Goal: Information Seeking & Learning: Learn about a topic

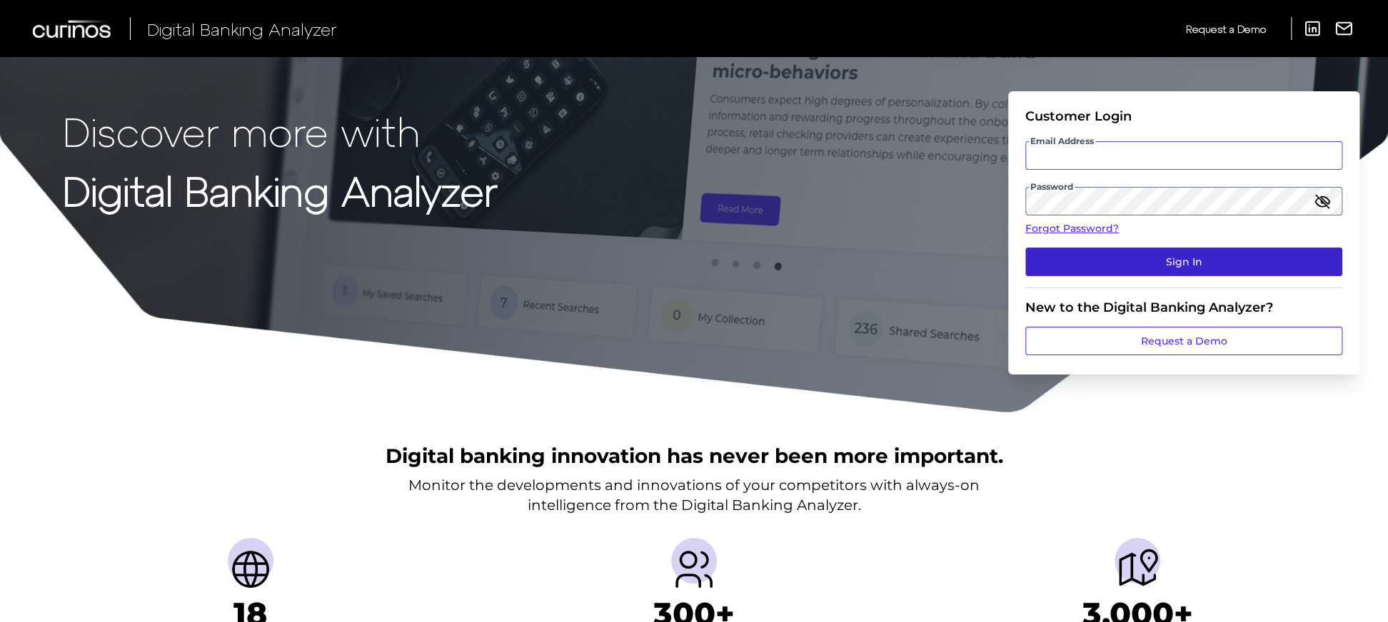
type input "[EMAIL_ADDRESS][PERSON_NAME][DOMAIN_NAME]"
click at [1151, 271] on button "Sign In" at bounding box center [1183, 262] width 317 height 29
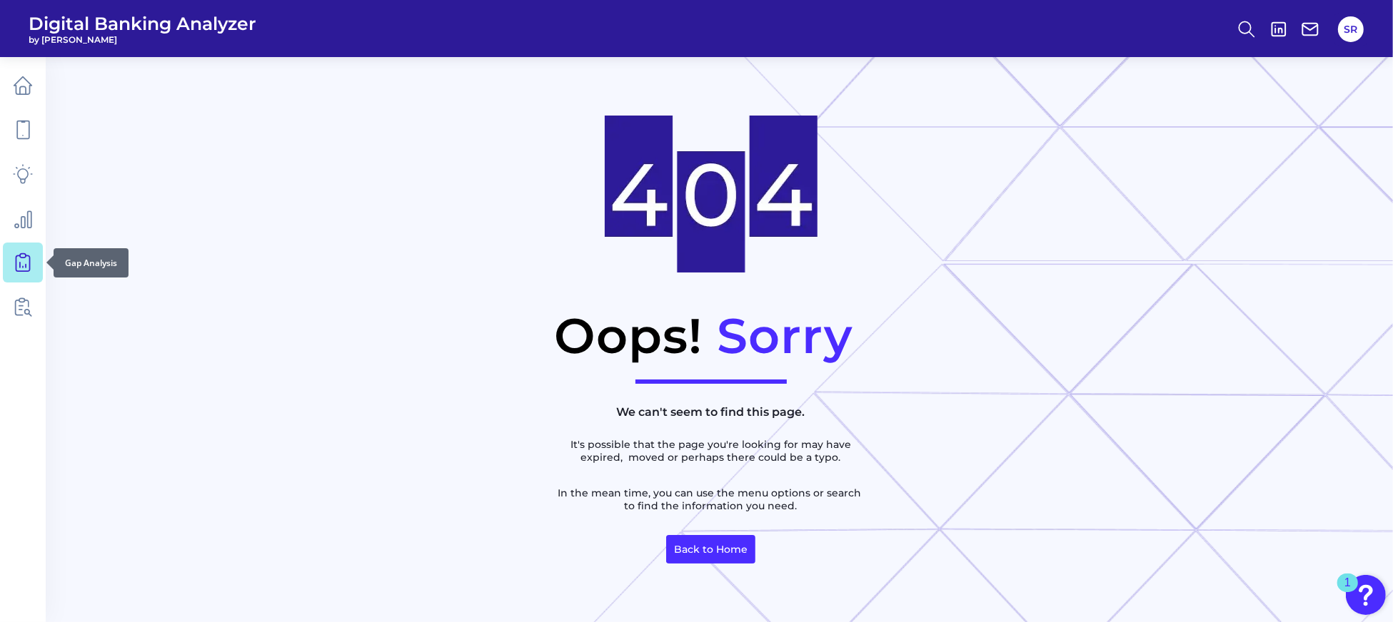
click at [20, 262] on icon at bounding box center [23, 261] width 6 height 14
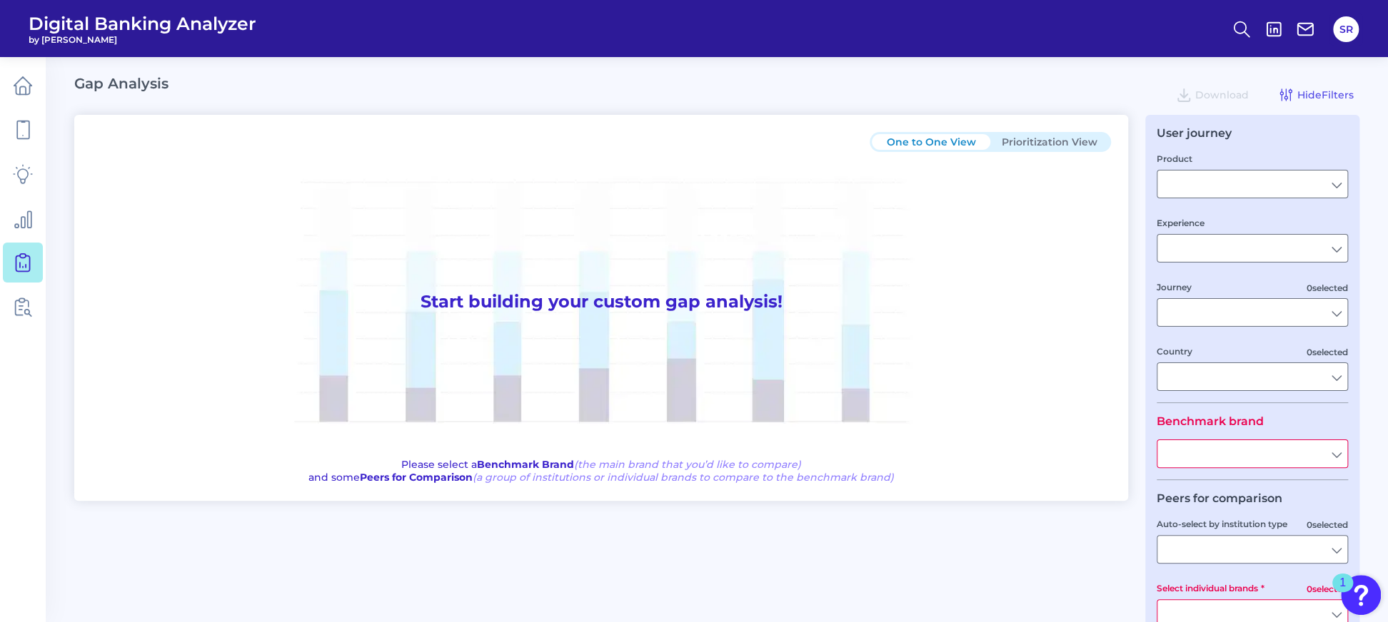
type input "Checking / Current Account"
type input "Mobile Servicing"
type input "Pre-Login Area, New Customer Onboarding, Login & Authentication, Accounts and t…"
type input "[GEOGRAPHIC_DATA]"
type input "All Select individual brands"
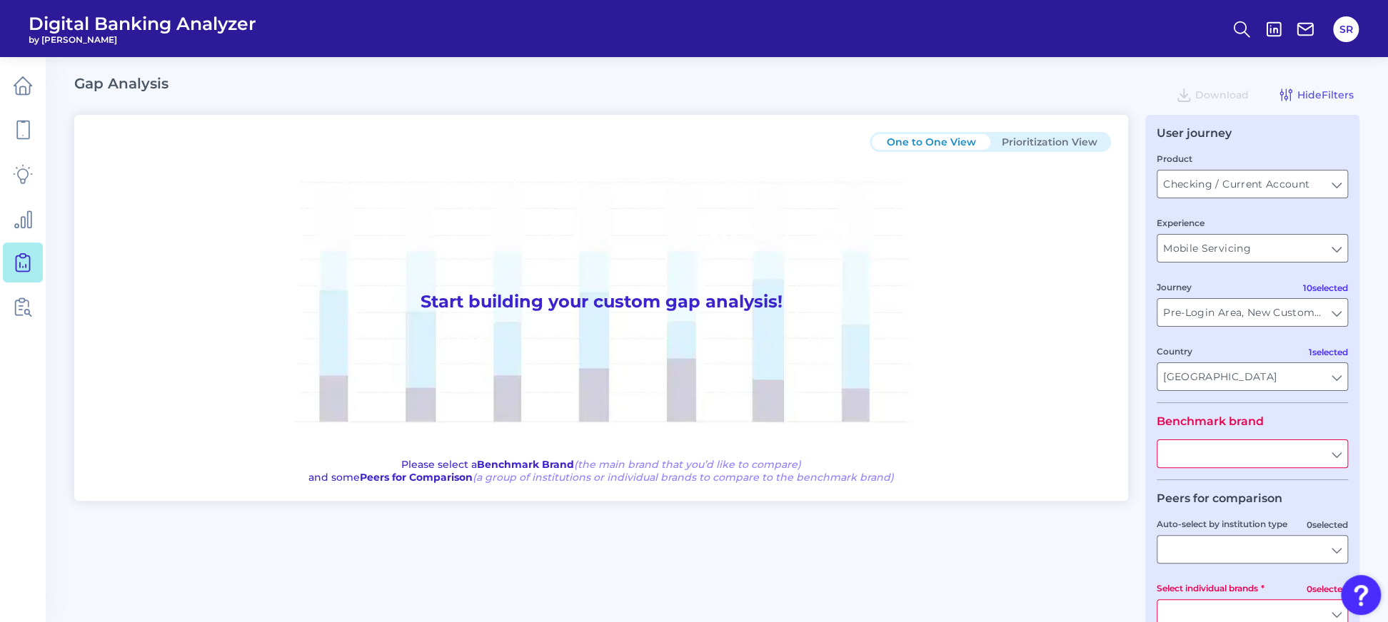
type input "All Journeys"
click at [1337, 465] on input "text" at bounding box center [1252, 453] width 190 height 27
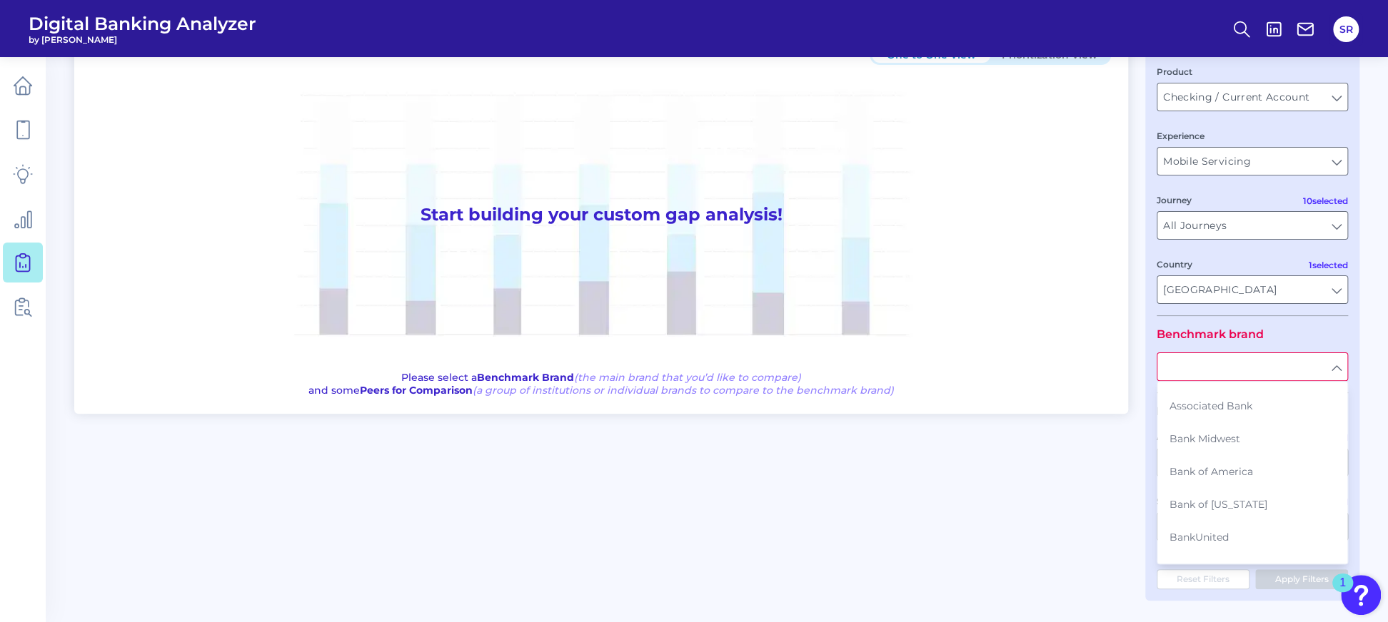
scroll to position [286, 0]
click at [1260, 505] on button "BMO" at bounding box center [1252, 507] width 188 height 33
type input "BMO"
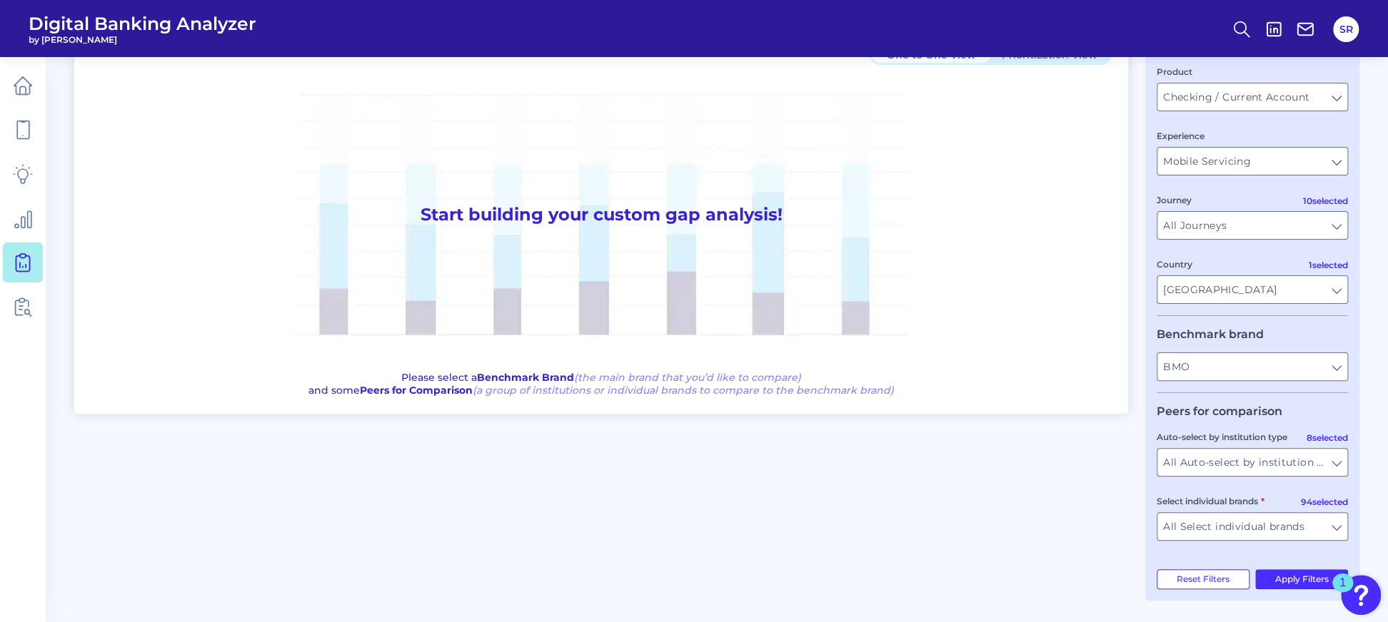
click at [1386, 476] on main "Gap Analysis Download Hide Filters One to One View Prioritization View Start bu…" at bounding box center [694, 268] width 1388 height 710
click at [1338, 464] on input "All Auto-select by institution types" at bounding box center [1252, 462] width 190 height 27
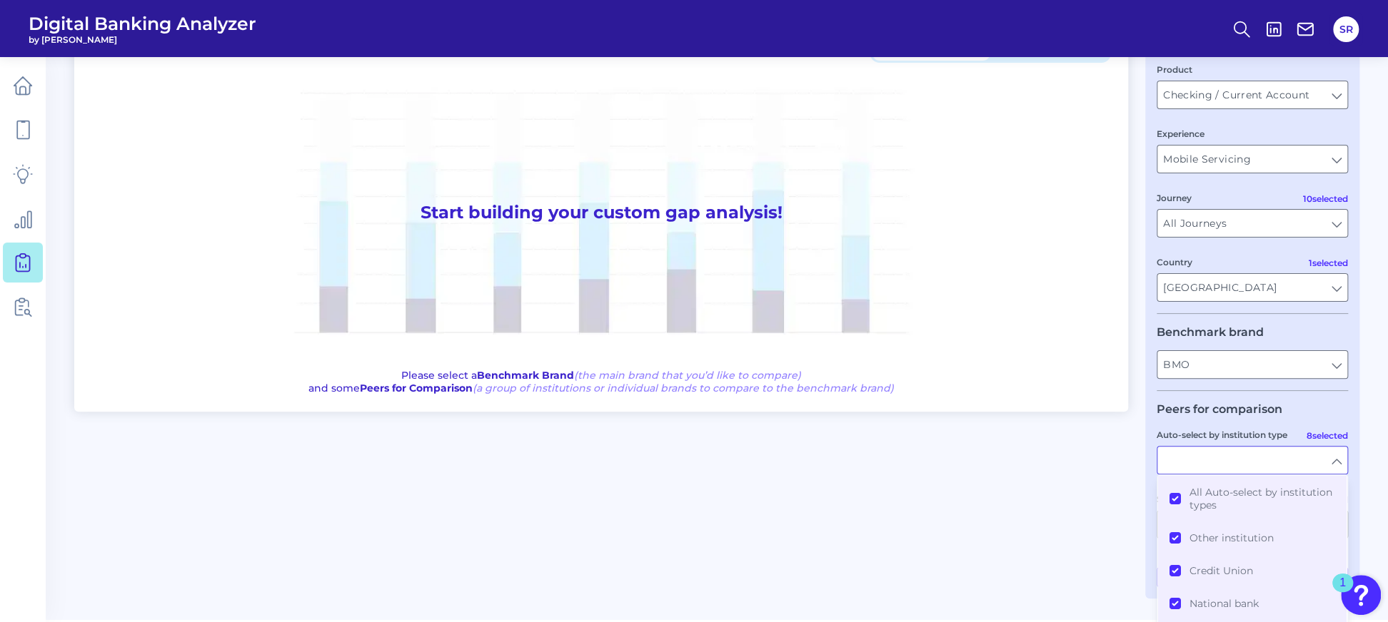
scroll to position [127, 0]
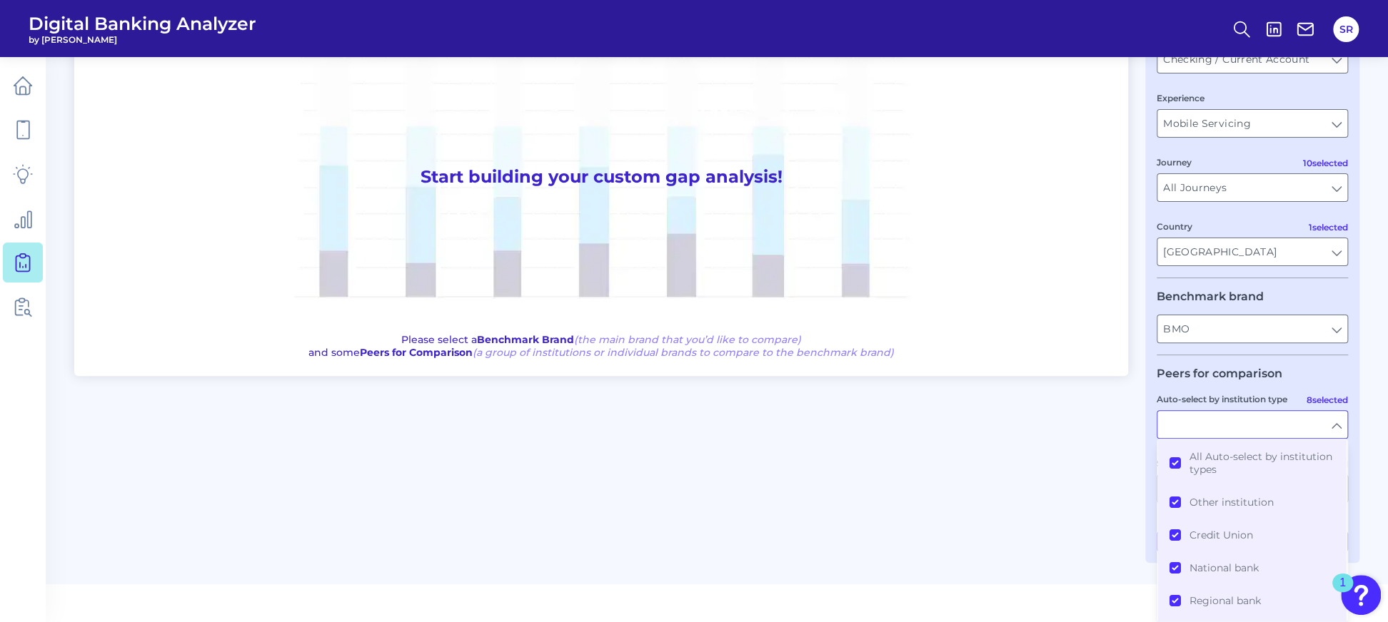
type input "All Auto-select by institution types"
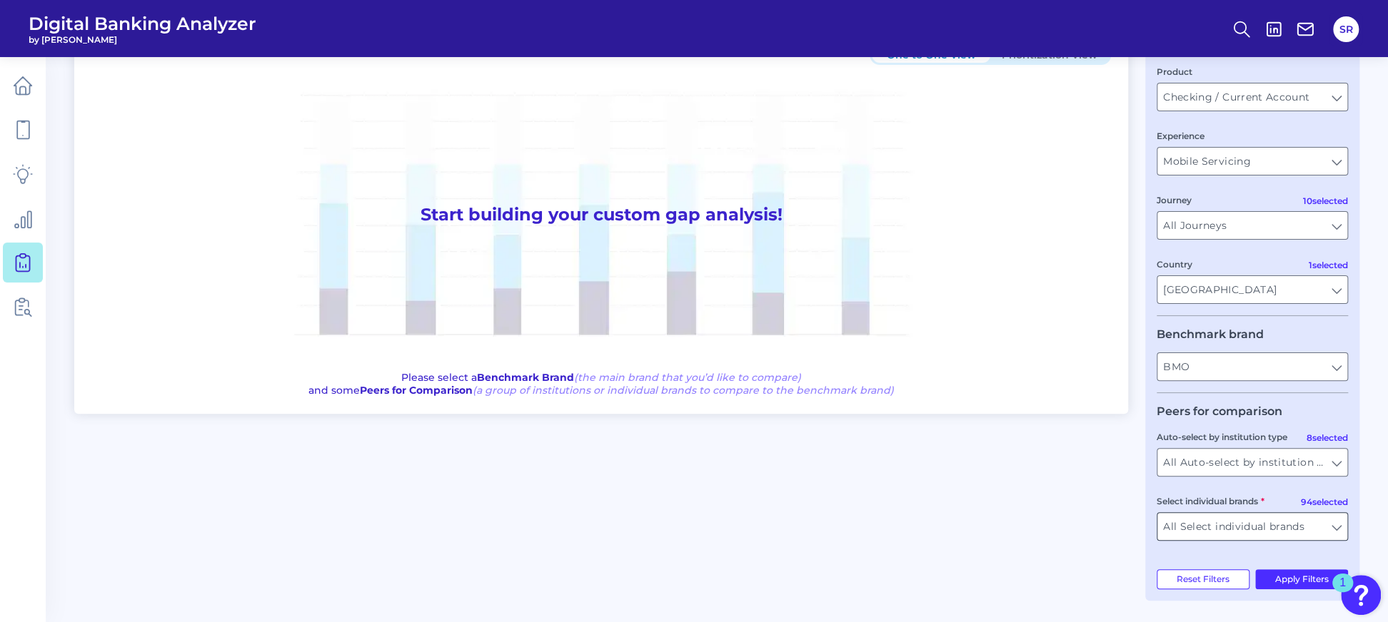
scroll to position [89, 0]
click at [1331, 456] on input "All Auto-select by institution types" at bounding box center [1252, 462] width 190 height 27
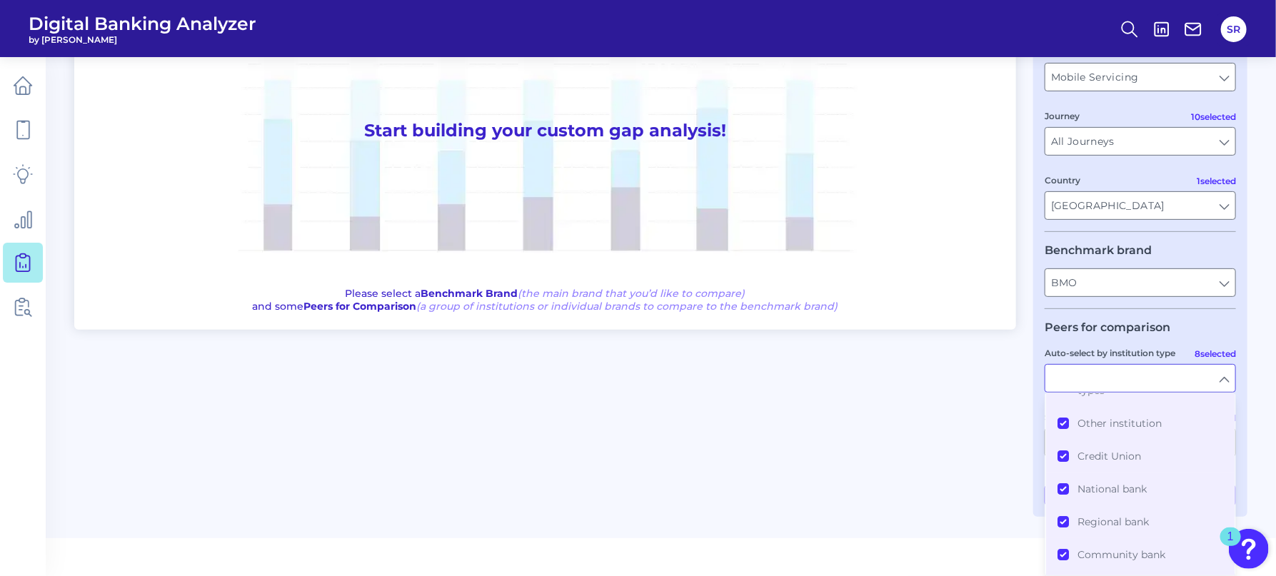
scroll to position [0, 0]
click at [1066, 411] on button "All Auto-select by institution types" at bounding box center [1140, 417] width 188 height 46
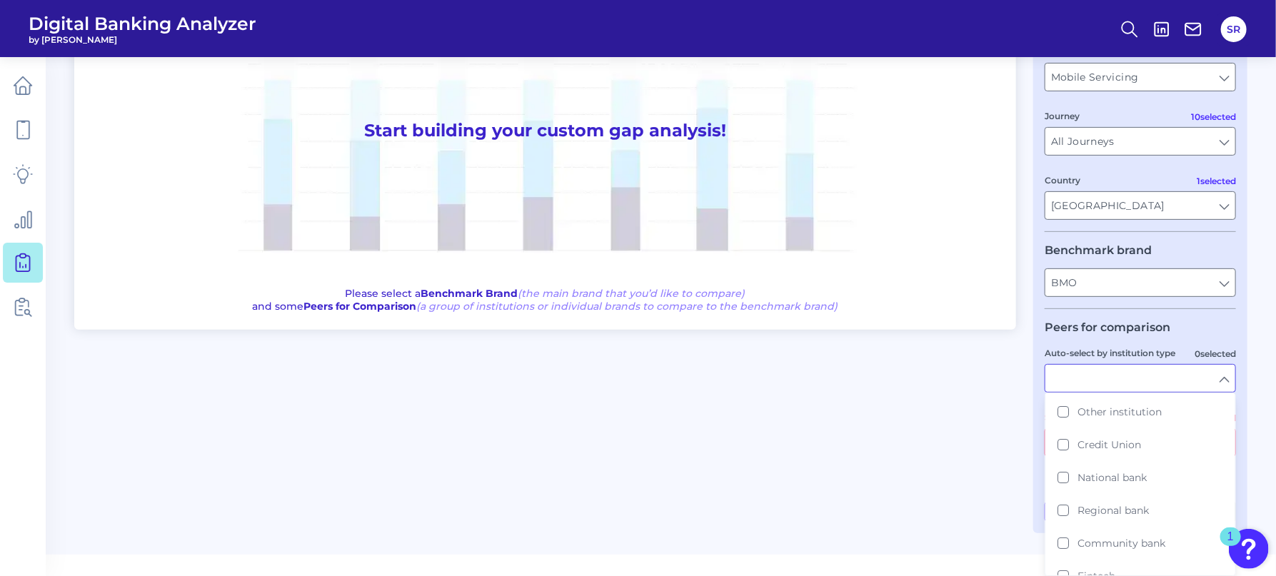
scroll to position [54, 0]
click at [1062, 468] on button "National bank" at bounding box center [1140, 467] width 188 height 33
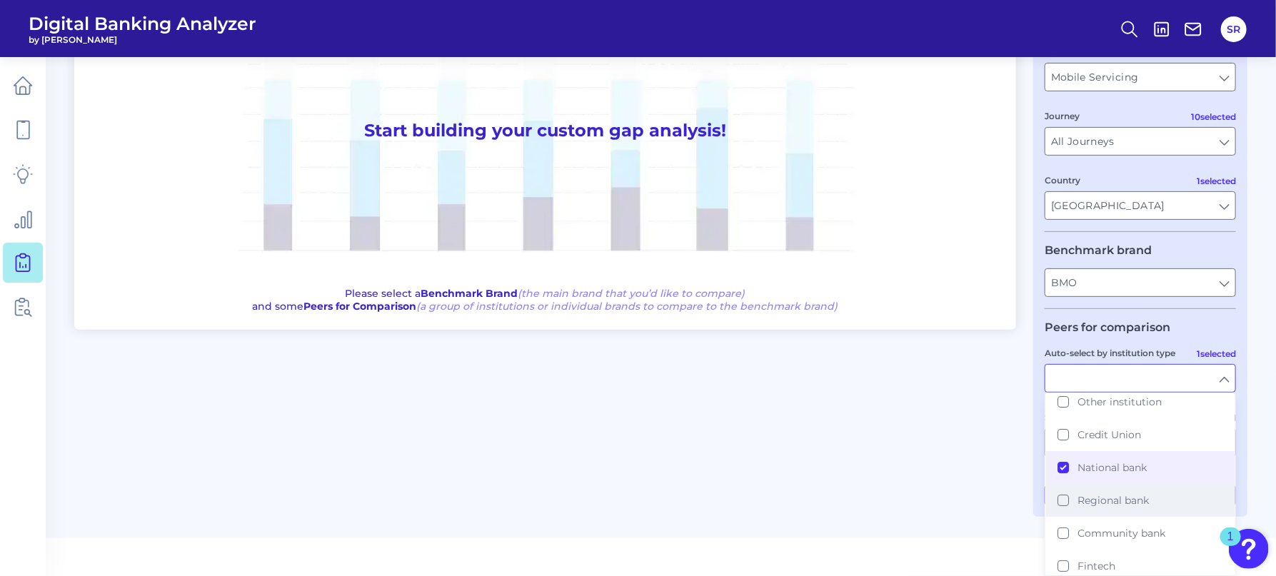
click at [1067, 500] on button "Regional bank" at bounding box center [1140, 500] width 188 height 33
click at [1069, 498] on button "Regional bank" at bounding box center [1140, 500] width 188 height 33
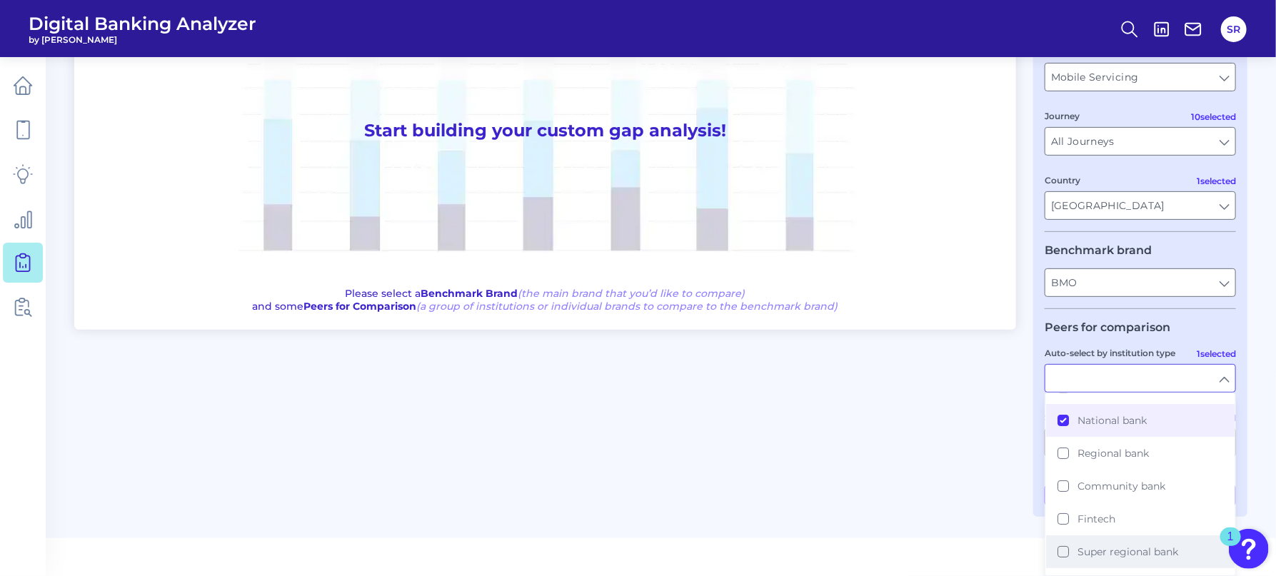
scroll to position [123, 0]
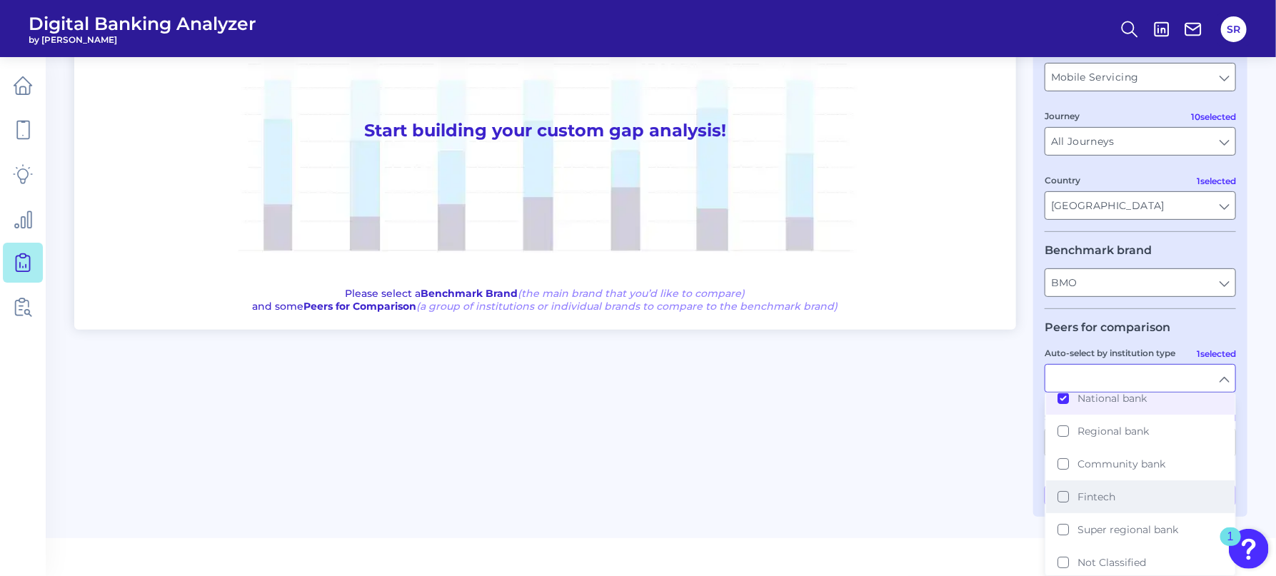
click at [1067, 488] on button "Fintech" at bounding box center [1140, 496] width 188 height 33
click at [1061, 527] on button "Super regional bank" at bounding box center [1140, 529] width 188 height 33
type input "Ally, American Express, Bank of America, Capital One, [PERSON_NAME] [PERSON_NAM…"
drag, startPoint x: 1229, startPoint y: 505, endPoint x: 1231, endPoint y: 496, distance: 9.5
click at [1231, 496] on ul "All Auto-select by institution types Other institution Credit Union National ba…" at bounding box center [1139, 484] width 191 height 183
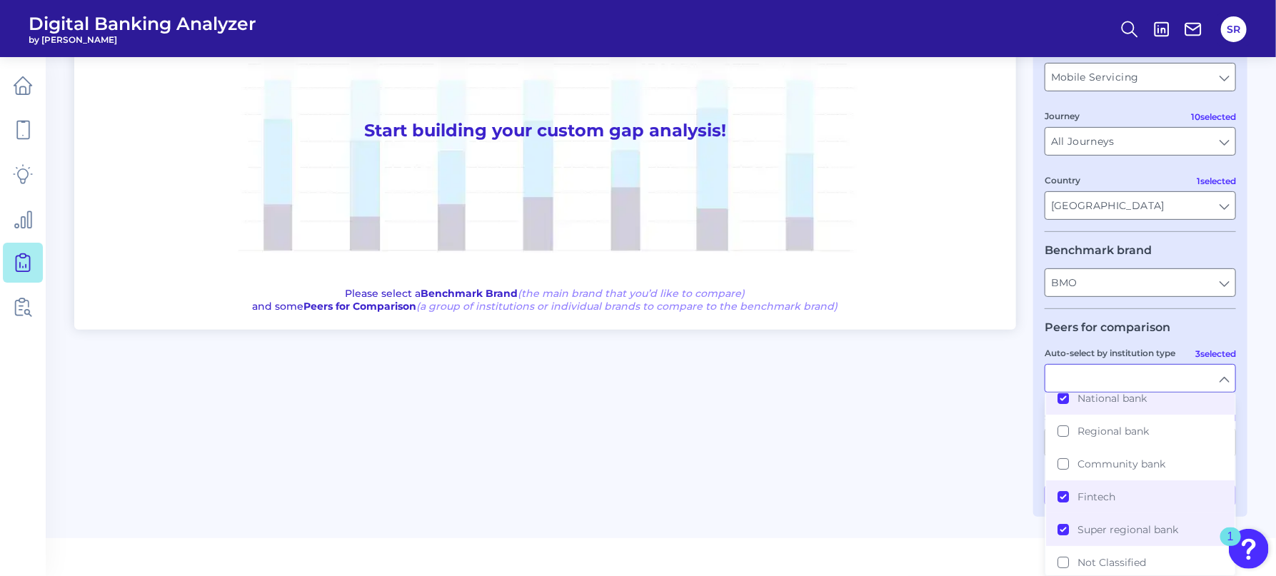
drag, startPoint x: 1236, startPoint y: 500, endPoint x: 1233, endPoint y: 488, distance: 13.0
click at [1233, 488] on ul "All Auto-select by institution types Other institution Credit Union National ba…" at bounding box center [1139, 484] width 191 height 183
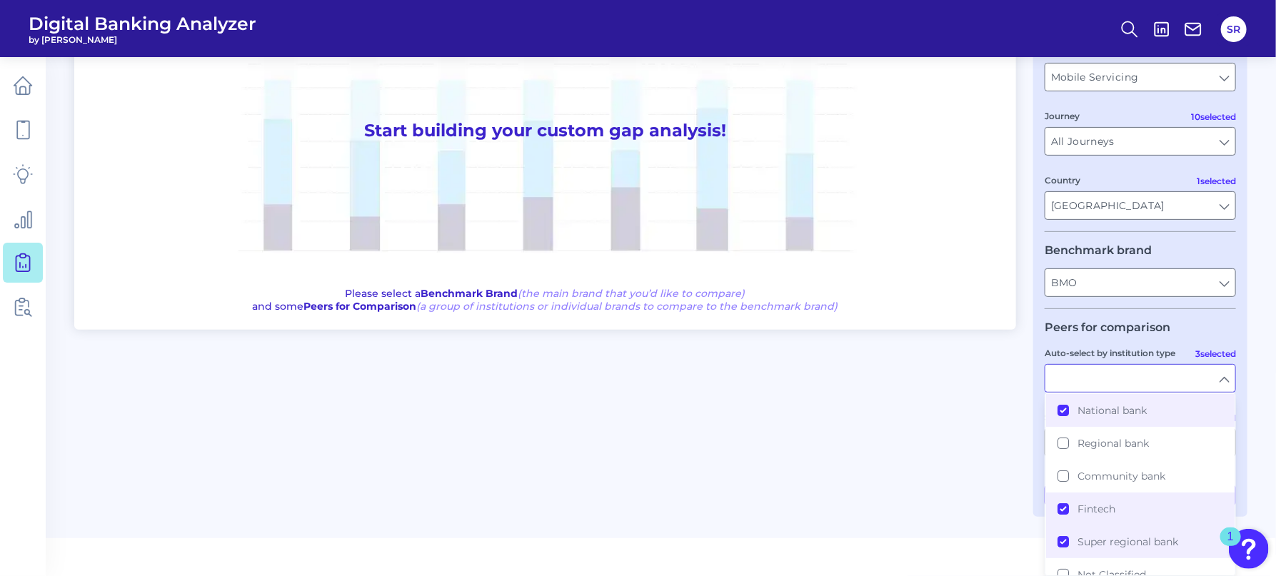
scroll to position [113, 0]
type input "National bank, Fintech, Super regional bank"
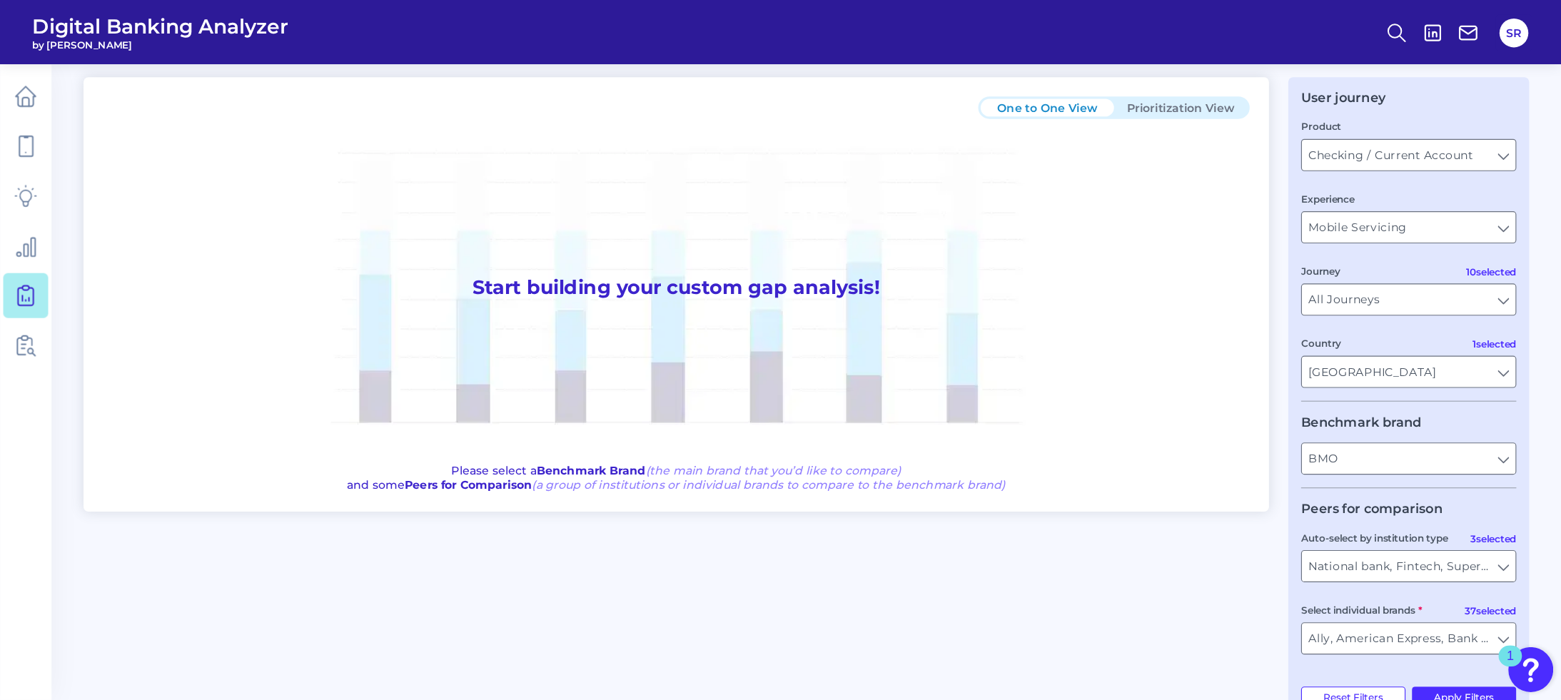
scroll to position [0, 0]
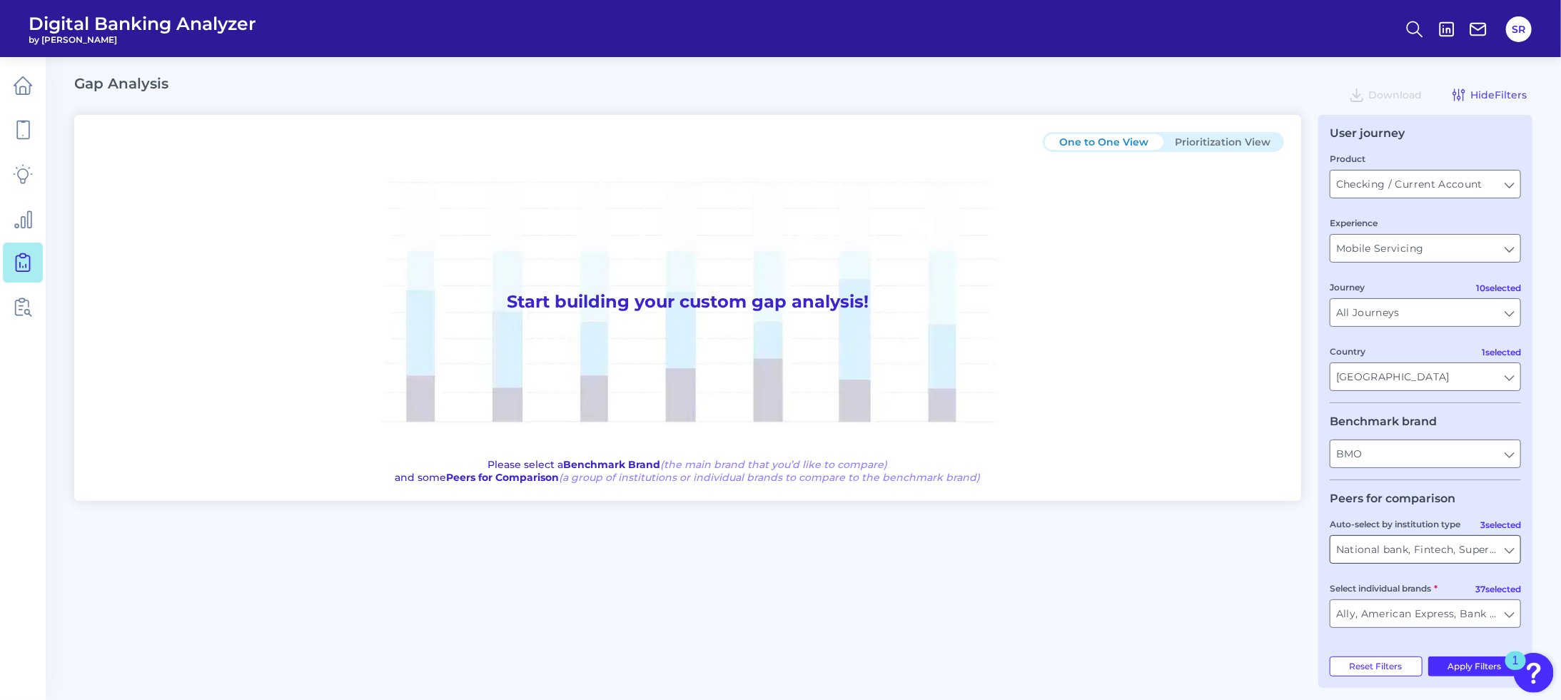
click at [1392, 557] on input "National bank, Fintech, Super regional bank" at bounding box center [1425, 549] width 190 height 27
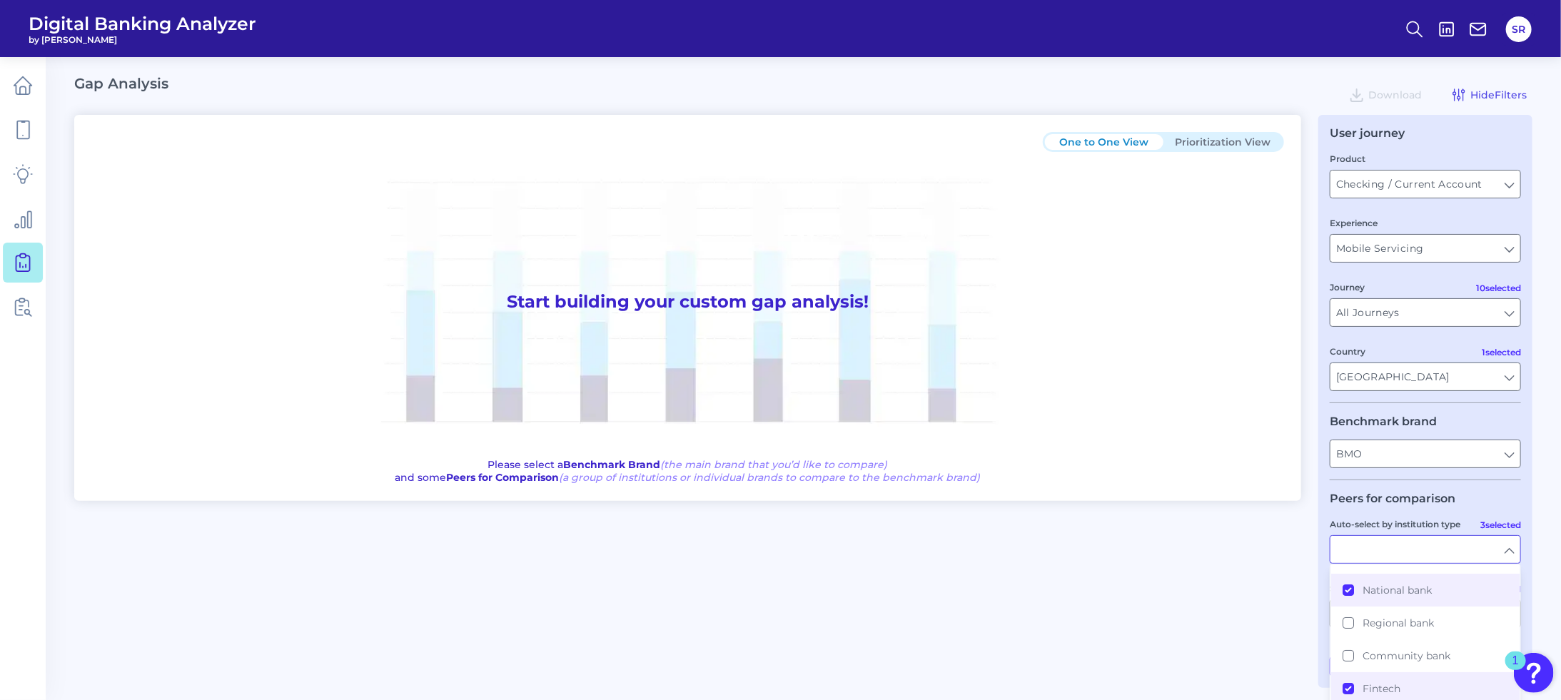
scroll to position [102, 0]
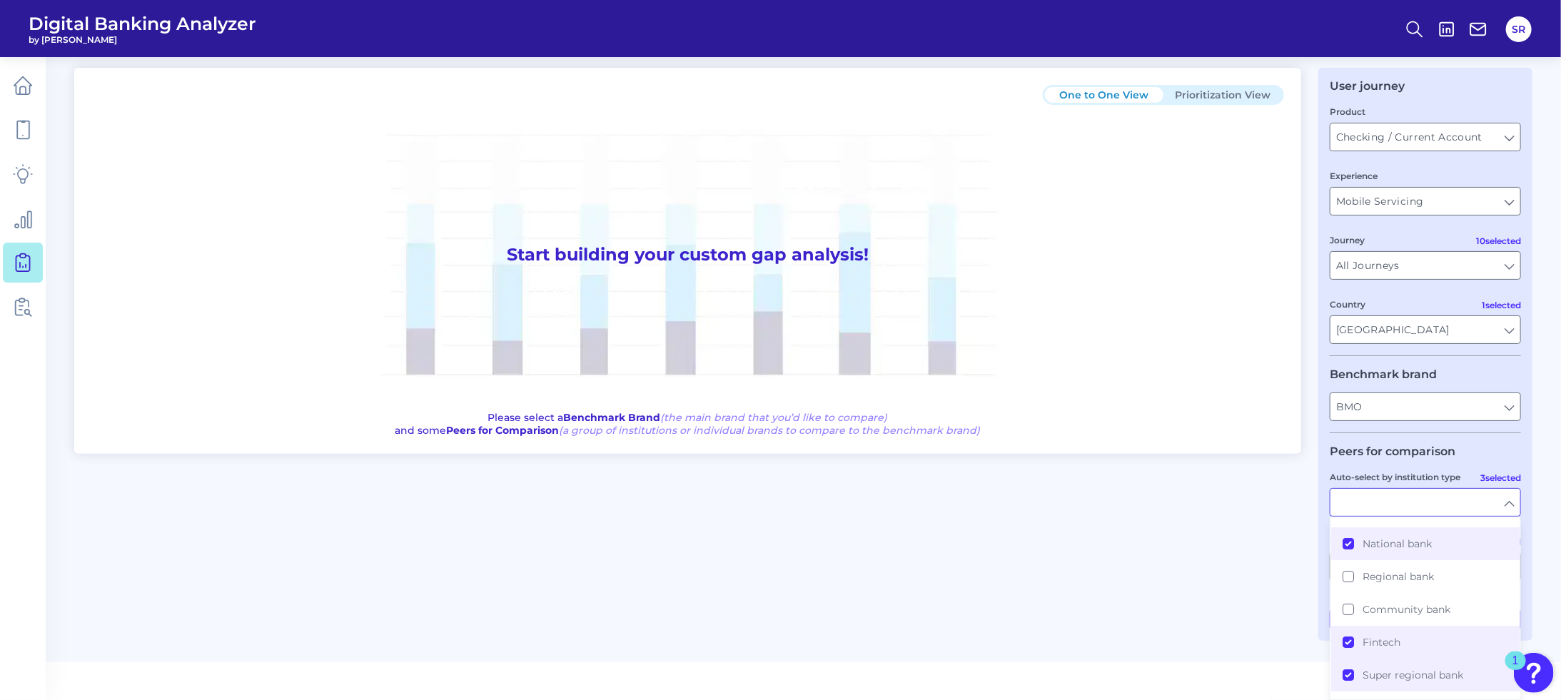
type input "National bank, Fintech, Super regional bank"
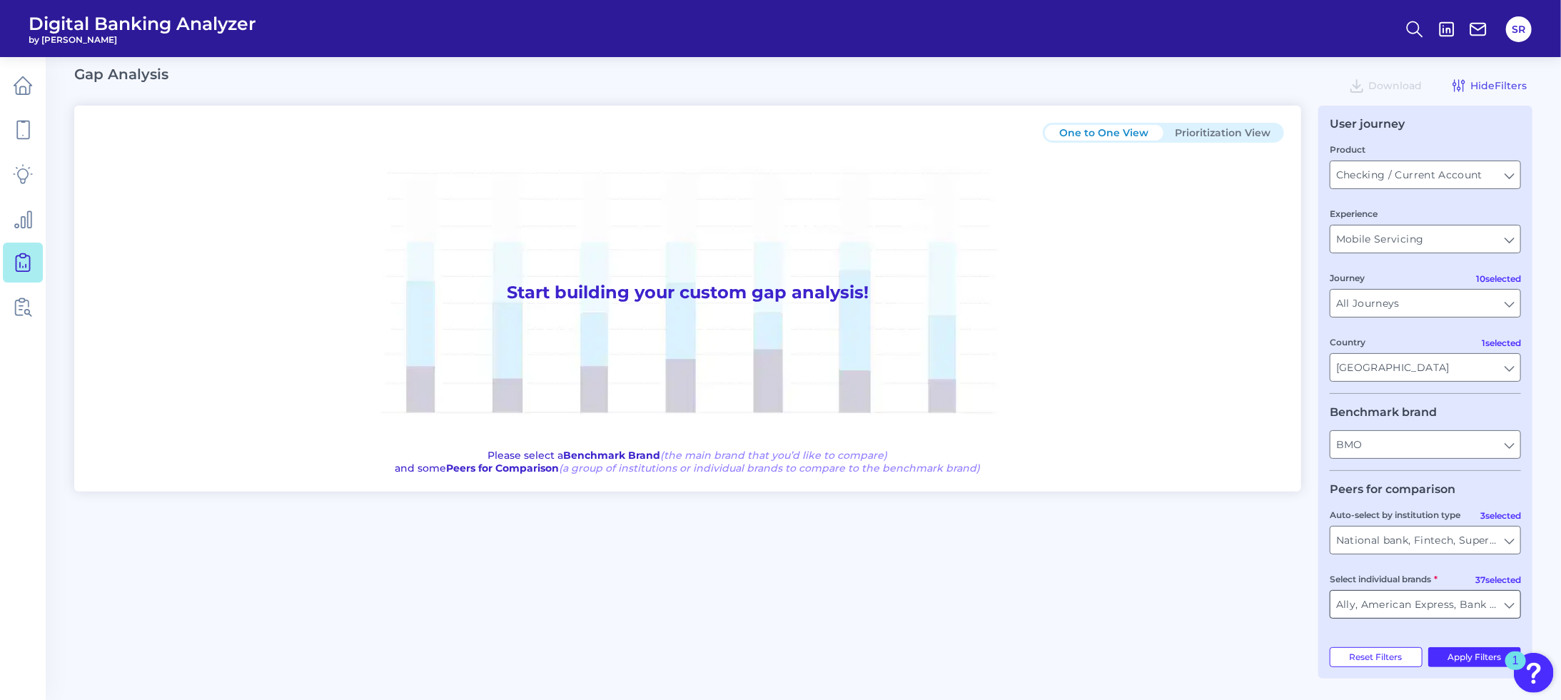
click at [1392, 605] on input "Ally, American Express, Bank of America, Capital One, [PERSON_NAME] [PERSON_NAM…" at bounding box center [1425, 604] width 190 height 27
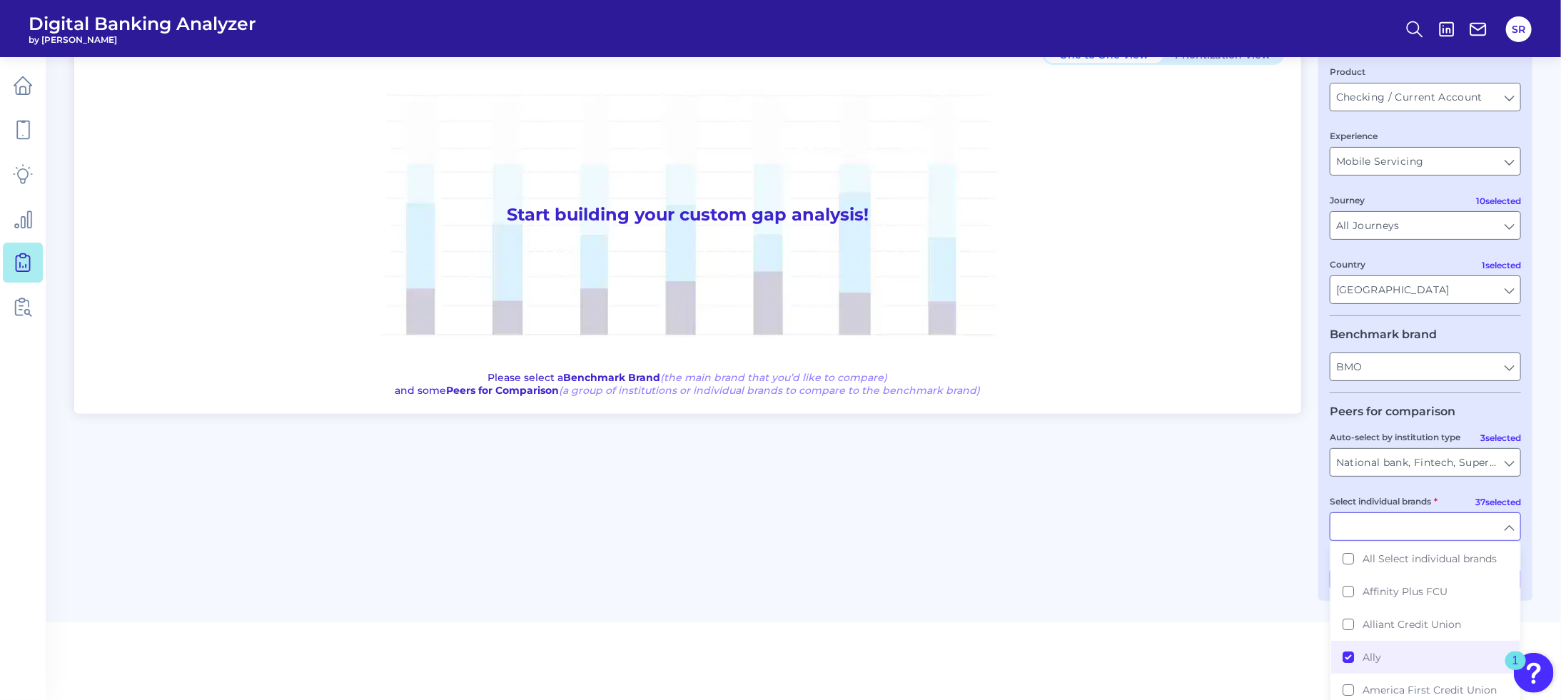
scroll to position [117, 0]
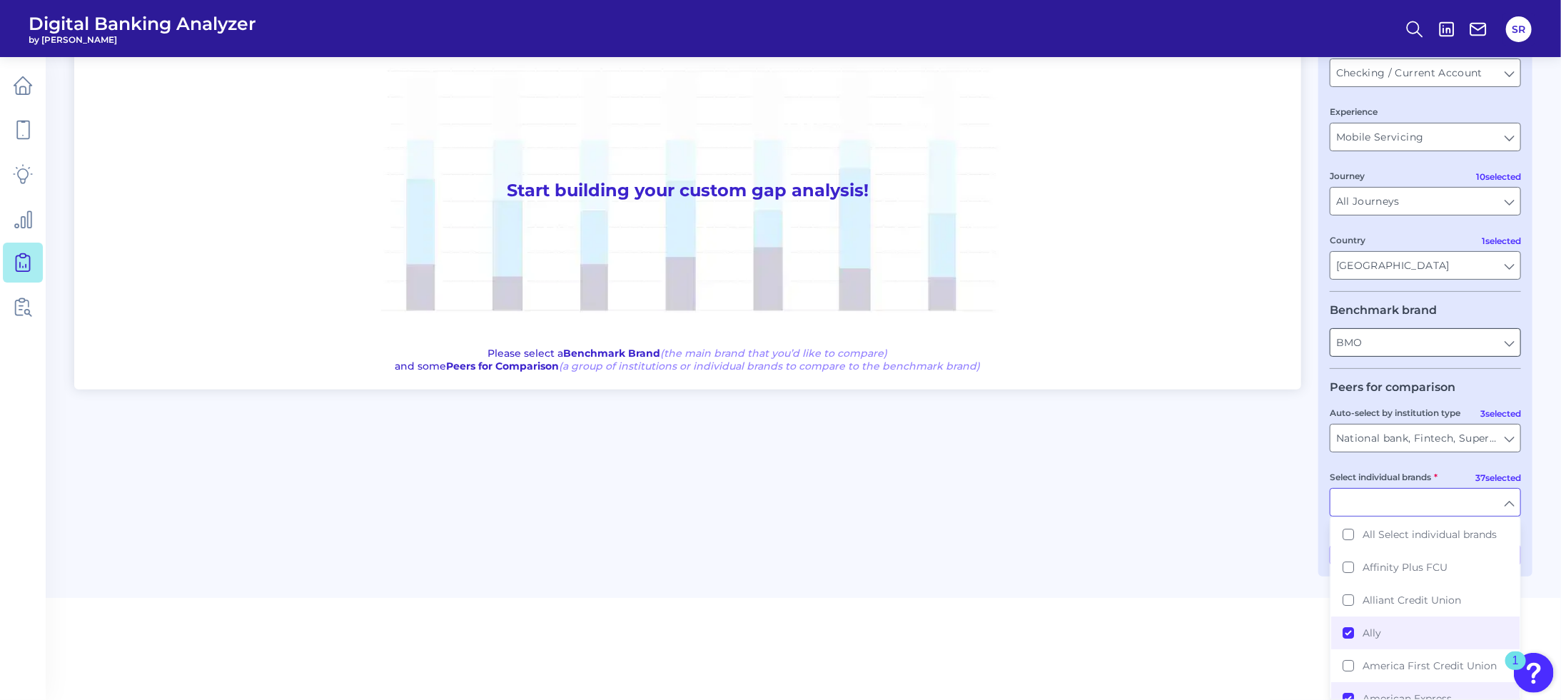
click at [1392, 439] on input "National bank, Fintech, Super regional bank" at bounding box center [1425, 438] width 190 height 27
type input "Ally, American Express, Bank of America, Capital One, [PERSON_NAME] [PERSON_NAM…"
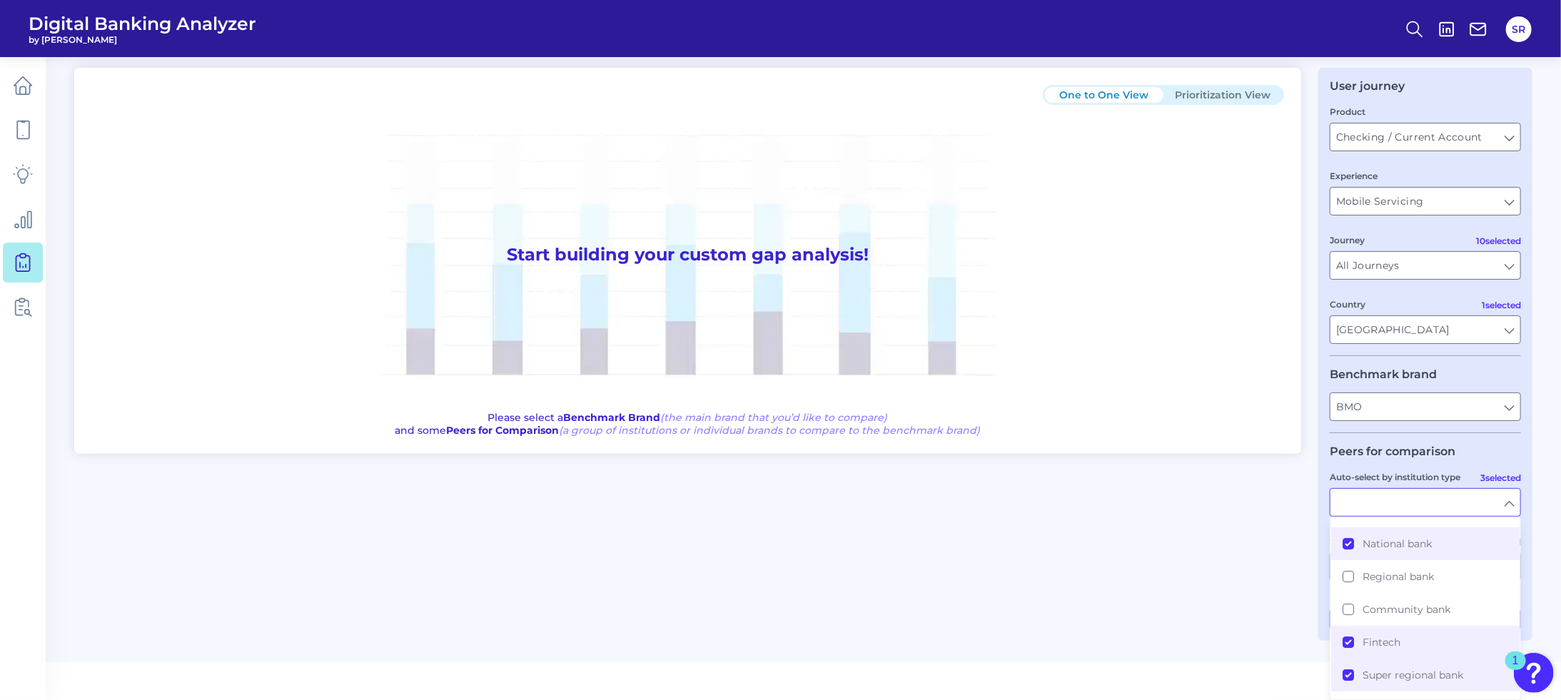
scroll to position [106, 0]
click at [1392, 324] on input "[GEOGRAPHIC_DATA]" at bounding box center [1425, 329] width 190 height 27
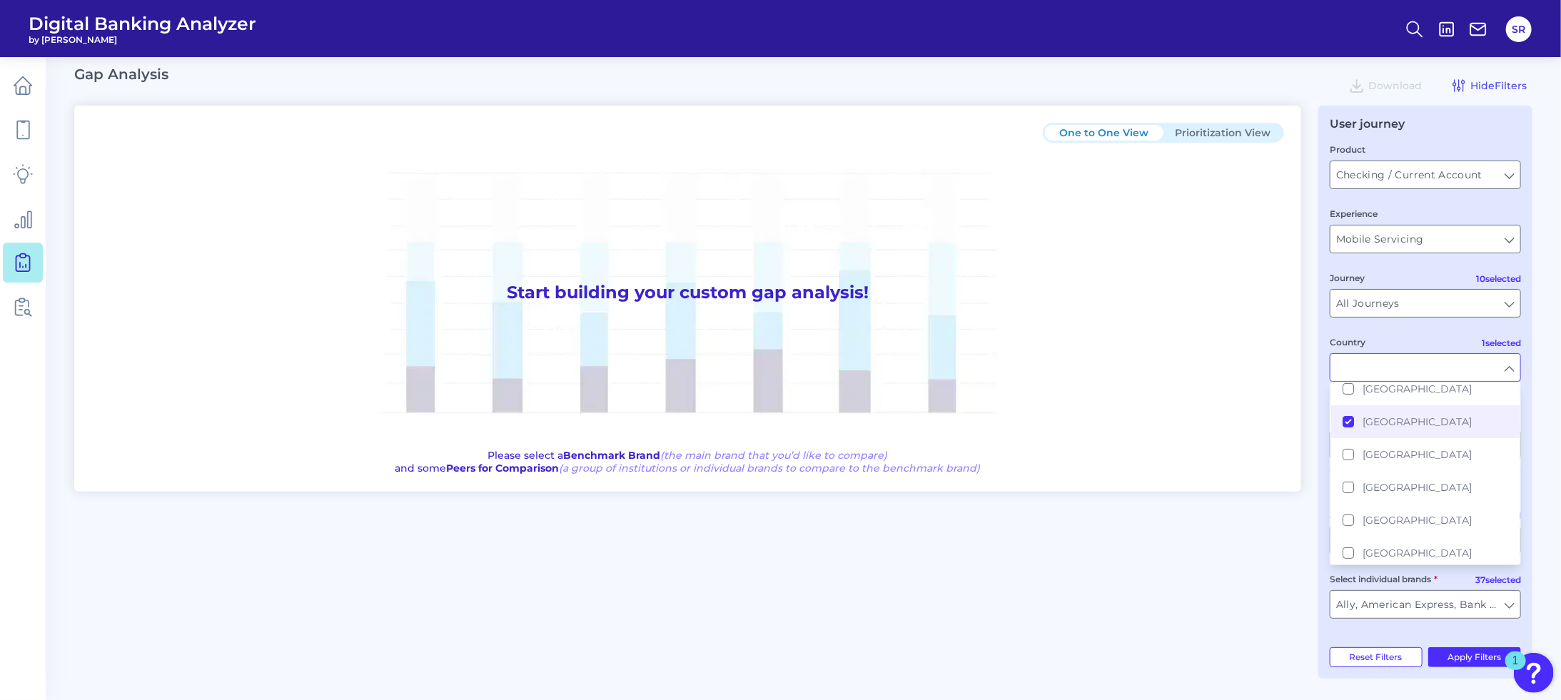
scroll to position [288, 0]
click at [1343, 434] on button "[GEOGRAPHIC_DATA]" at bounding box center [1425, 440] width 188 height 33
type input "All Auto-select by institution types"
type input "All Select individual brands"
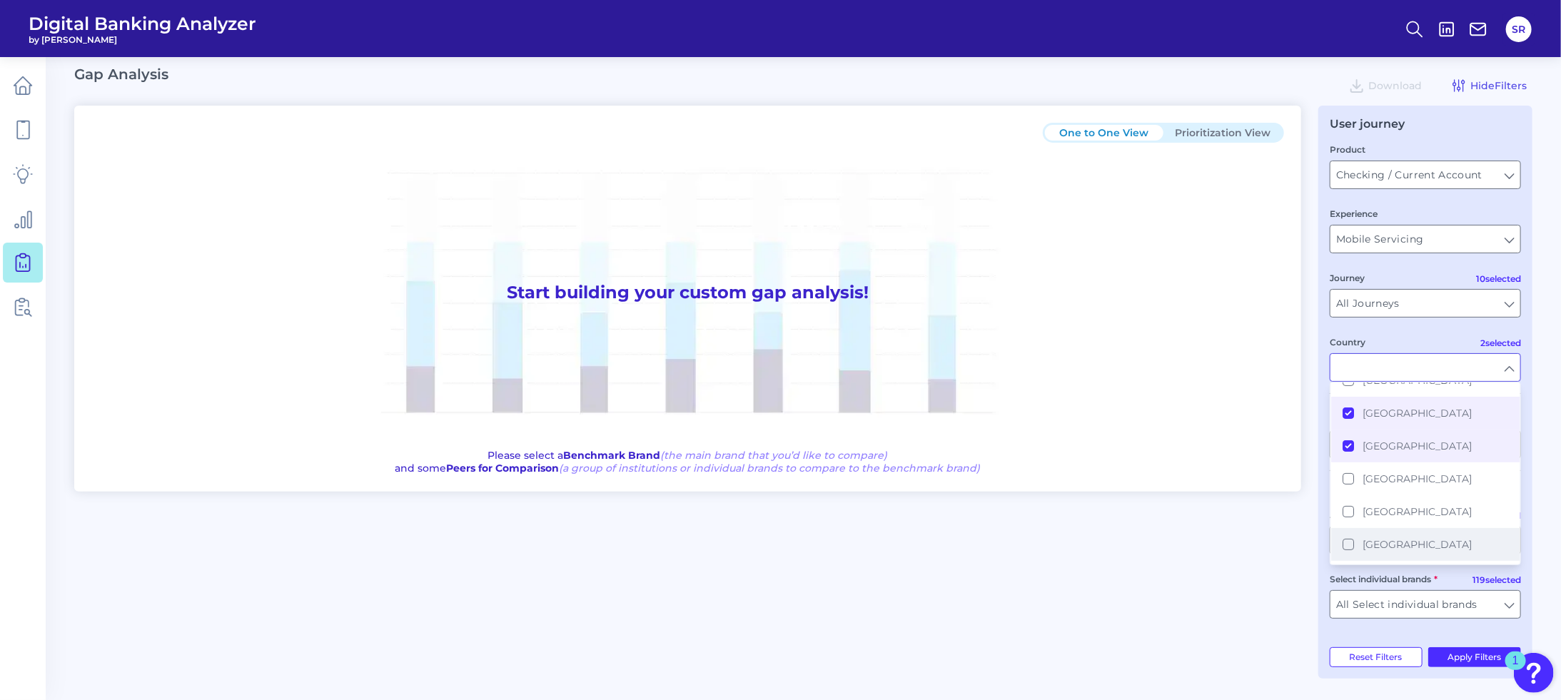
click at [1352, 528] on button "[GEOGRAPHIC_DATA]" at bounding box center [1425, 544] width 188 height 33
click at [1289, 445] on div "One to One View Prioritization View Start building your custom gap analysis! Pl…" at bounding box center [687, 299] width 1227 height 386
type input "[GEOGRAPHIC_DATA], [GEOGRAPHIC_DATA], [GEOGRAPHIC_DATA]"
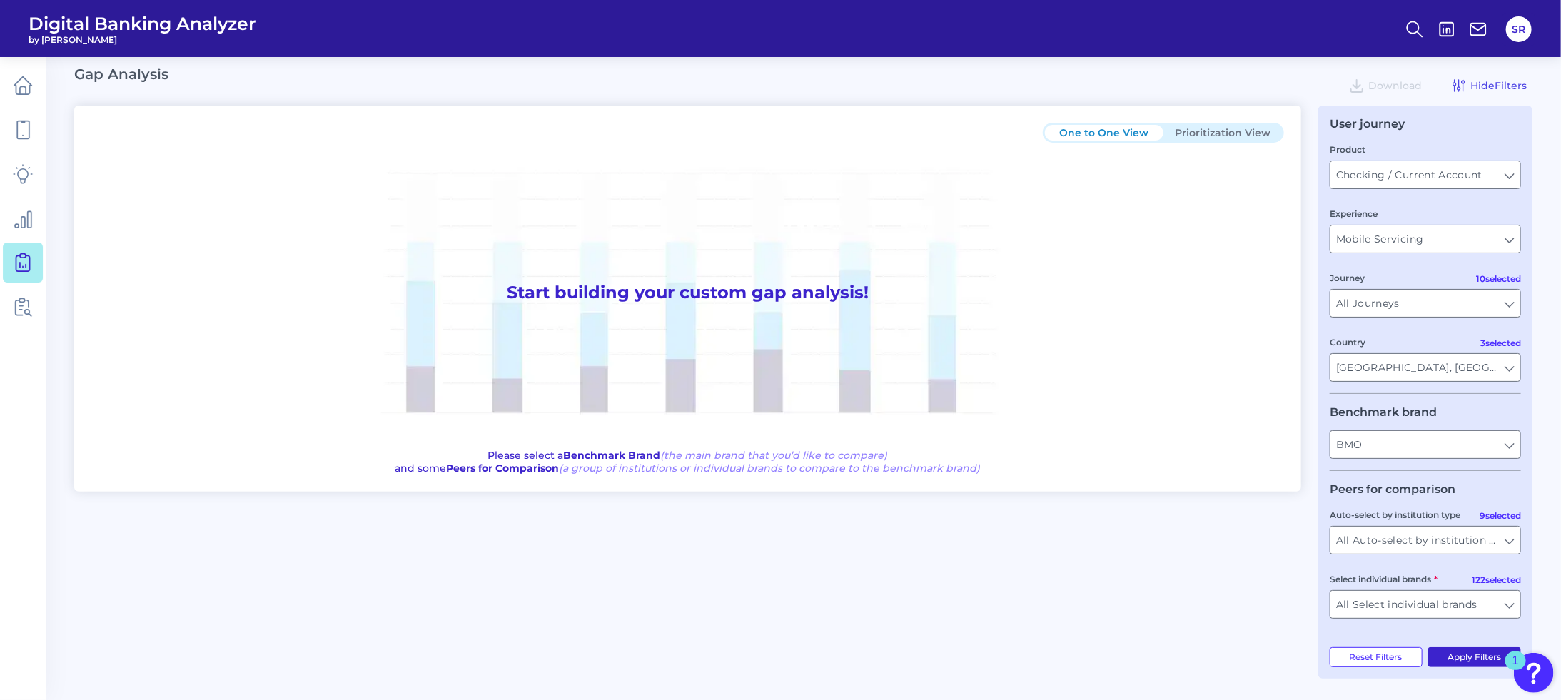
click at [1392, 622] on button "Apply Filters" at bounding box center [1475, 657] width 94 height 20
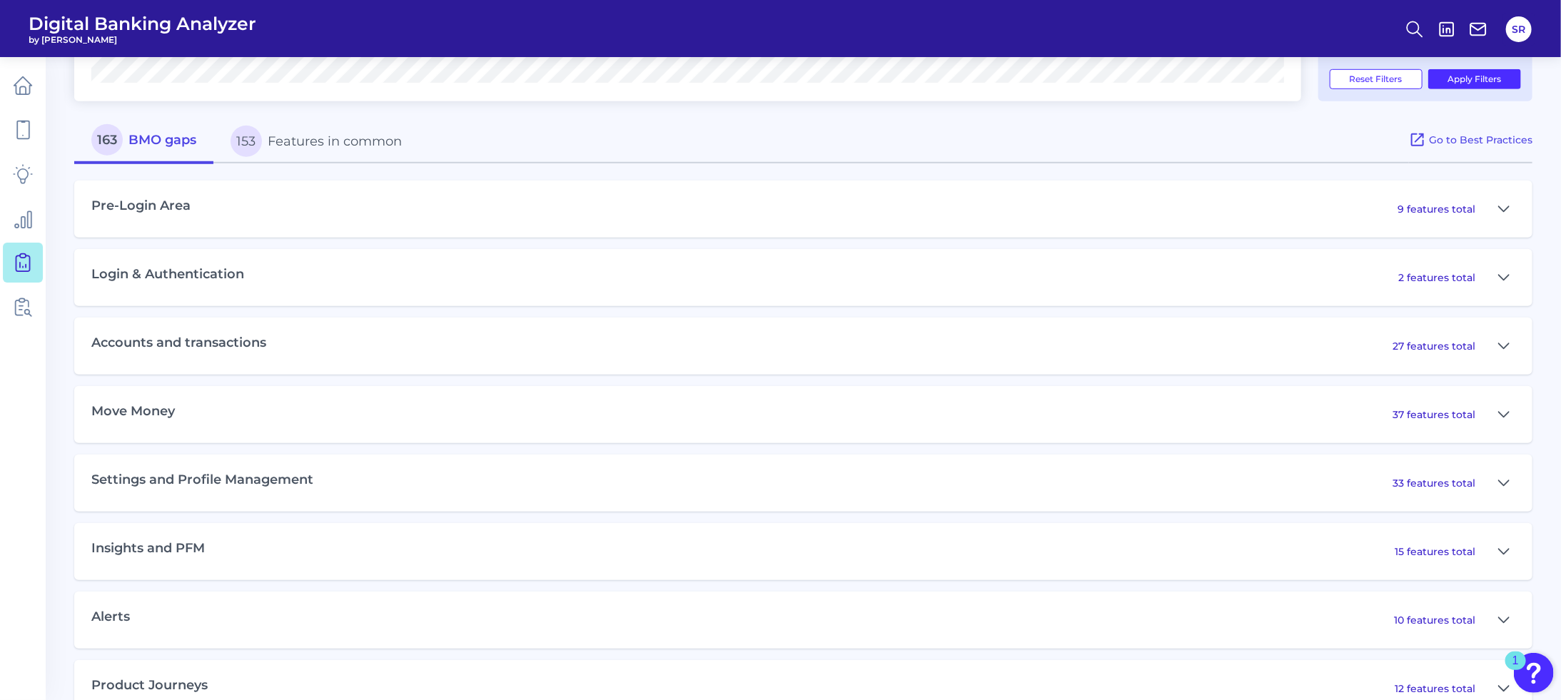
scroll to position [485, 0]
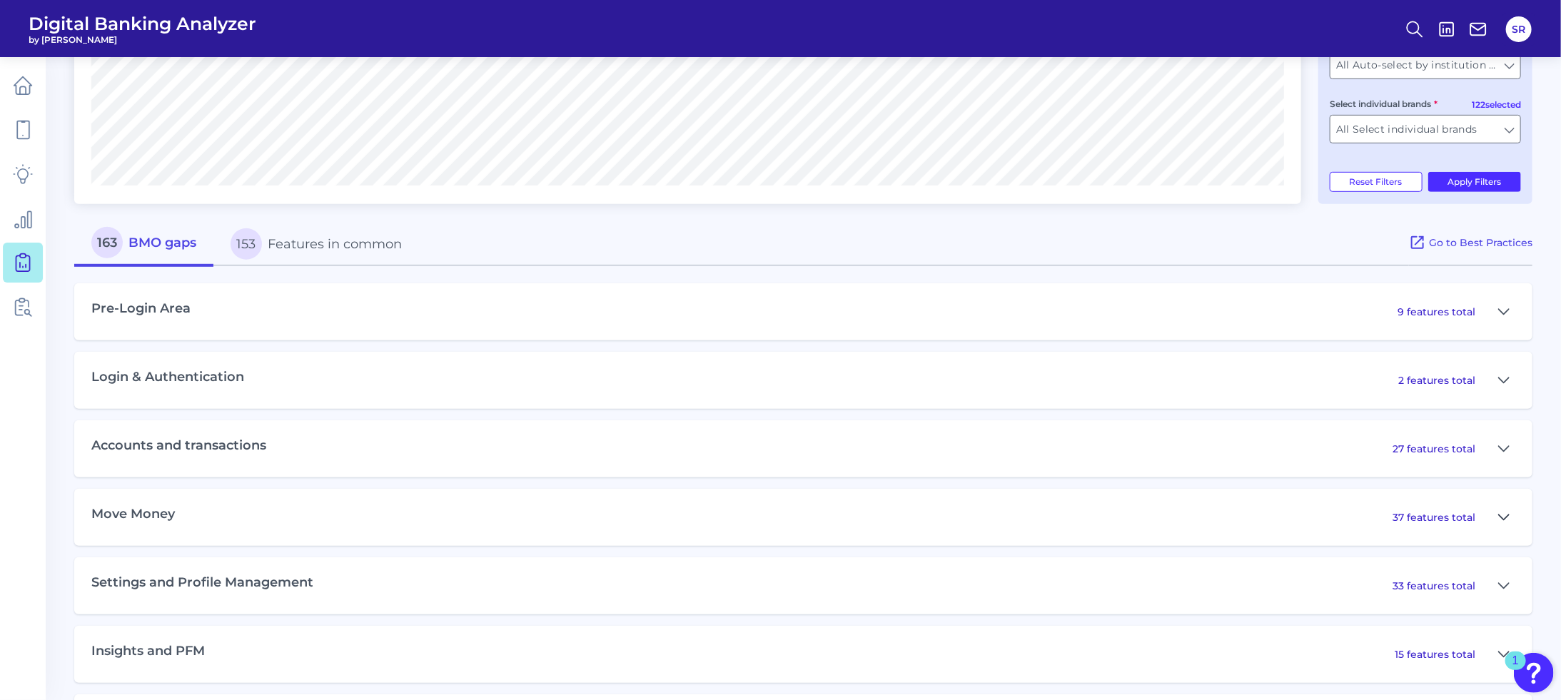
click at [1392, 521] on icon at bounding box center [1503, 517] width 11 height 17
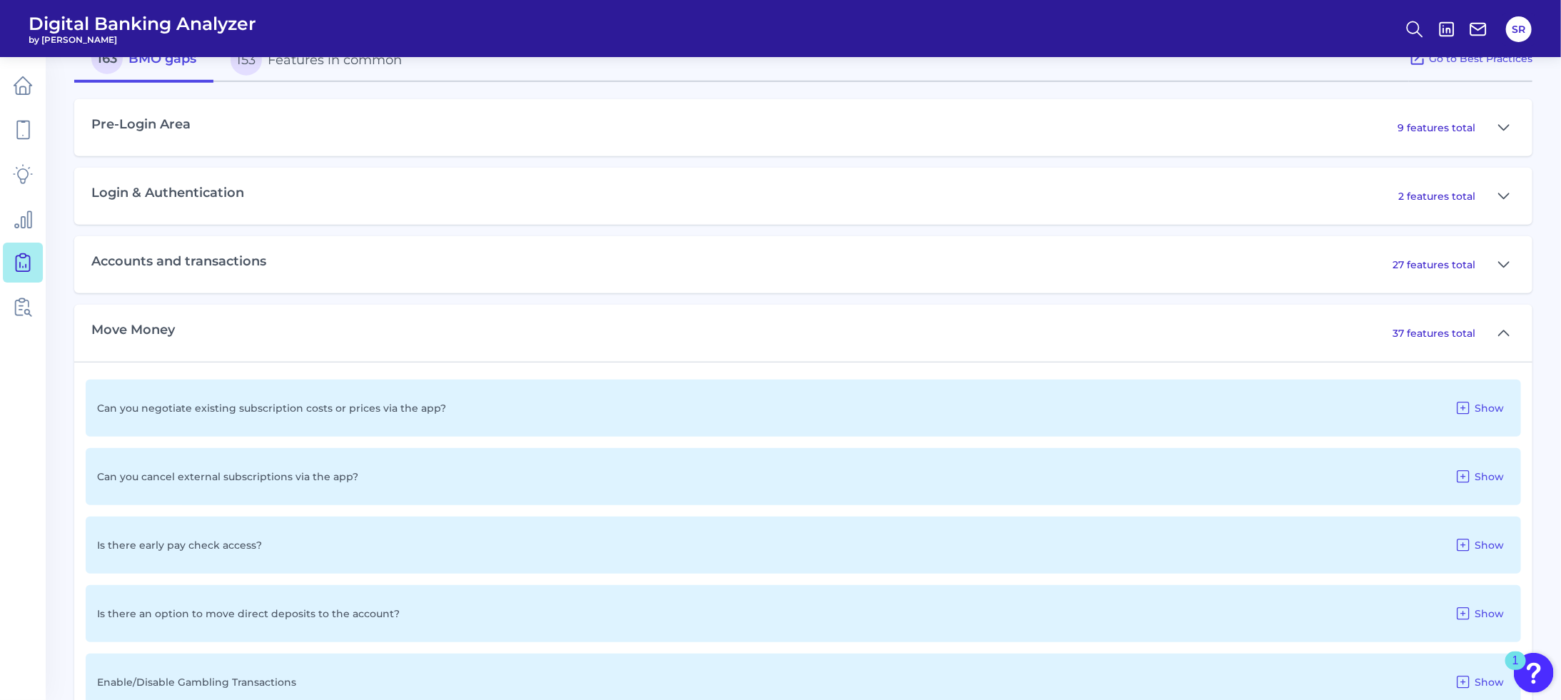
scroll to position [699, 0]
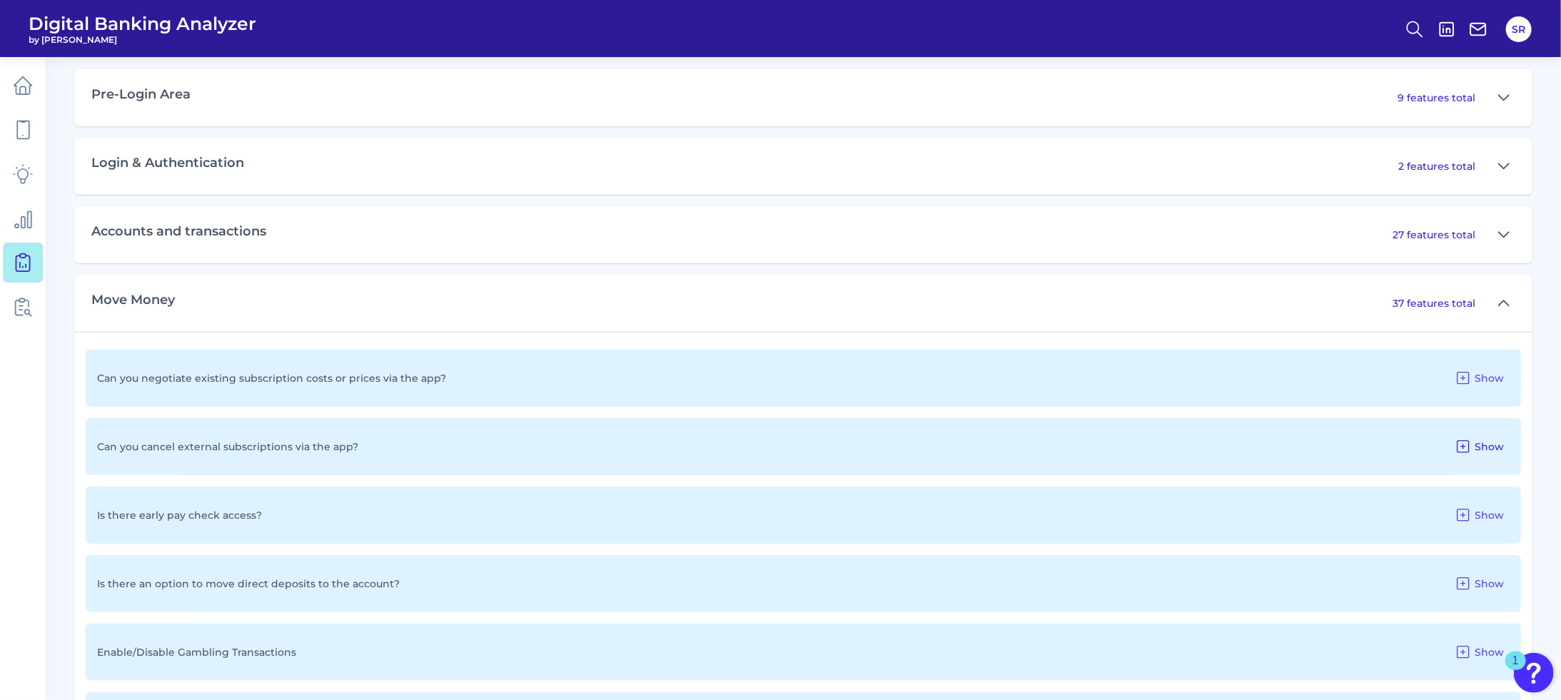
click at [1392, 450] on icon at bounding box center [1463, 446] width 17 height 17
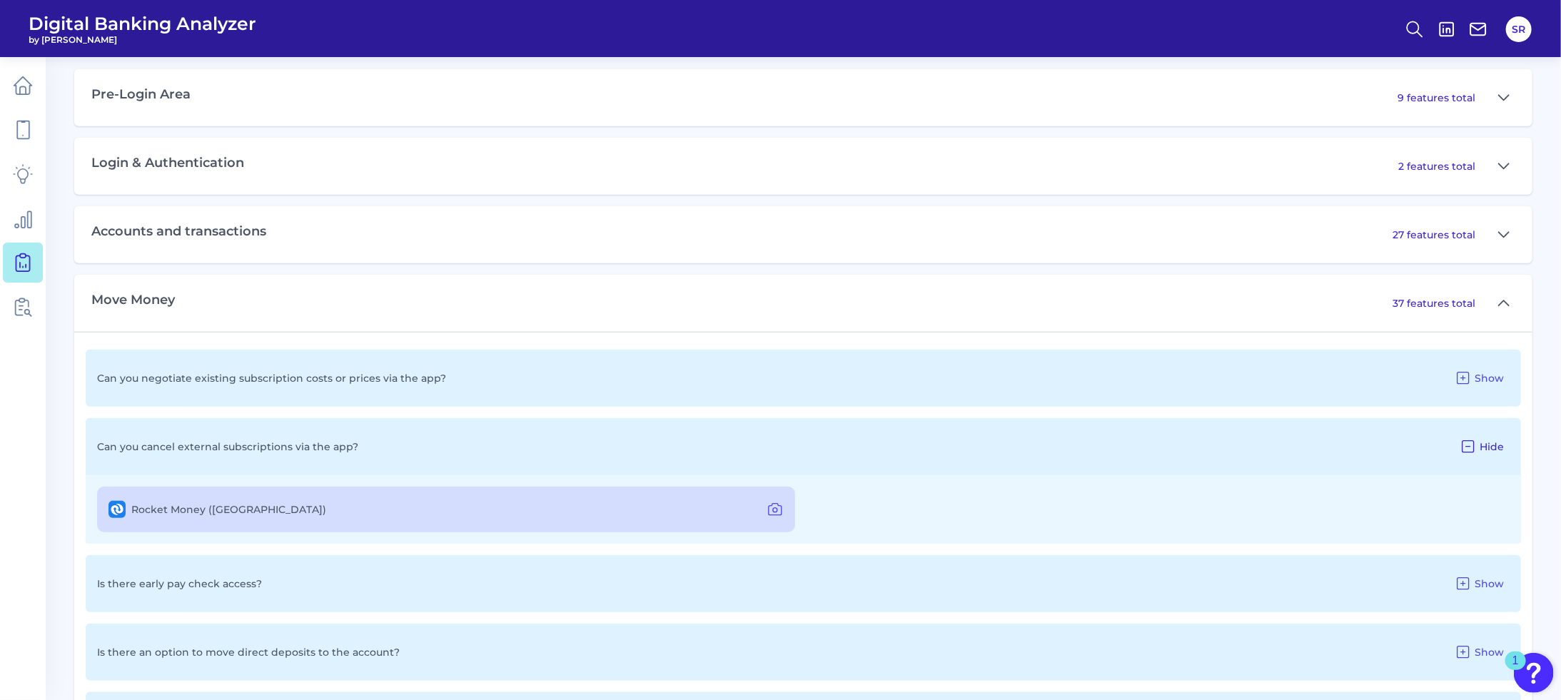
click at [1392, 447] on icon at bounding box center [1468, 446] width 17 height 17
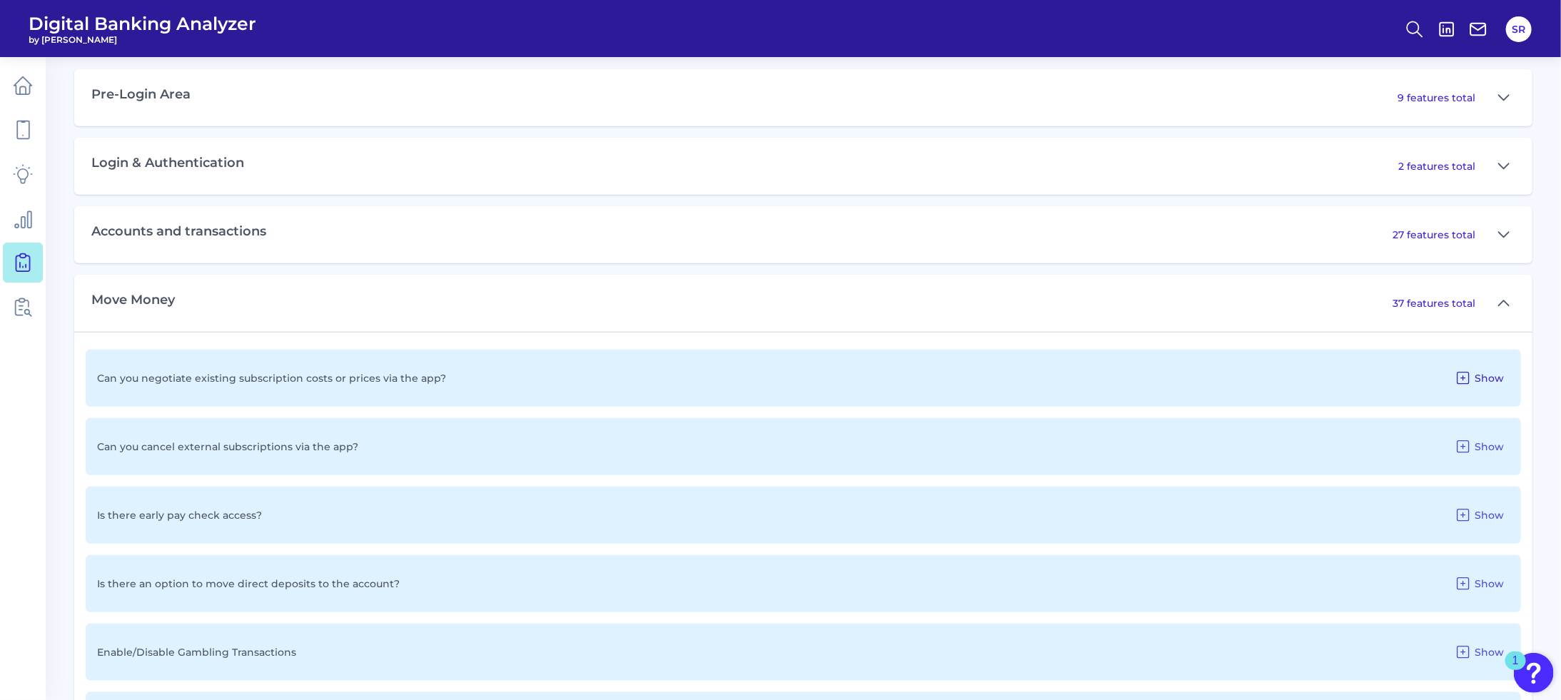
click at [1392, 374] on icon at bounding box center [1463, 378] width 17 height 17
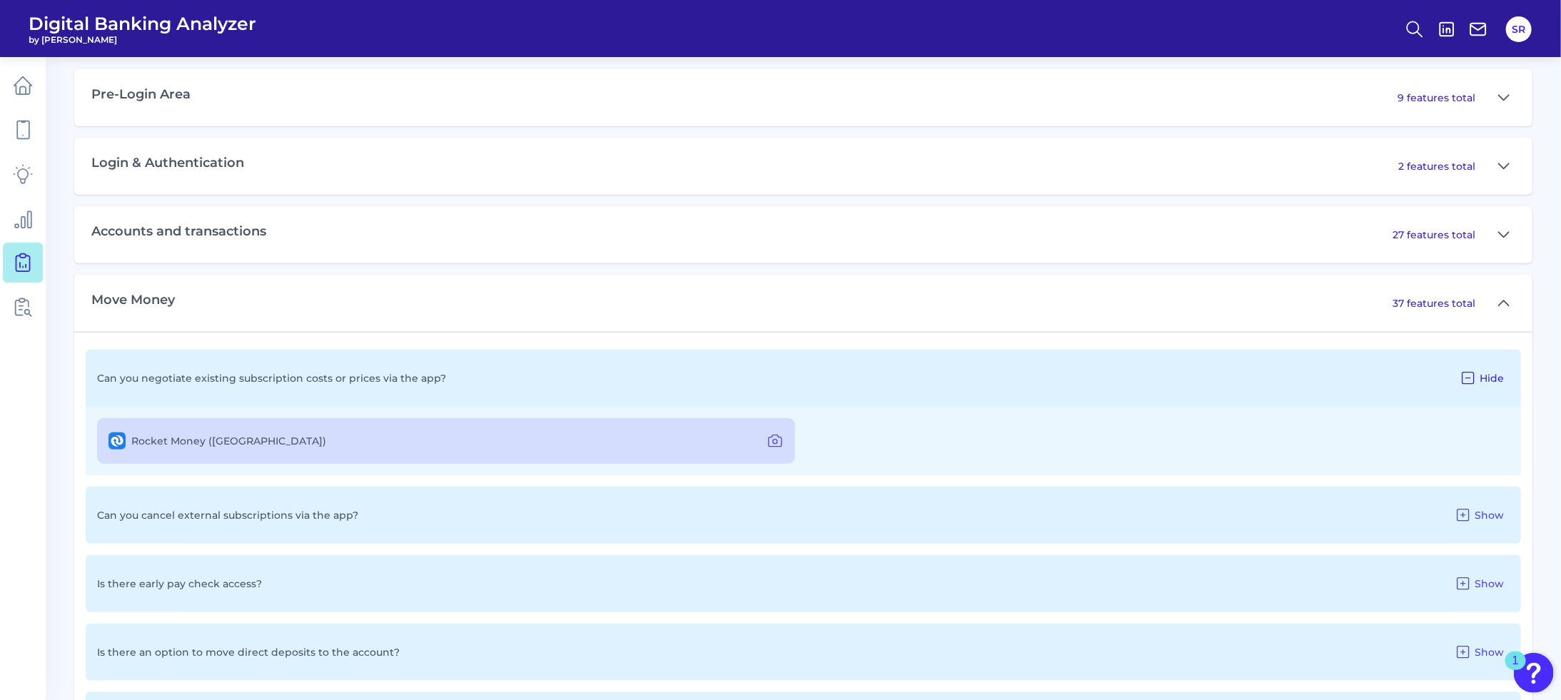
click at [1392, 381] on icon at bounding box center [1468, 378] width 17 height 17
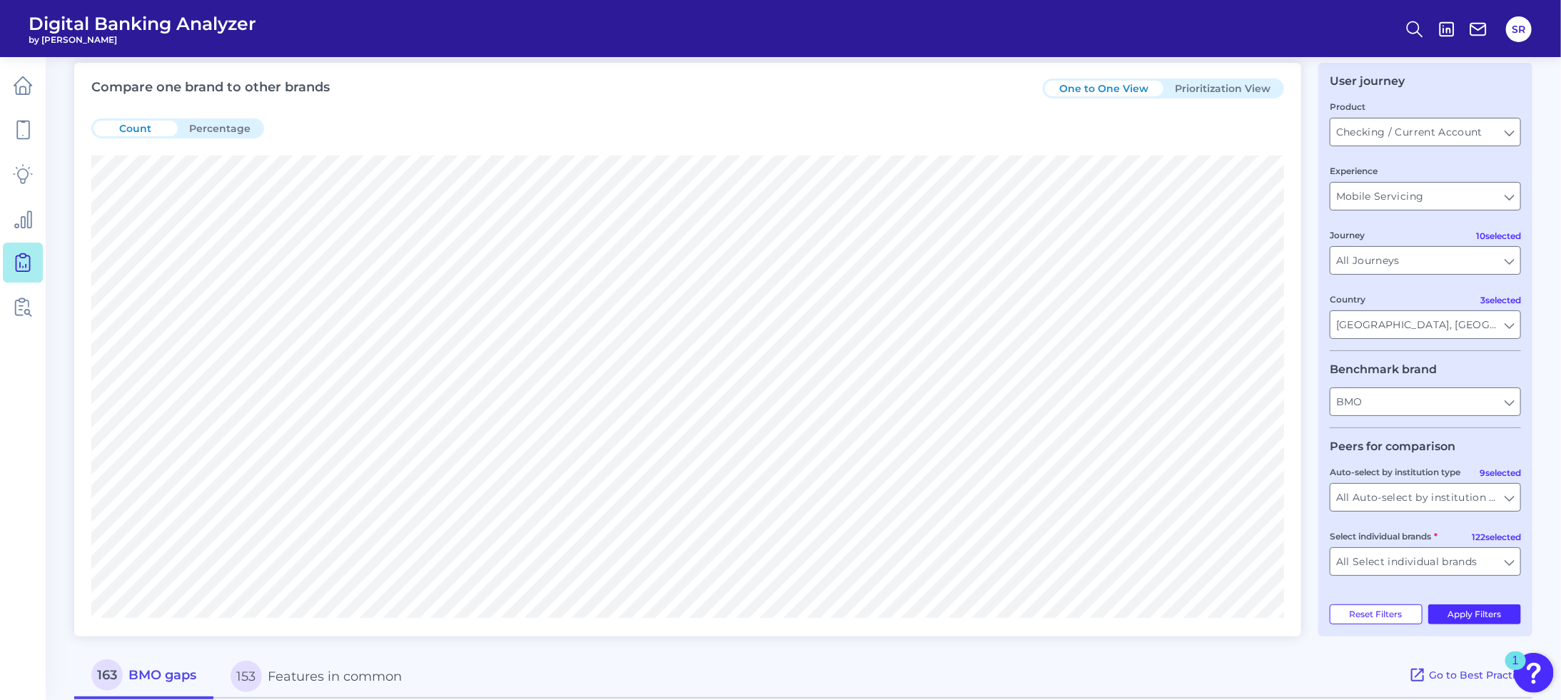
scroll to position [0, 0]
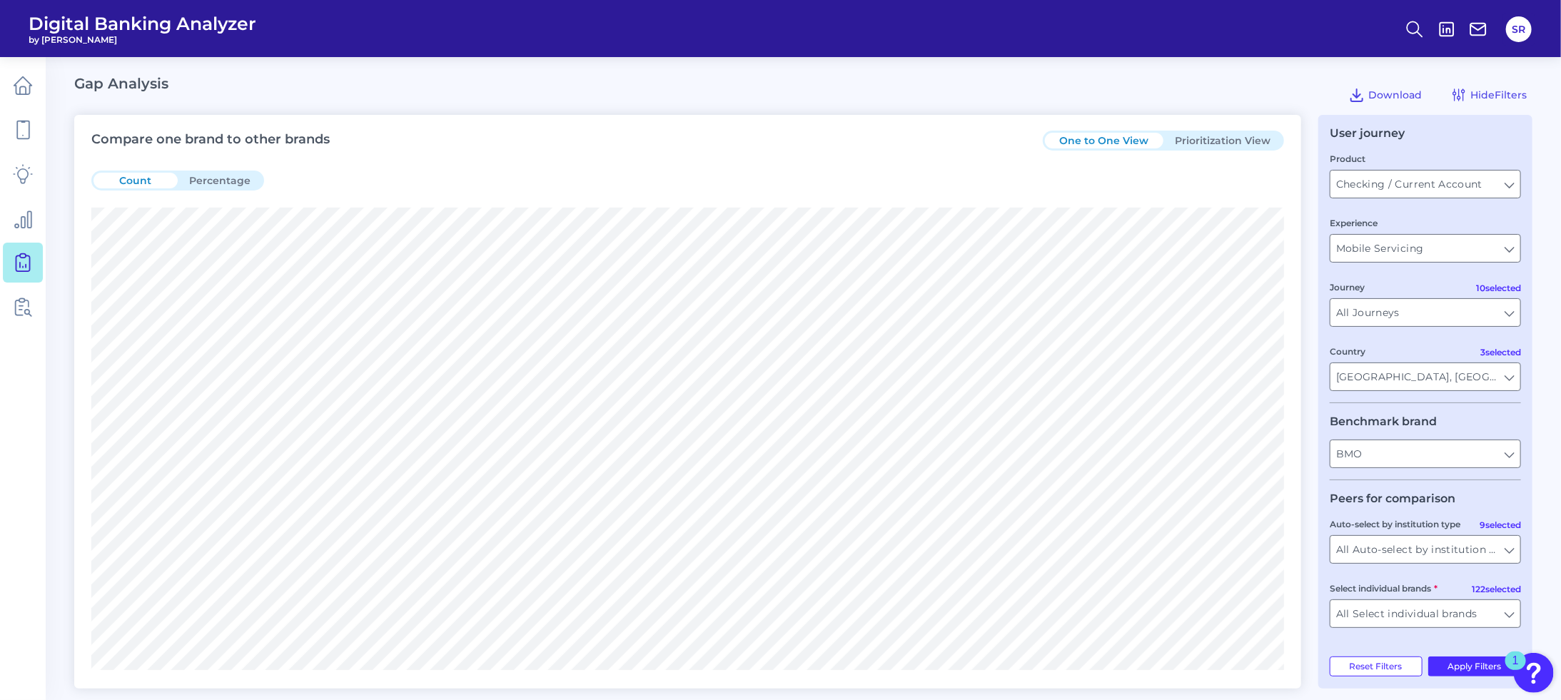
click at [1219, 143] on button "Prioritization View" at bounding box center [1222, 141] width 118 height 16
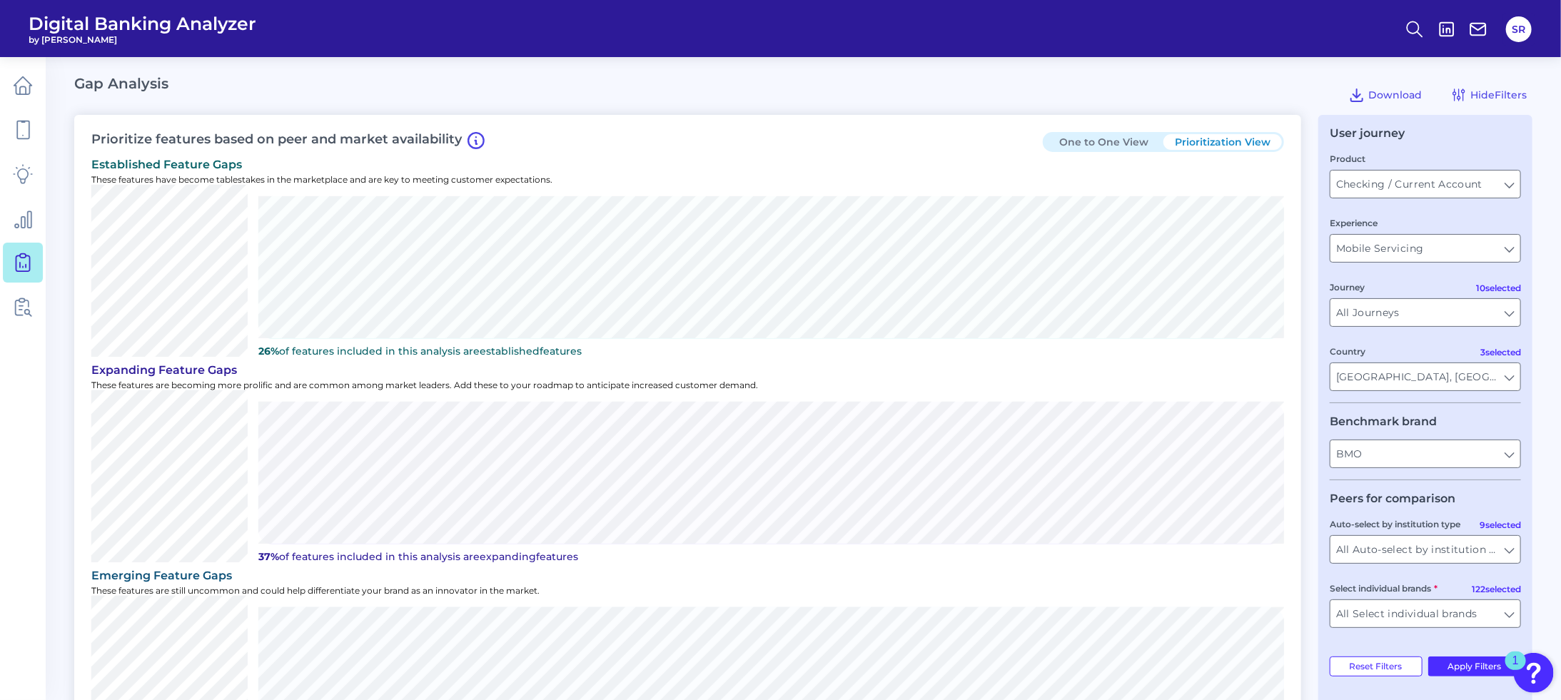
scroll to position [383, 0]
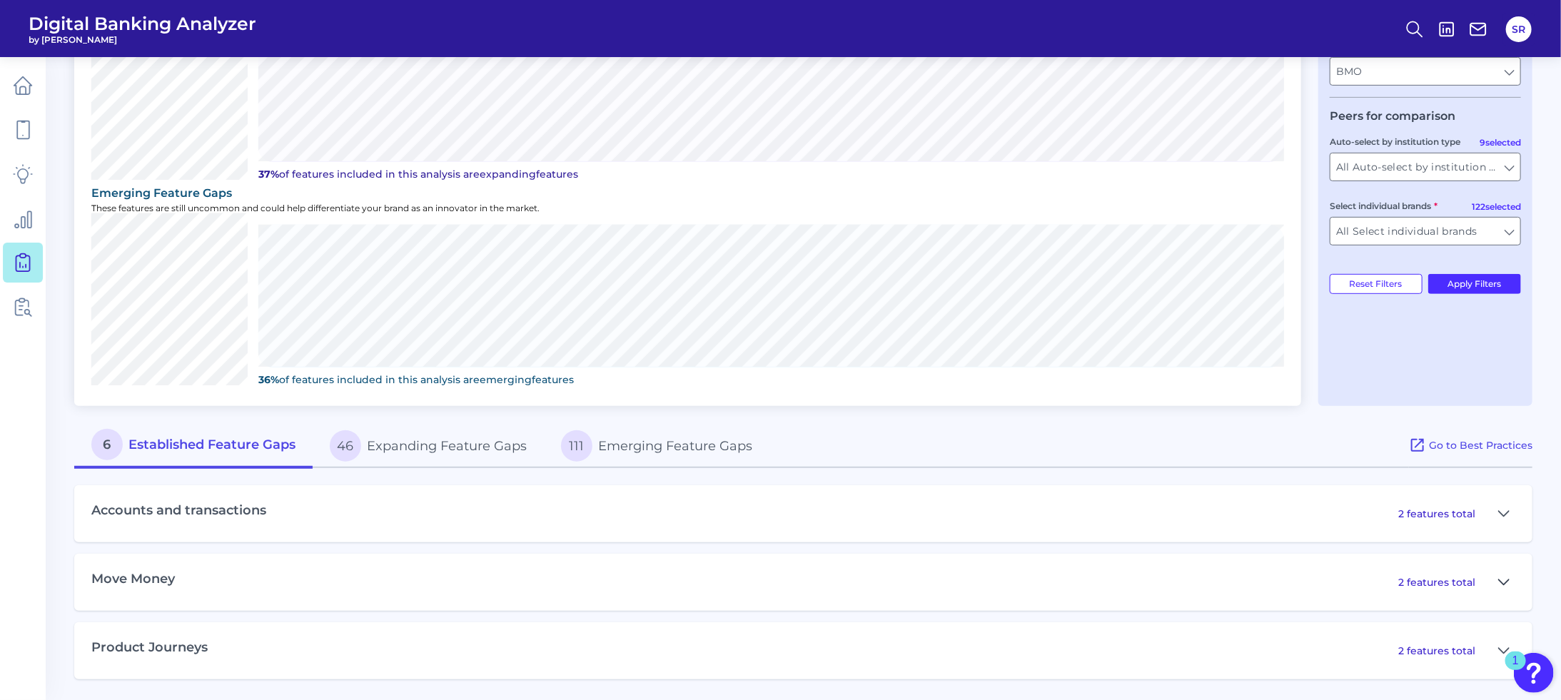
click at [1392, 585] on icon at bounding box center [1503, 582] width 11 height 17
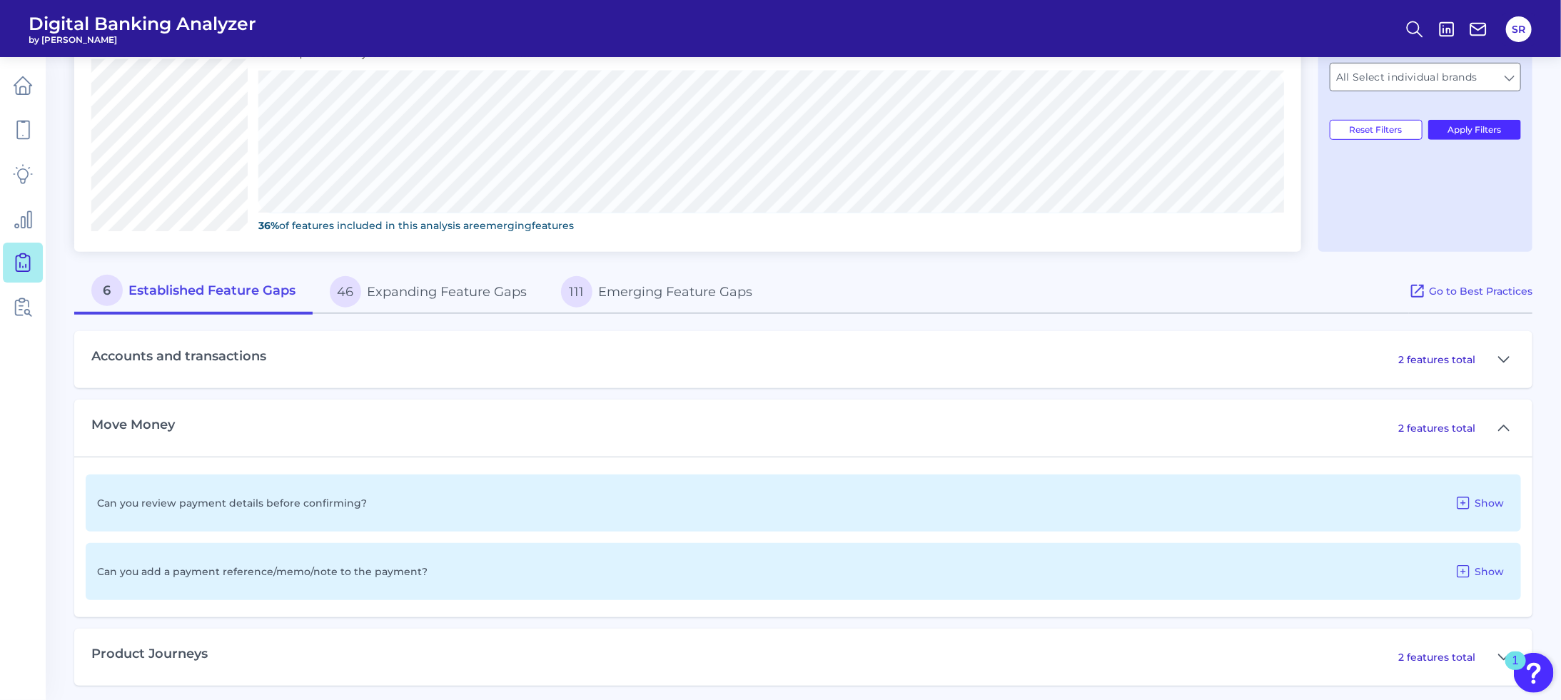
scroll to position [543, 0]
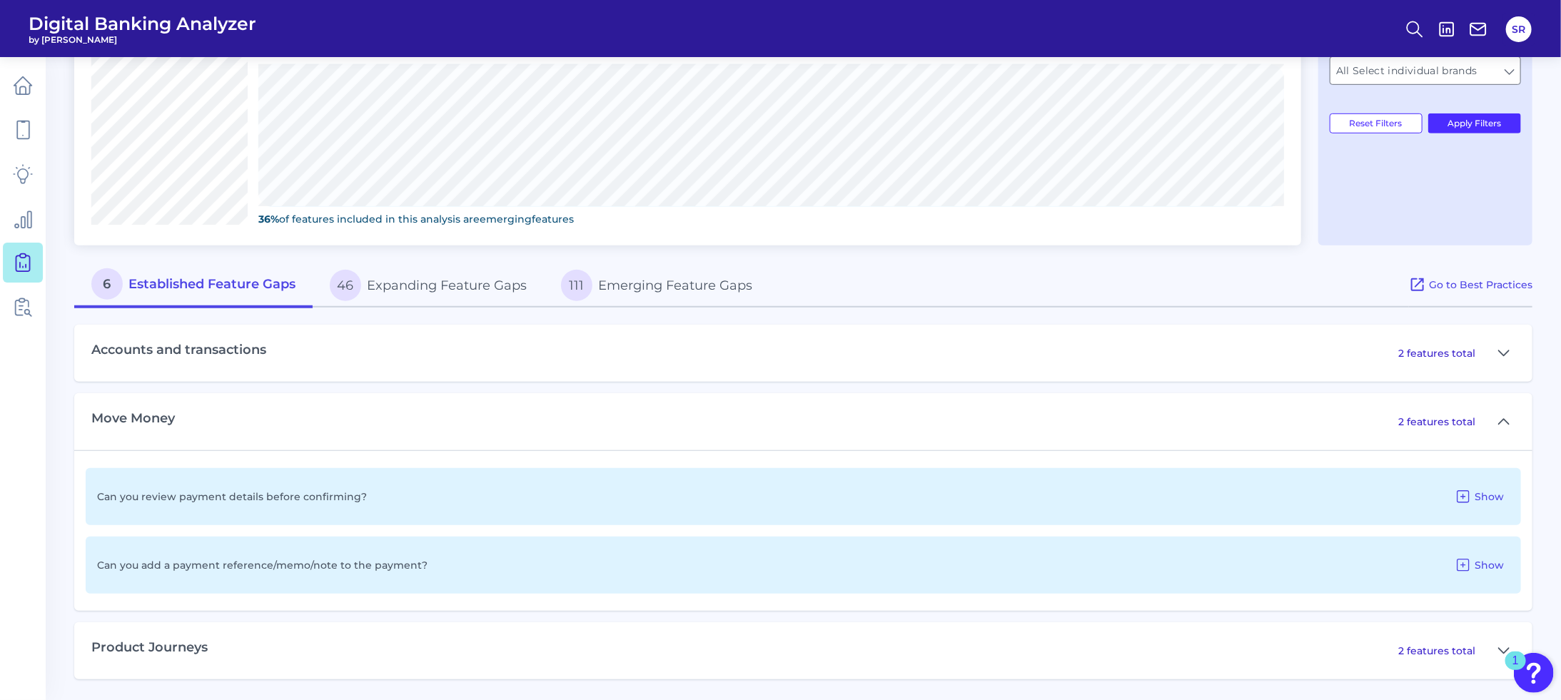
click at [483, 306] on button "46 Expanding Feature Gaps" at bounding box center [428, 286] width 231 height 46
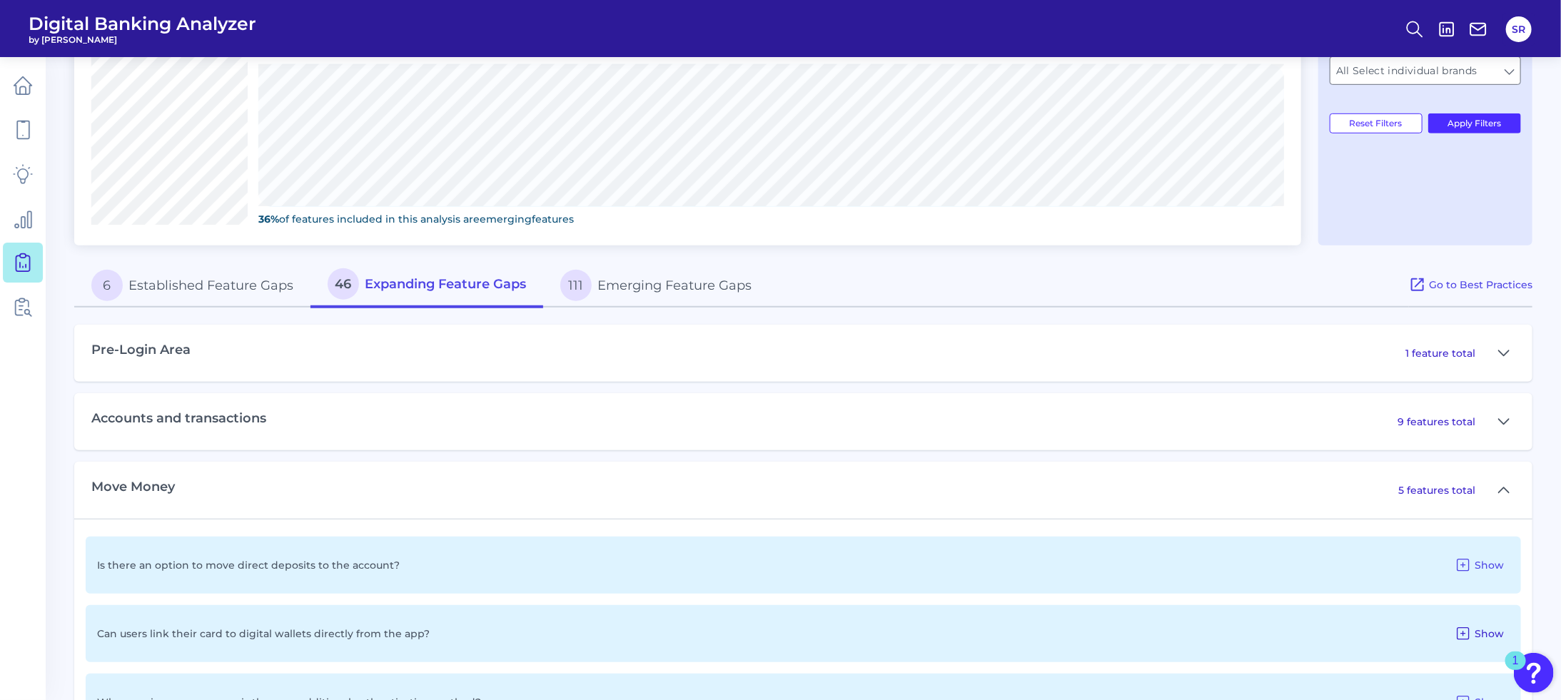
click at [1392, 622] on icon at bounding box center [1463, 633] width 17 height 17
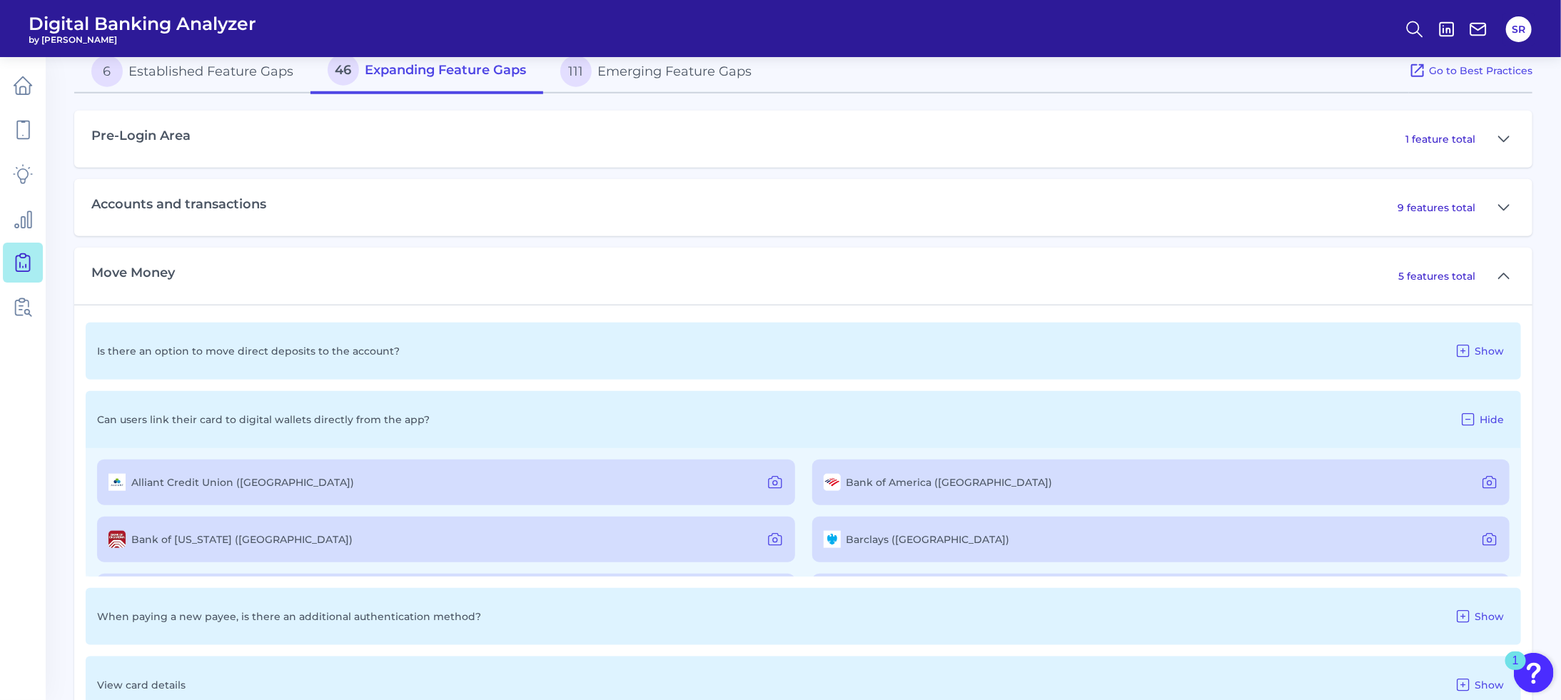
scroll to position [864, 0]
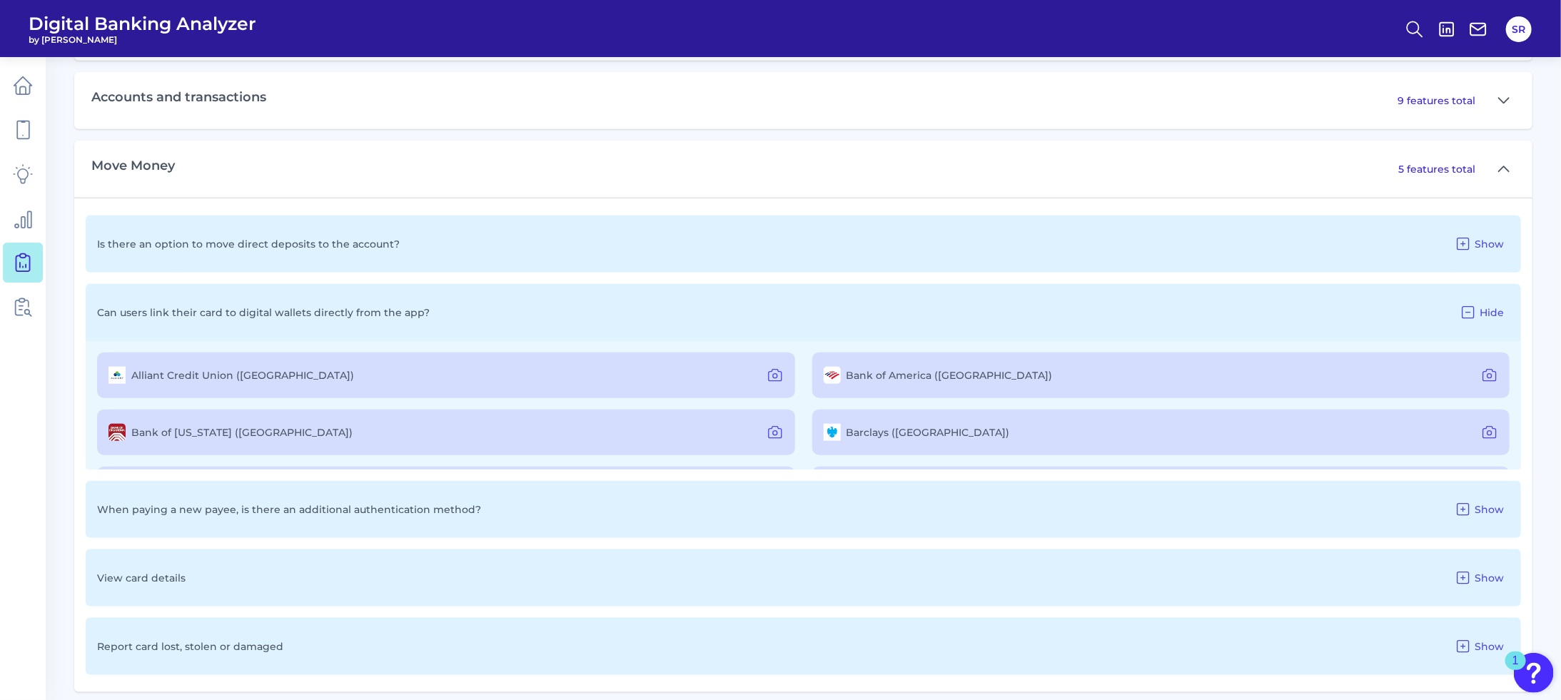
drag, startPoint x: 1515, startPoint y: 351, endPoint x: 1523, endPoint y: 373, distance: 23.3
click at [1392, 373] on div "Is there an option to move direct deposits to the account? Show Can users link …" at bounding box center [803, 445] width 1458 height 495
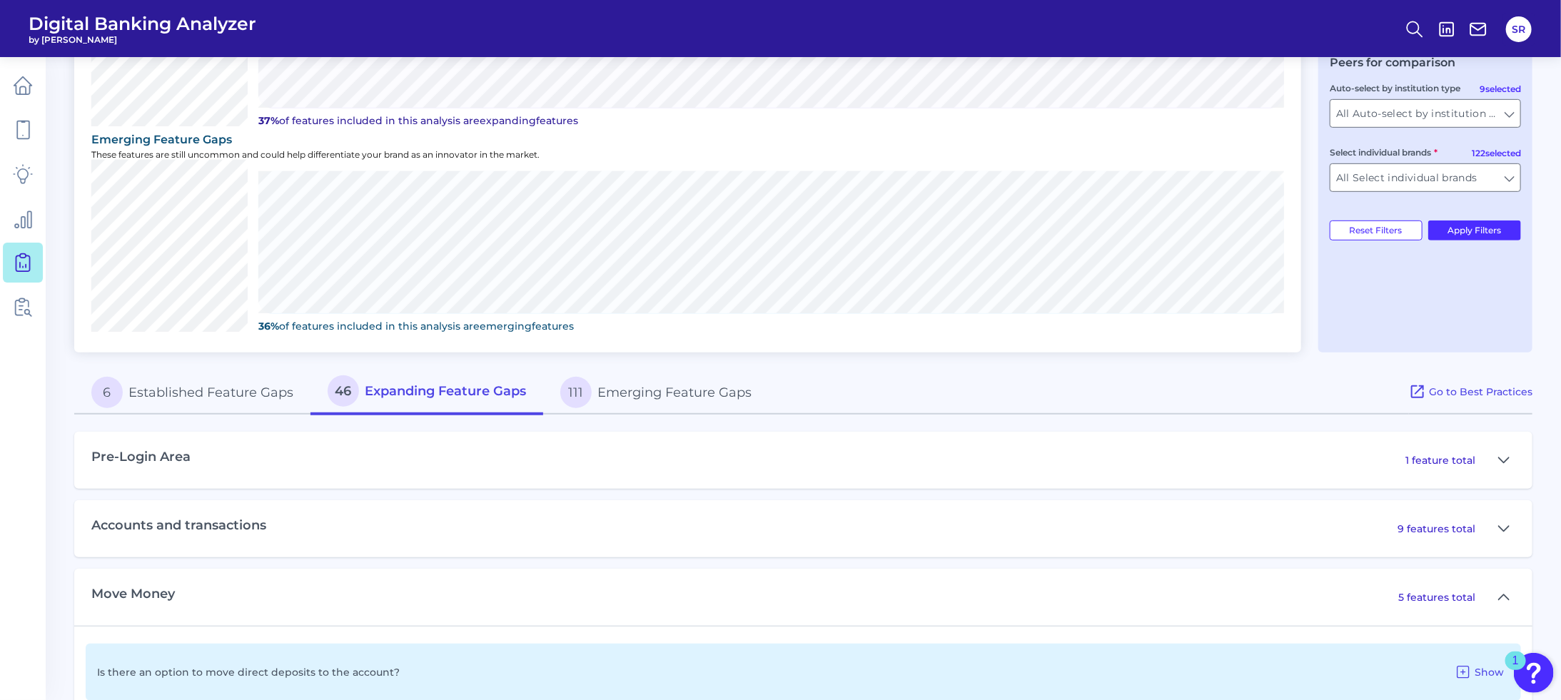
scroll to position [0, 0]
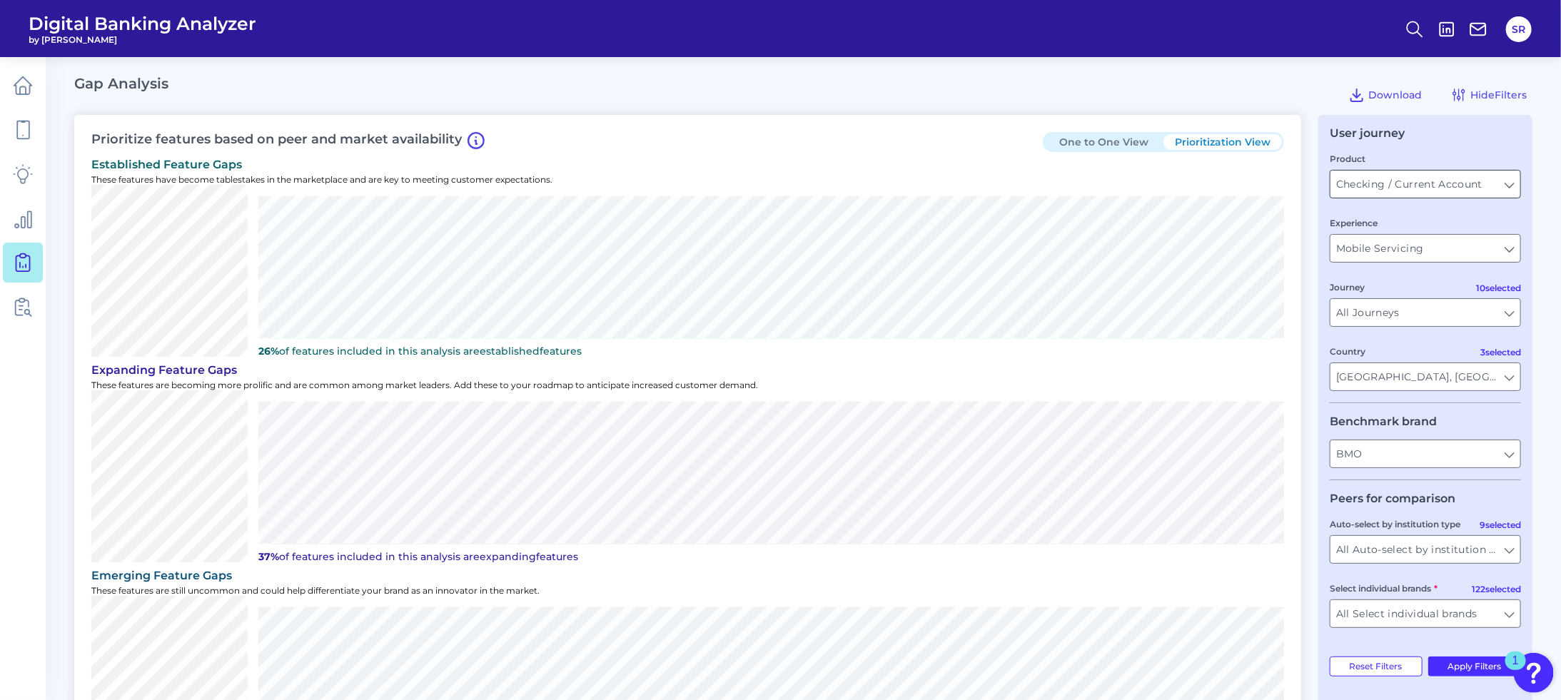
click at [1392, 188] on input "Checking / Current Account" at bounding box center [1425, 184] width 190 height 27
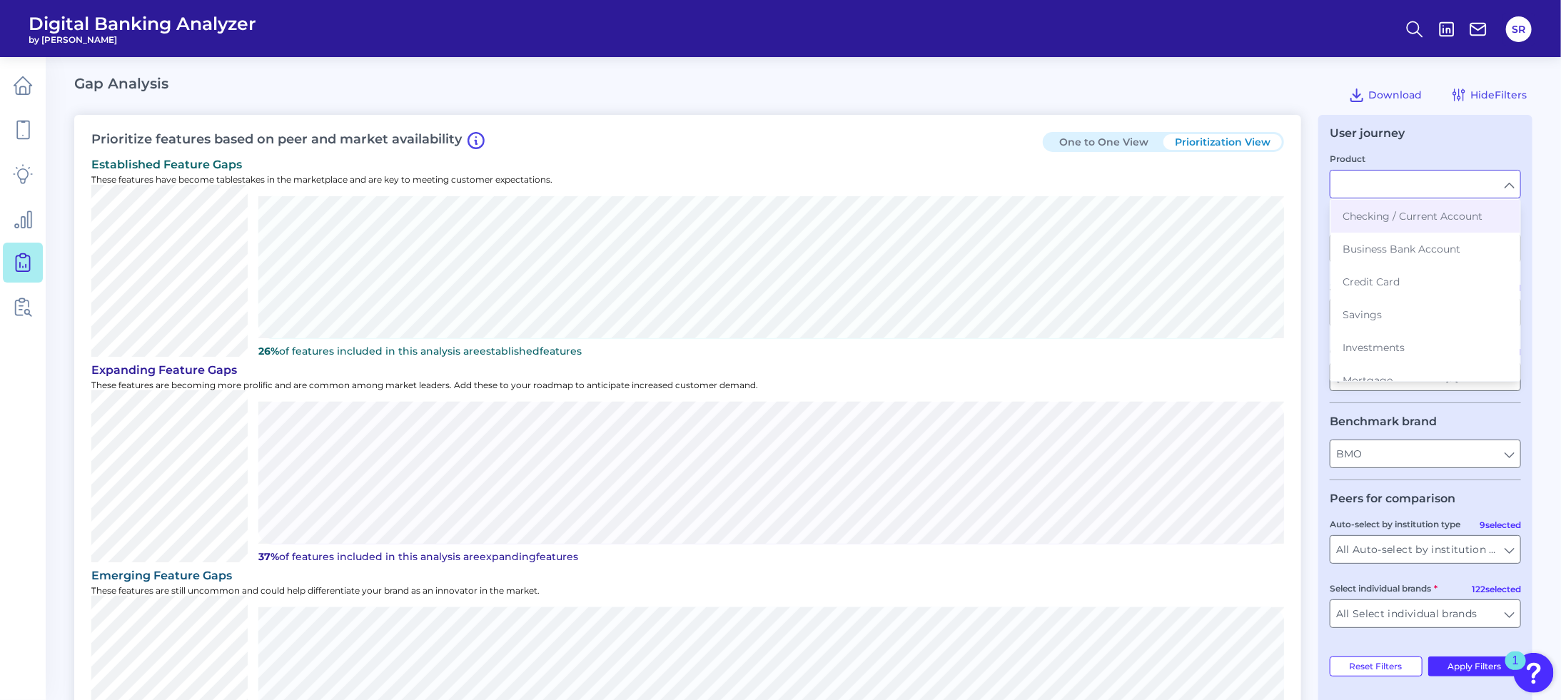
type input "Checking / Current Account"
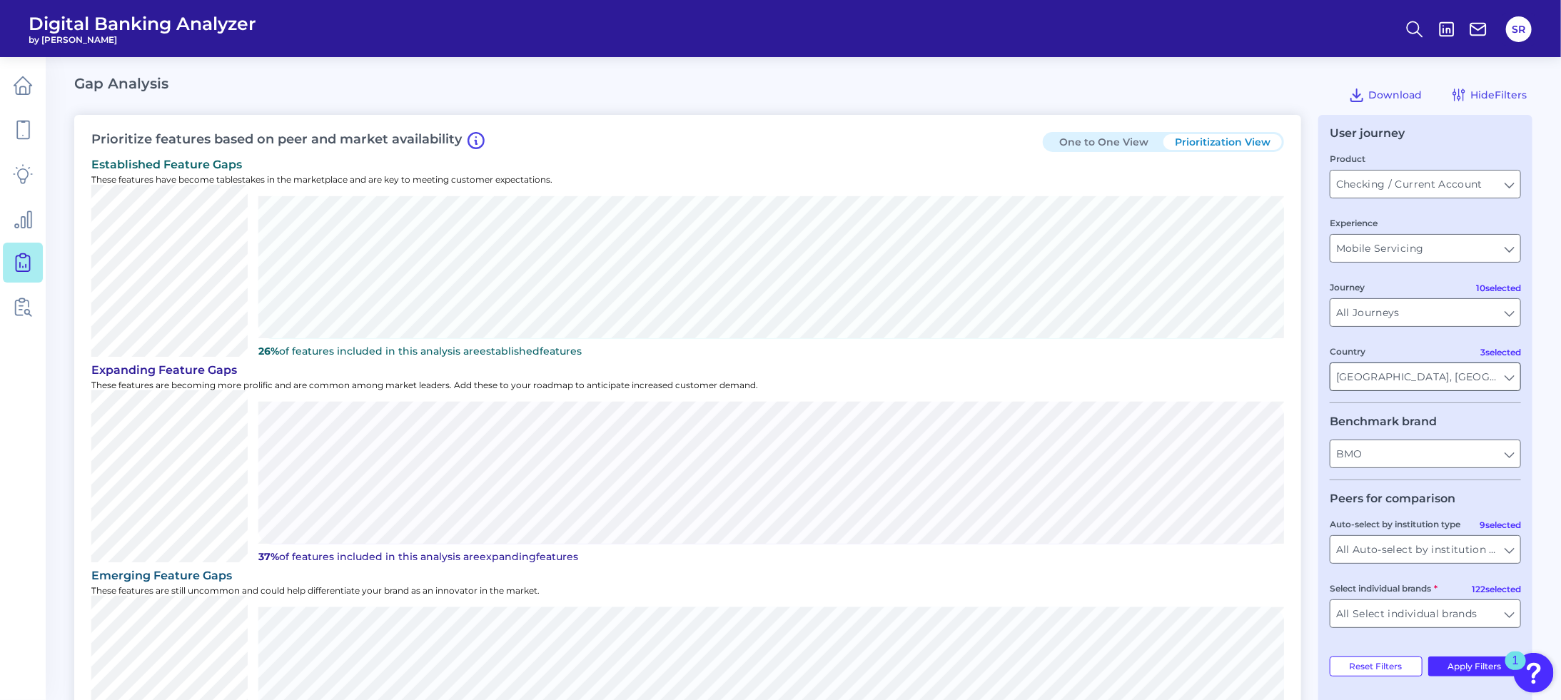
click at [1392, 380] on input "[GEOGRAPHIC_DATA], [GEOGRAPHIC_DATA], [GEOGRAPHIC_DATA]" at bounding box center [1425, 376] width 190 height 27
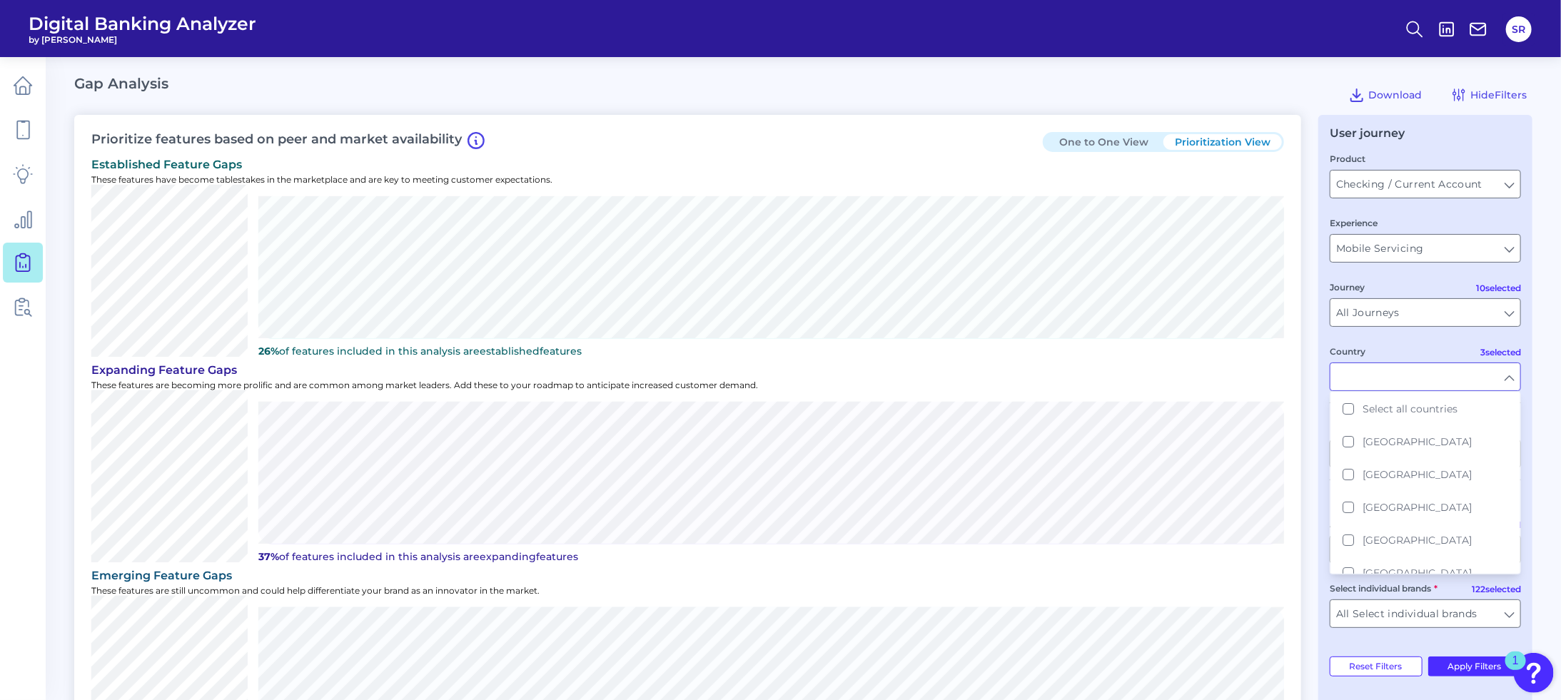
click at [1392, 380] on input "Country" at bounding box center [1425, 376] width 190 height 27
type input "[GEOGRAPHIC_DATA], [GEOGRAPHIC_DATA], [GEOGRAPHIC_DATA]"
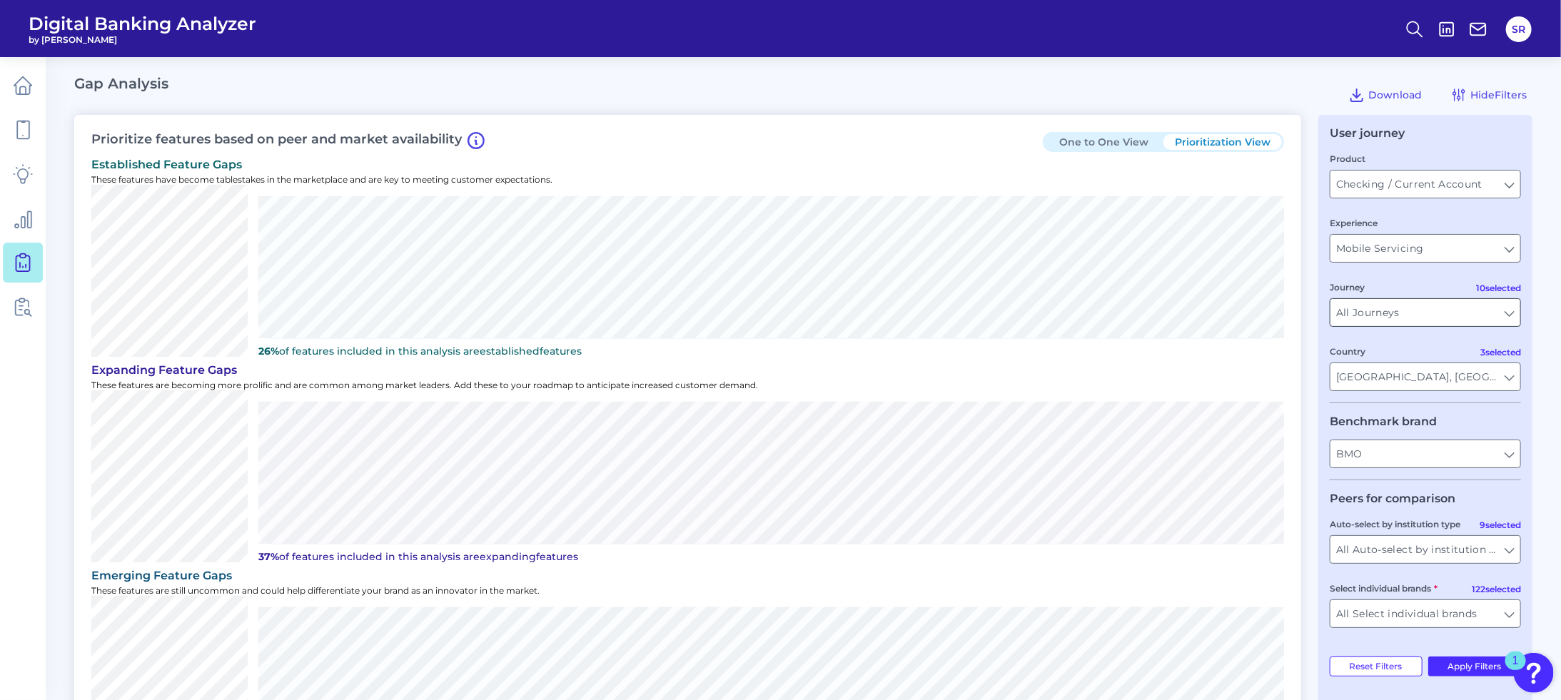
click at [1392, 319] on input "All Journeys" at bounding box center [1425, 312] width 190 height 27
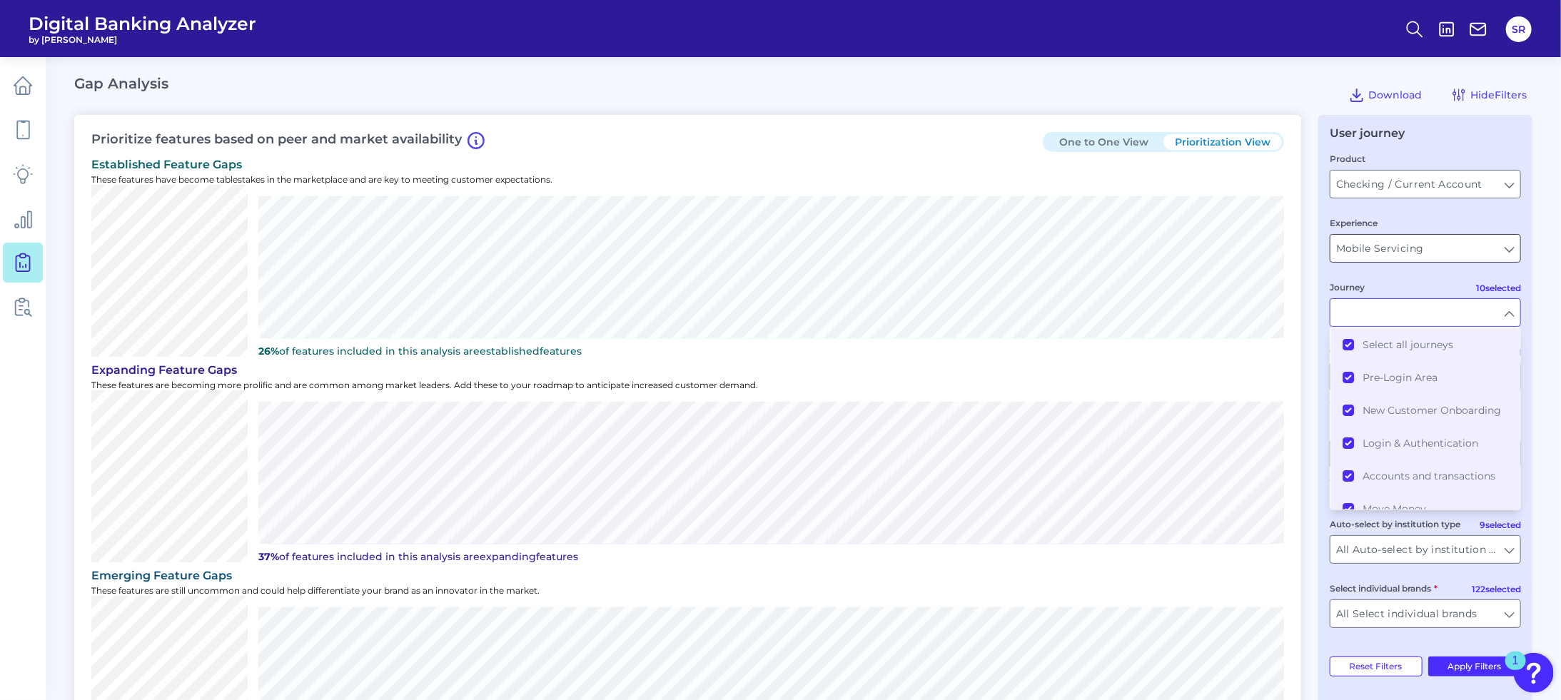
click at [1392, 251] on input "Mobile Servicing" at bounding box center [1425, 248] width 190 height 27
type input "All Journeys"
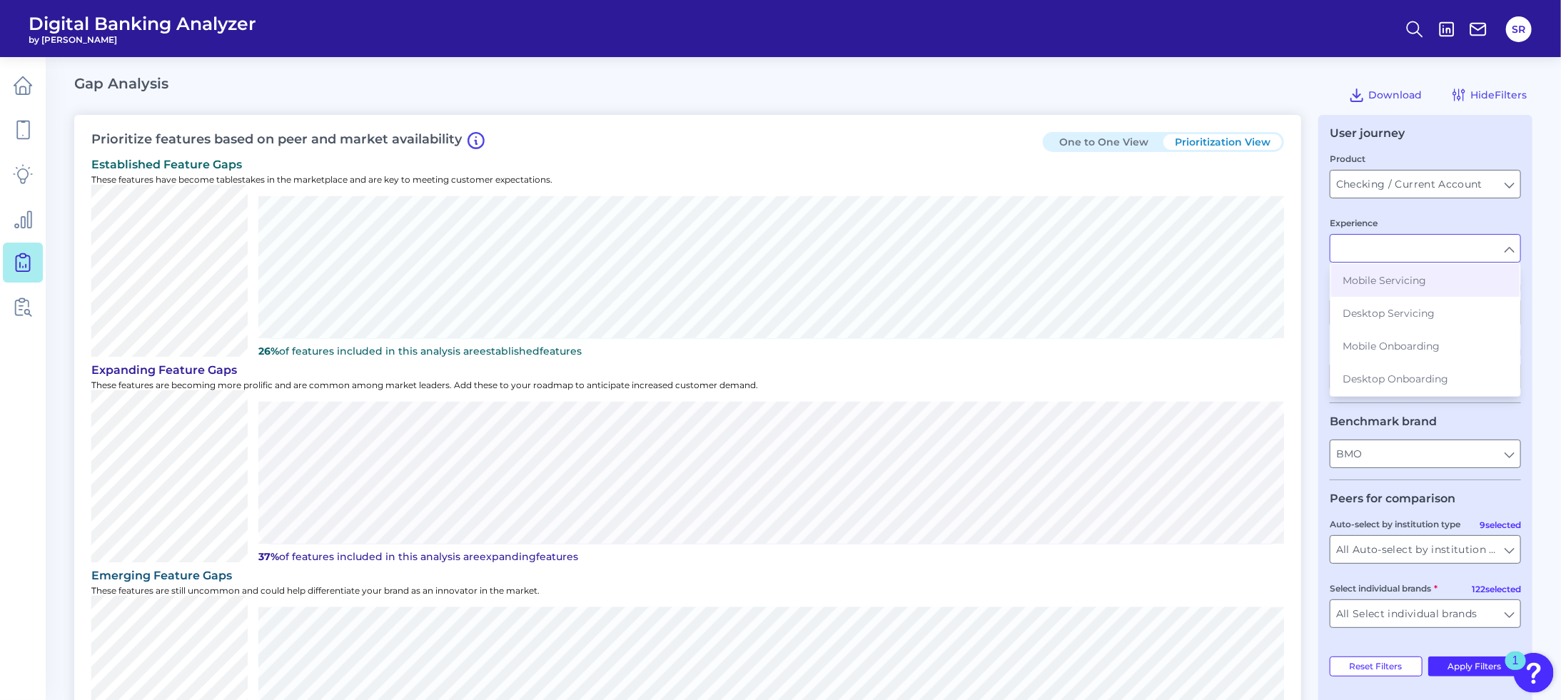
click at [1392, 251] on input "Experience" at bounding box center [1425, 248] width 190 height 27
type input "Mobile Servicing"
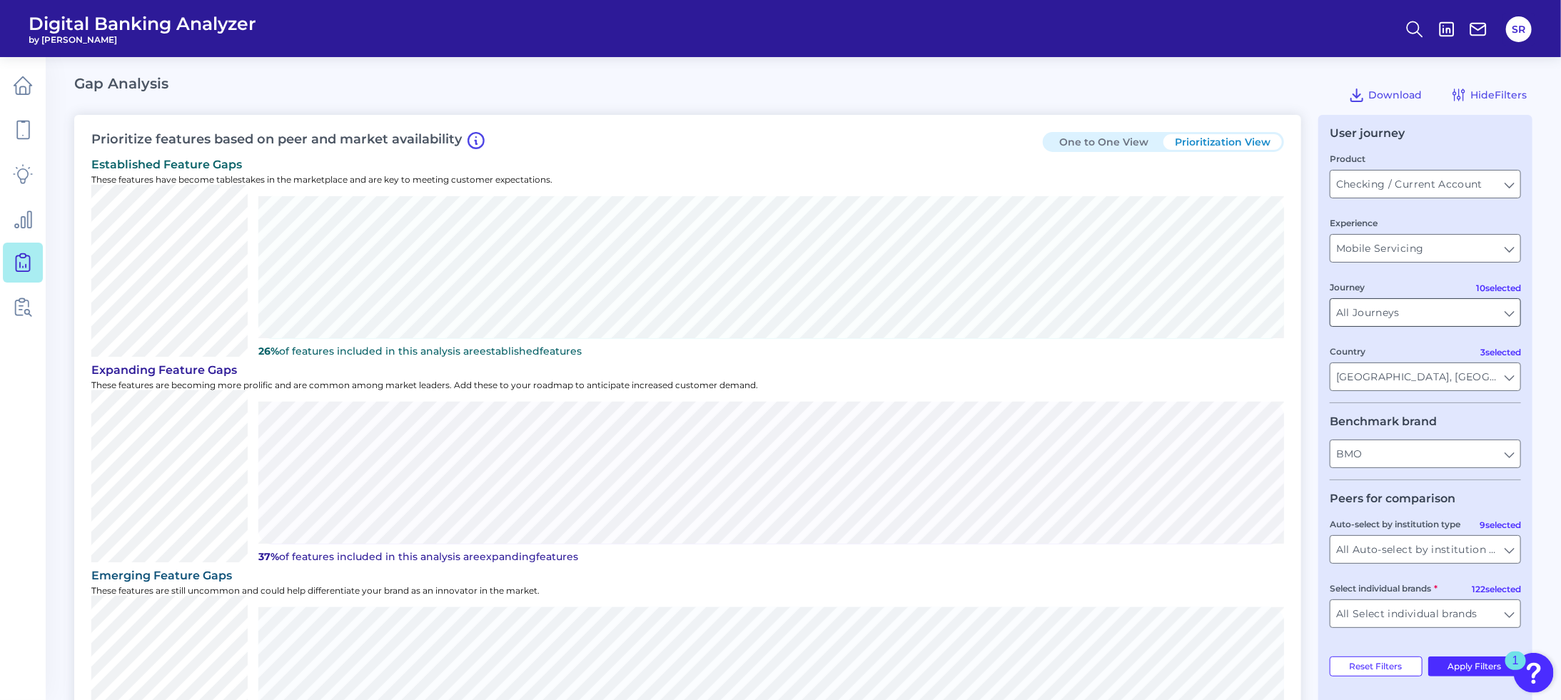
click at [1392, 312] on input "All Journeys" at bounding box center [1425, 312] width 190 height 27
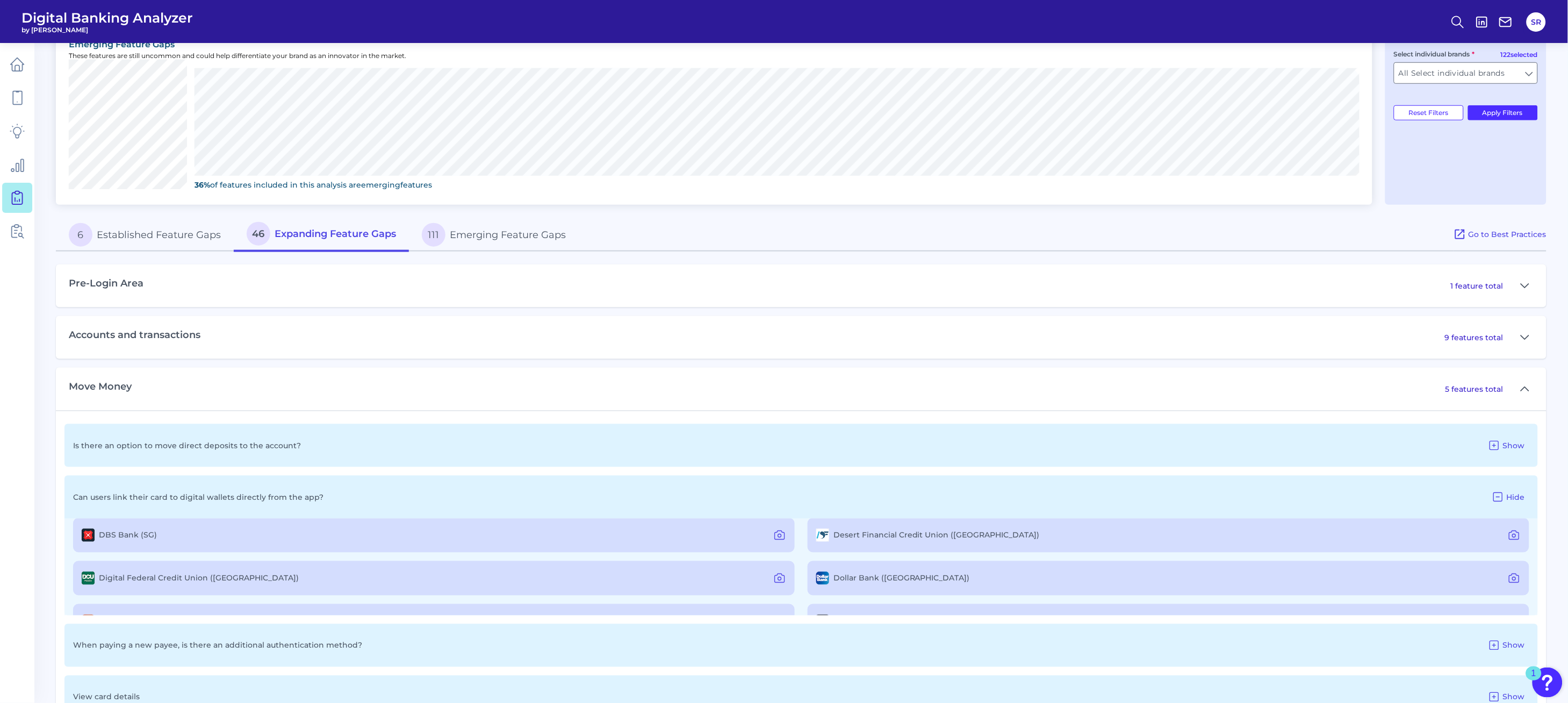
scroll to position [194, 0]
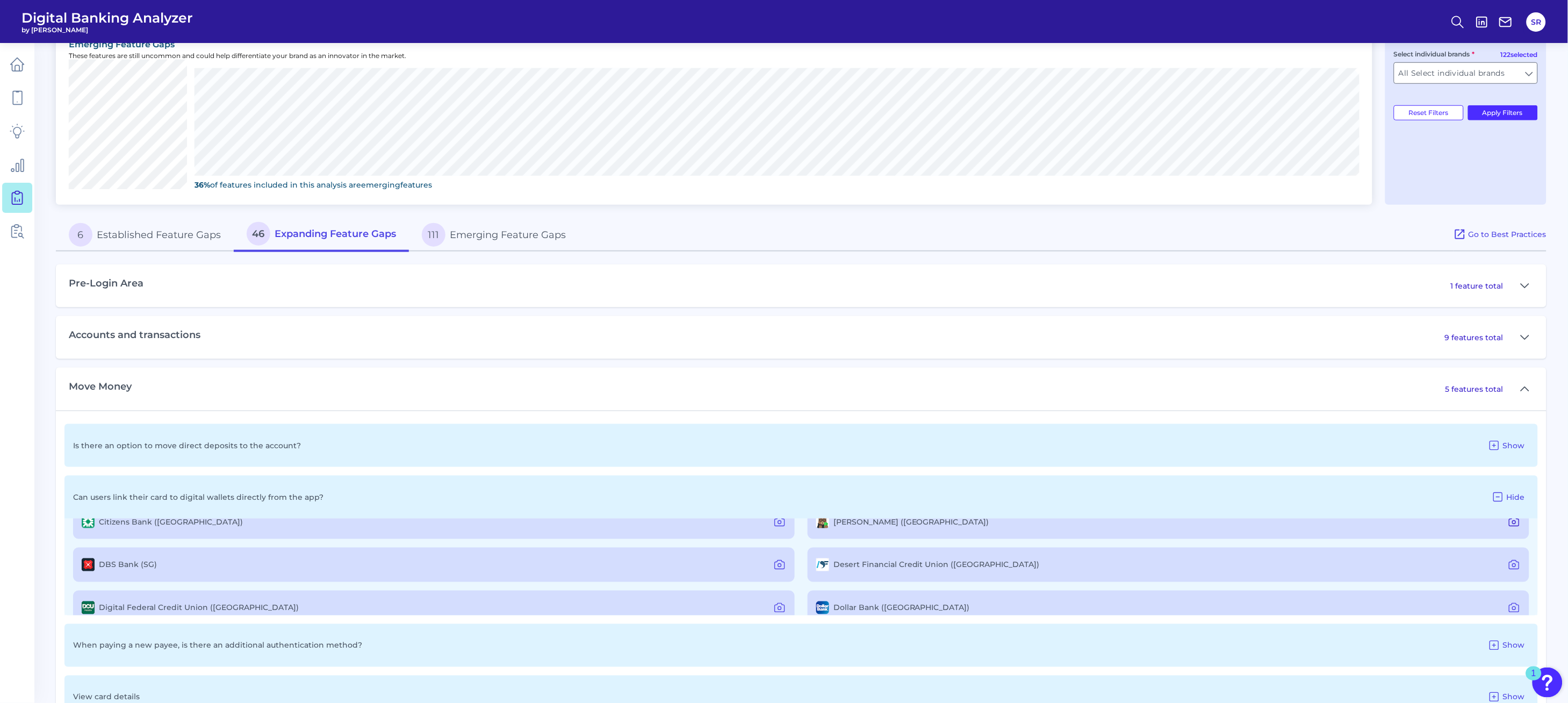
click at [1048, 468] on icon at bounding box center [1514, 522] width 13 height 13
type input "All Journeys"
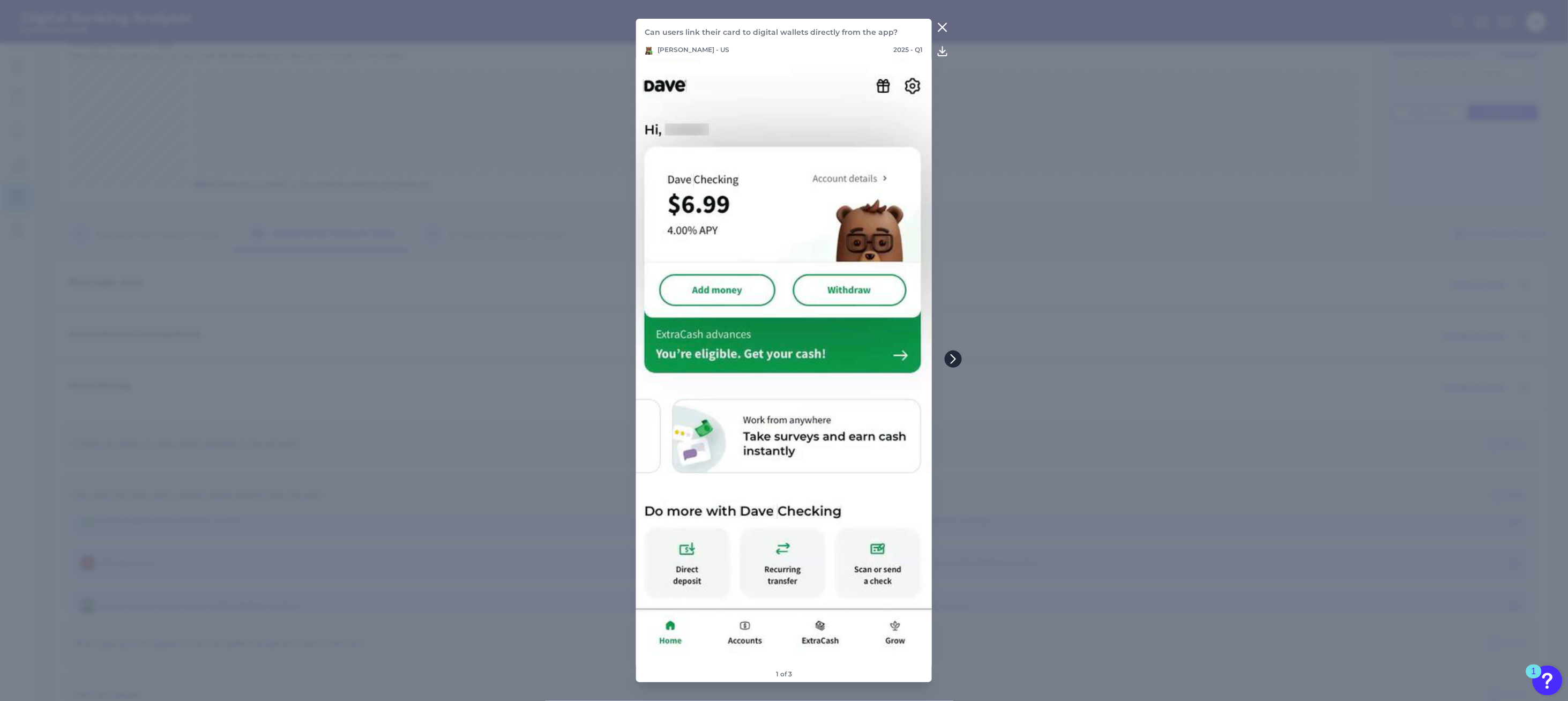
click at [956, 360] on icon at bounding box center [953, 359] width 10 height 10
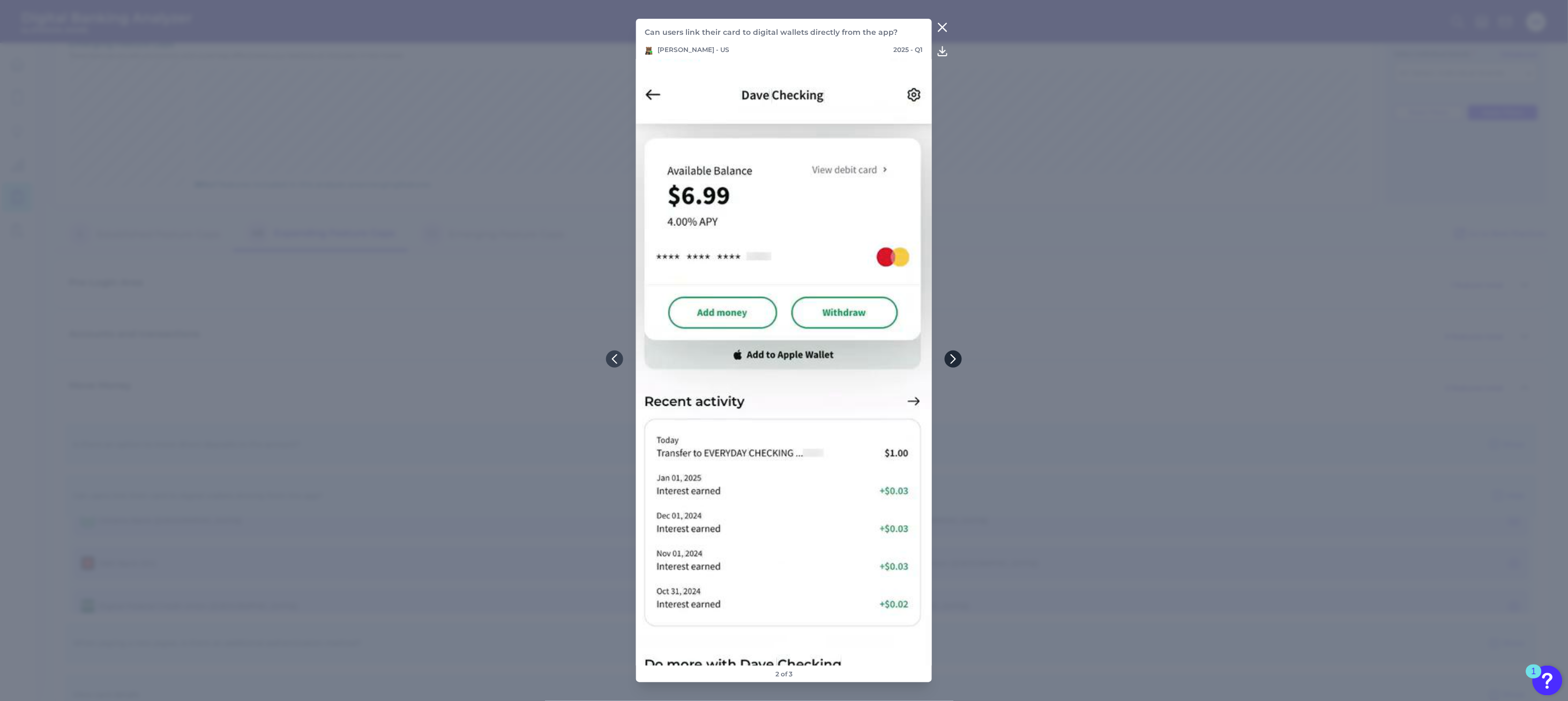
click at [956, 360] on icon at bounding box center [953, 359] width 10 height 10
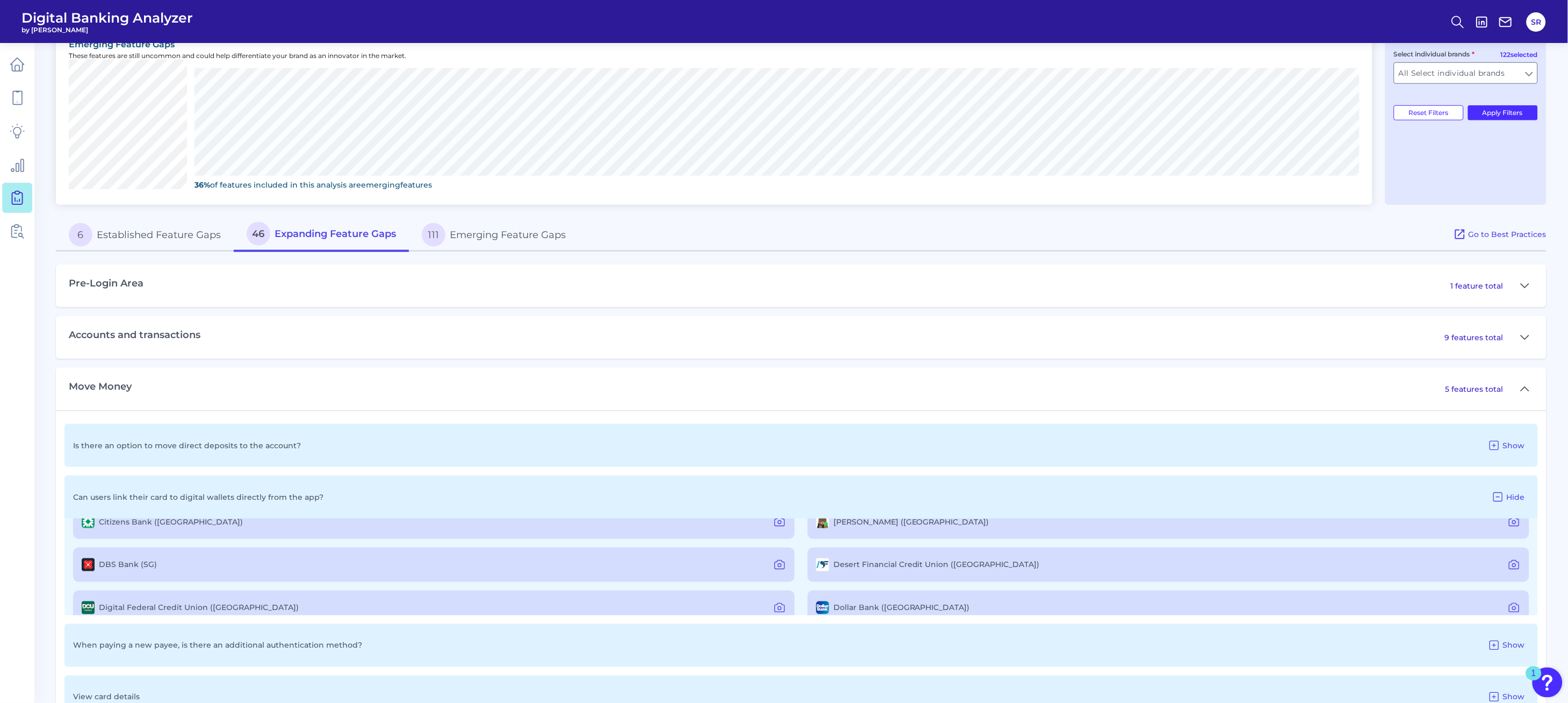
scroll to position [87, 0]
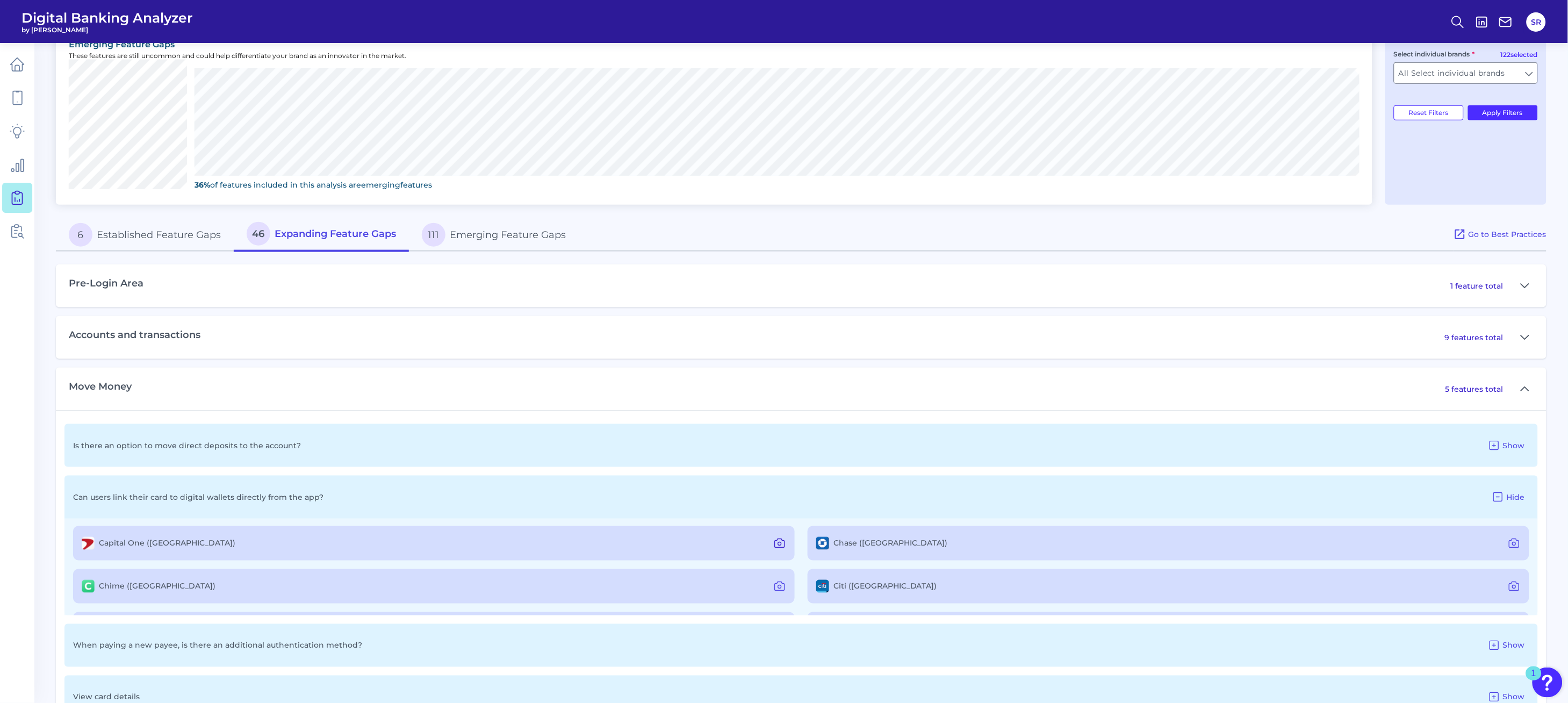
click at [777, 468] on icon at bounding box center [779, 543] width 13 height 13
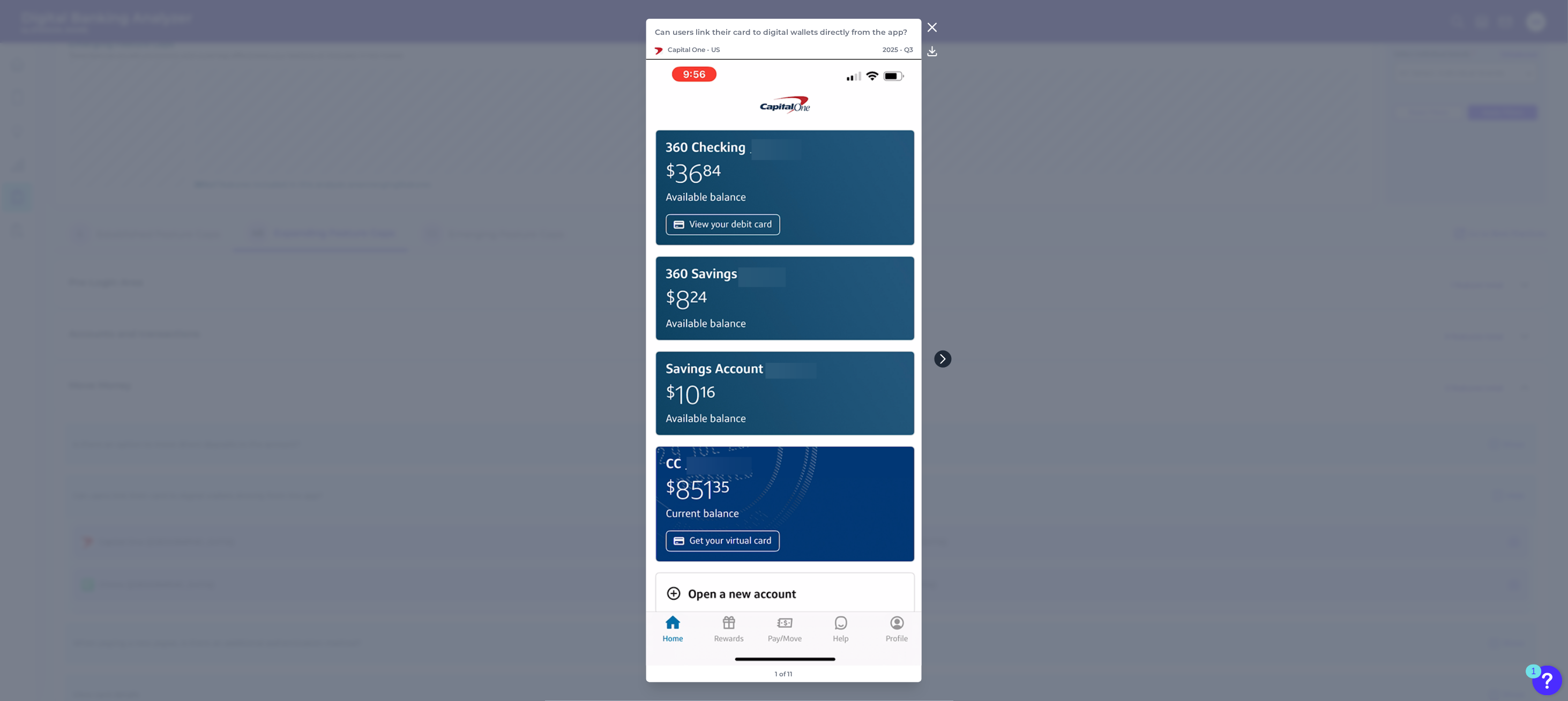
click at [948, 355] on button at bounding box center [943, 359] width 17 height 17
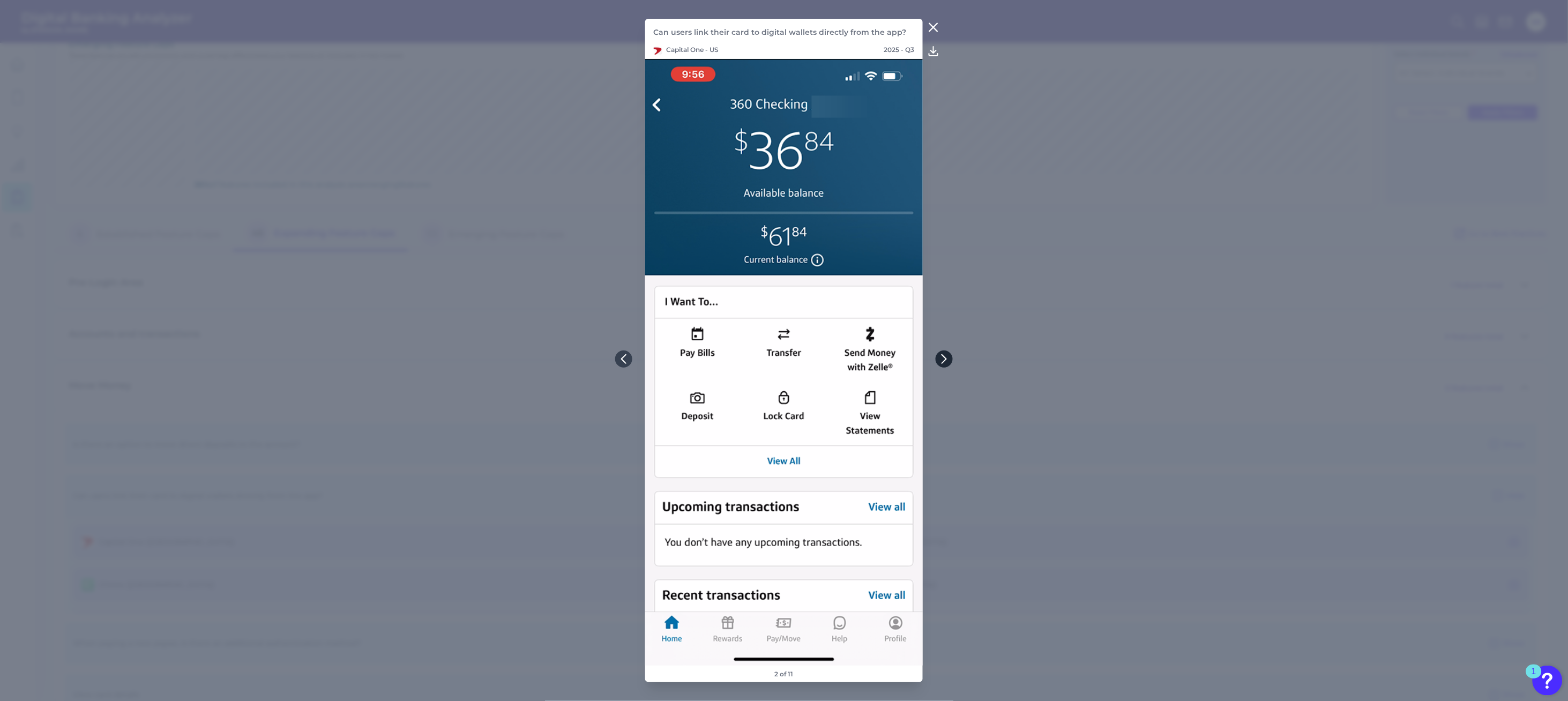
click at [944, 356] on icon at bounding box center [944, 359] width 10 height 10
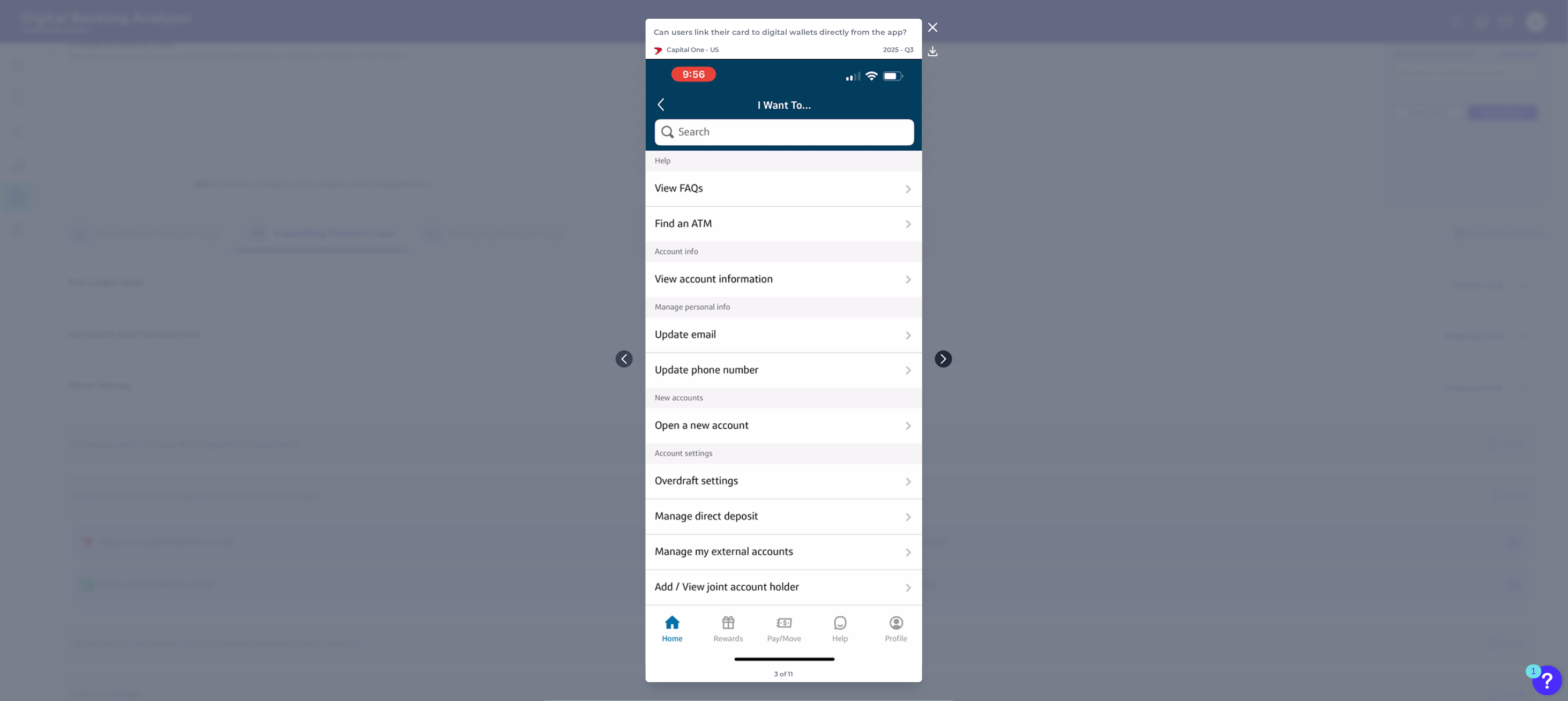
click at [944, 356] on icon at bounding box center [944, 359] width 10 height 10
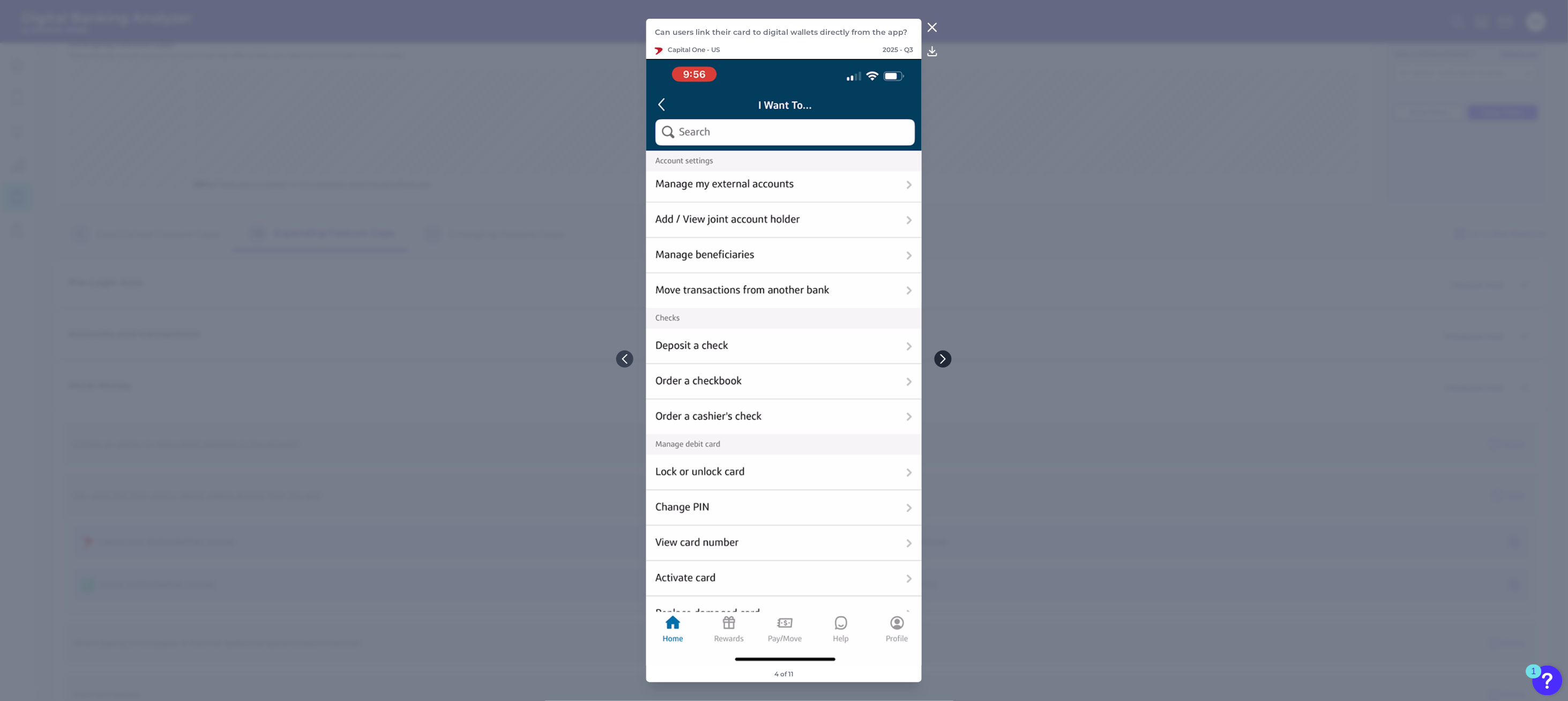
click at [944, 356] on icon at bounding box center [943, 359] width 10 height 10
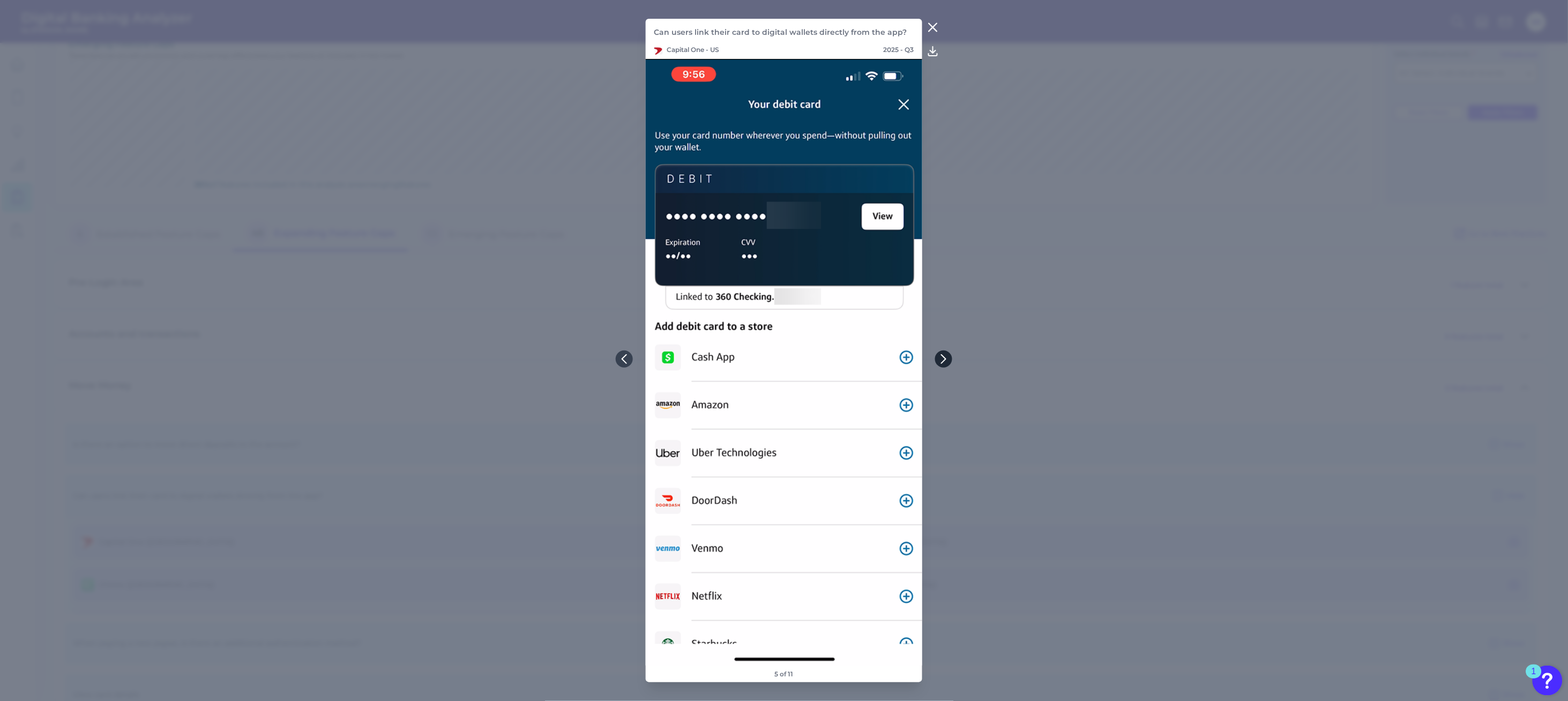
click at [944, 363] on icon at bounding box center [944, 359] width 10 height 10
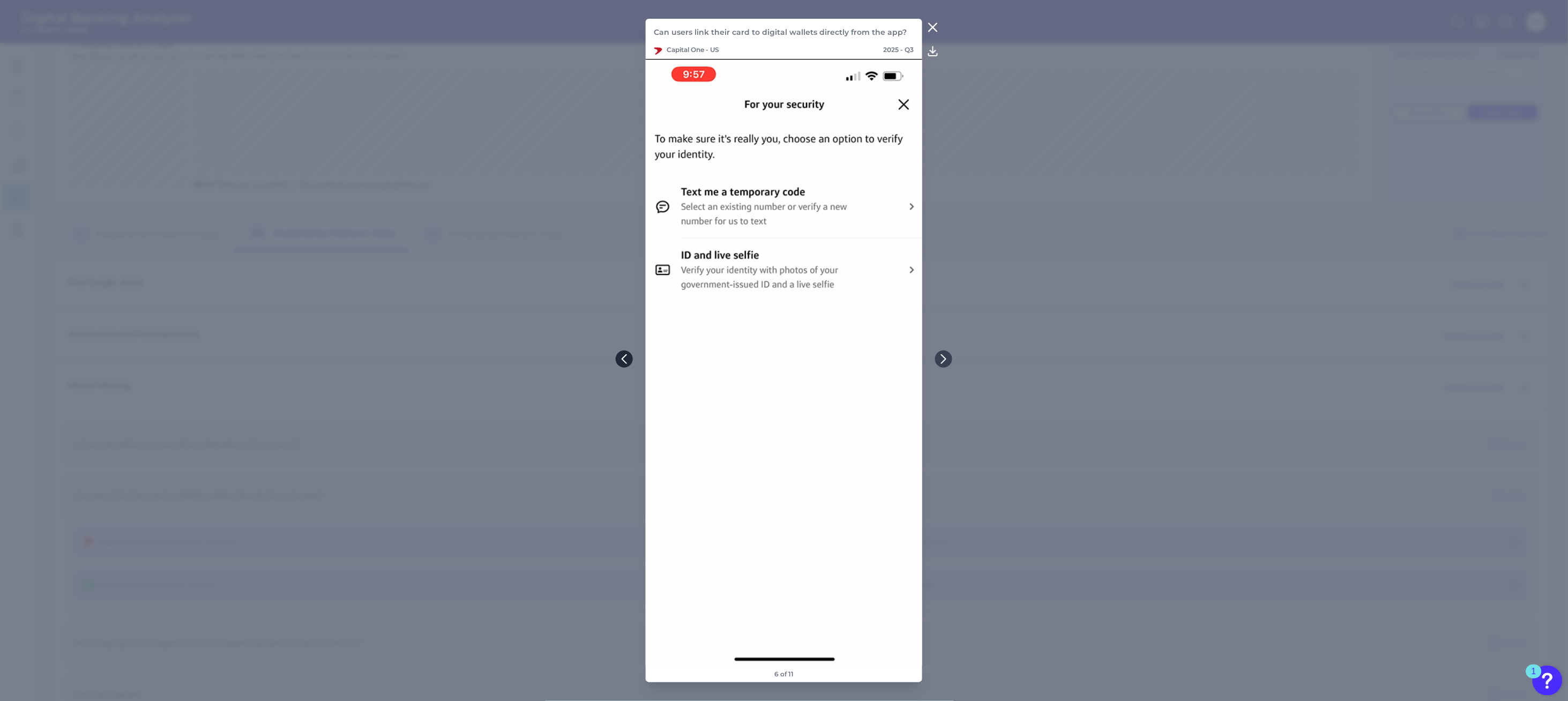
click at [621, 359] on icon at bounding box center [624, 359] width 10 height 10
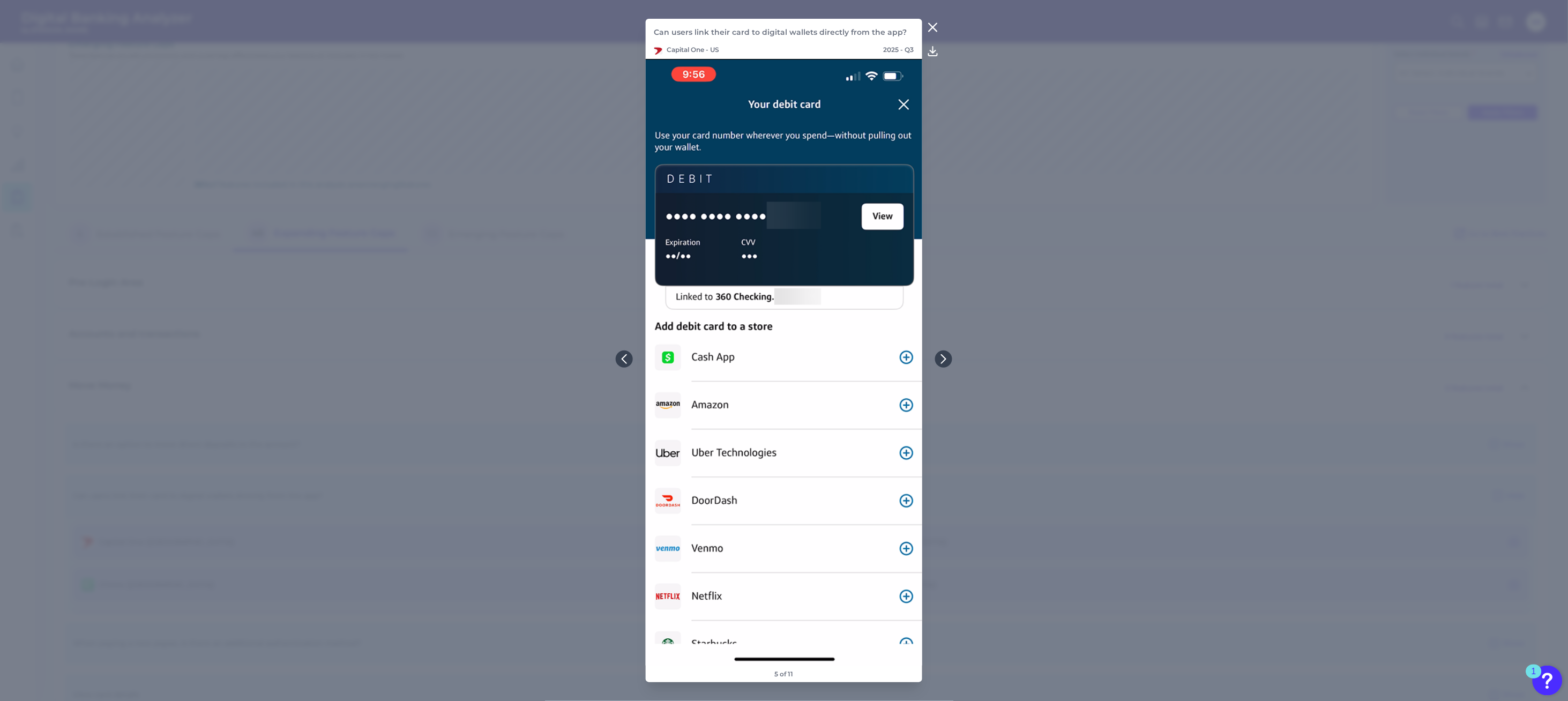
click at [932, 26] on icon at bounding box center [932, 27] width 13 height 13
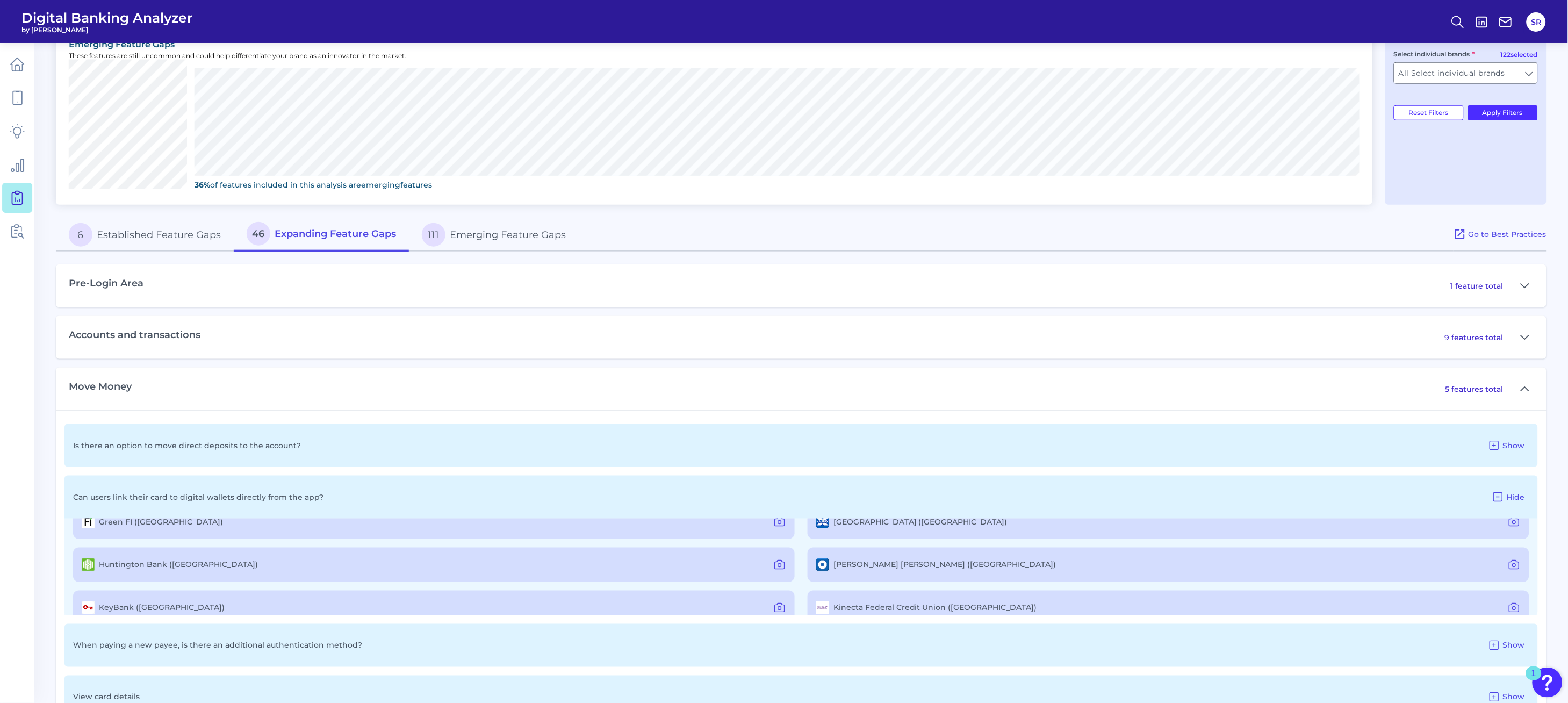
scroll to position [517, 0]
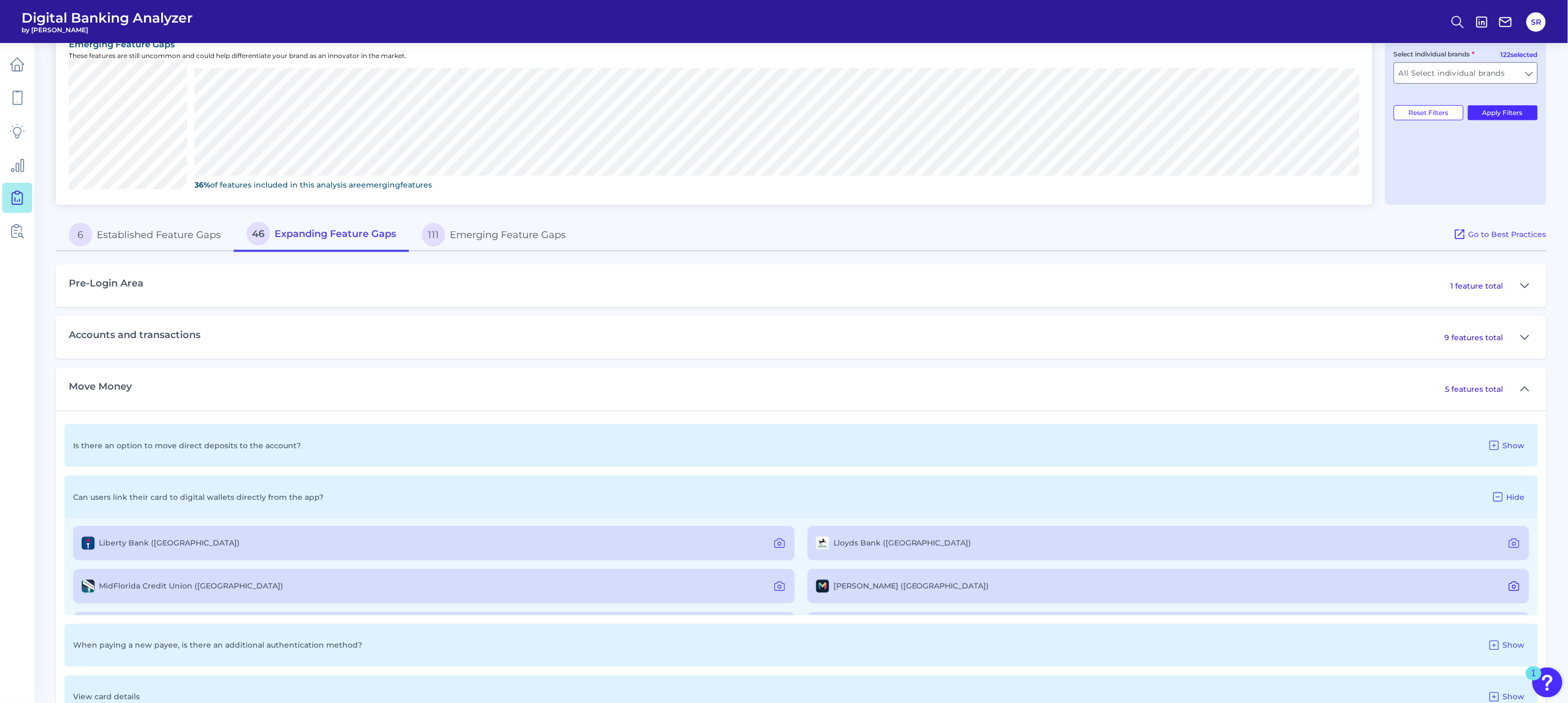
click at [1048, 468] on icon at bounding box center [1514, 586] width 13 height 13
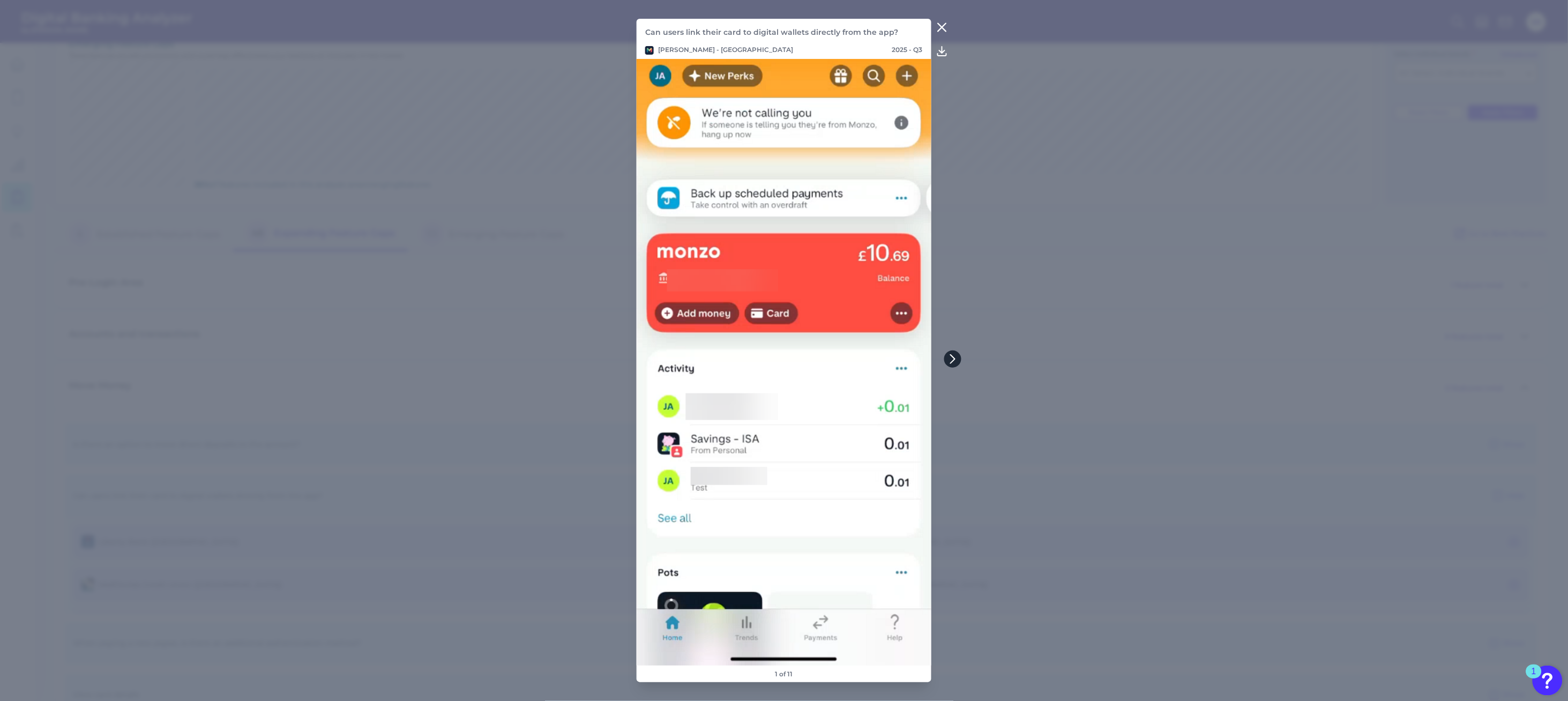
click at [953, 357] on icon at bounding box center [953, 359] width 5 height 8
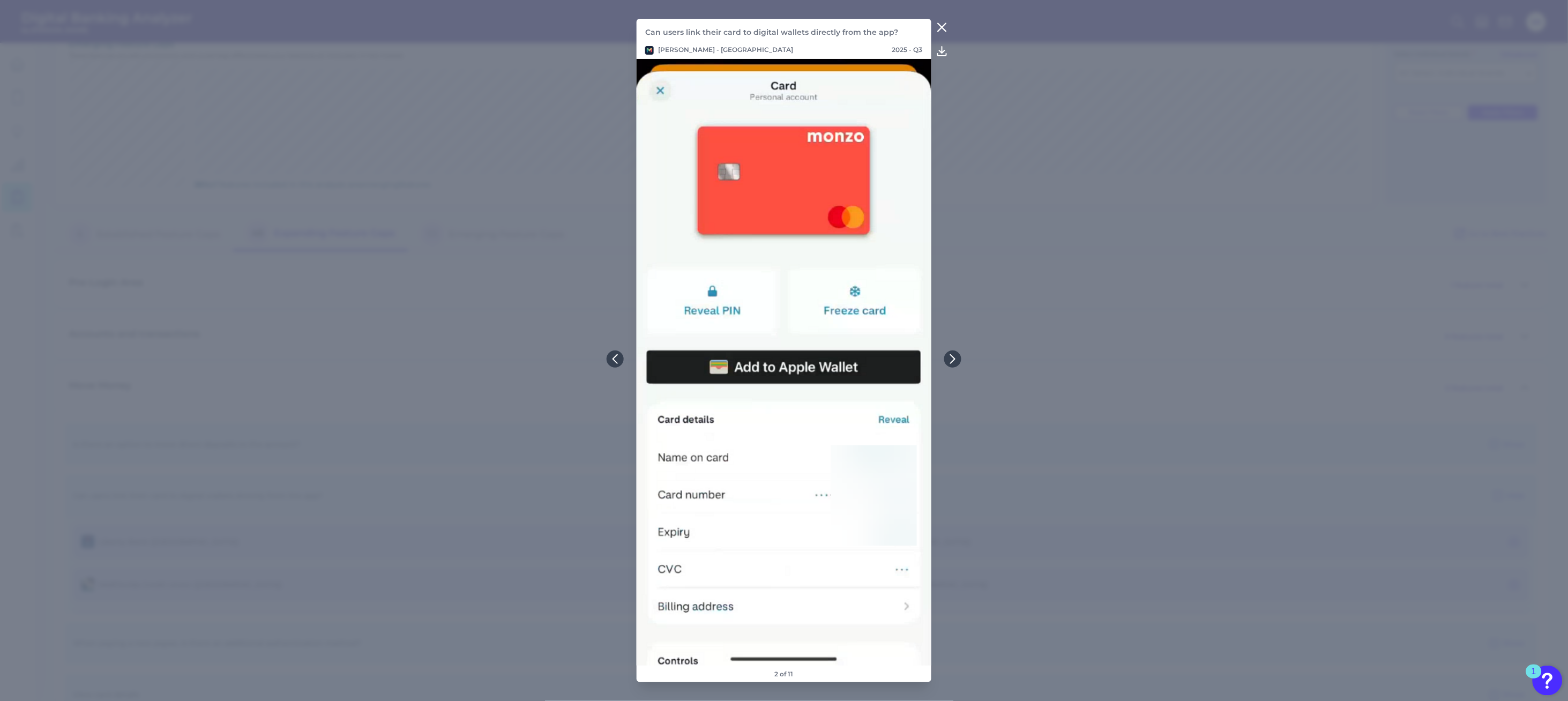
click at [937, 27] on icon at bounding box center [941, 27] width 13 height 13
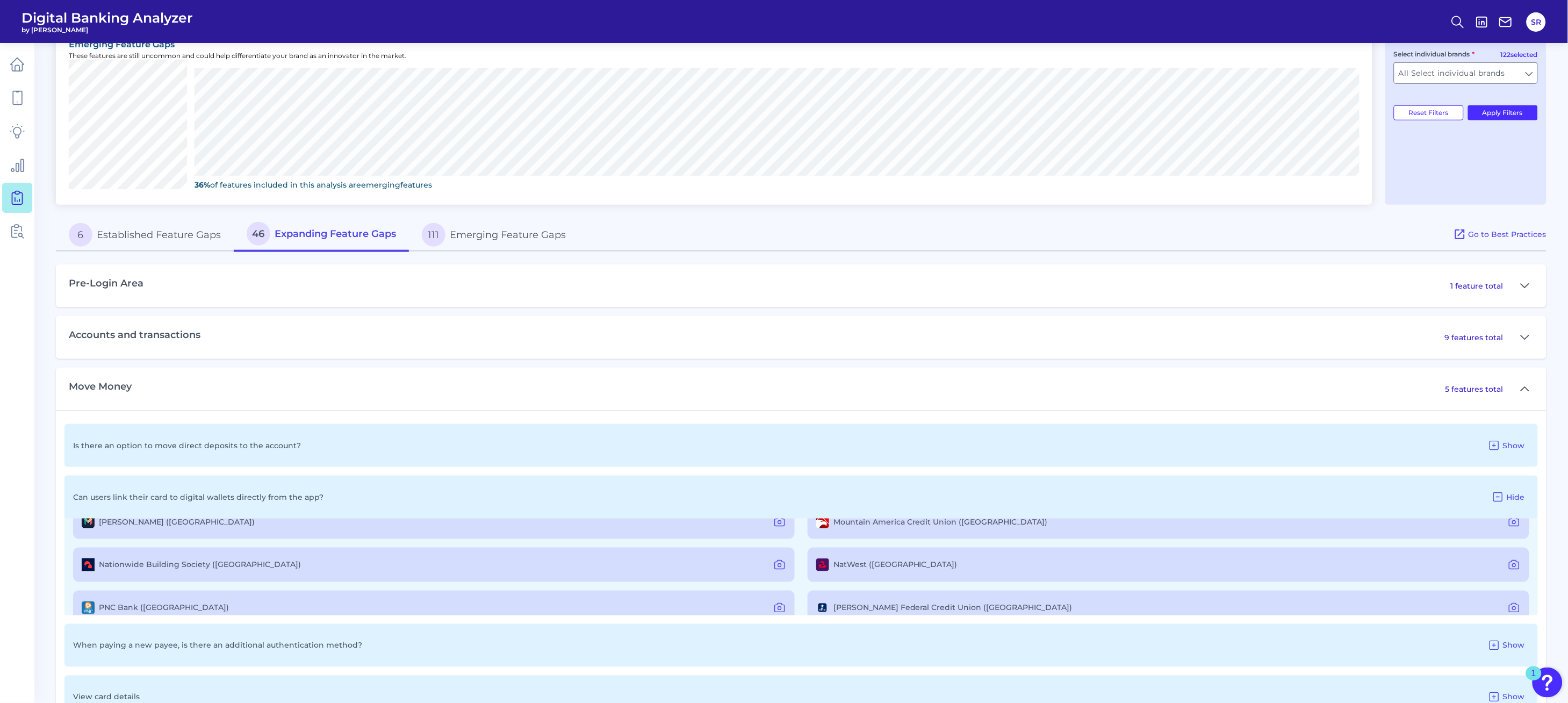
scroll to position [732, 0]
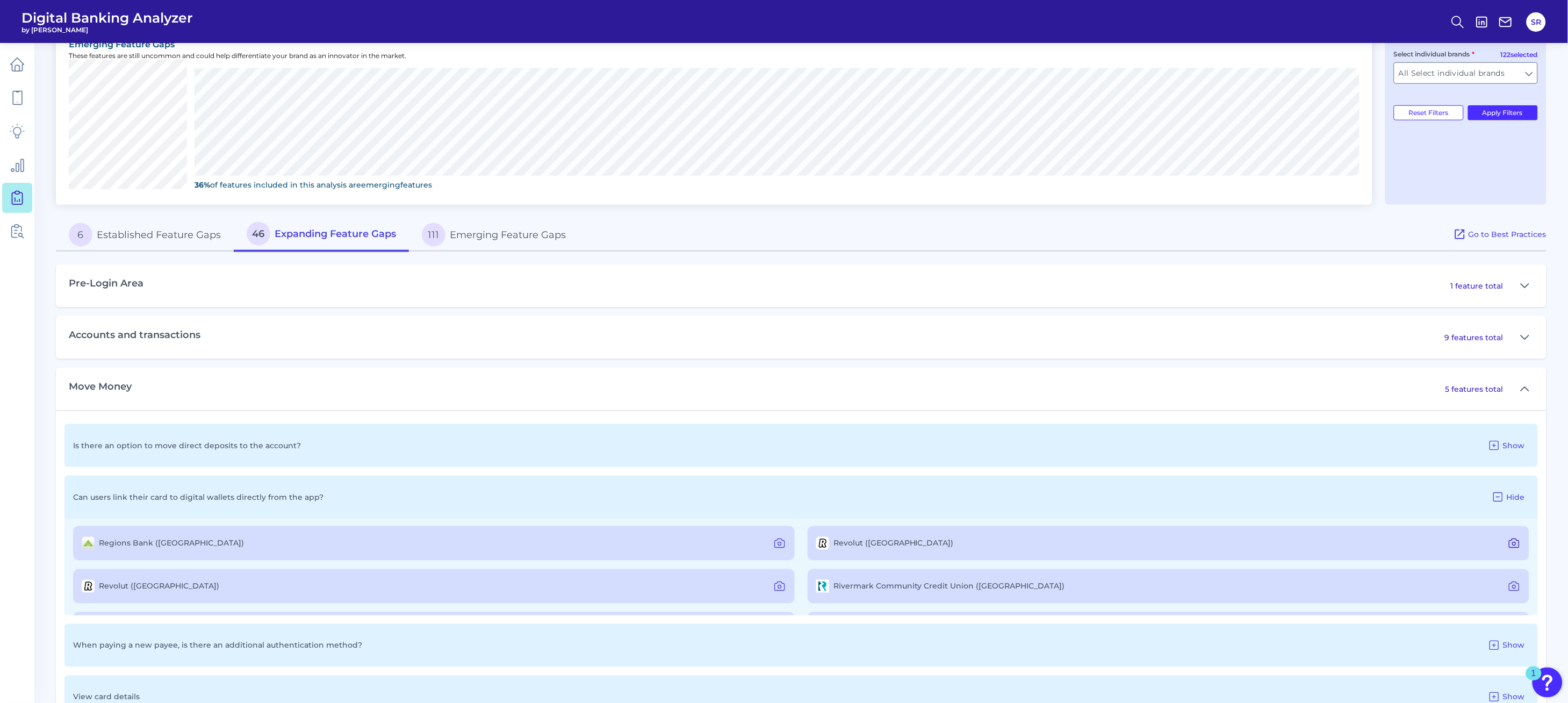
click at [1048, 468] on icon at bounding box center [1514, 543] width 13 height 13
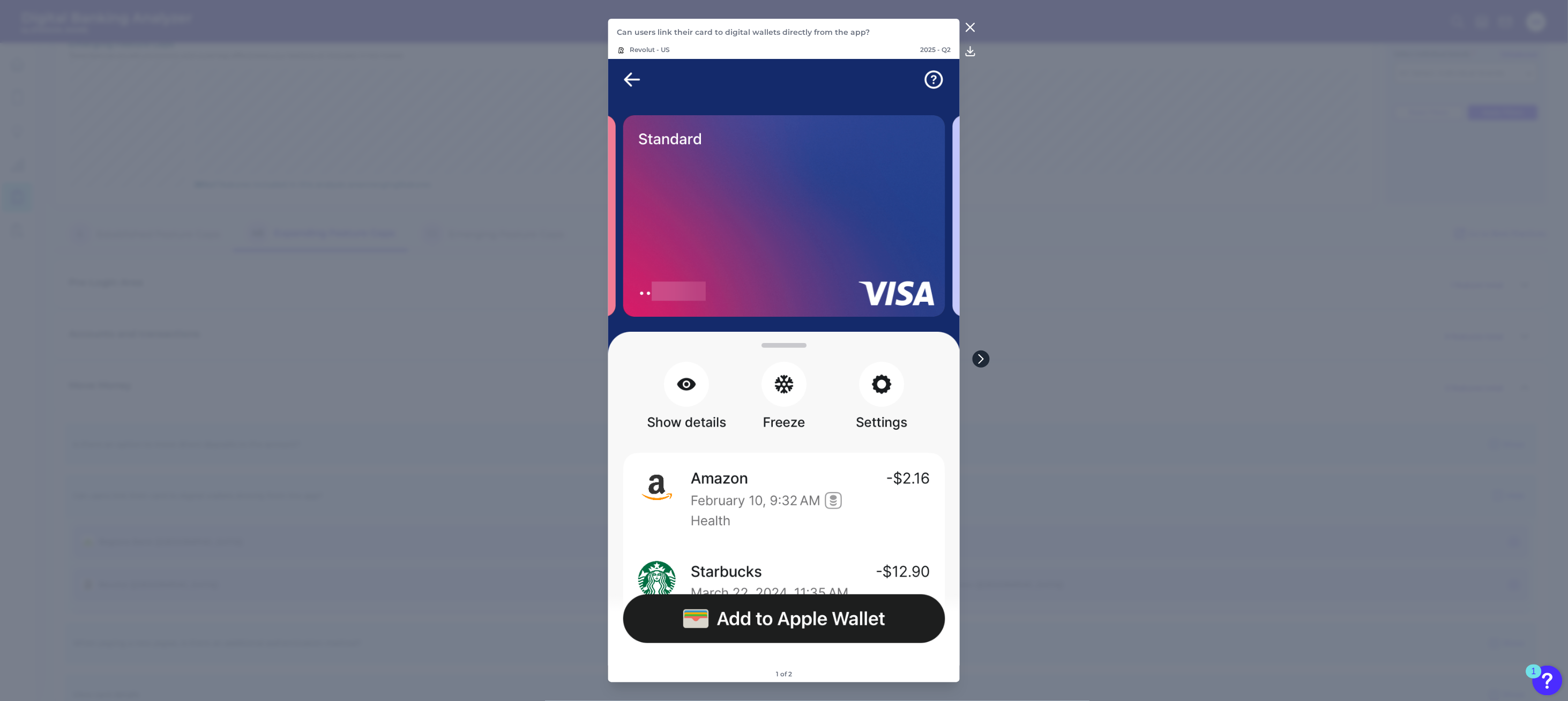
click at [985, 355] on icon at bounding box center [981, 359] width 10 height 10
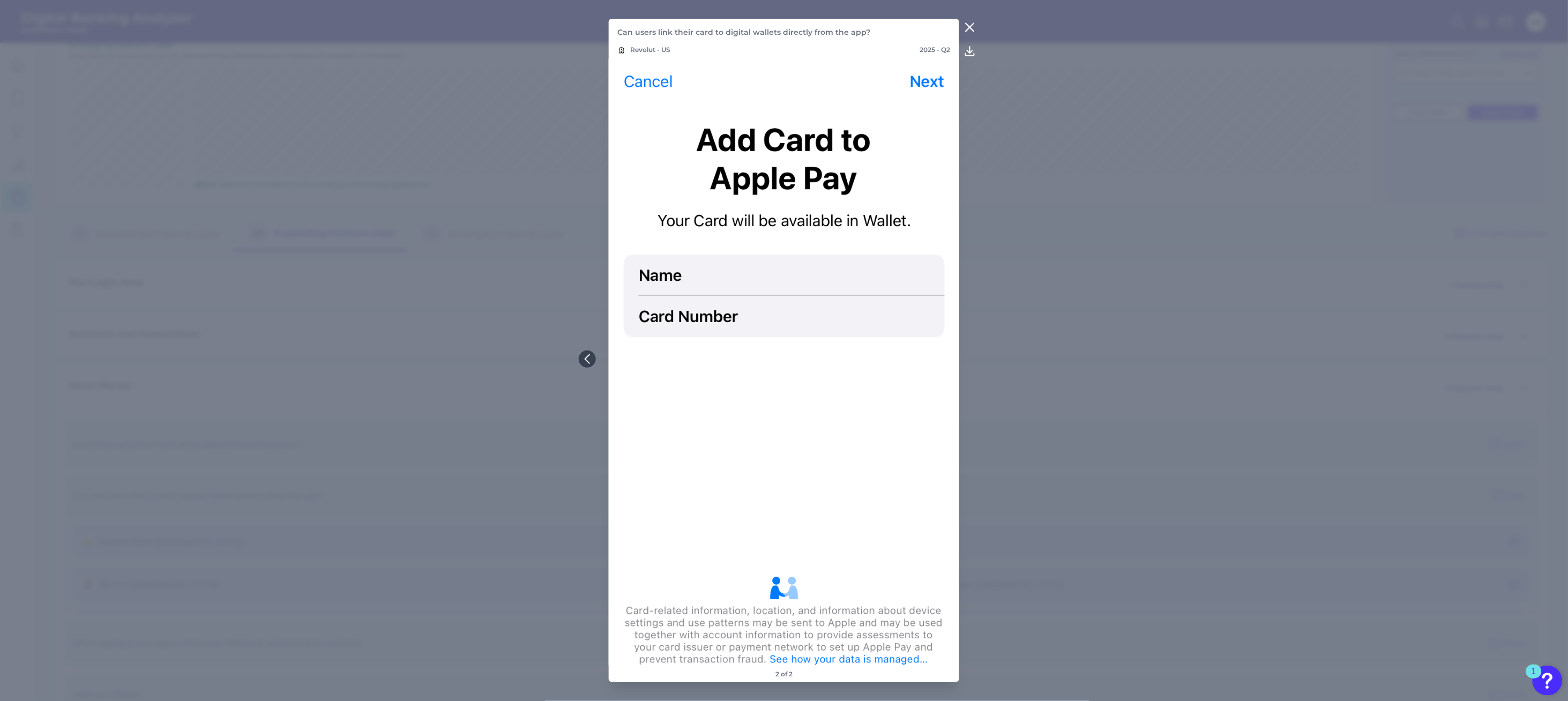
click at [972, 27] on icon at bounding box center [969, 27] width 13 height 13
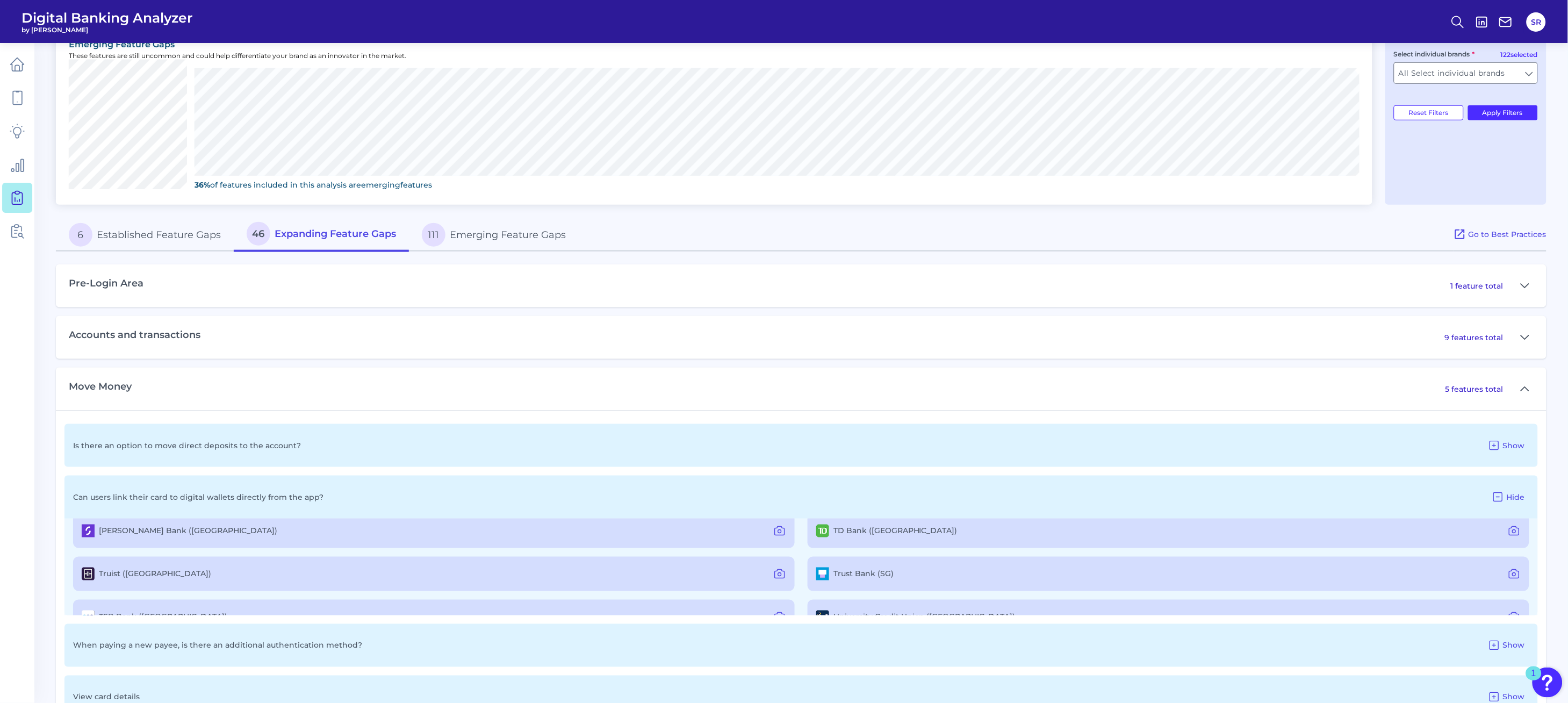
scroll to position [947, 0]
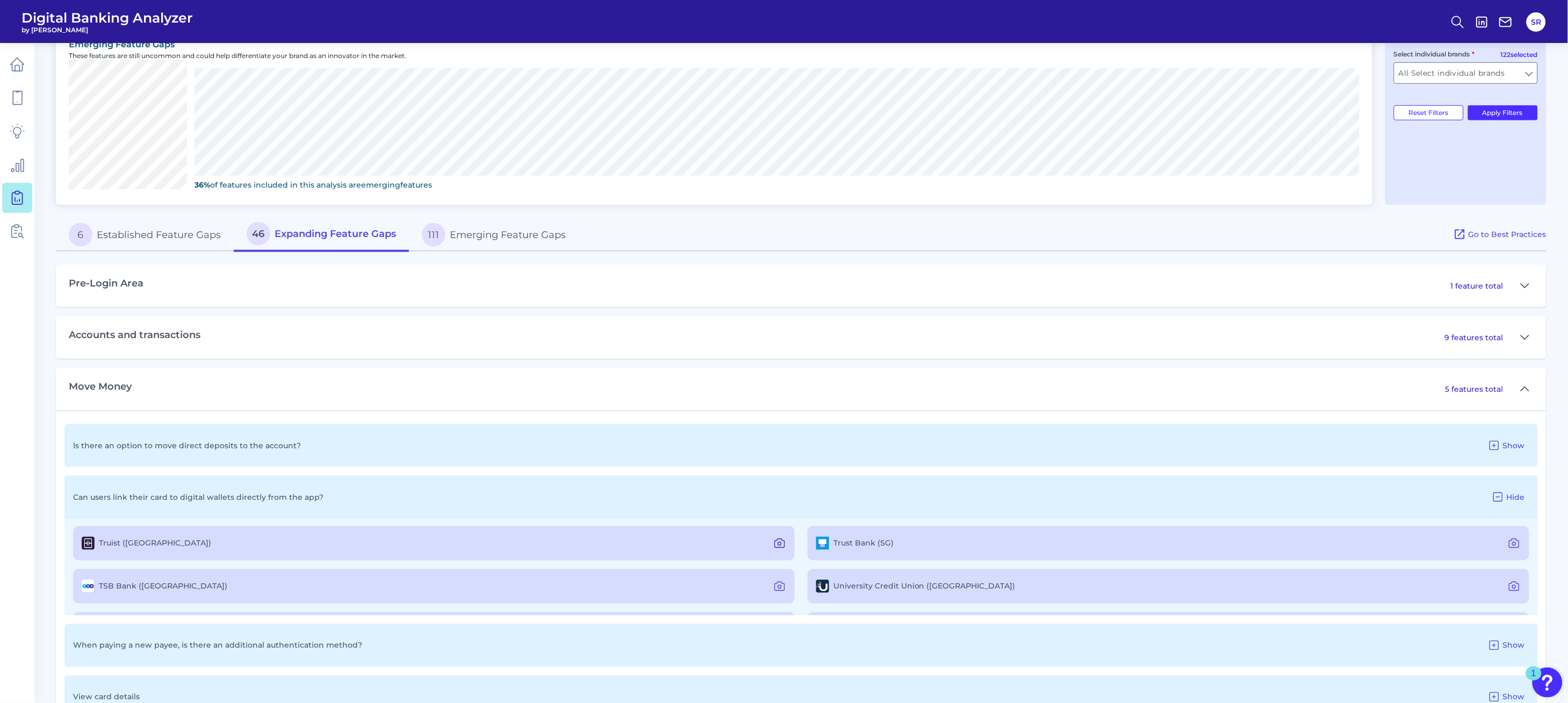
click at [775, 468] on icon at bounding box center [779, 543] width 13 height 13
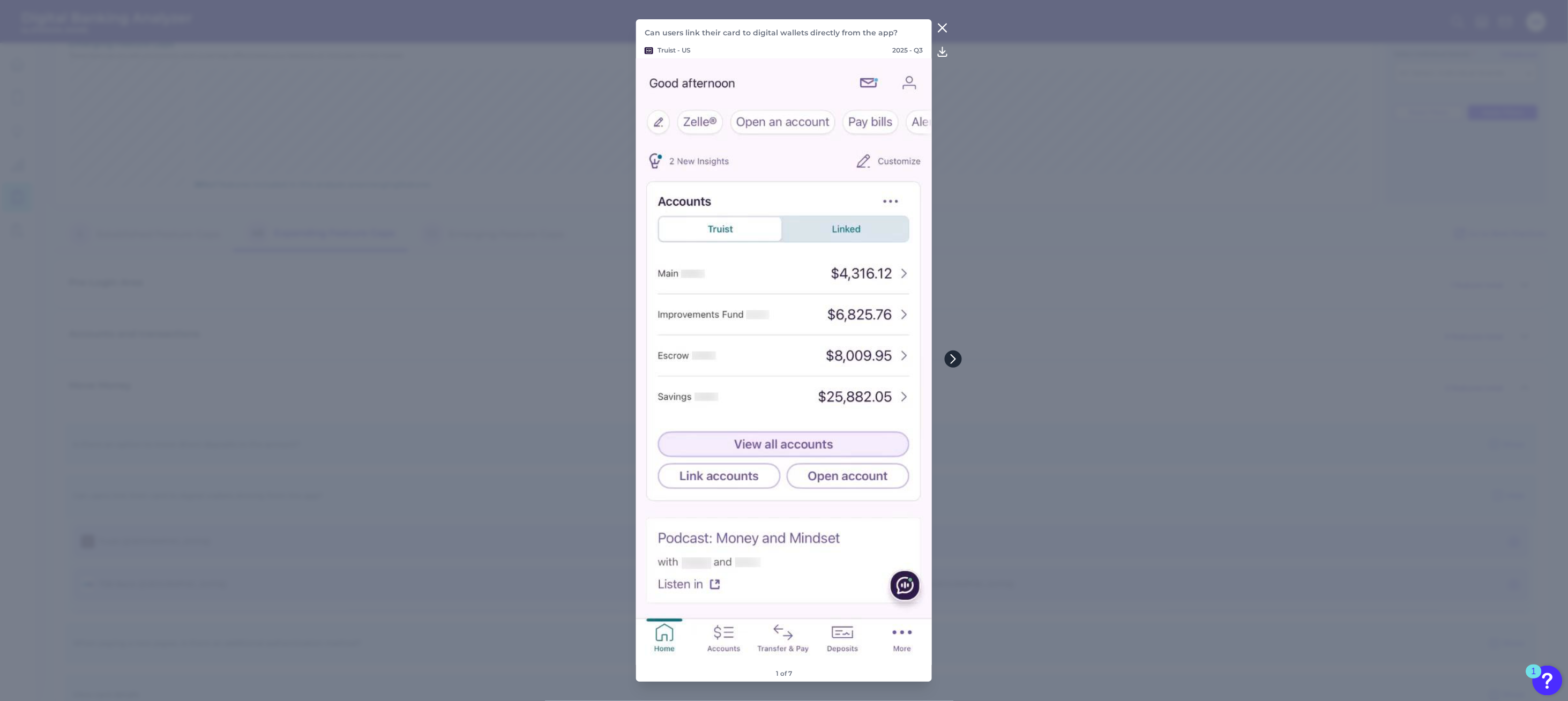
click at [956, 360] on icon at bounding box center [953, 359] width 5 height 8
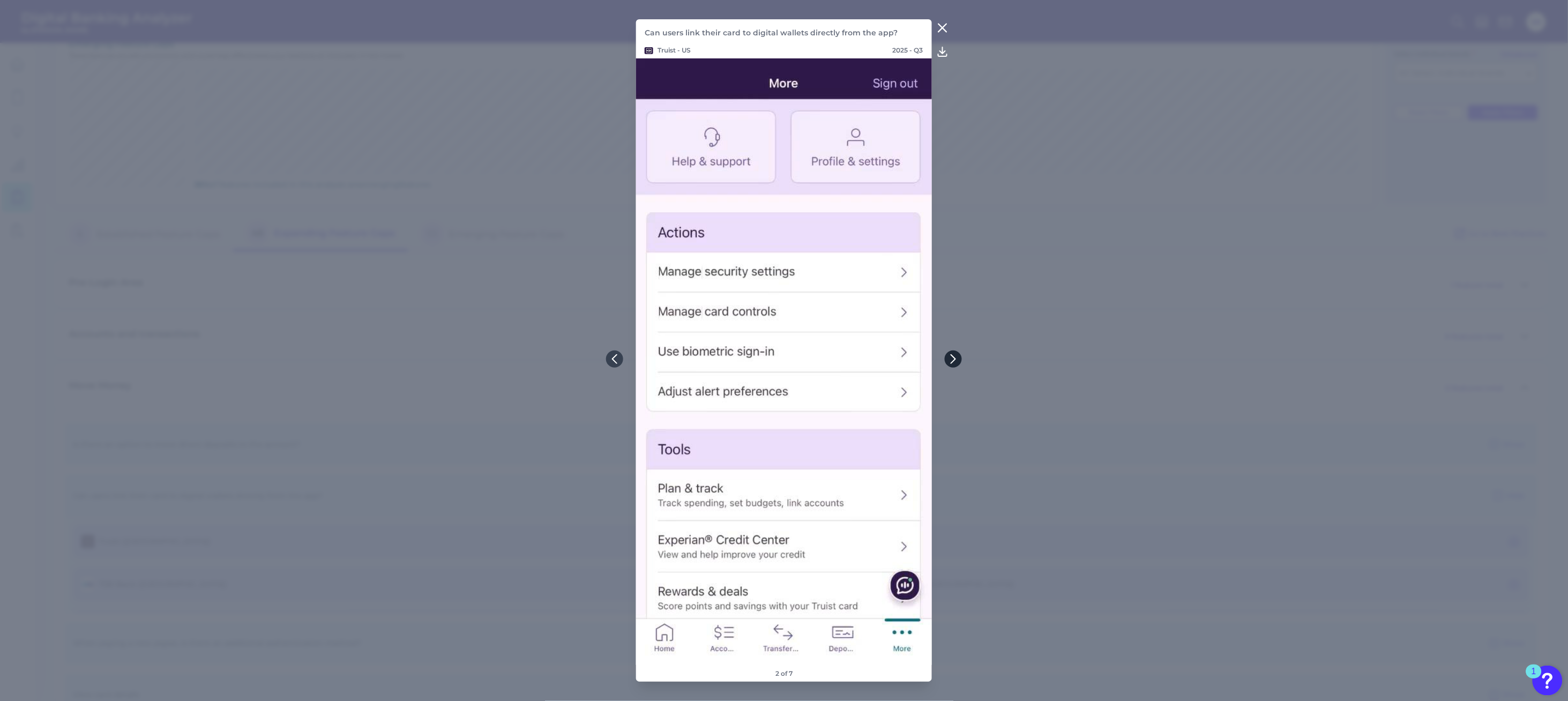
click at [956, 361] on icon at bounding box center [953, 359] width 10 height 10
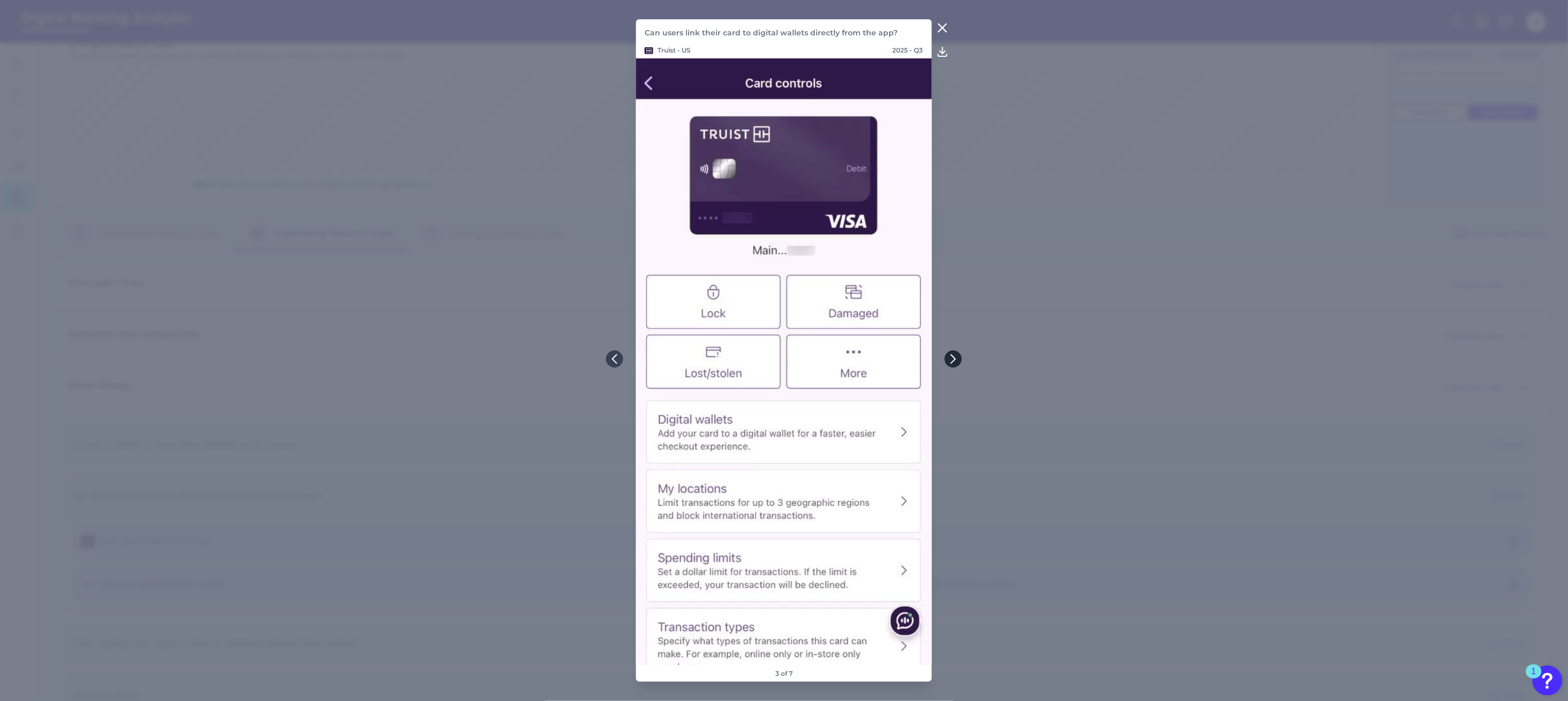
click at [956, 361] on icon at bounding box center [953, 359] width 10 height 10
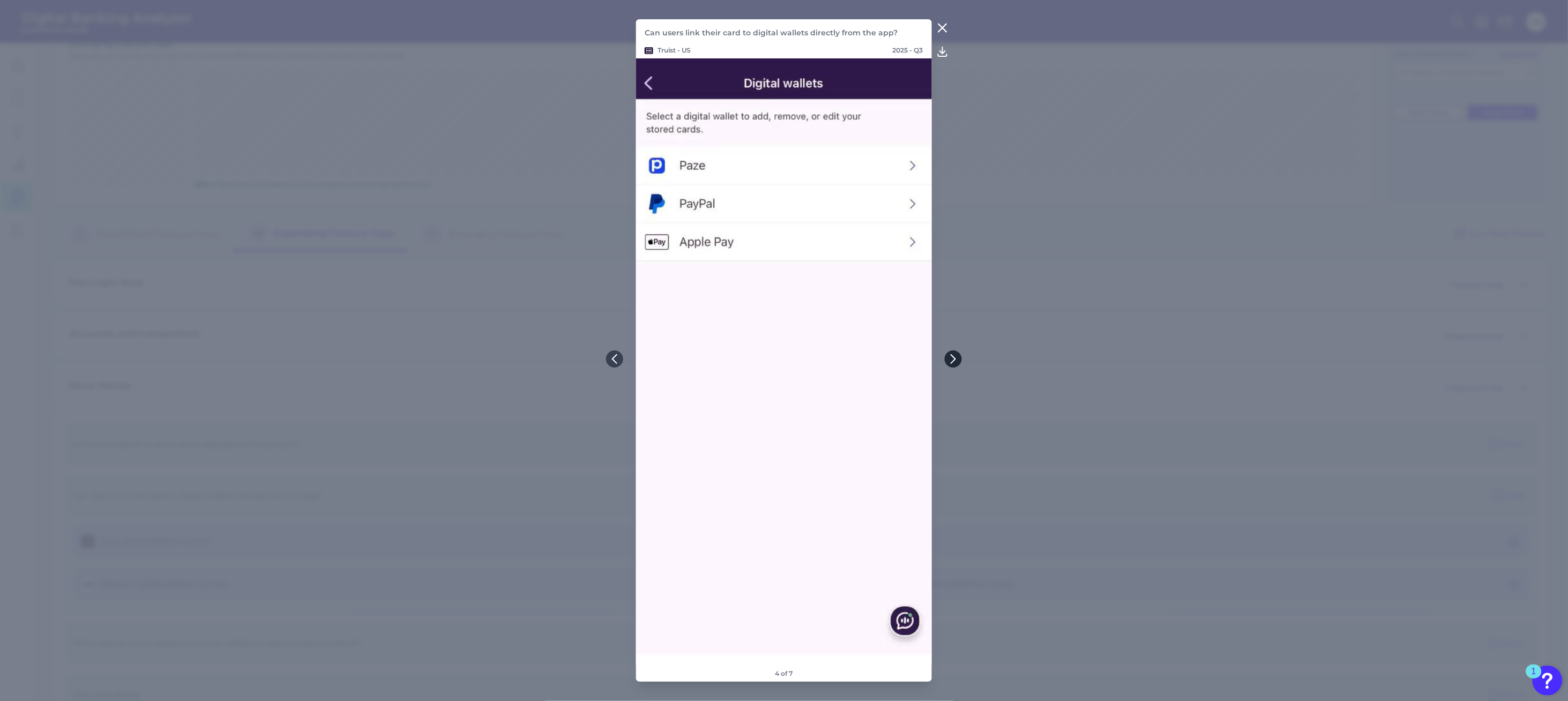
click at [956, 361] on icon at bounding box center [953, 359] width 10 height 10
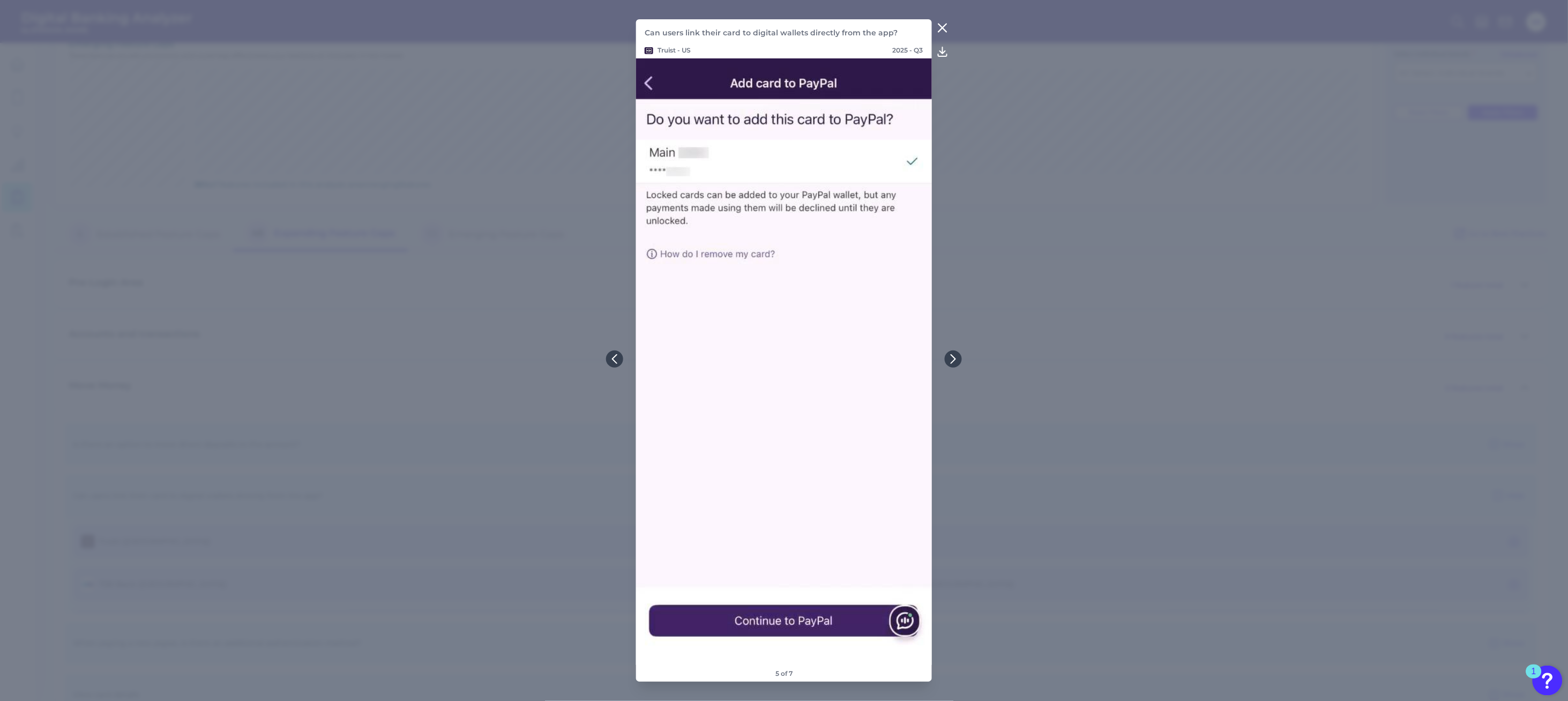
click at [937, 26] on icon at bounding box center [942, 28] width 13 height 13
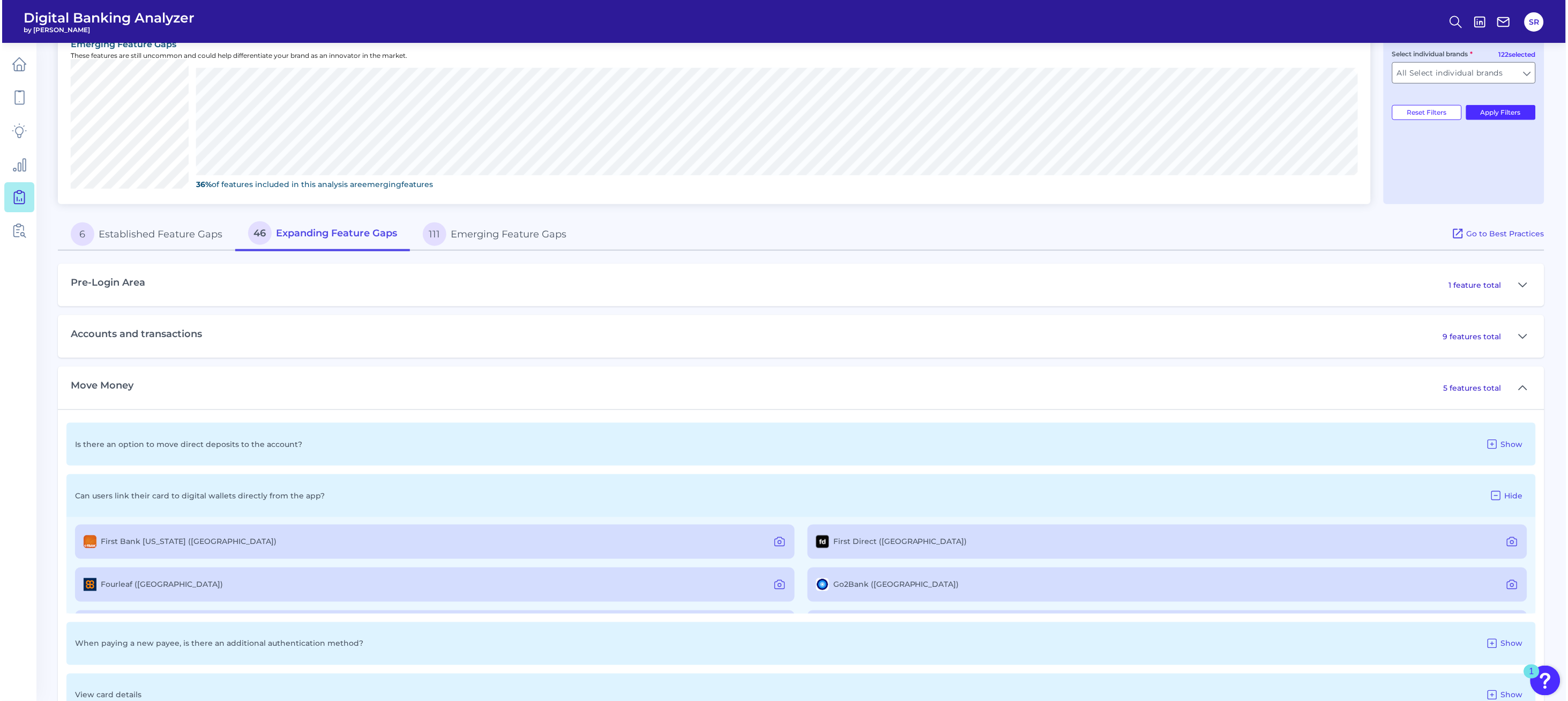
scroll to position [87, 0]
click at [772, 467] on icon at bounding box center [777, 541] width 13 height 13
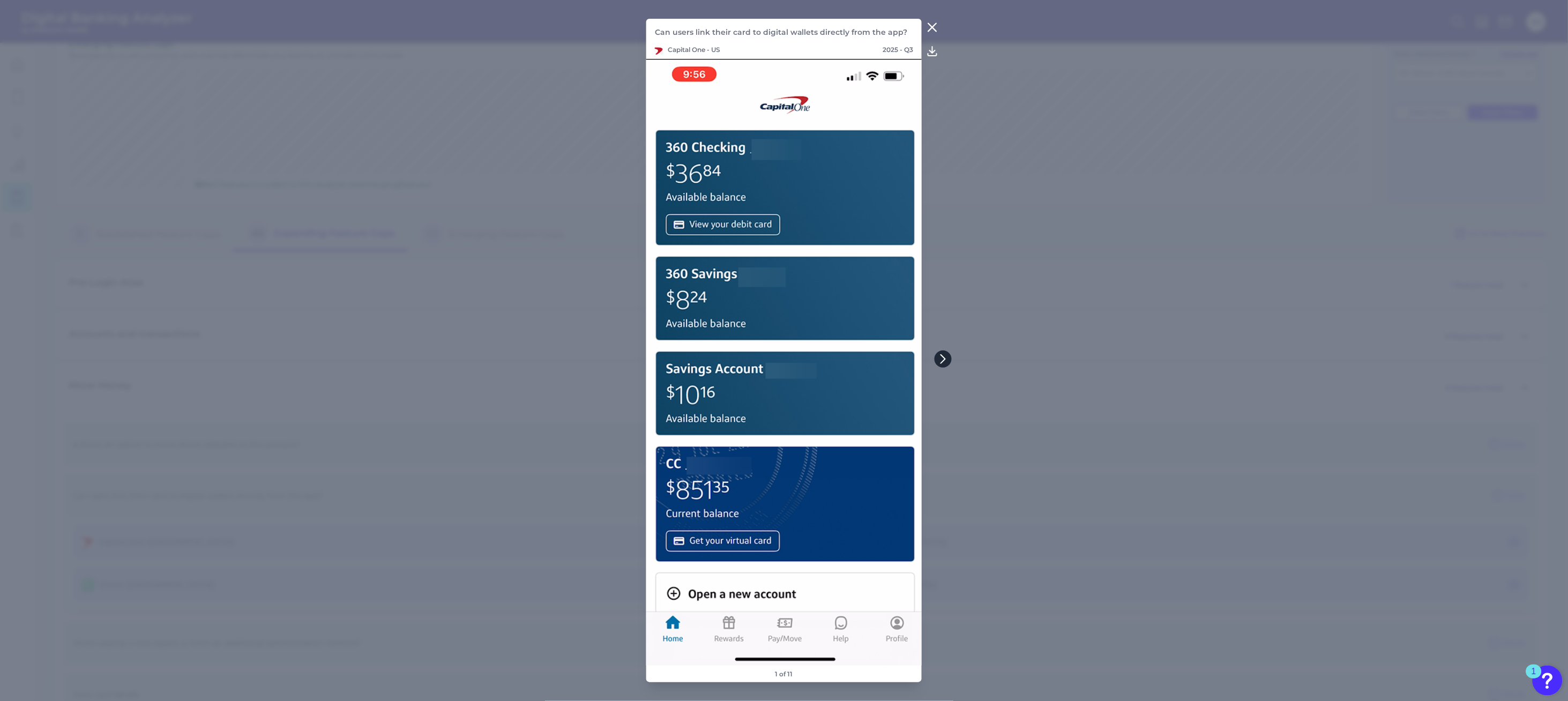
click at [943, 359] on icon at bounding box center [943, 359] width 10 height 10
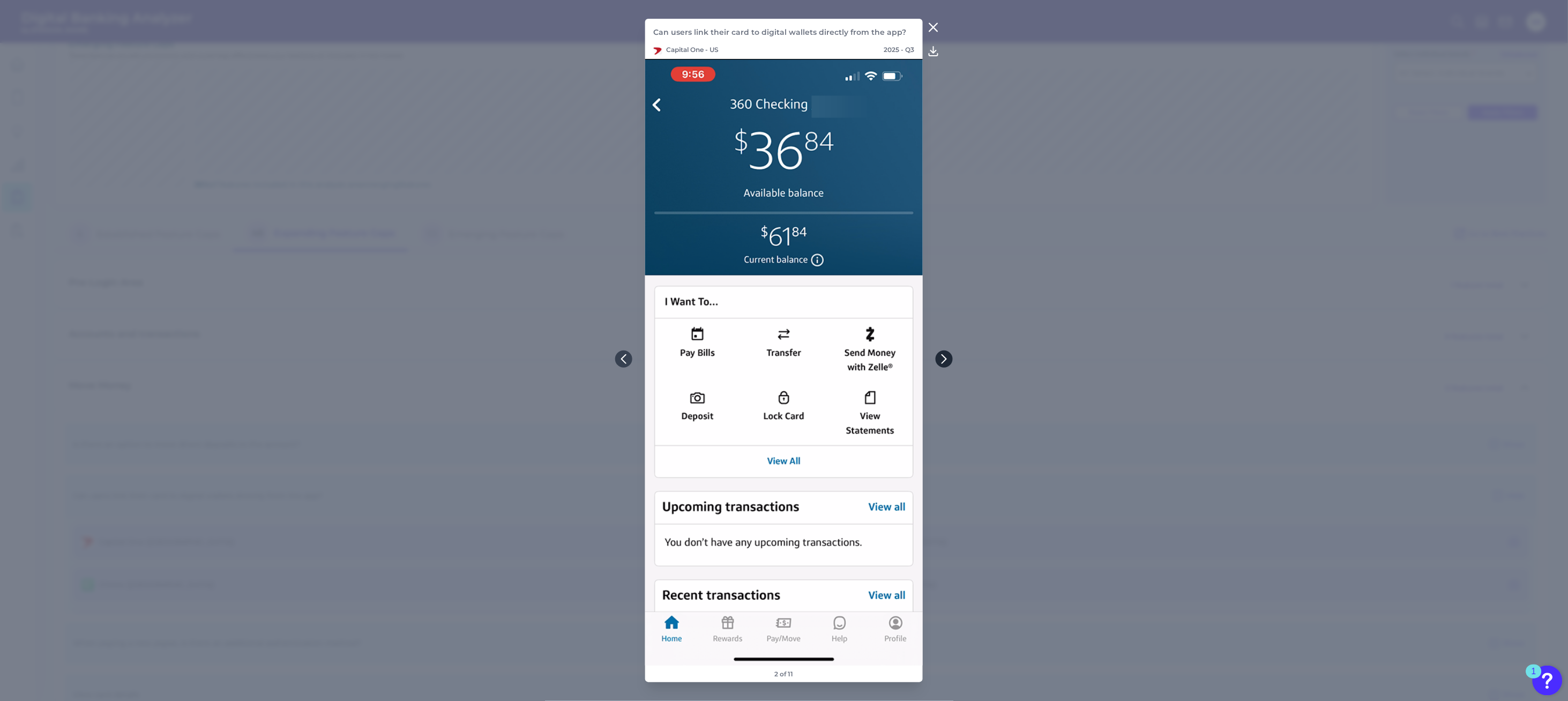
click at [943, 357] on icon at bounding box center [944, 359] width 10 height 10
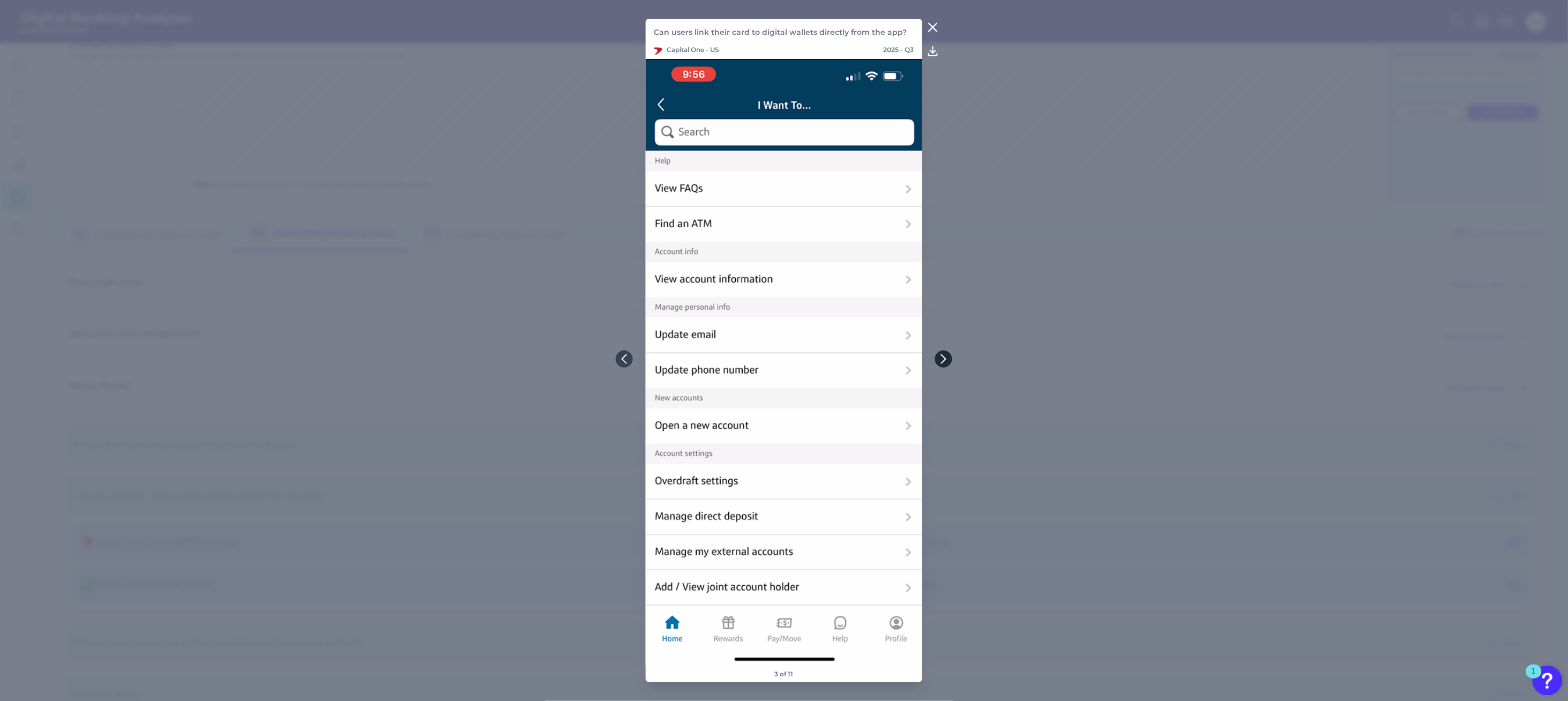
click at [944, 357] on icon at bounding box center [944, 359] width 10 height 10
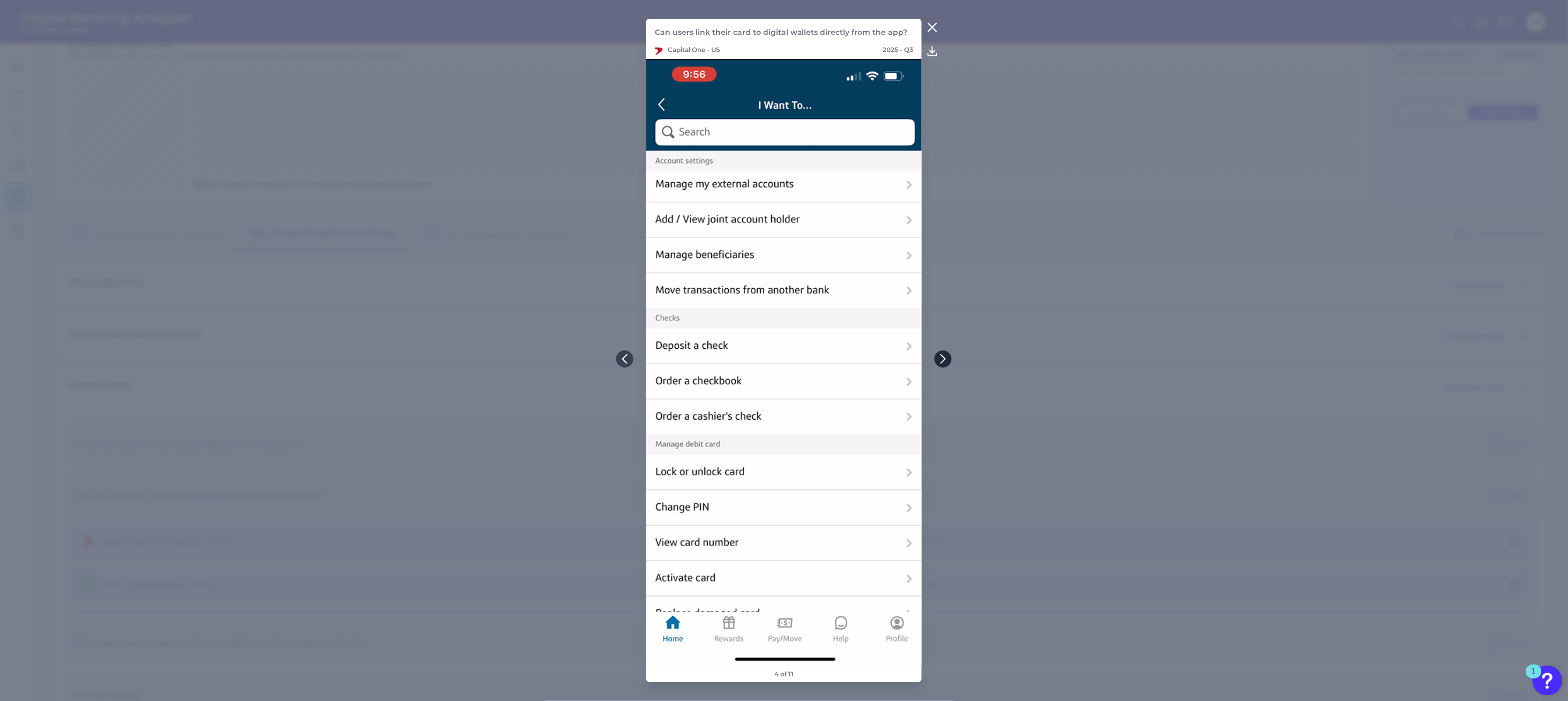
click at [944, 357] on icon at bounding box center [943, 359] width 5 height 8
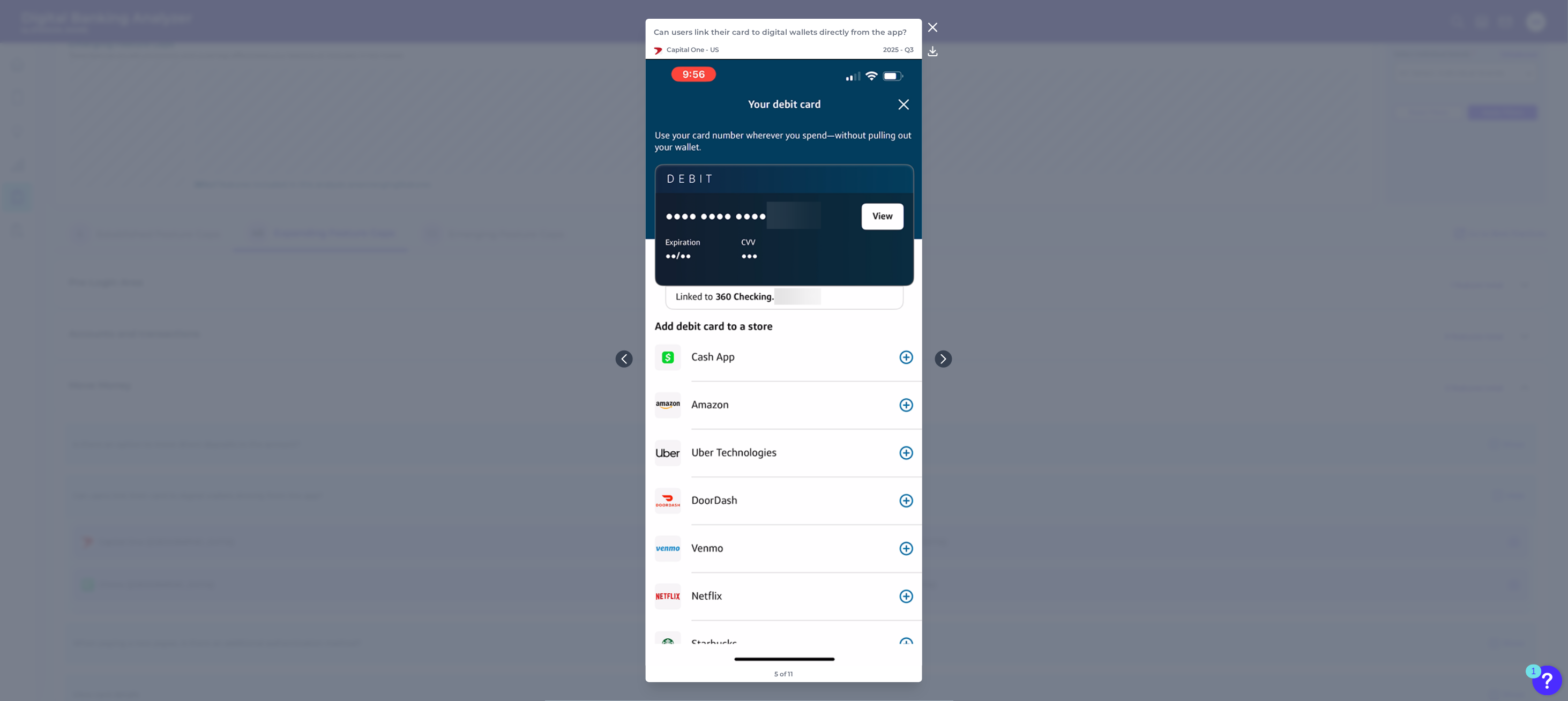
click at [860, 332] on img at bounding box center [784, 363] width 276 height 606
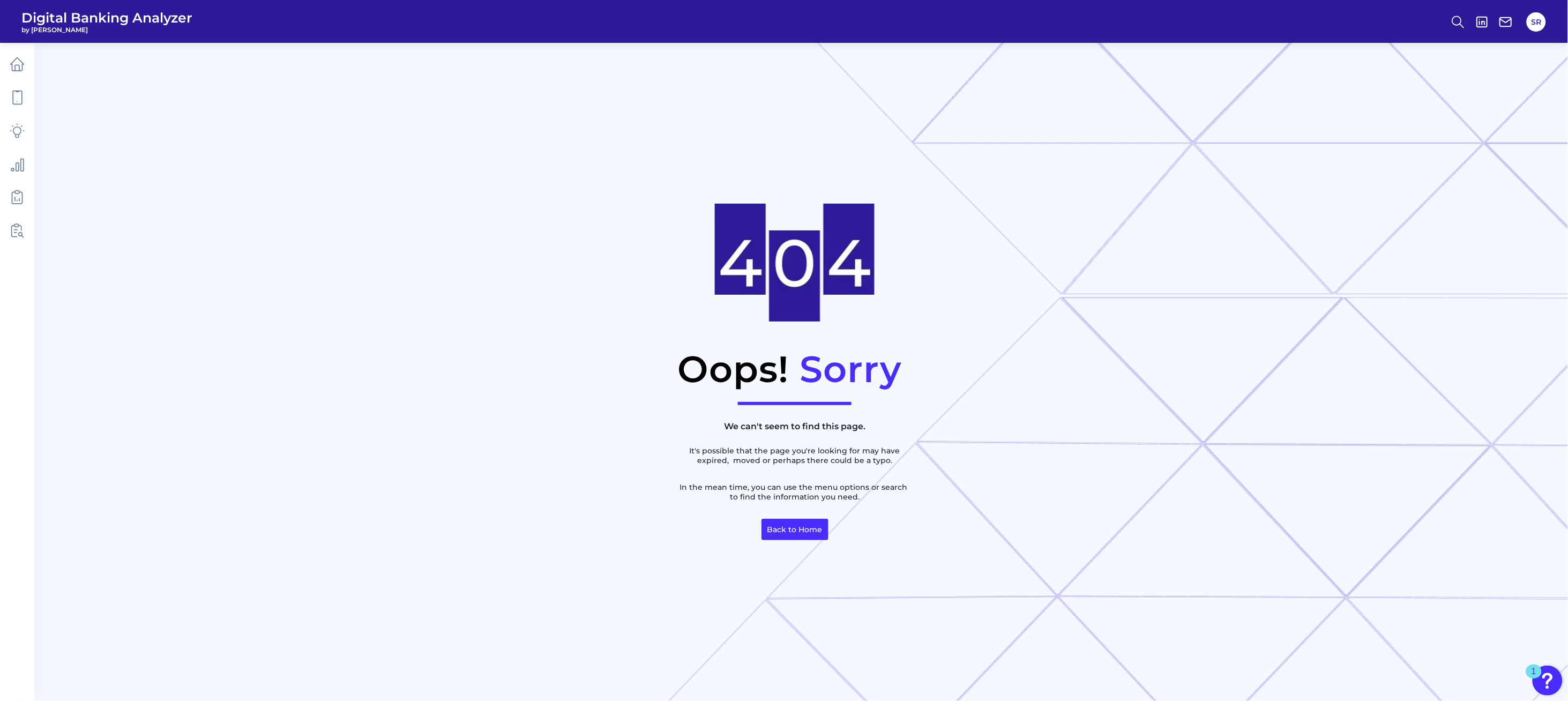
click at [22, 44] on nav at bounding box center [17, 372] width 35 height 658
click at [19, 69] on icon at bounding box center [17, 68] width 5 height 6
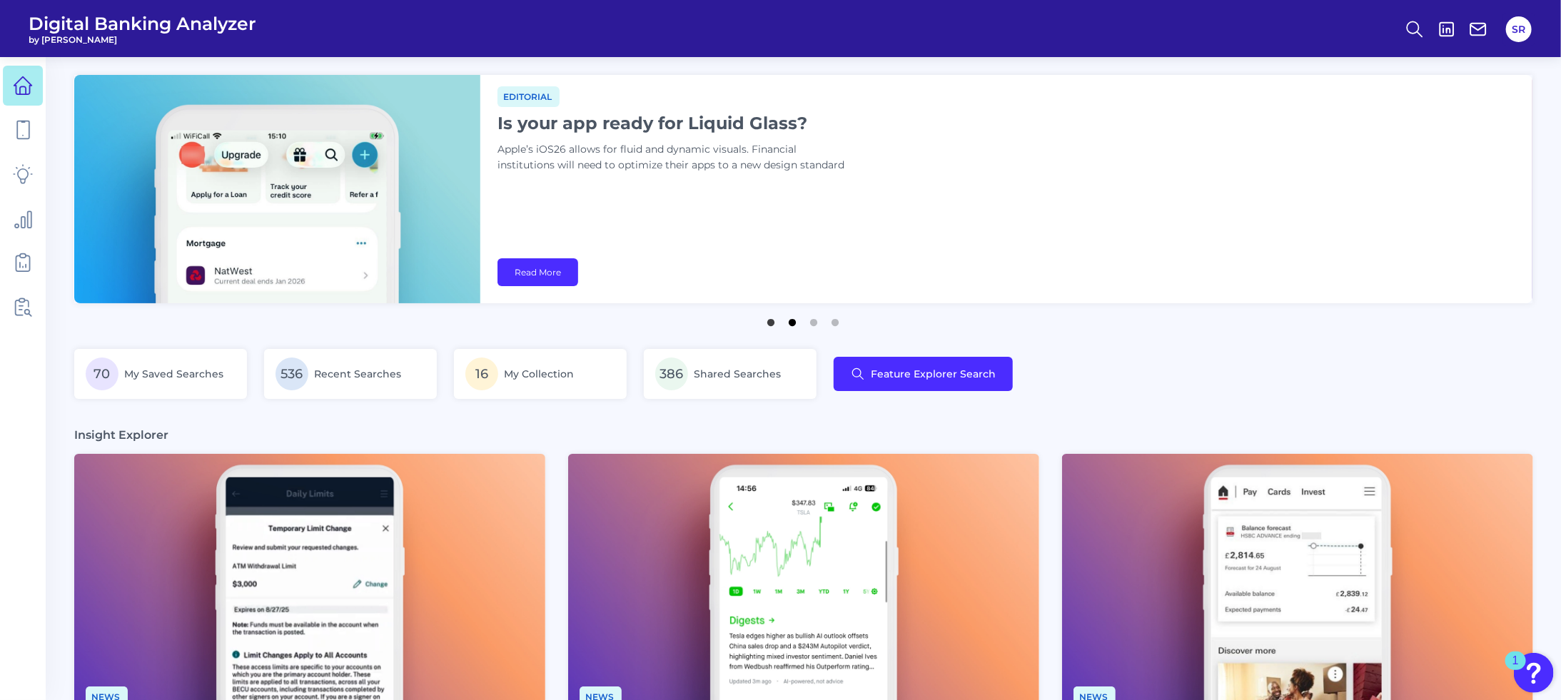
click at [793, 318] on button "2" at bounding box center [793, 319] width 14 height 14
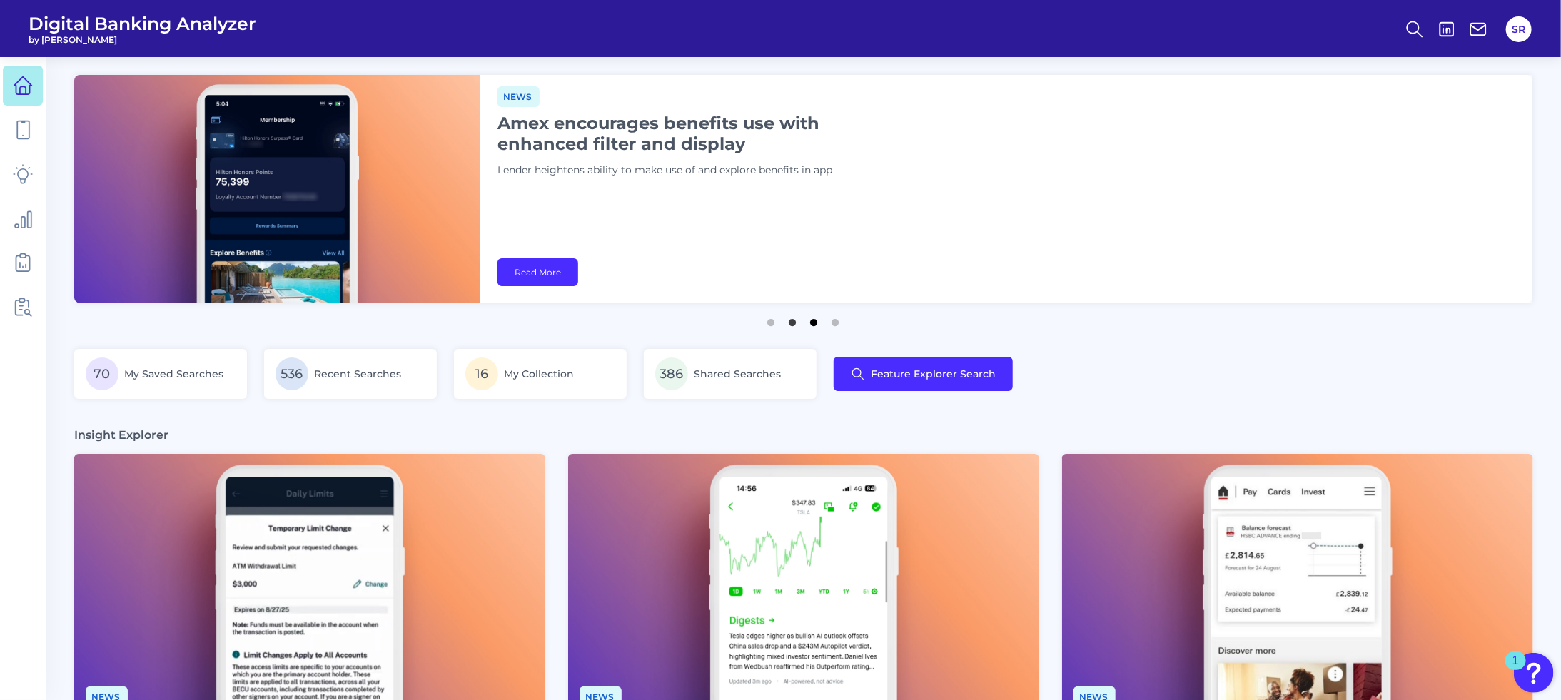
click at [813, 326] on button "3" at bounding box center [814, 319] width 14 height 14
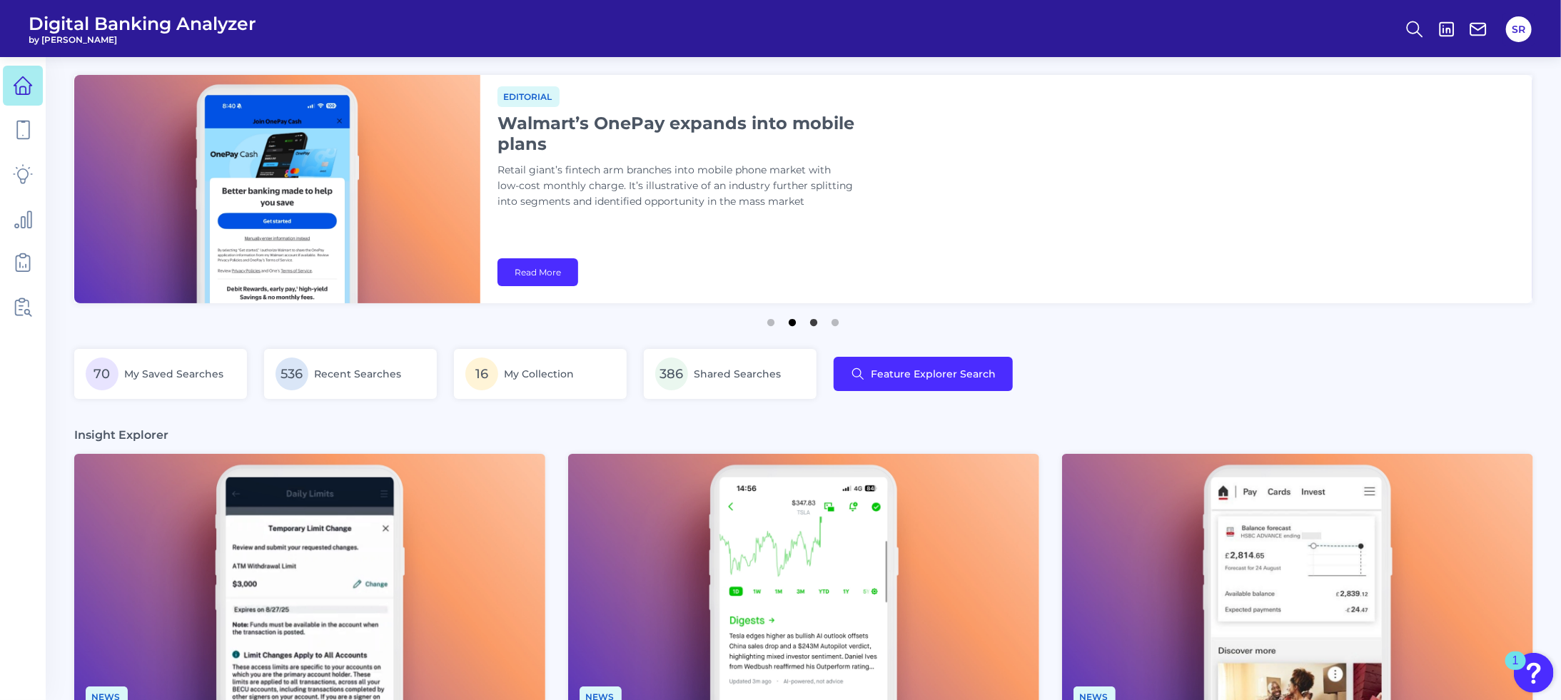
click at [794, 324] on button "2" at bounding box center [793, 319] width 14 height 14
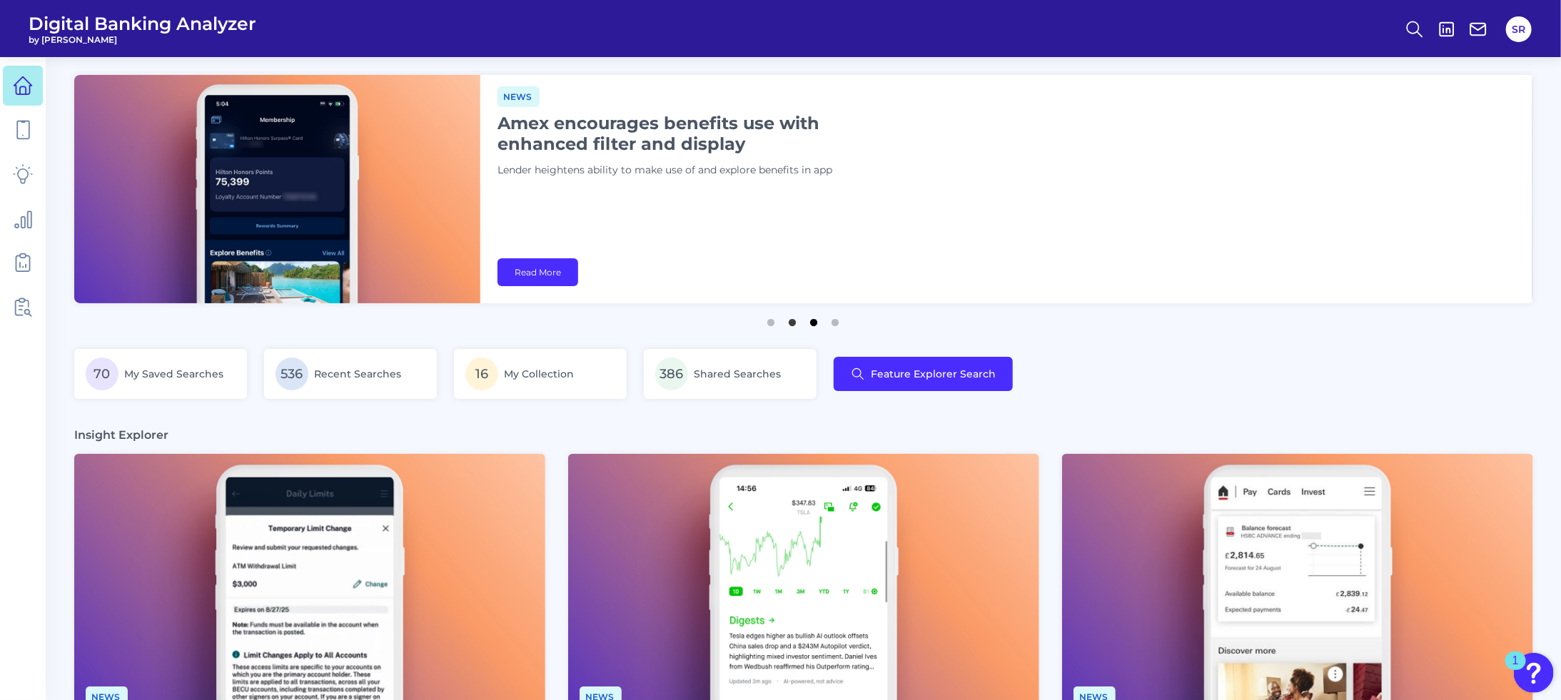
click at [813, 325] on button "3" at bounding box center [814, 319] width 14 height 14
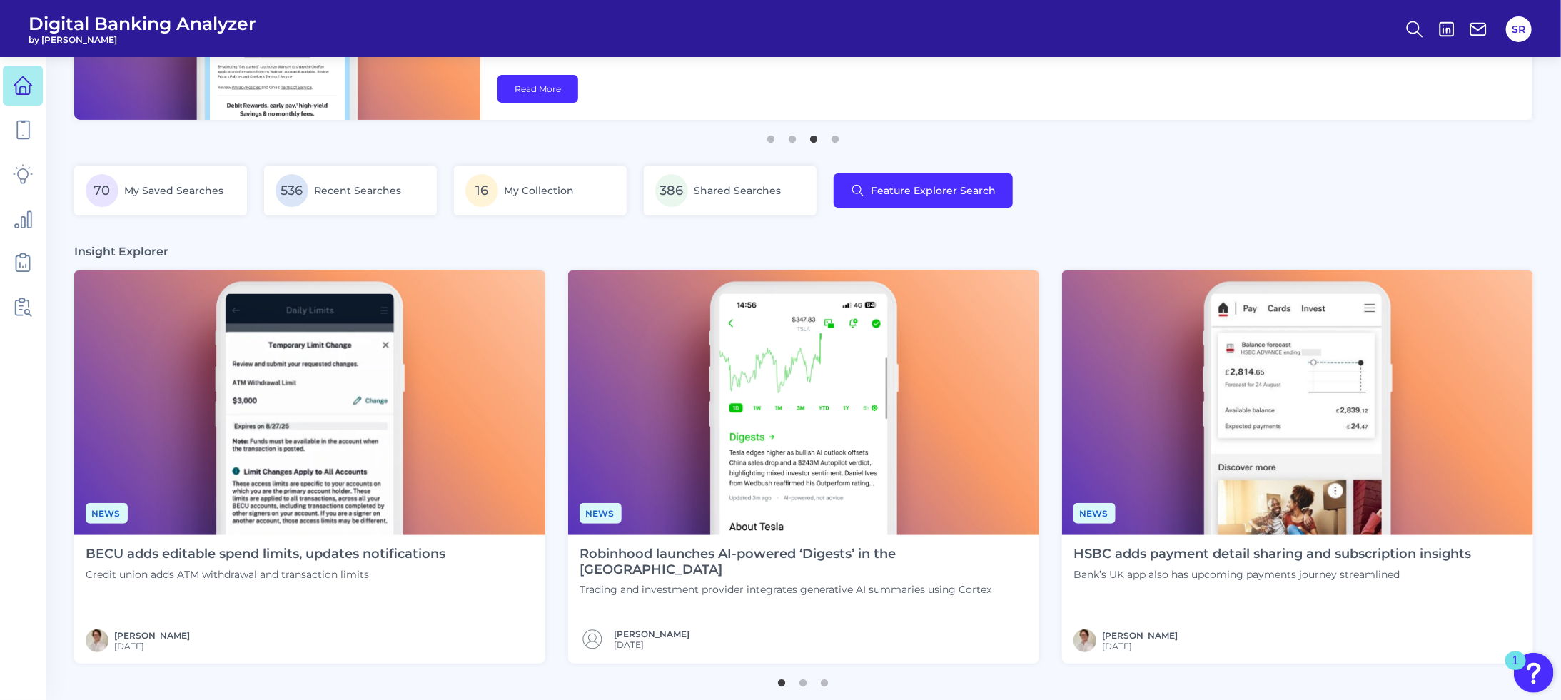
scroll to position [213, 0]
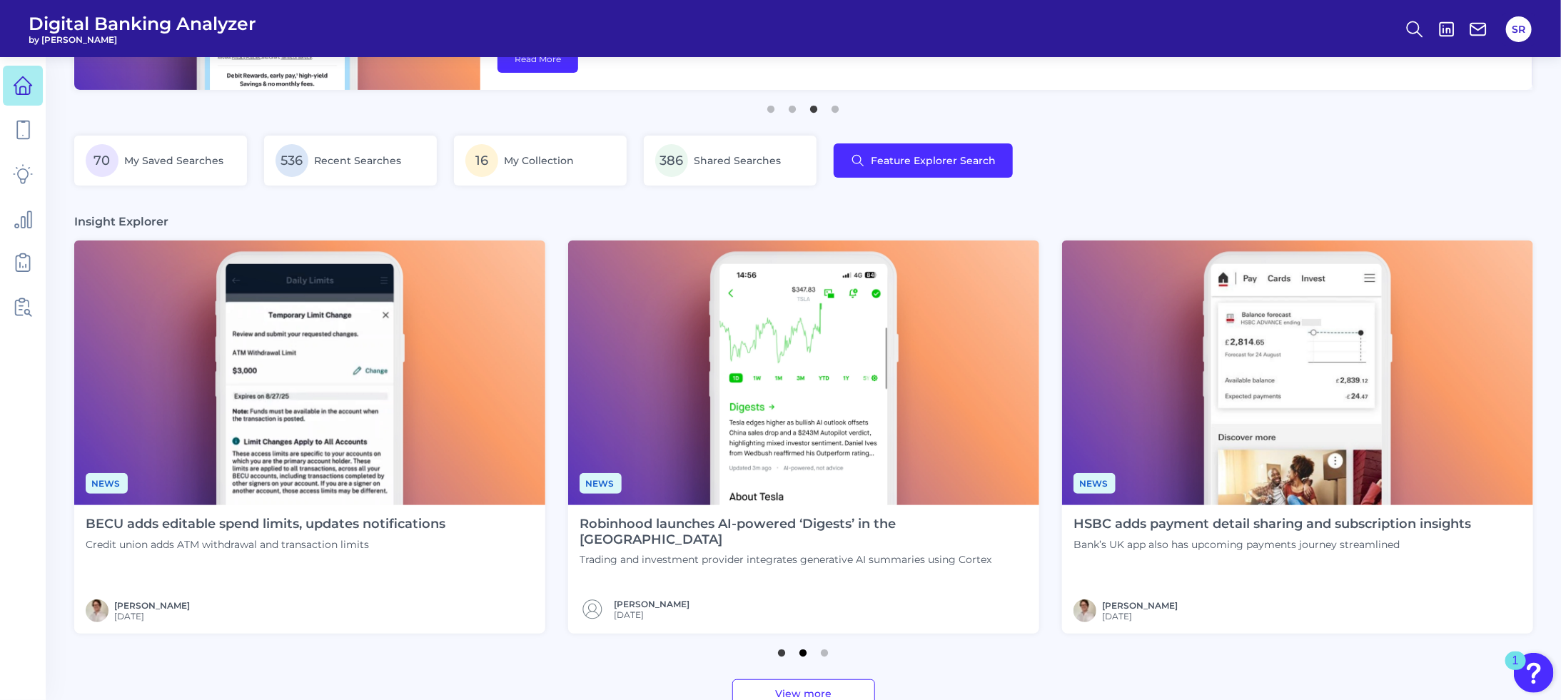
click at [805, 622] on button "2" at bounding box center [804, 649] width 14 height 14
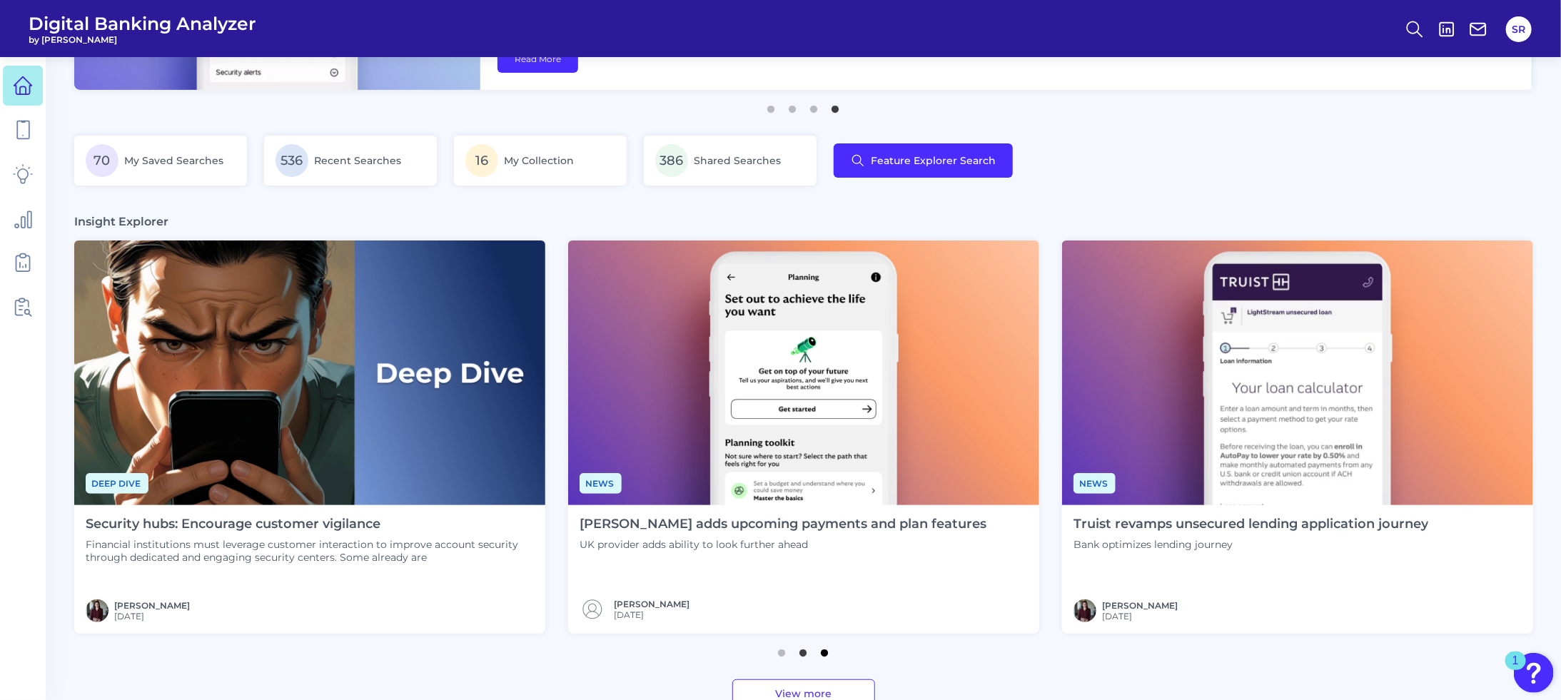
click at [822, 622] on button "3" at bounding box center [825, 649] width 14 height 14
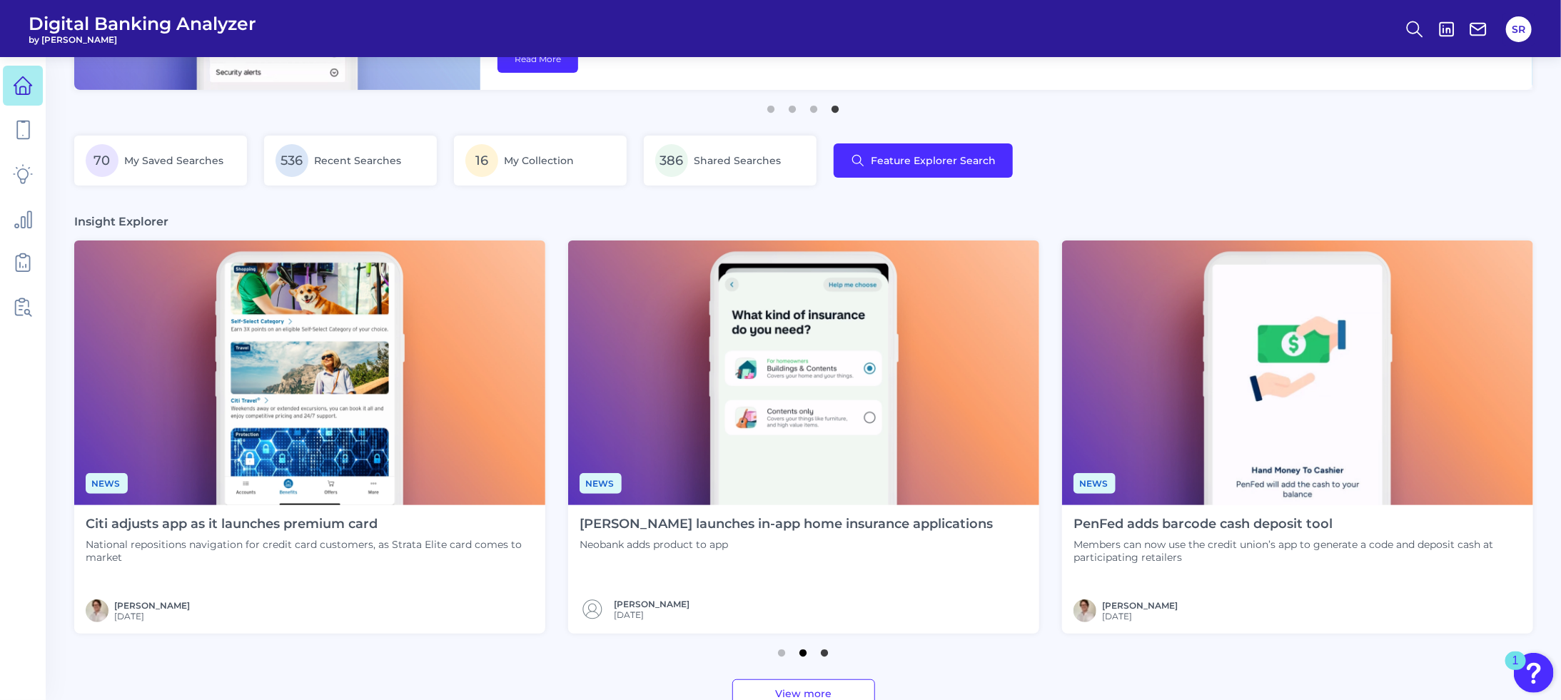
click at [801, 622] on button "2" at bounding box center [804, 649] width 14 height 14
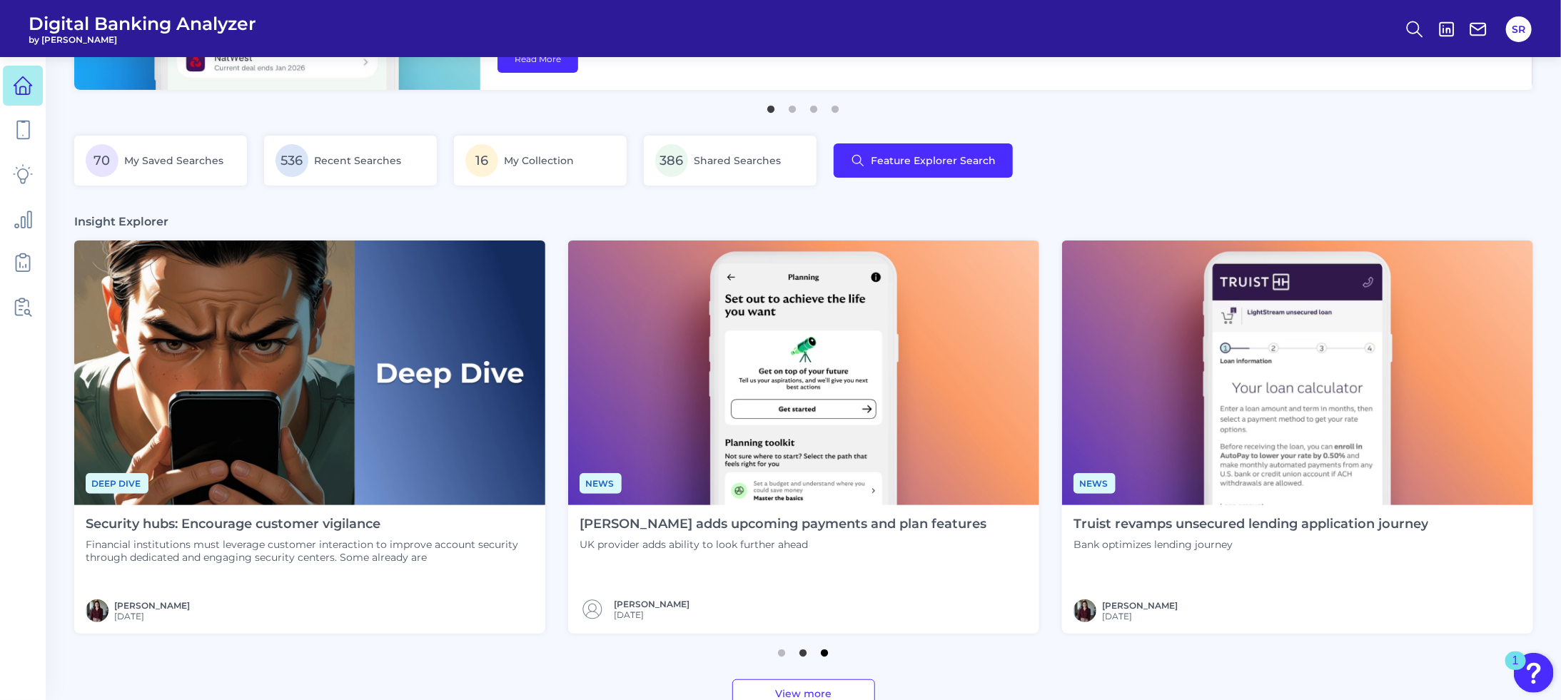
click at [824, 622] on button "3" at bounding box center [825, 649] width 14 height 14
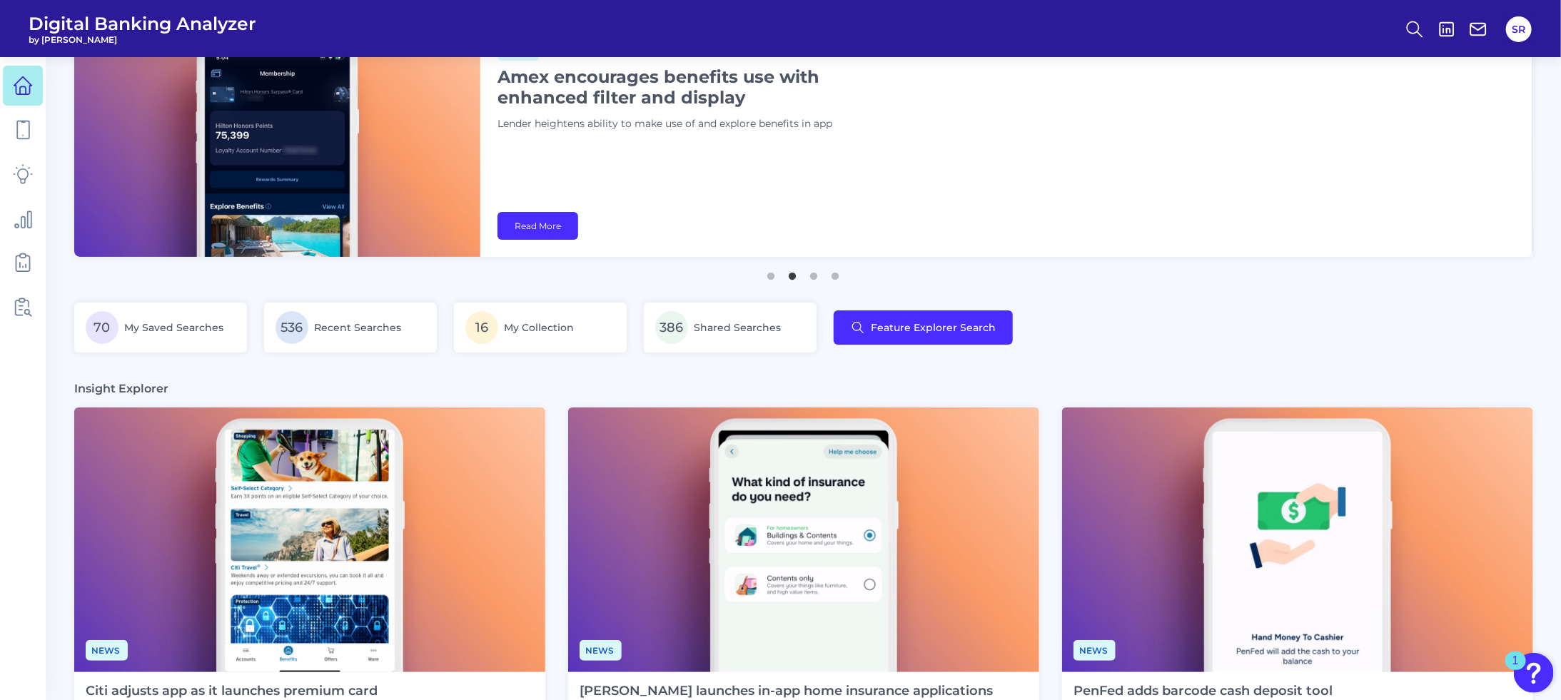
scroll to position [0, 0]
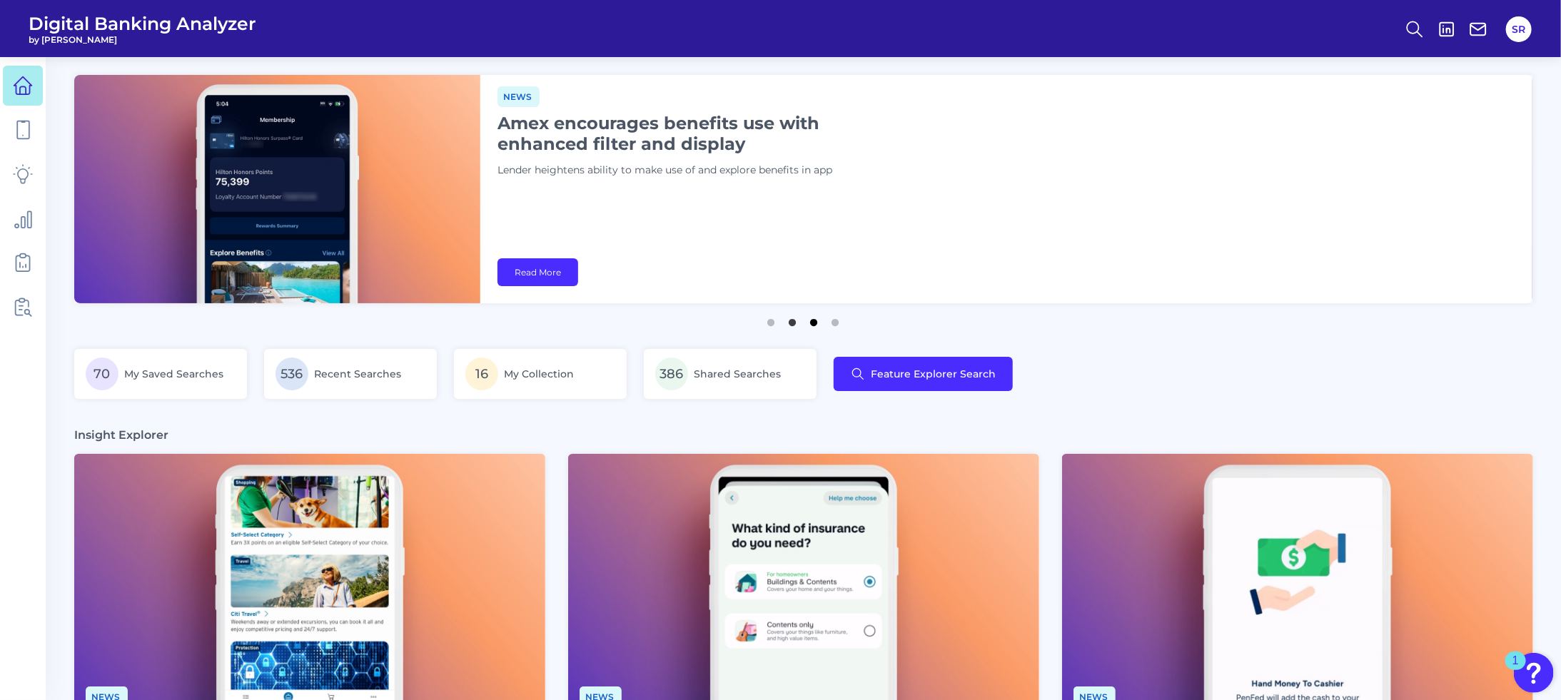
click at [814, 321] on button "3" at bounding box center [814, 319] width 14 height 14
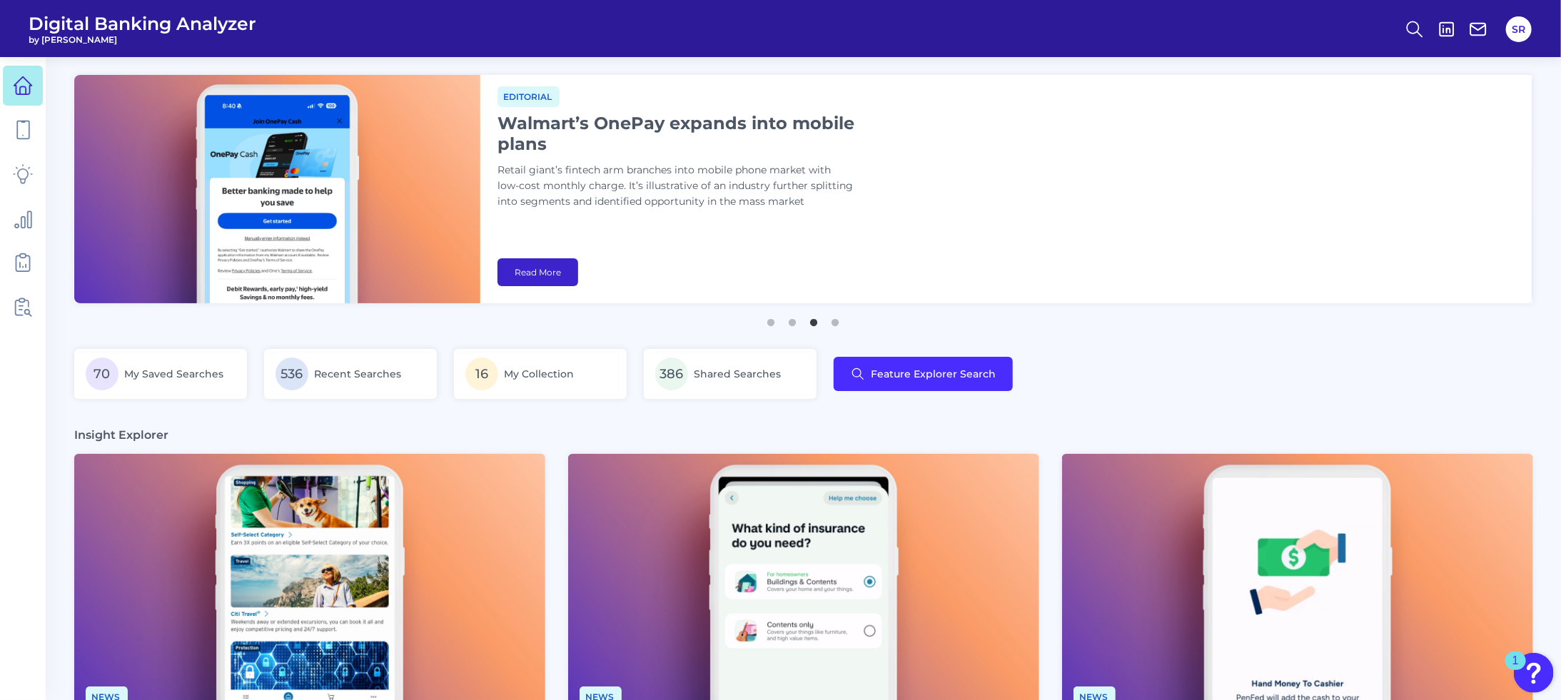
click at [547, 276] on link "Read More" at bounding box center [538, 272] width 81 height 28
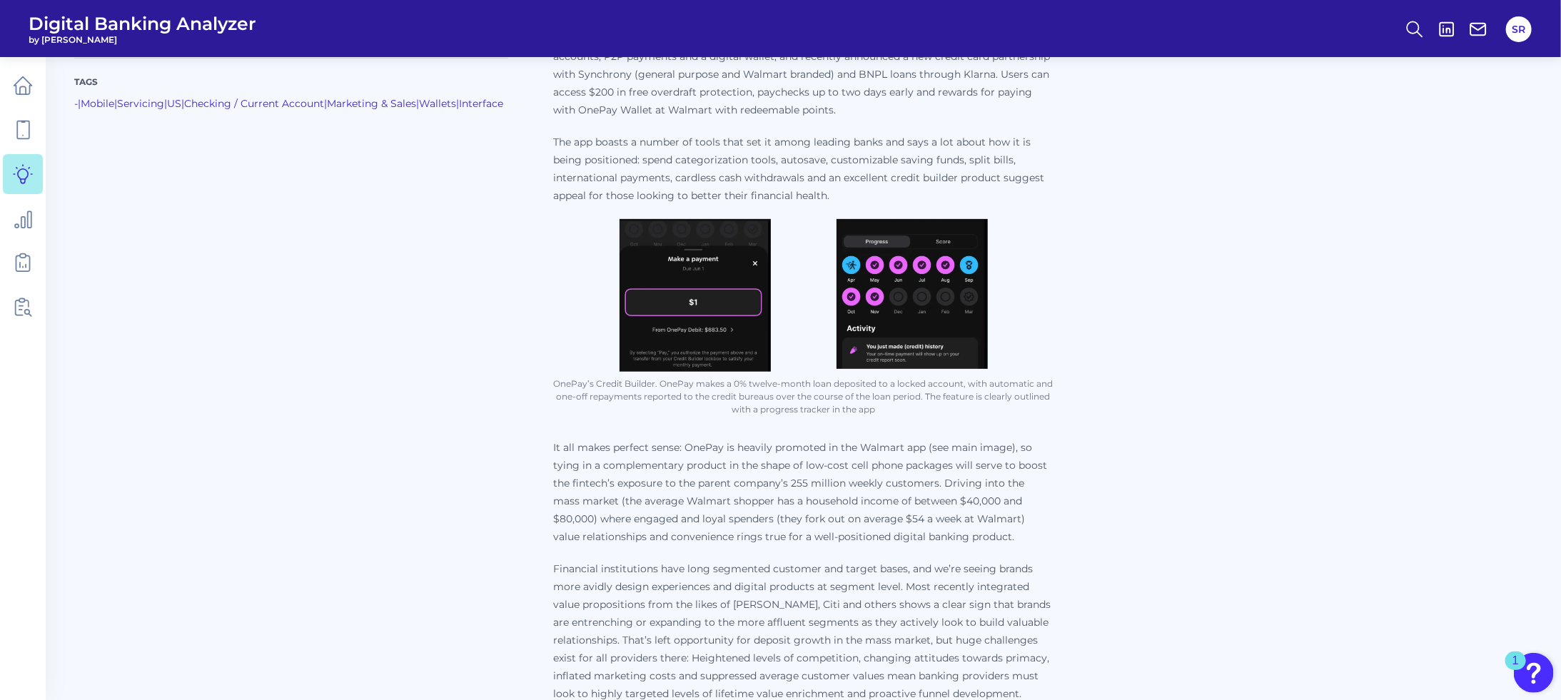
scroll to position [749, 0]
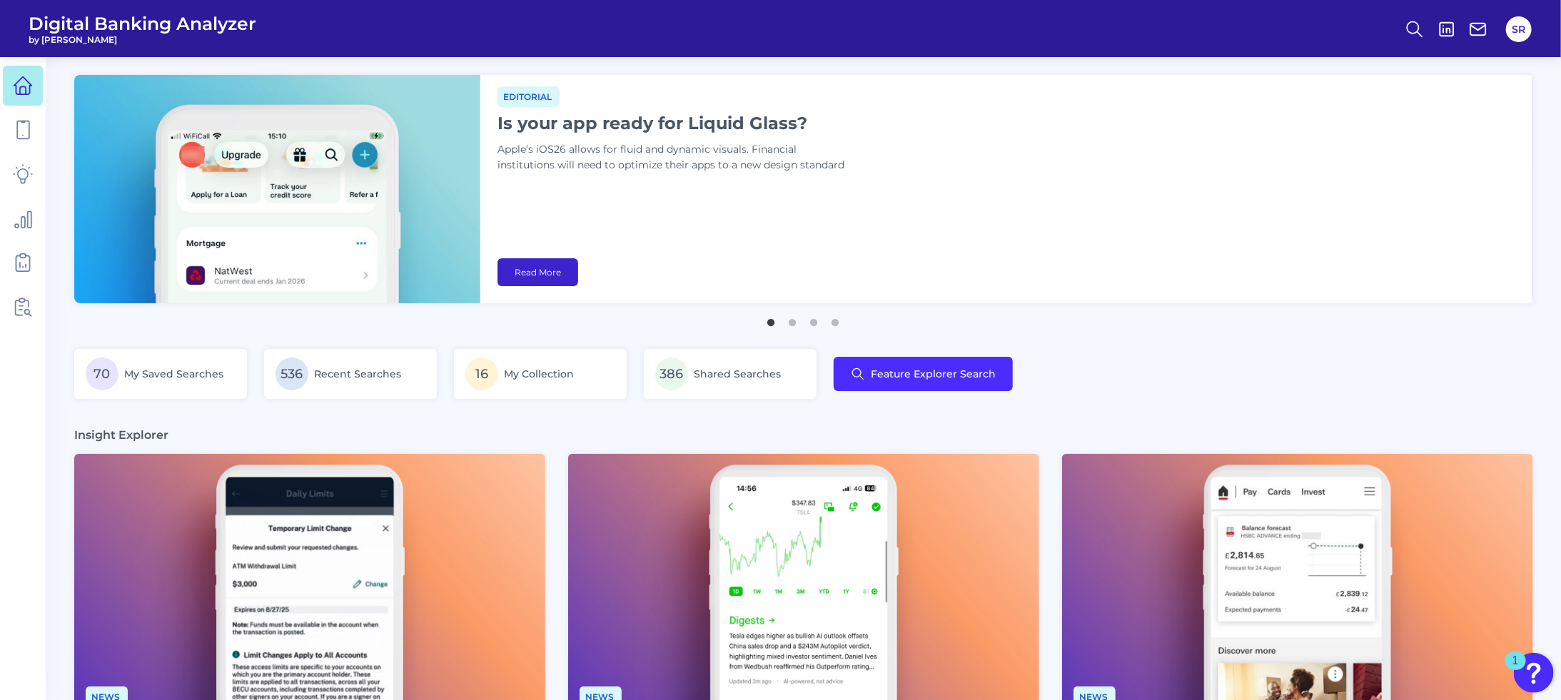
click at [510, 272] on link "Read More" at bounding box center [538, 272] width 81 height 28
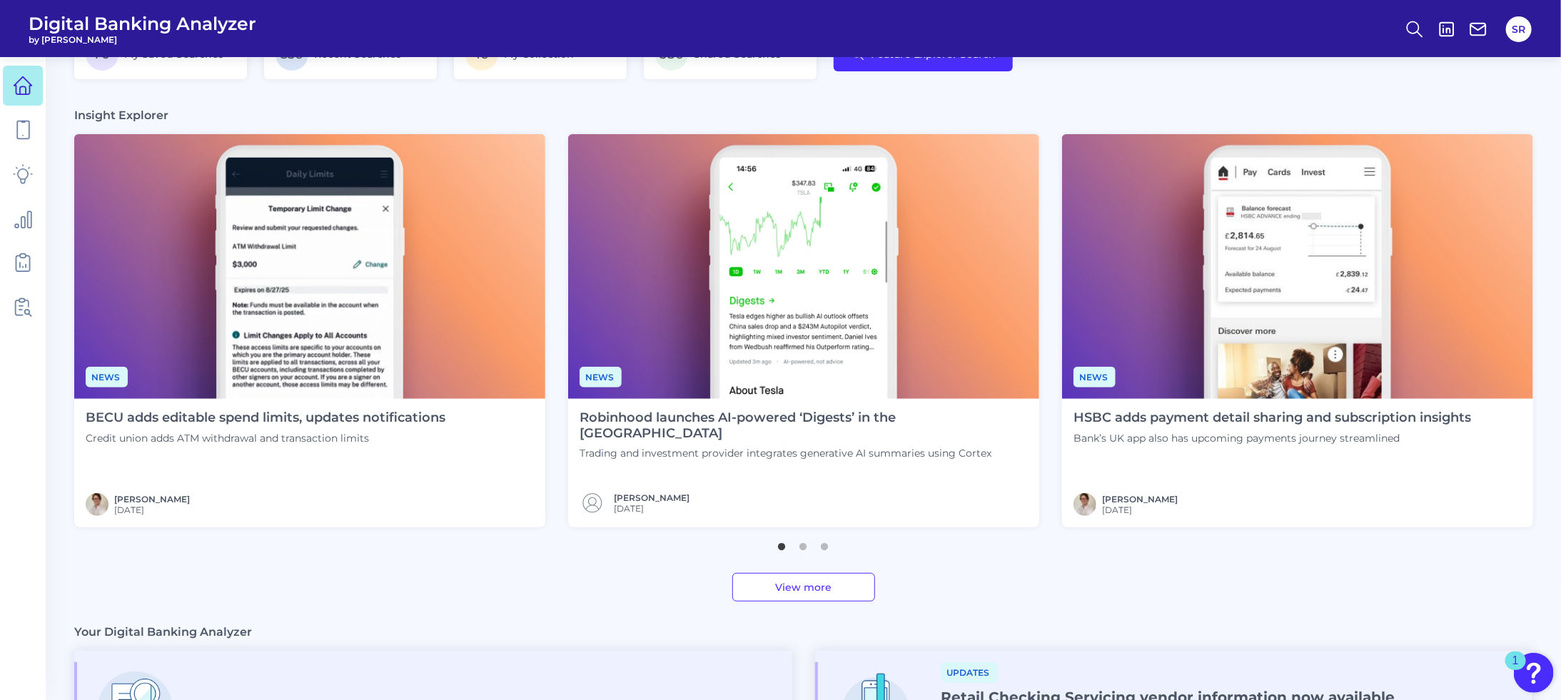
scroll to position [320, 0]
click at [806, 546] on button "2" at bounding box center [804, 542] width 14 height 14
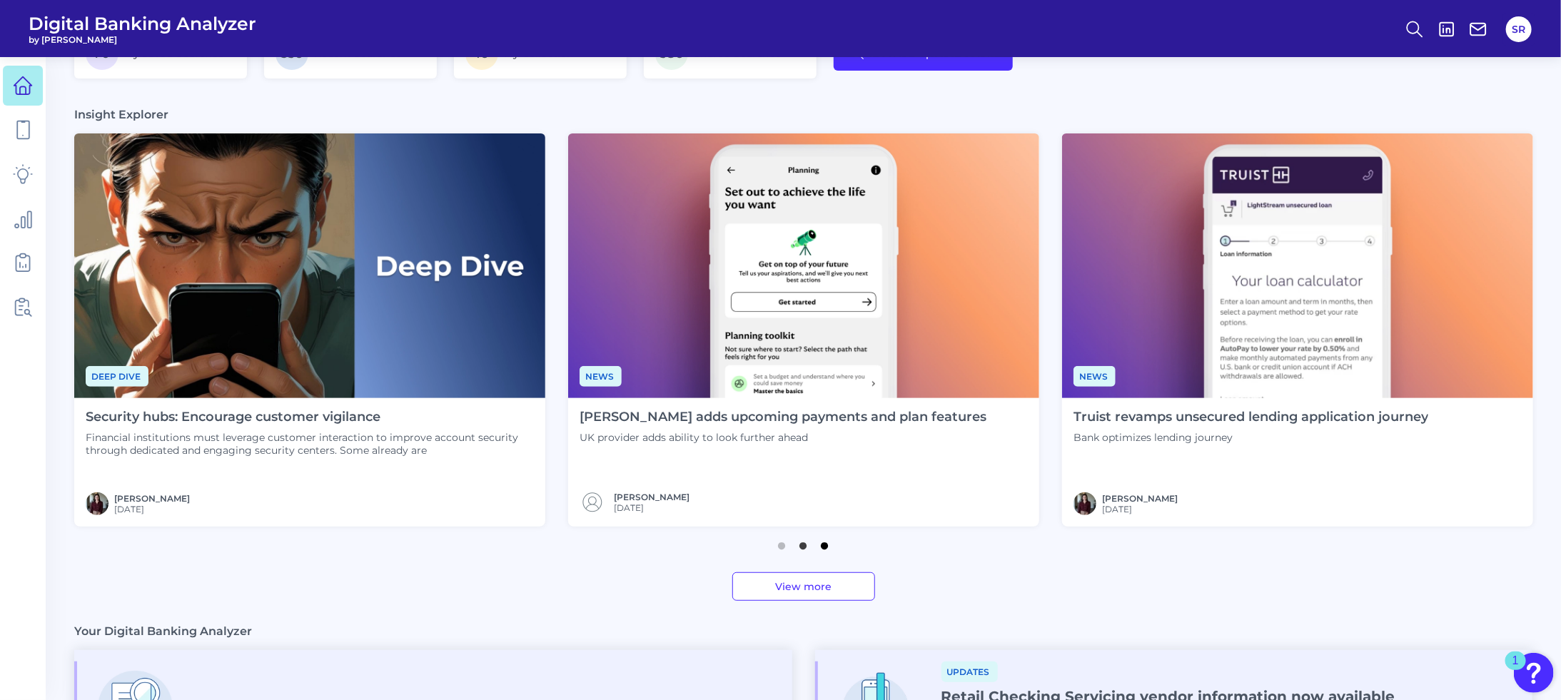
click at [824, 545] on button "3" at bounding box center [825, 542] width 14 height 14
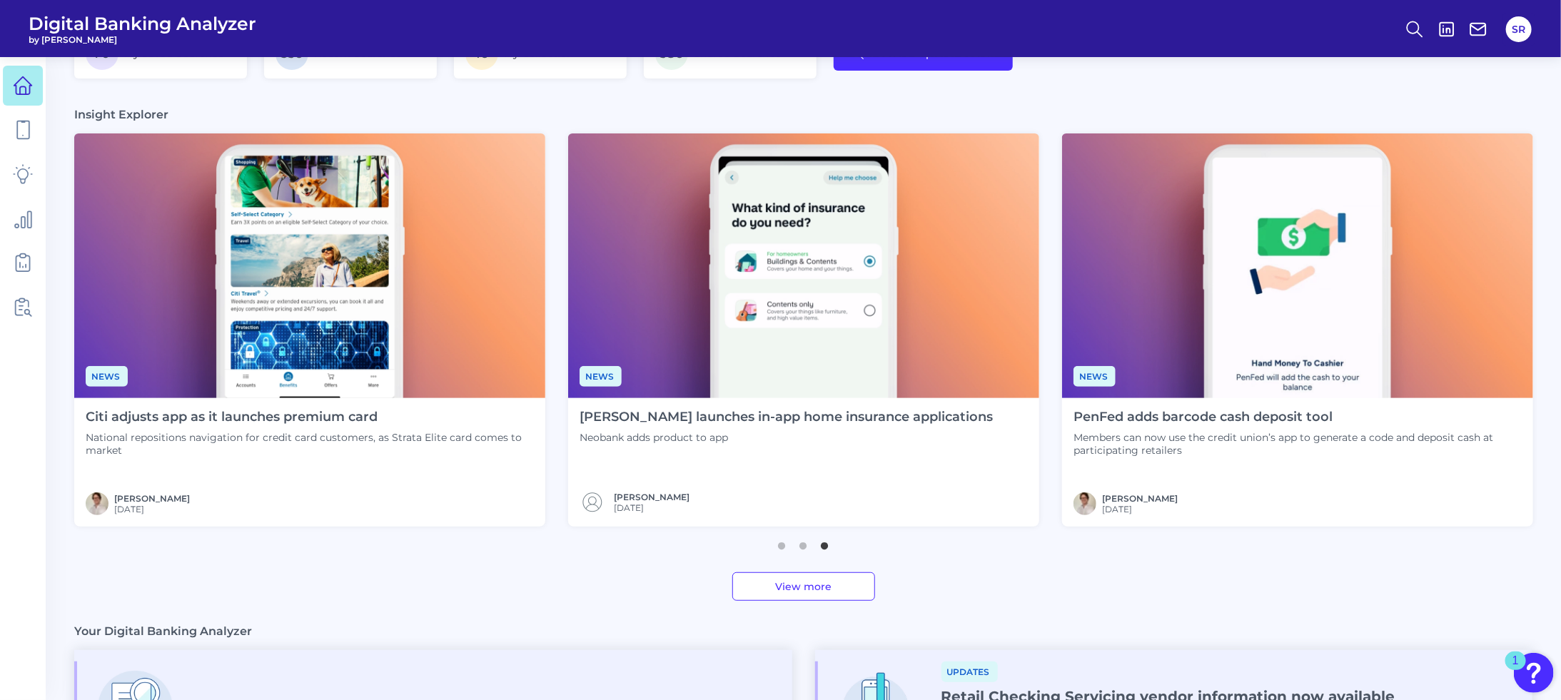
click at [821, 586] on link "View more" at bounding box center [803, 586] width 143 height 29
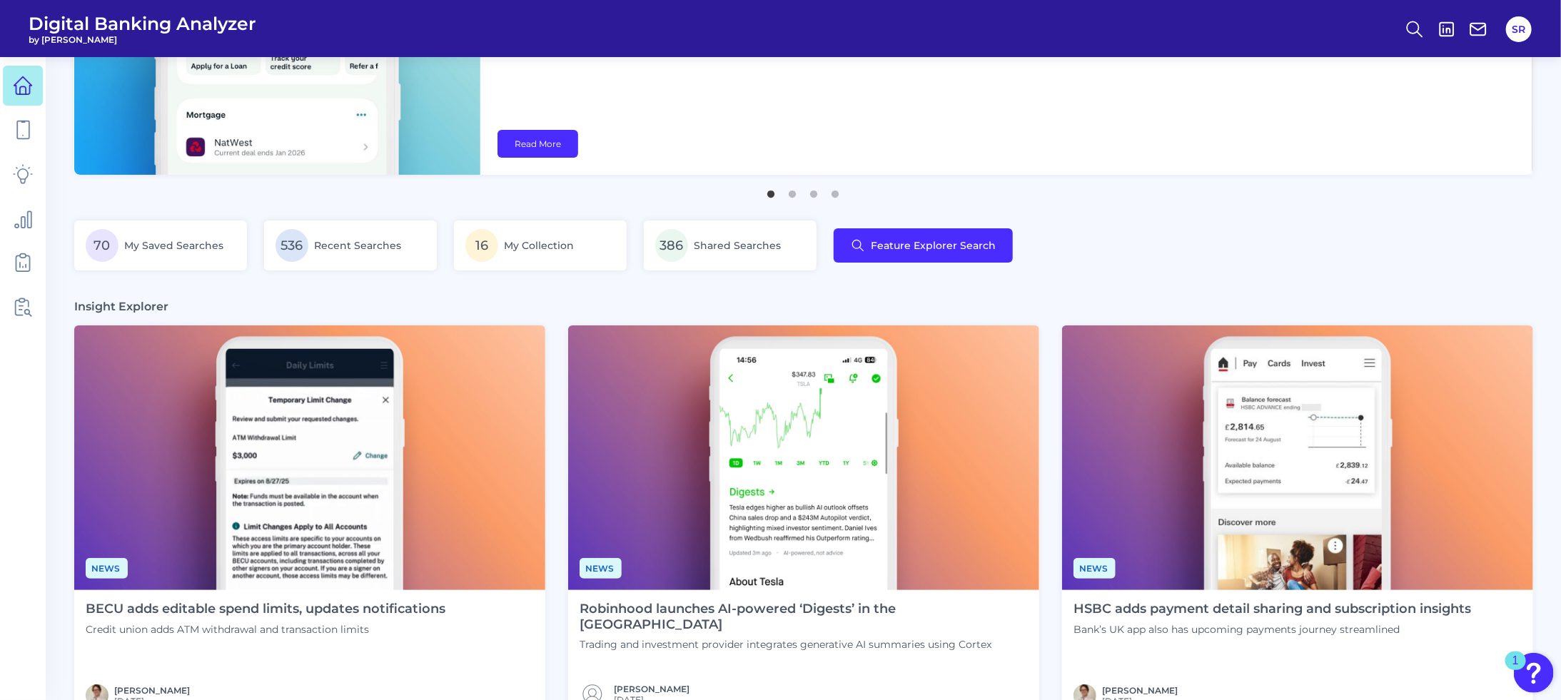
scroll to position [320, 0]
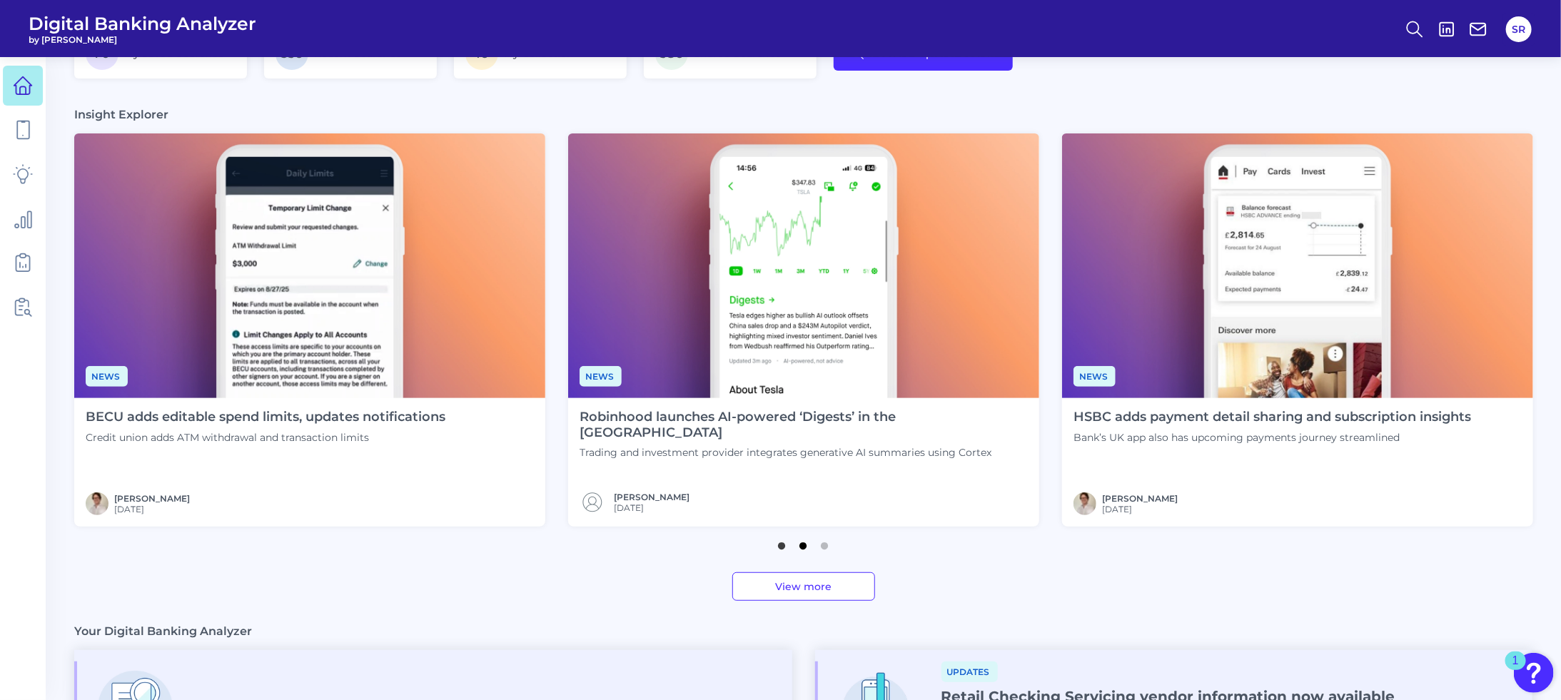
click at [801, 540] on button "2" at bounding box center [804, 542] width 14 height 14
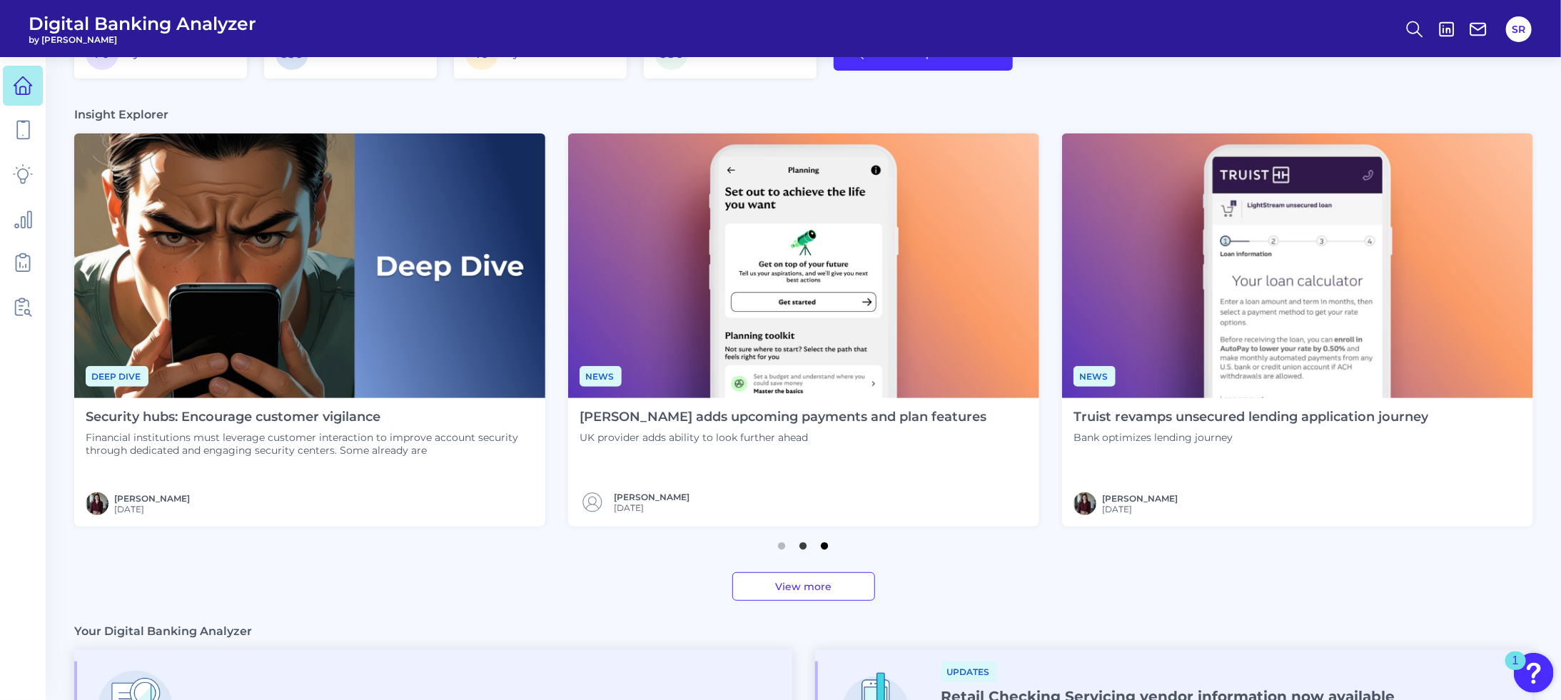
click at [827, 539] on button "3" at bounding box center [825, 542] width 14 height 14
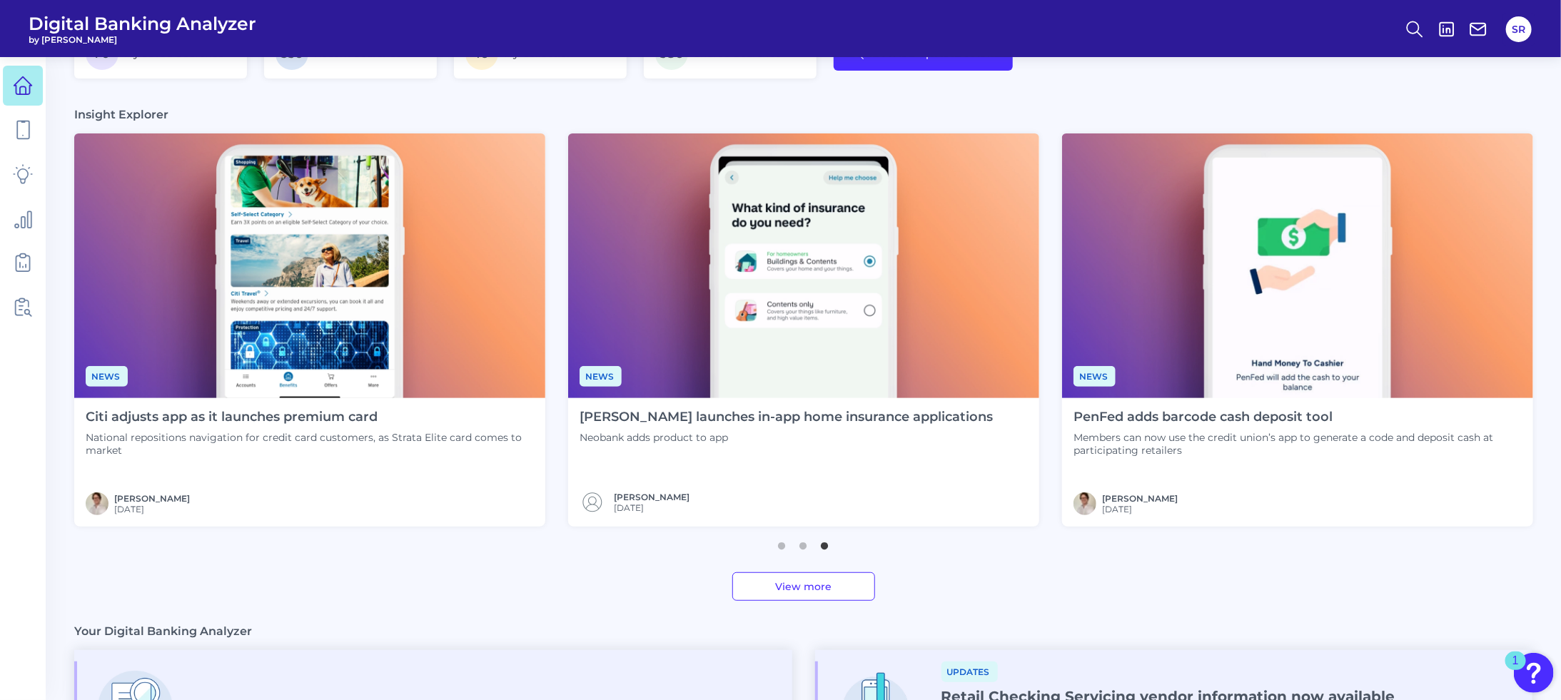
click at [290, 308] on img at bounding box center [309, 265] width 471 height 265
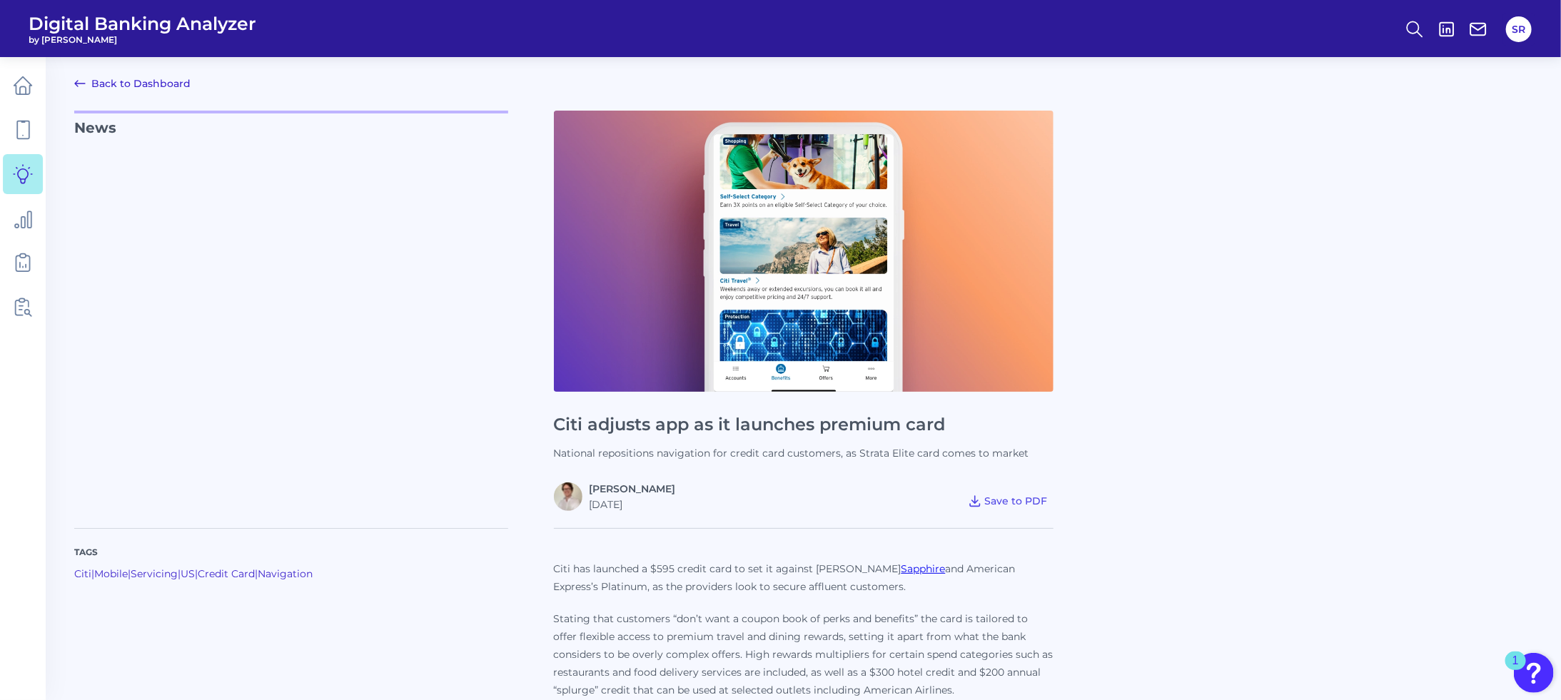
click at [902, 562] on link "Sapphire" at bounding box center [924, 568] width 44 height 13
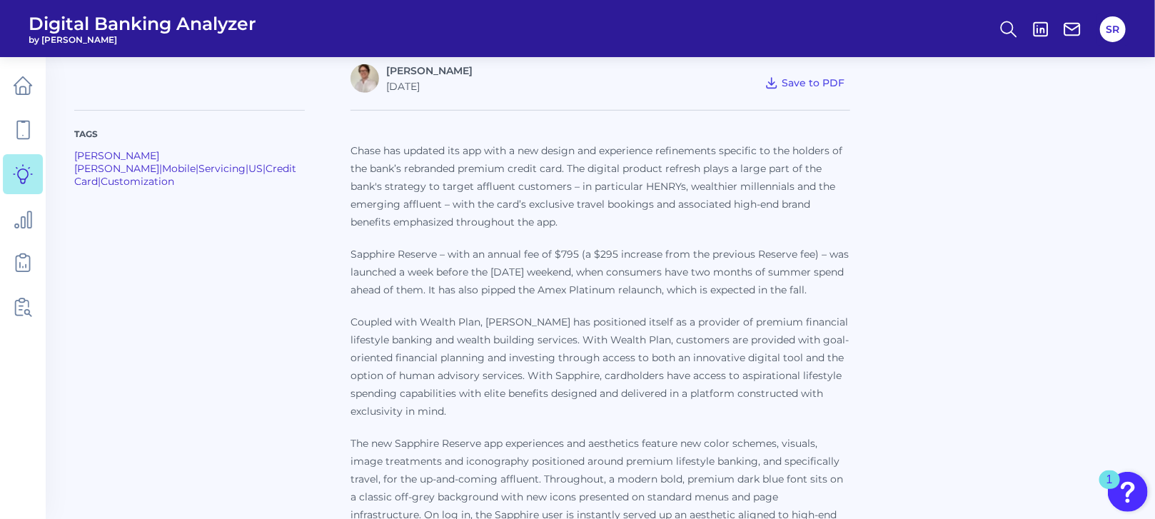
scroll to position [396, 0]
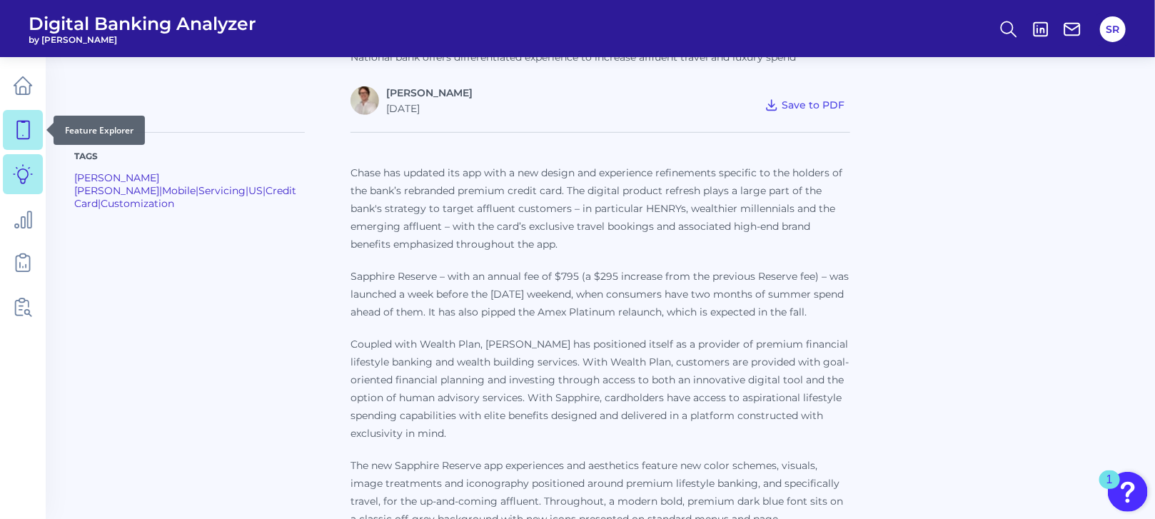
click at [27, 130] on icon at bounding box center [23, 130] width 20 height 20
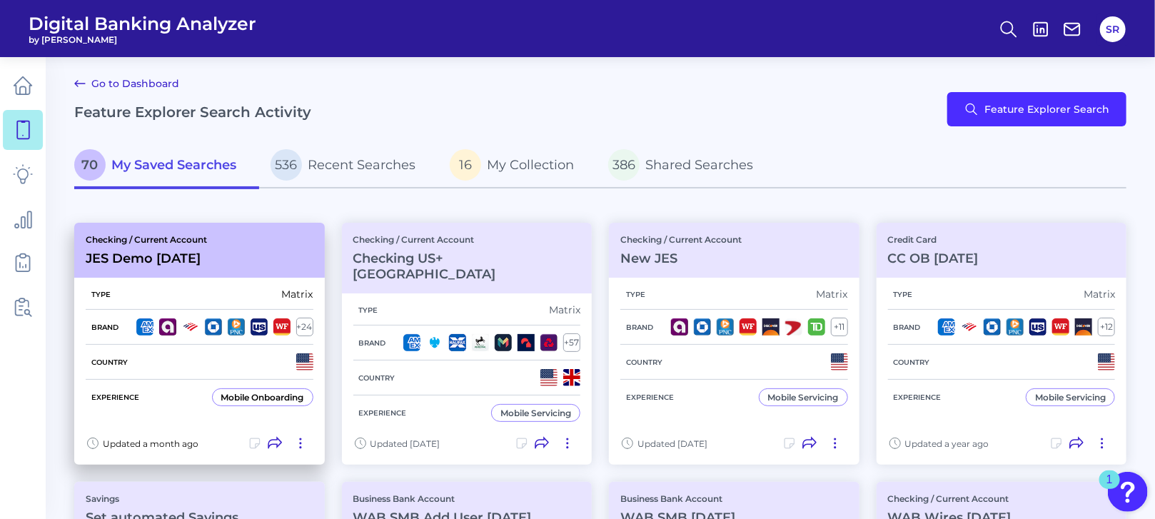
click at [204, 349] on div "Country" at bounding box center [200, 362] width 228 height 35
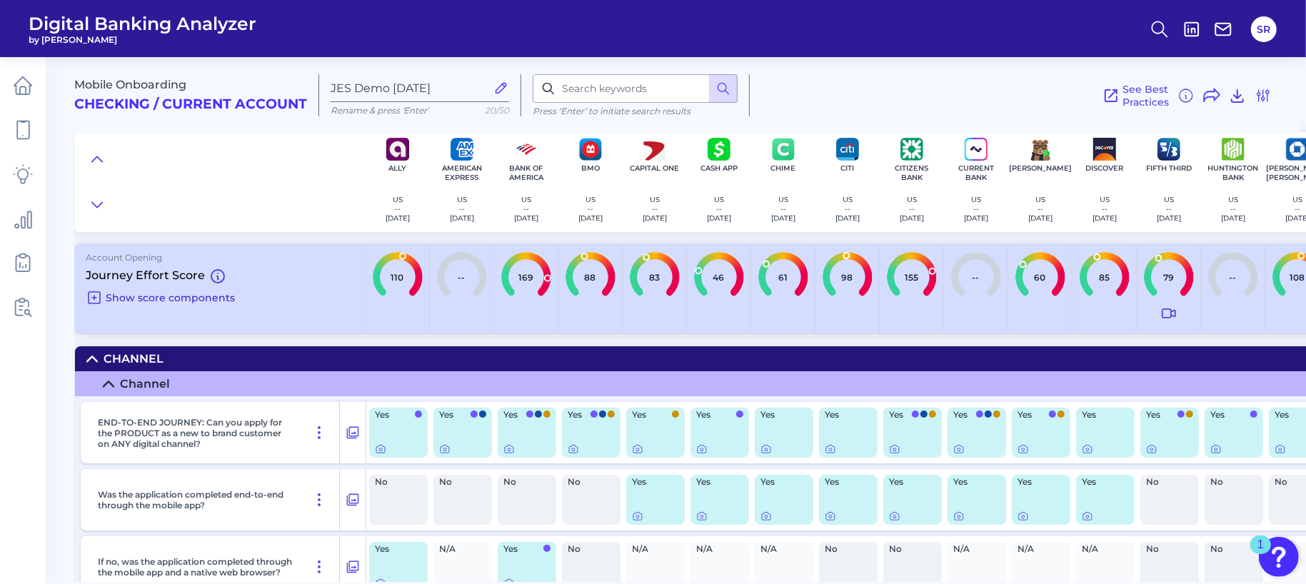
click at [99, 298] on icon at bounding box center [94, 297] width 17 height 17
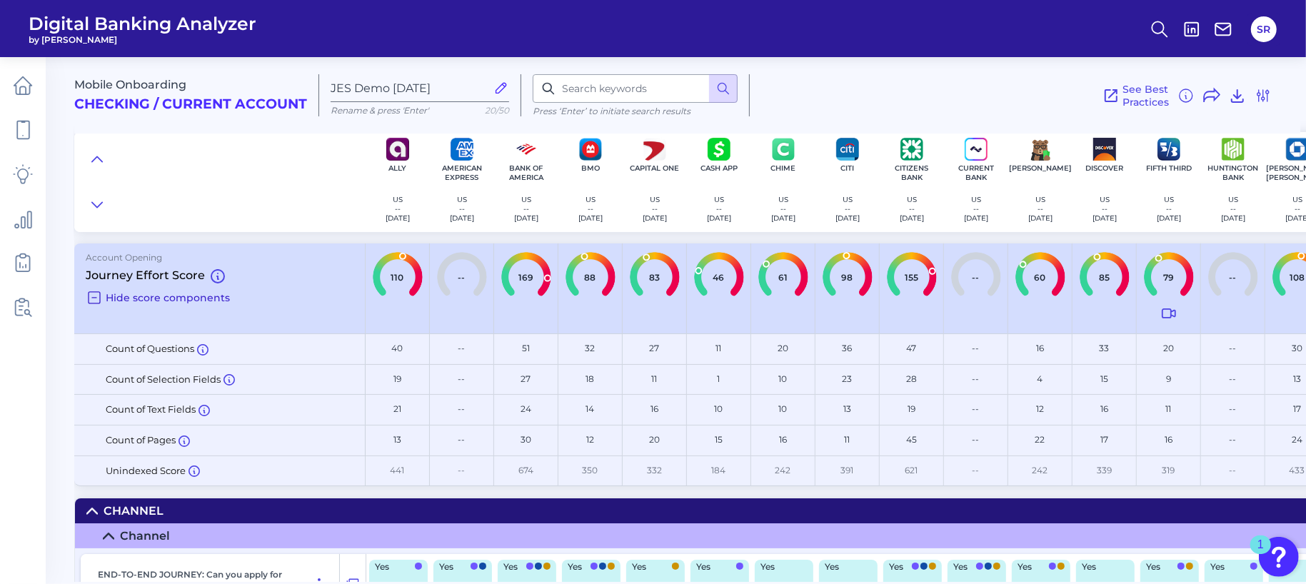
click at [96, 294] on icon at bounding box center [94, 297] width 17 height 17
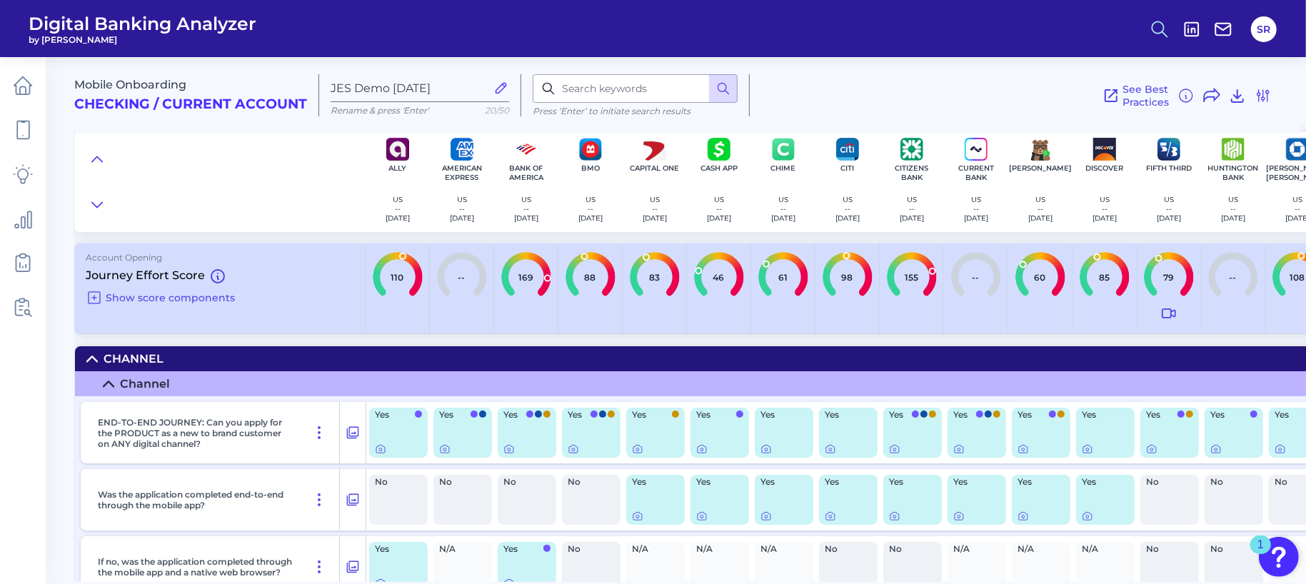
click at [1167, 29] on icon at bounding box center [1159, 29] width 20 height 20
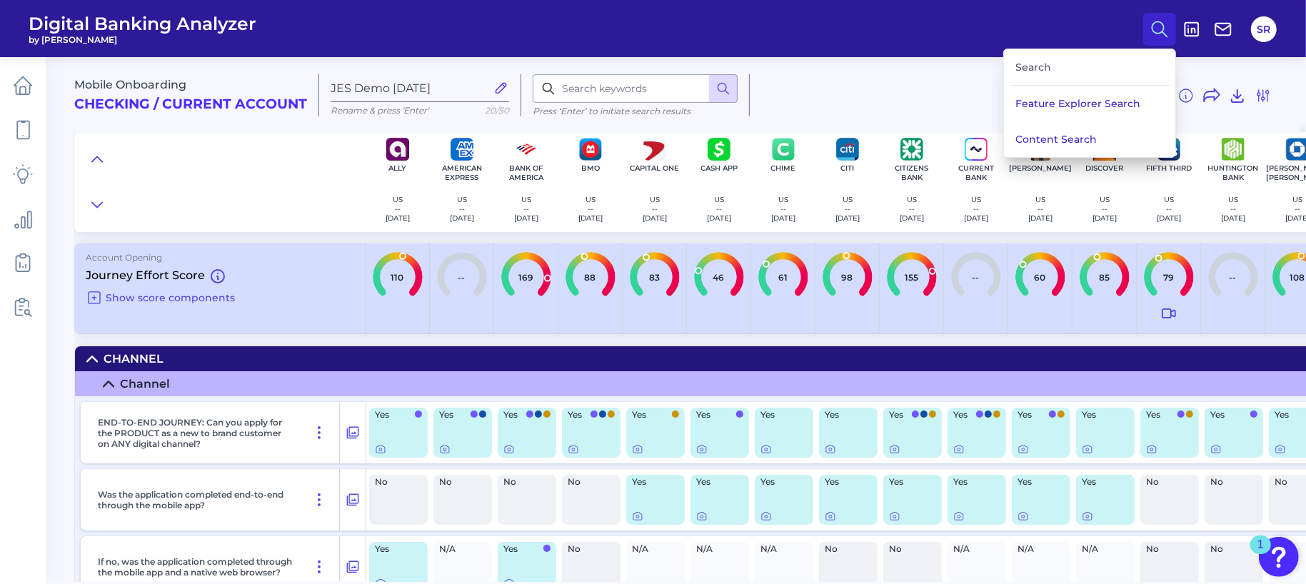
click at [1167, 29] on icon at bounding box center [1159, 29] width 20 height 20
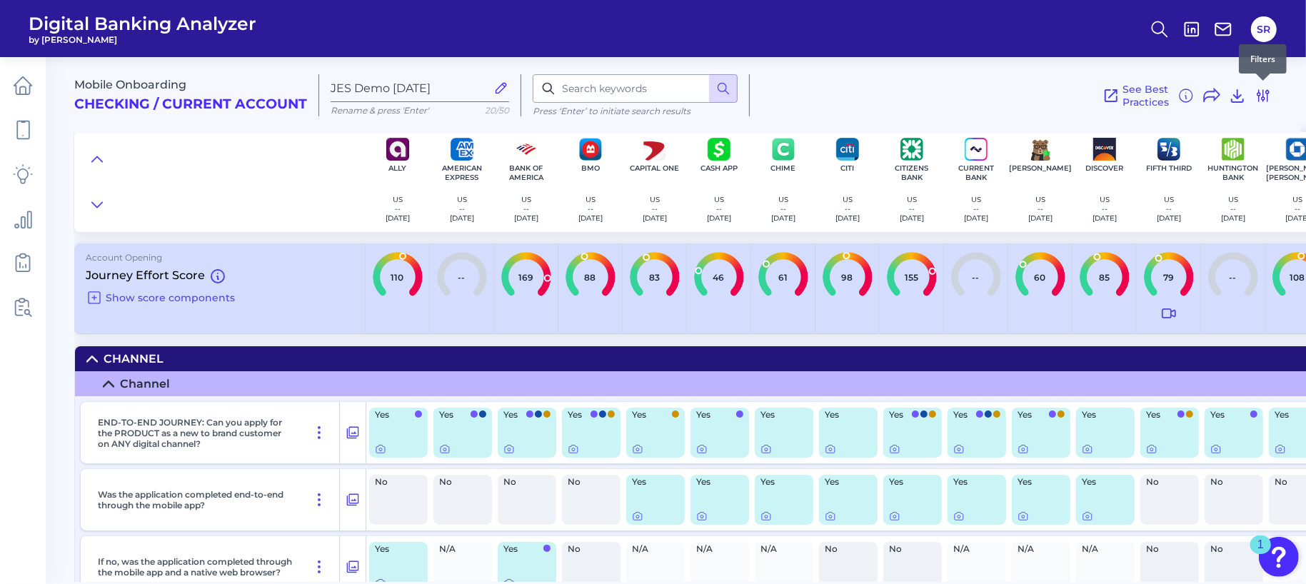
click at [1260, 100] on icon at bounding box center [1262, 95] width 17 height 17
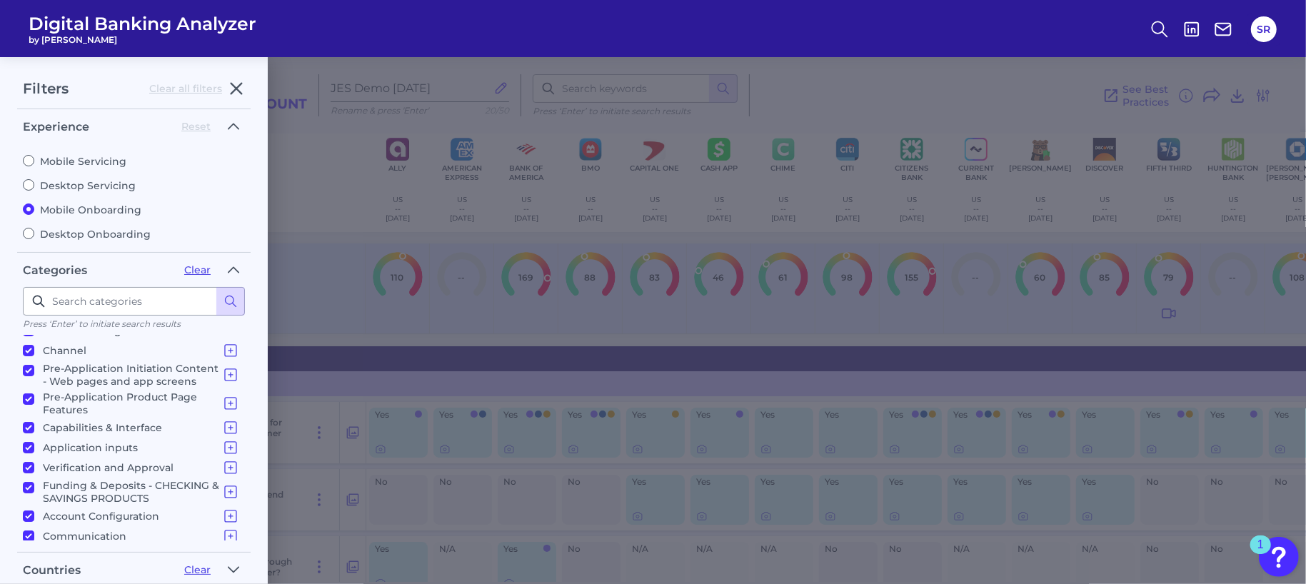
scroll to position [183, 0]
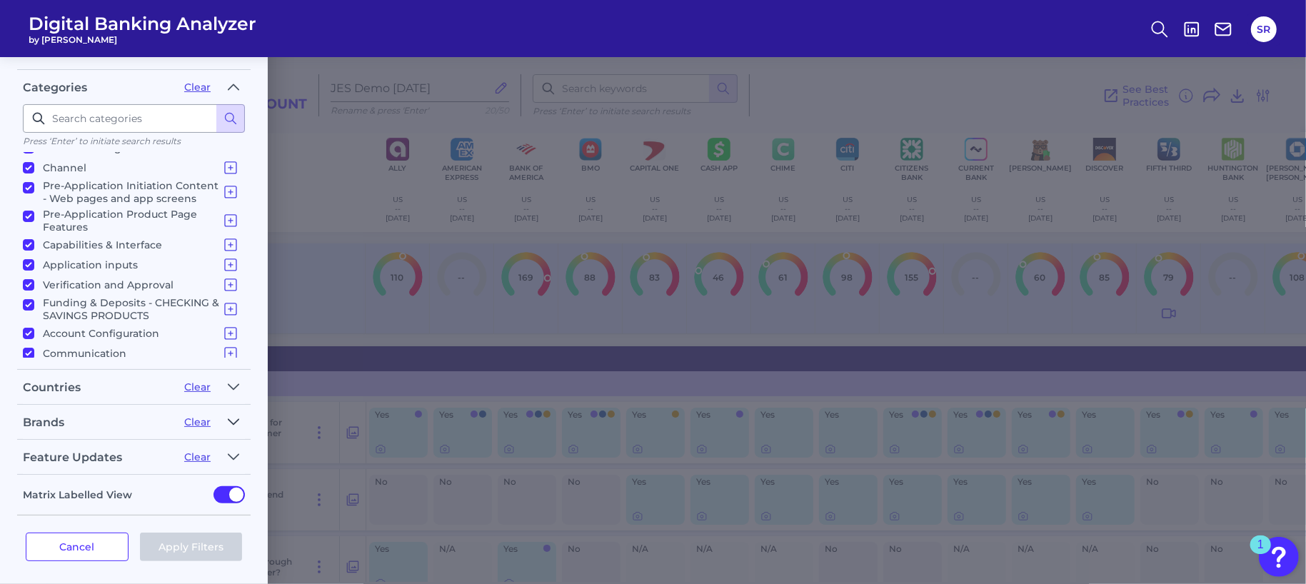
click at [232, 413] on icon "button" at bounding box center [233, 421] width 11 height 17
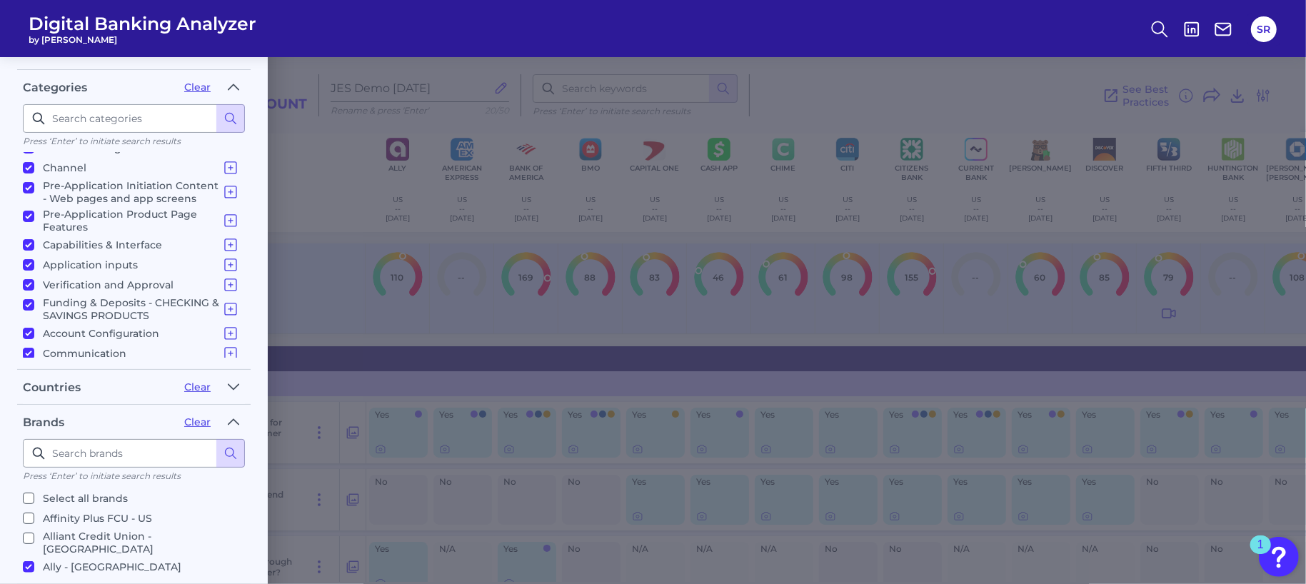
scroll to position [89, 0]
click at [27, 520] on input "American Express - US" at bounding box center [28, 525] width 11 height 11
checkbox input "false"
drag, startPoint x: 30, startPoint y: 527, endPoint x: 44, endPoint y: 525, distance: 14.3
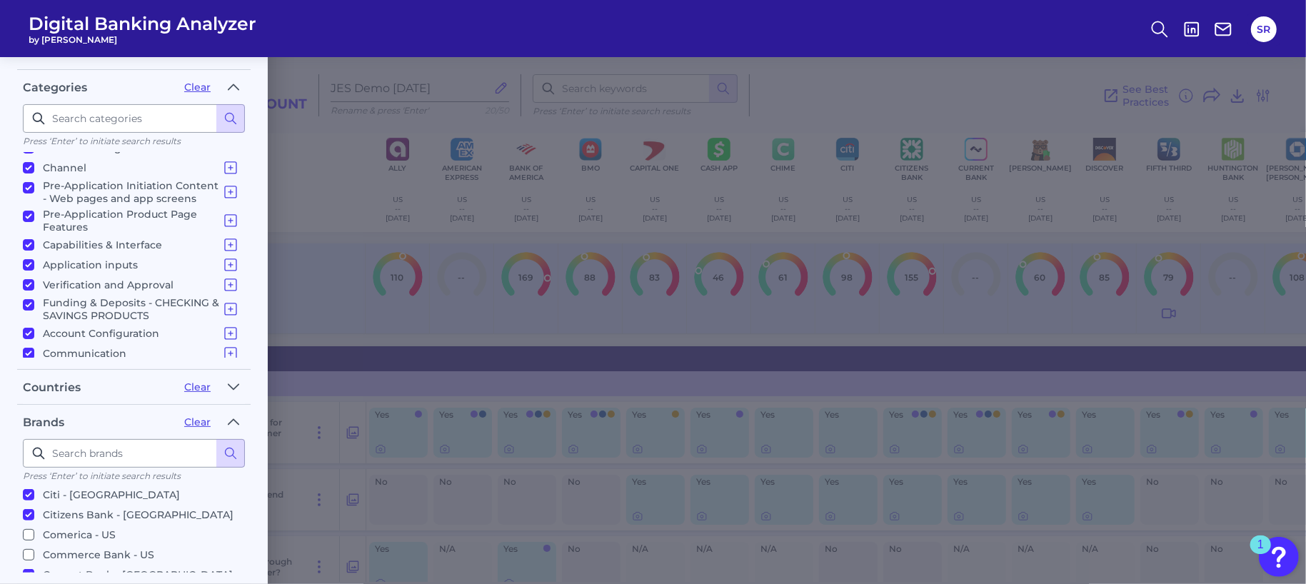
click at [29, 569] on input "Current Bank - US" at bounding box center [28, 574] width 11 height 11
checkbox input "false"
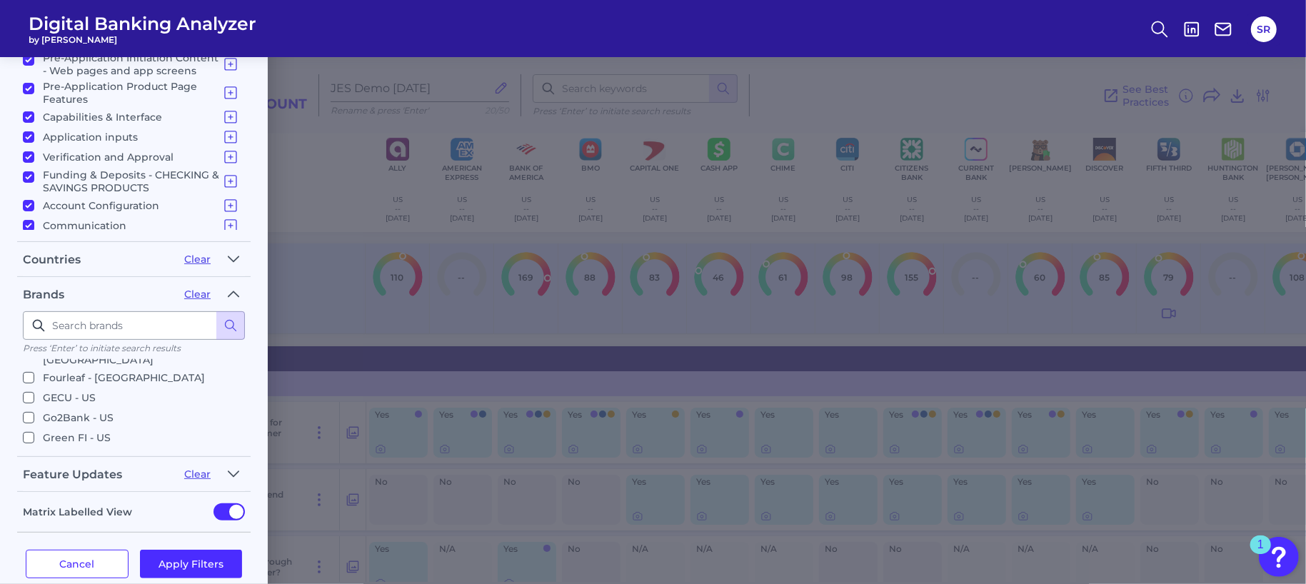
scroll to position [327, 0]
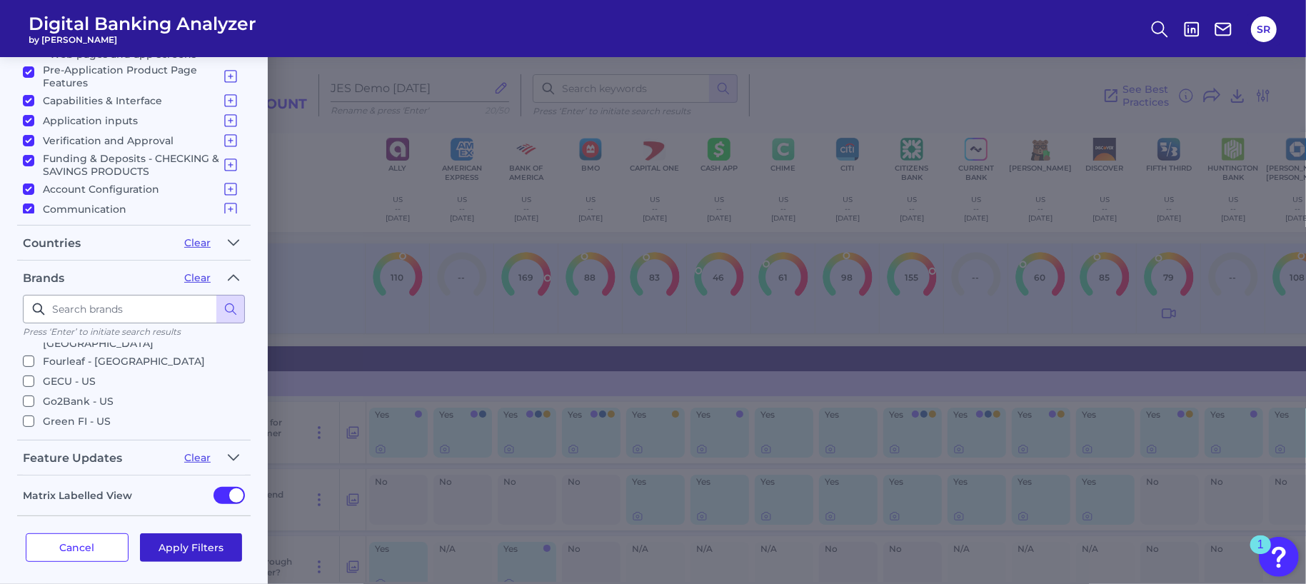
click at [208, 540] on button "Apply Filters" at bounding box center [191, 547] width 103 height 29
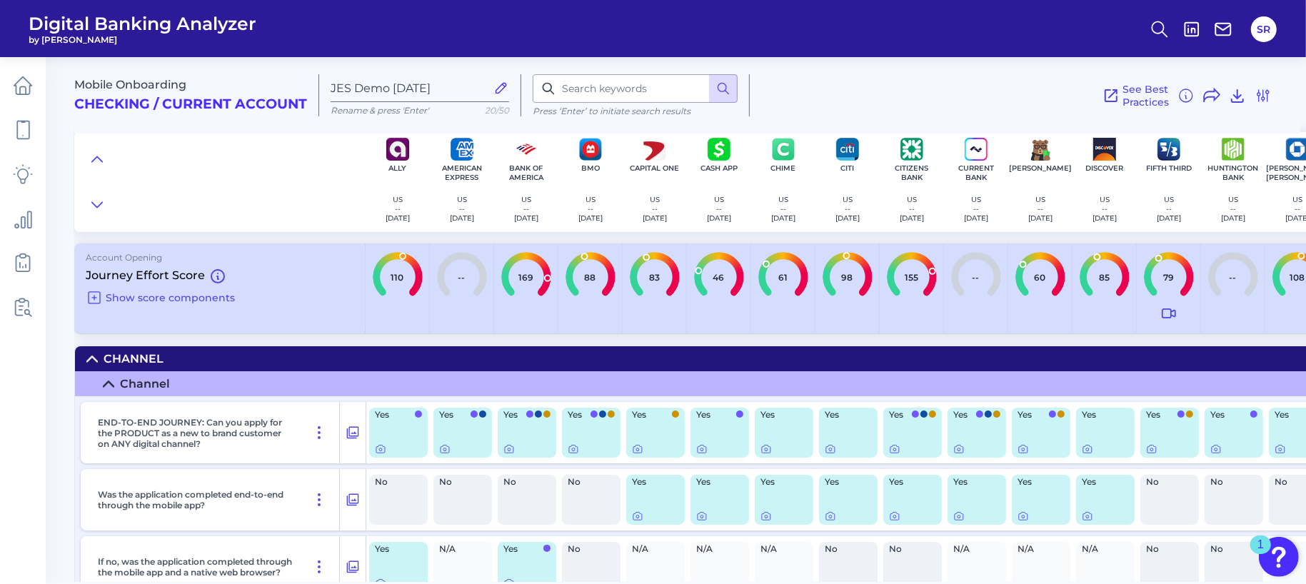
scroll to position [0, 0]
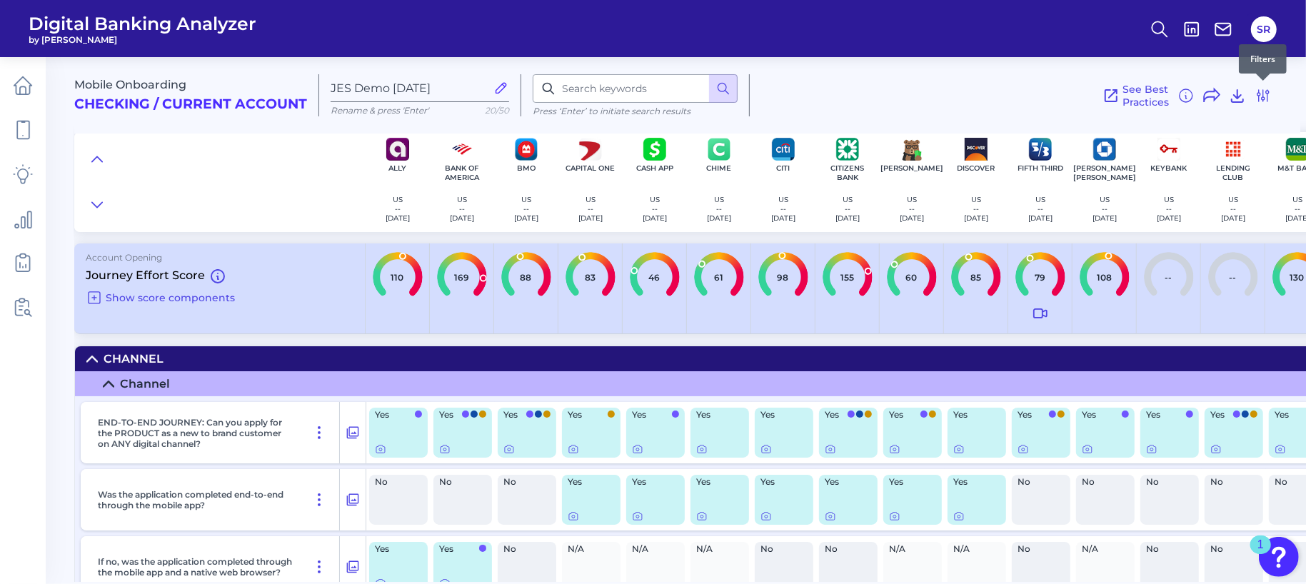
drag, startPoint x: 1260, startPoint y: 97, endPoint x: 1251, endPoint y: 104, distance: 11.1
click at [1260, 99] on icon at bounding box center [1262, 95] width 17 height 17
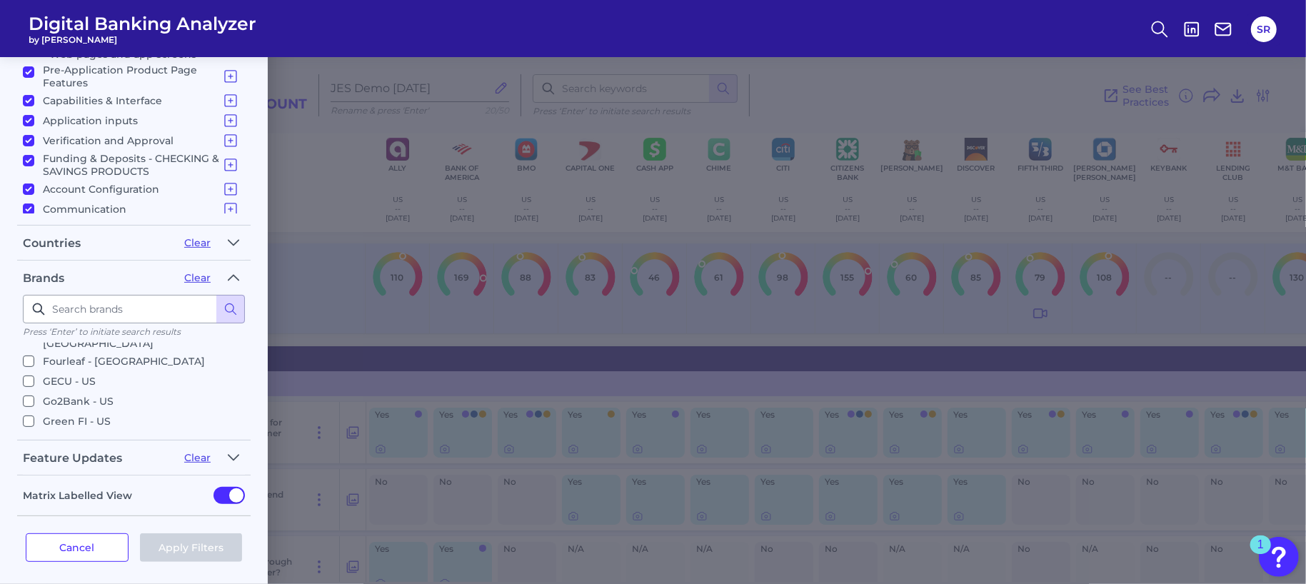
scroll to position [981, 0]
click at [29, 492] on input "Lending Club - US" at bounding box center [28, 497] width 11 height 11
checkbox input "false"
click at [29, 512] on input "KeyBank - US" at bounding box center [28, 517] width 11 height 11
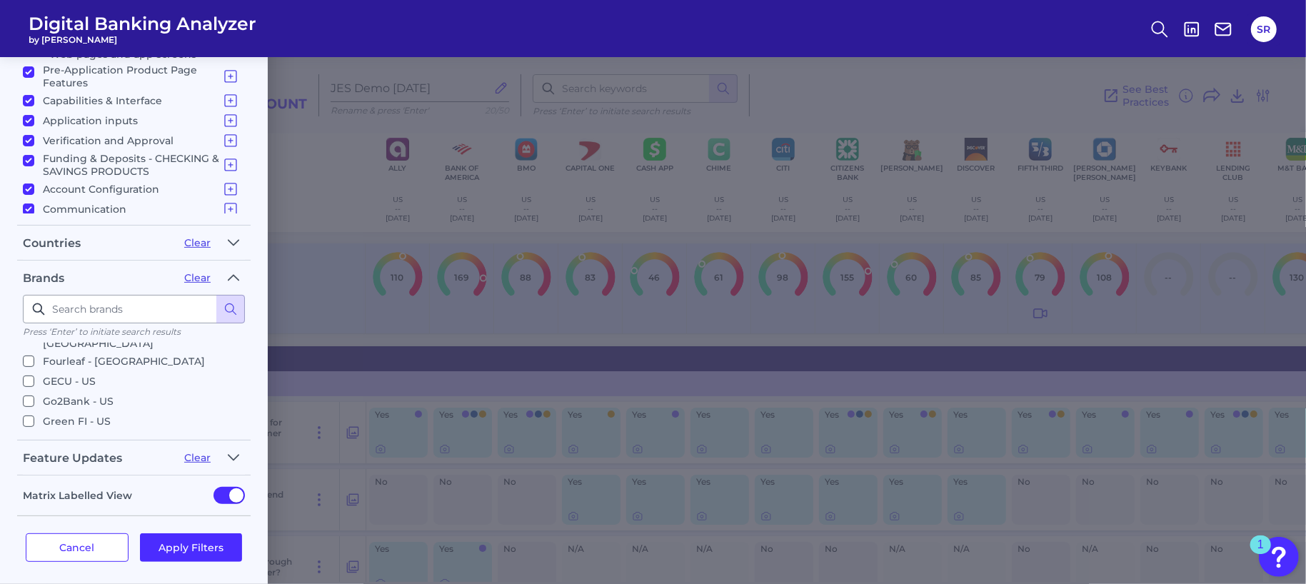
checkbox input "false"
click at [187, 535] on button "Apply Filters" at bounding box center [191, 547] width 103 height 29
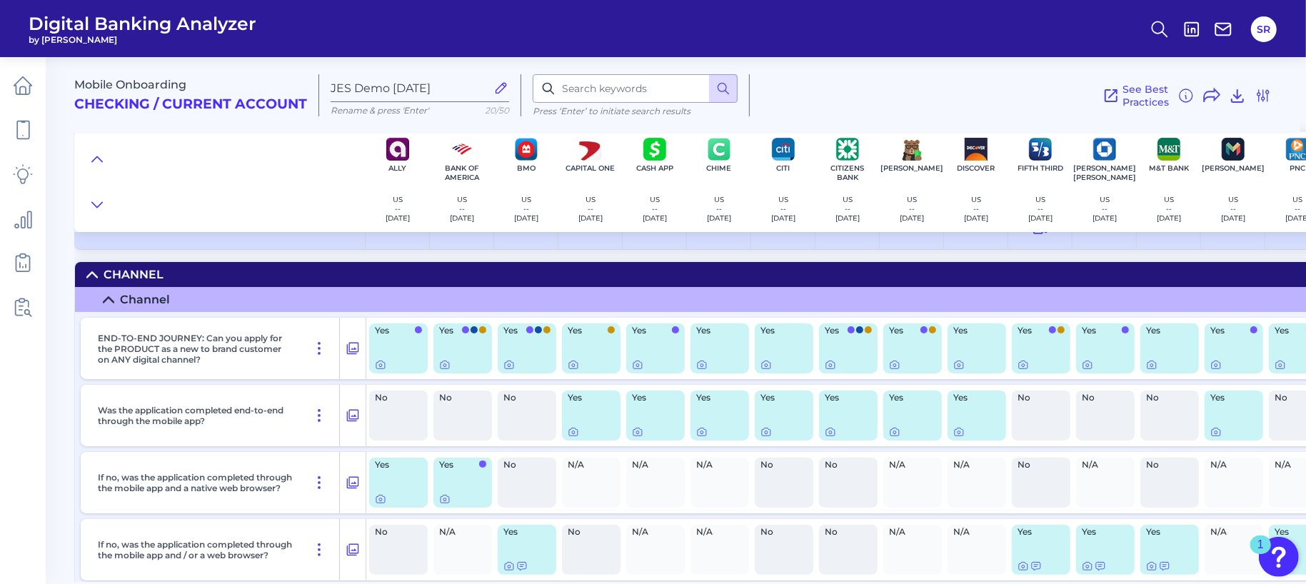
scroll to position [0, 0]
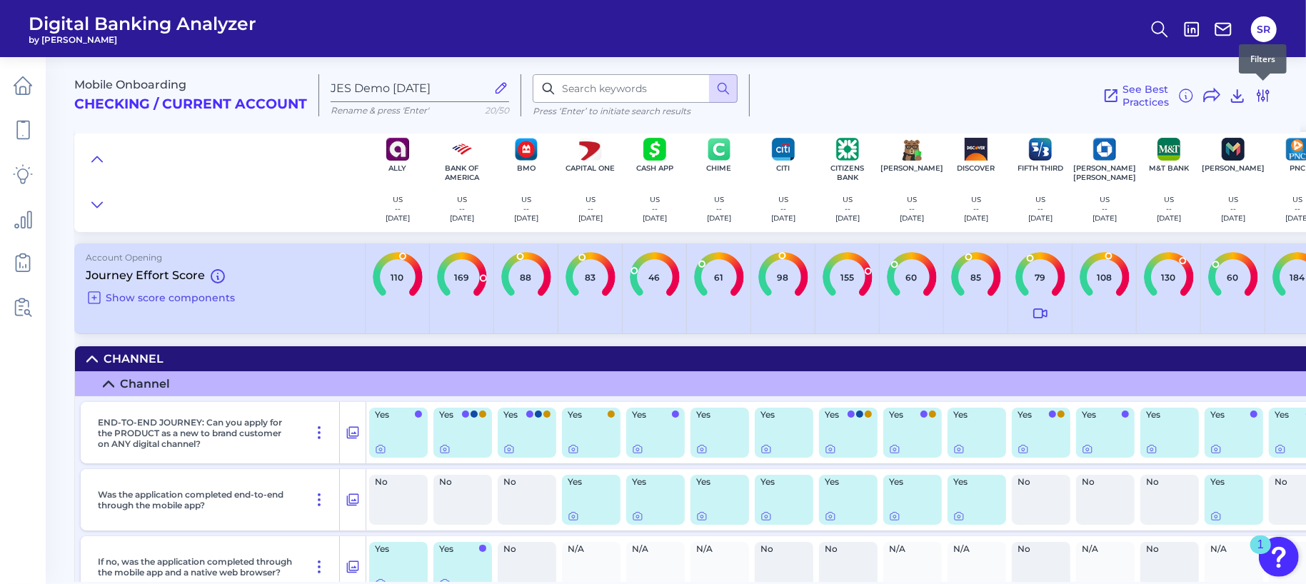
click at [1268, 94] on icon at bounding box center [1262, 95] width 17 height 17
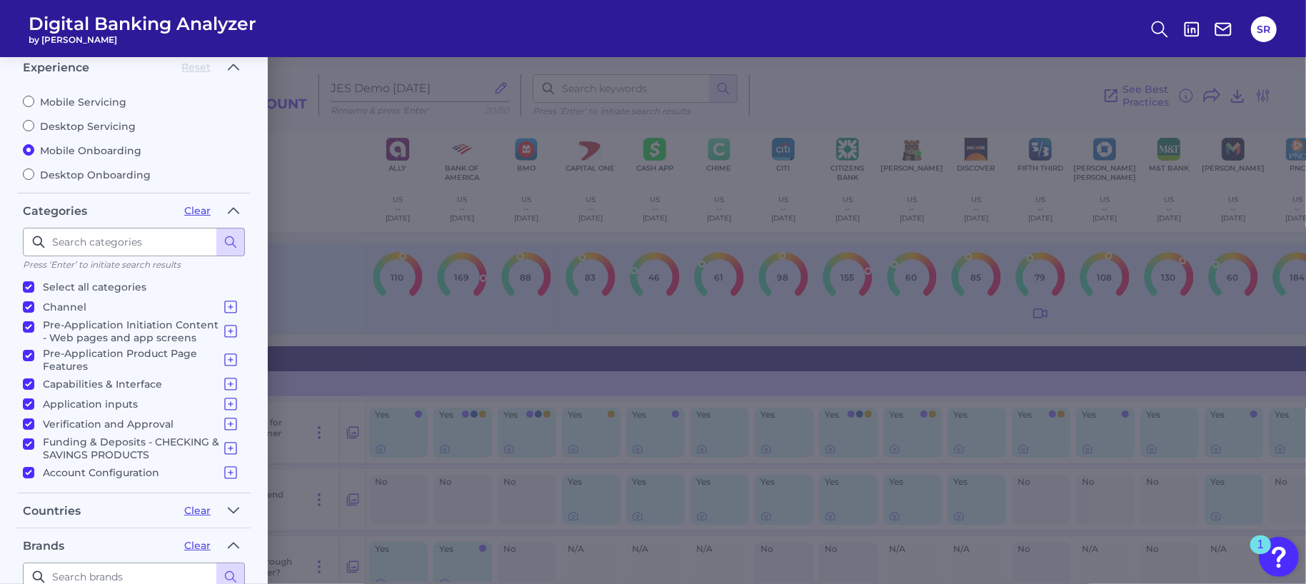
drag, startPoint x: 25, startPoint y: 301, endPoint x: 27, endPoint y: 310, distance: 10.2
click at [25, 301] on input "Channel Channel" at bounding box center [28, 306] width 11 height 11
checkbox input "false"
click at [29, 321] on input "Pre-Application Initiation Content - Web pages and app screens Pre-Application …" at bounding box center [28, 326] width 11 height 11
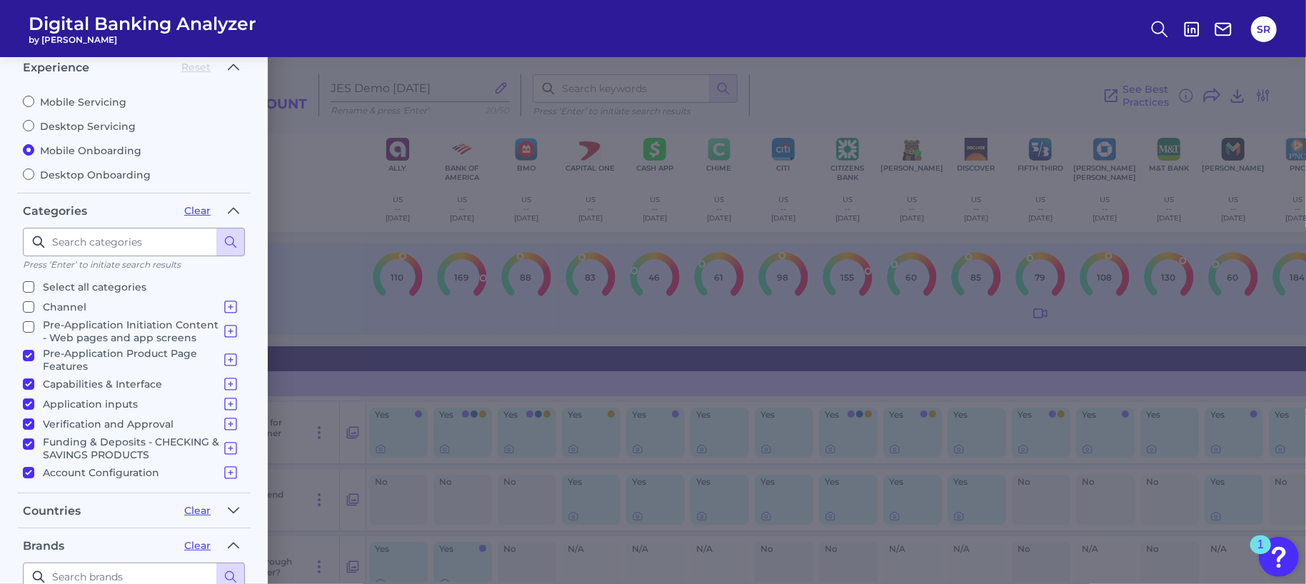
checkbox input "false"
click at [29, 350] on input "Pre-Application Product Page Features Product Selection Eligibility Additional …" at bounding box center [28, 355] width 11 height 11
checkbox input "false"
click at [26, 378] on input "Capabilities & Interface Overview Form Features Pre-Fill/Automated Data Input I…" at bounding box center [28, 383] width 11 height 11
checkbox input "false"
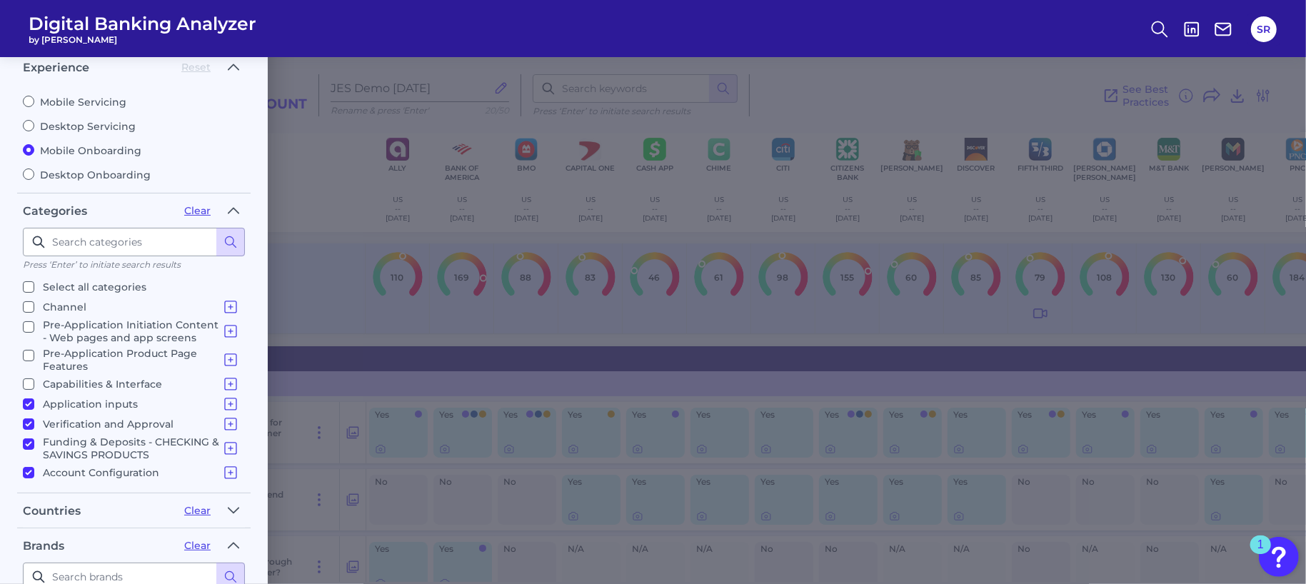
click at [26, 398] on input "Application inputs Application Questions Additional Applicants & Products" at bounding box center [28, 403] width 11 height 11
checkbox input "false"
click at [31, 418] on input "Verification and Approval Verification & Agreement" at bounding box center [28, 423] width 11 height 11
checkbox input "false"
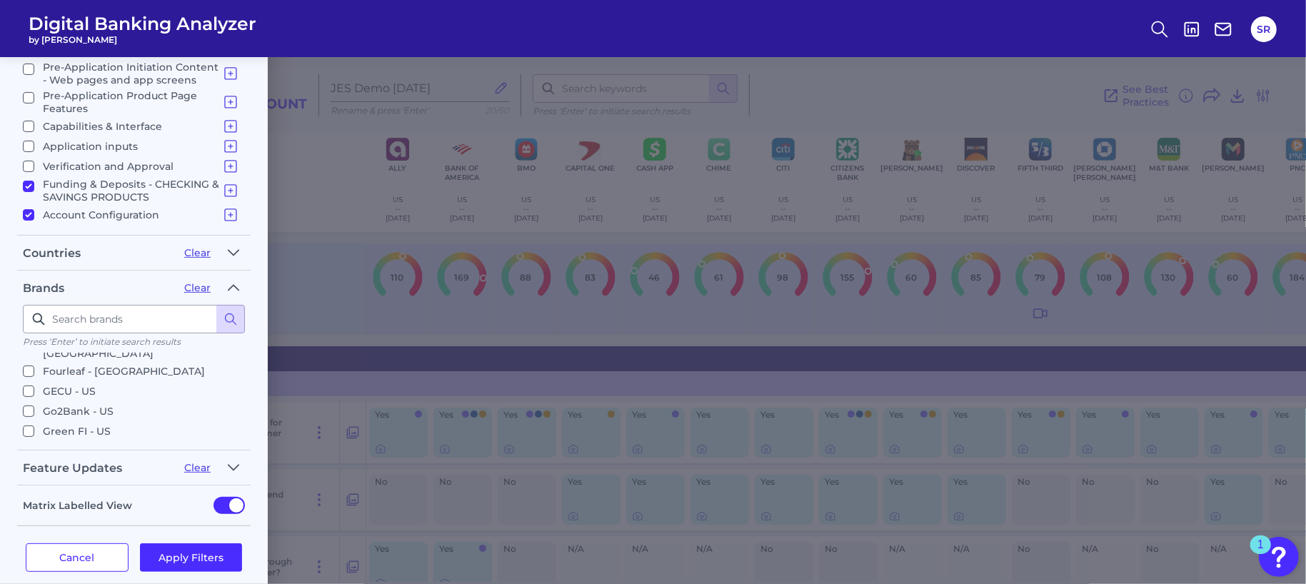
scroll to position [327, 0]
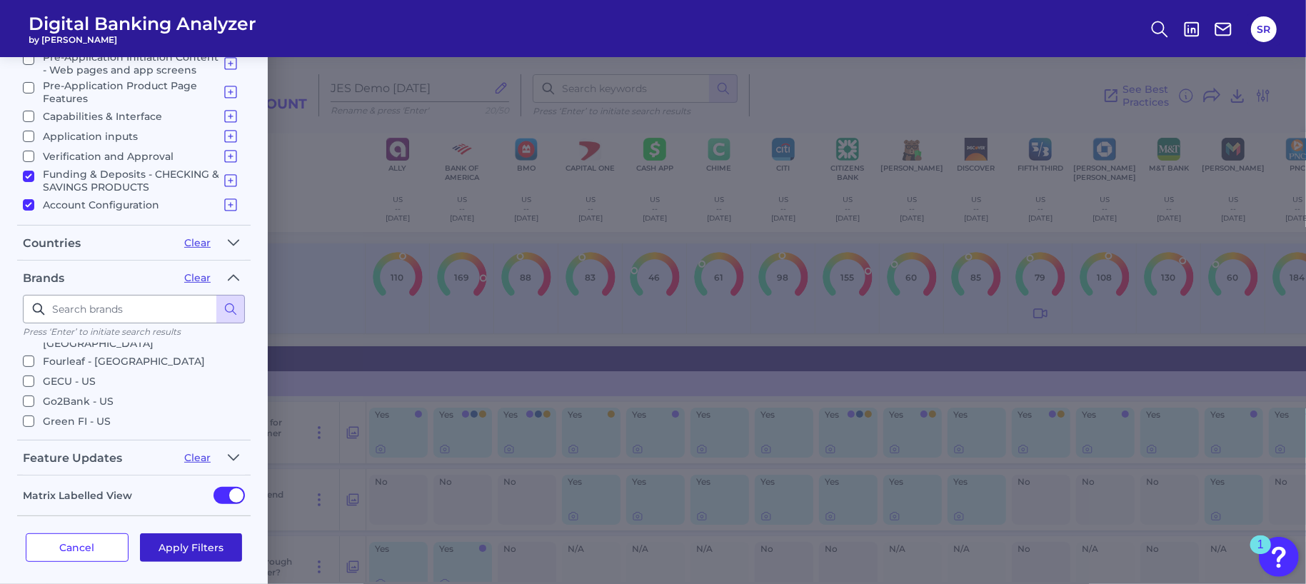
click at [188, 535] on button "Apply Filters" at bounding box center [191, 547] width 103 height 29
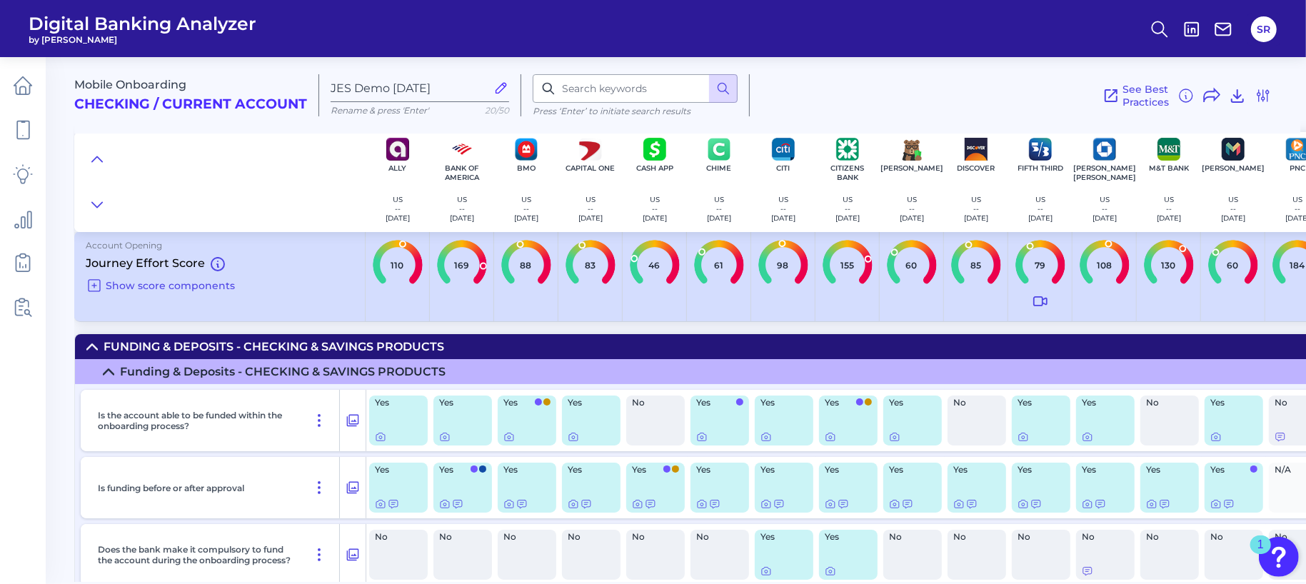
scroll to position [0, 0]
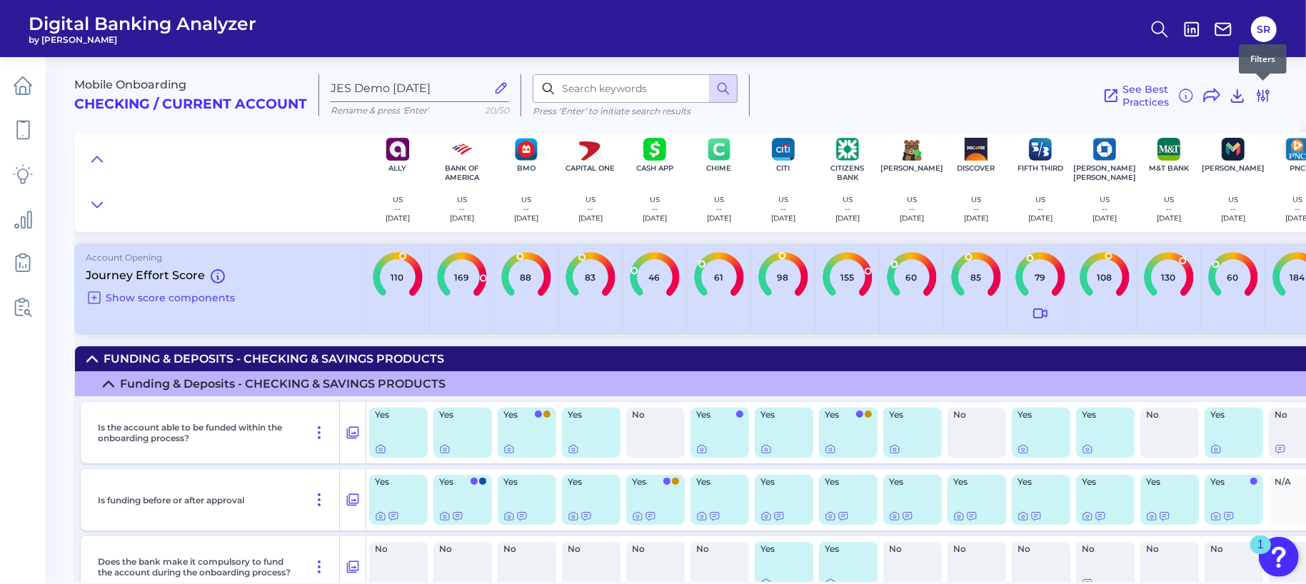
click at [1263, 96] on icon at bounding box center [1262, 95] width 17 height 17
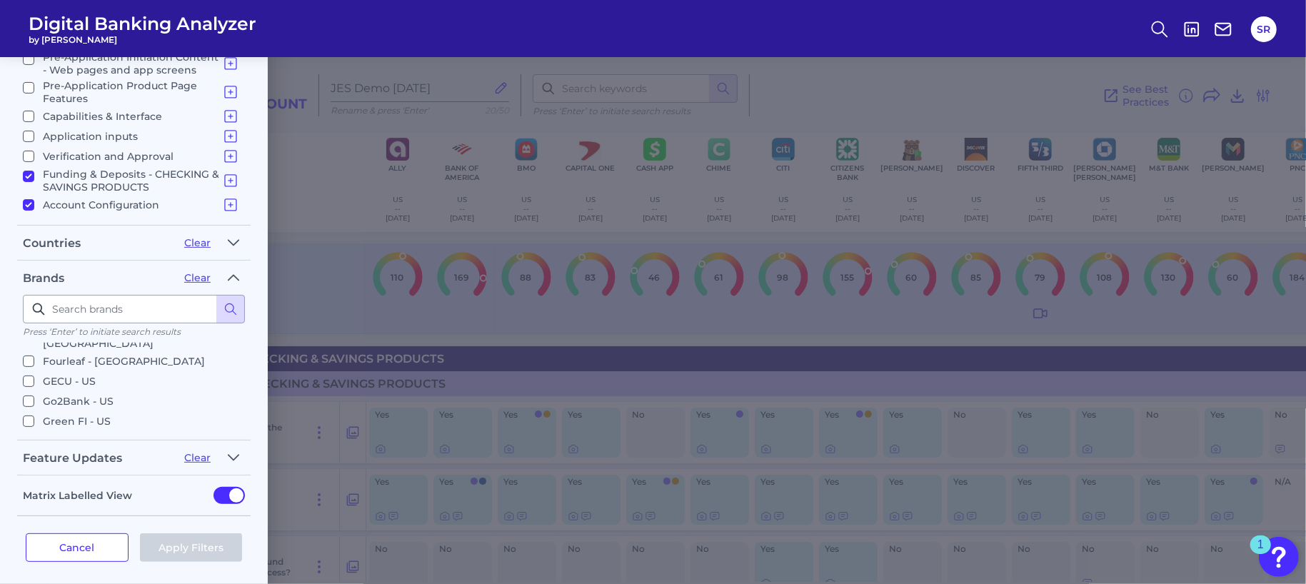
scroll to position [238, 0]
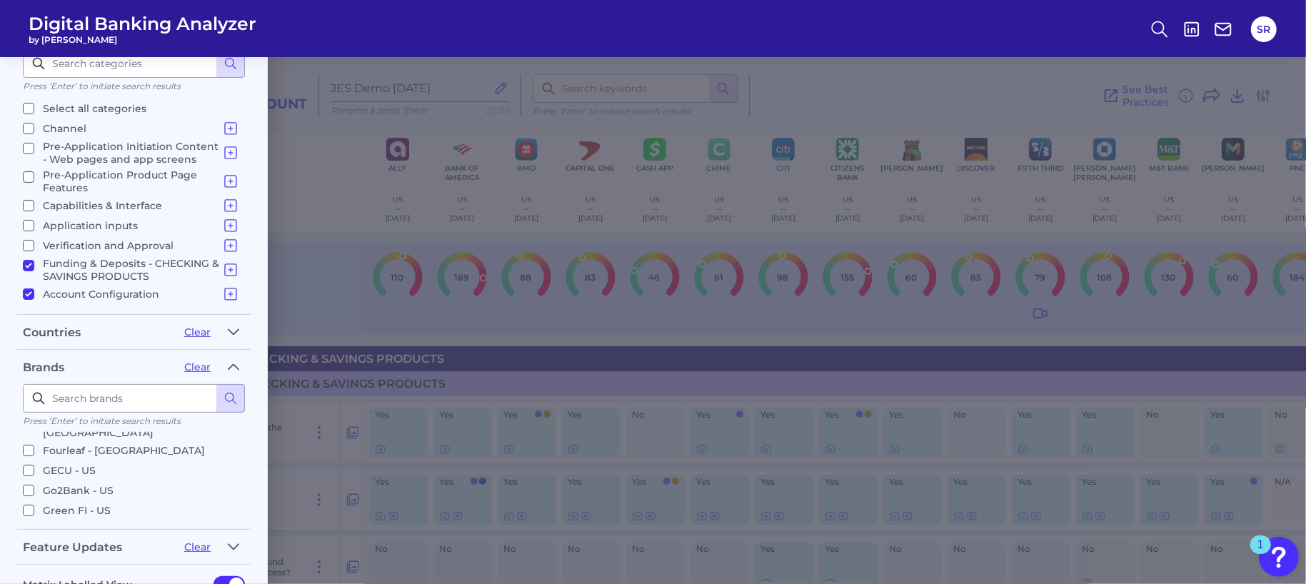
click at [26, 176] on input "Pre-Application Product Page Features Product Selection Eligibility Additional …" at bounding box center [28, 176] width 11 height 11
click at [26, 173] on input "Pre-Application Product Page Features Product Selection Eligibility Additional …" at bounding box center [28, 176] width 11 height 11
checkbox input "false"
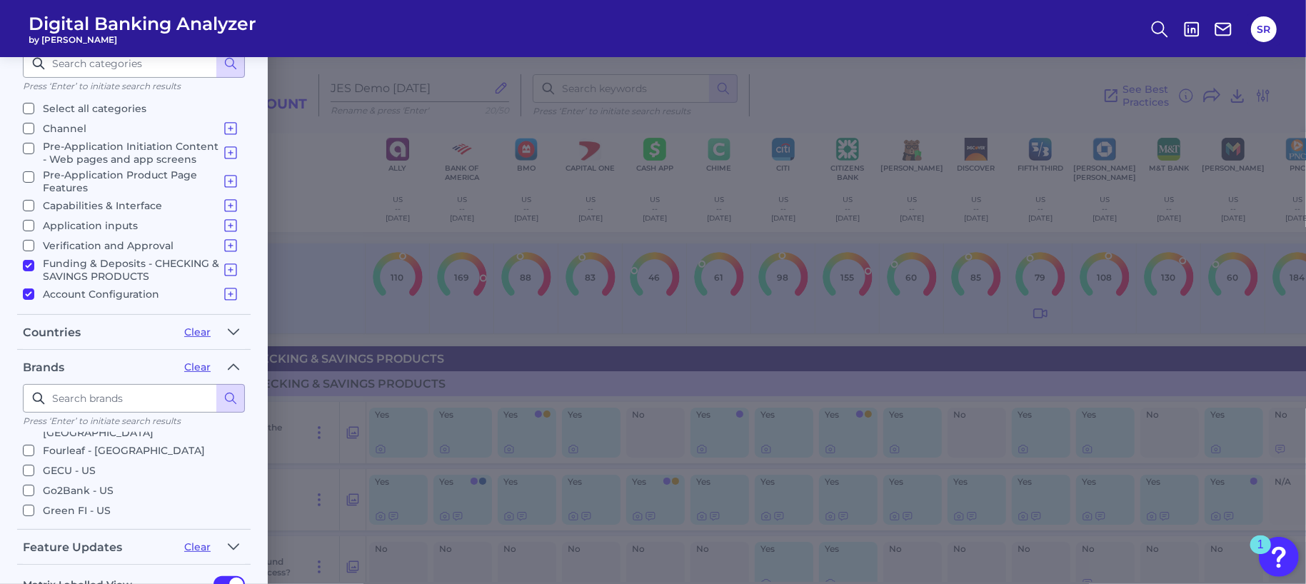
scroll to position [16, 0]
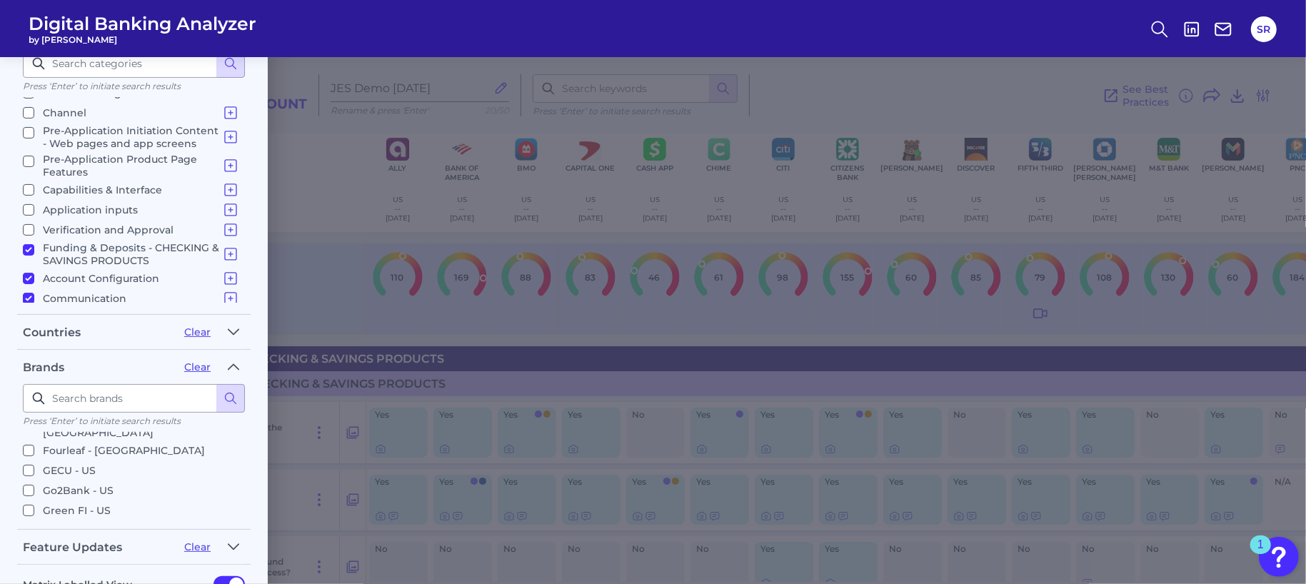
click at [29, 244] on input "Funding & Deposits - CHECKING & SAVINGS PRODUCTS Funding & Deposits - CHECKING …" at bounding box center [28, 249] width 11 height 11
click at [263, 286] on form "Filters Clear all filters Experience Reset Mobile Servicing Desktop Servicing M…" at bounding box center [134, 249] width 268 height 860
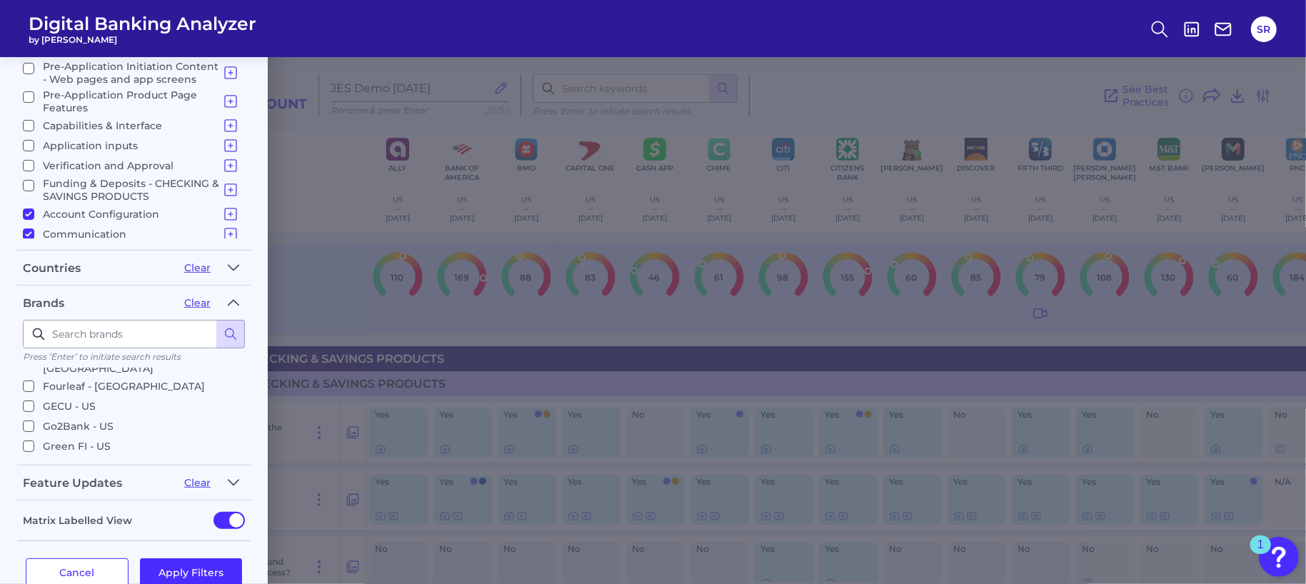
scroll to position [327, 0]
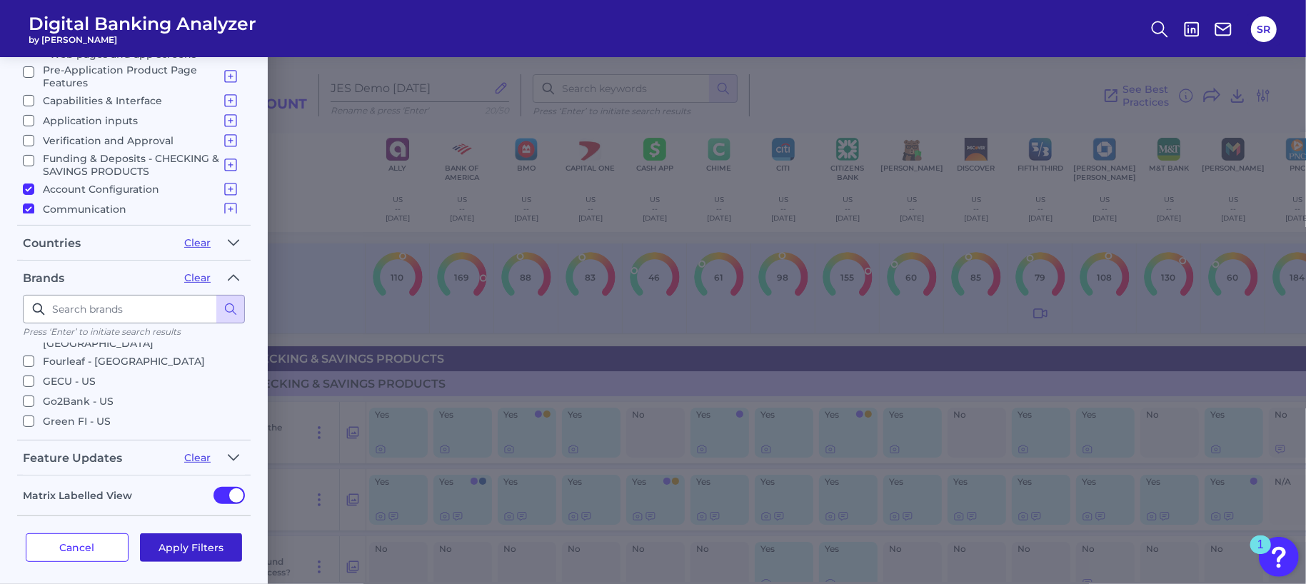
click at [205, 542] on button "Apply Filters" at bounding box center [191, 547] width 103 height 29
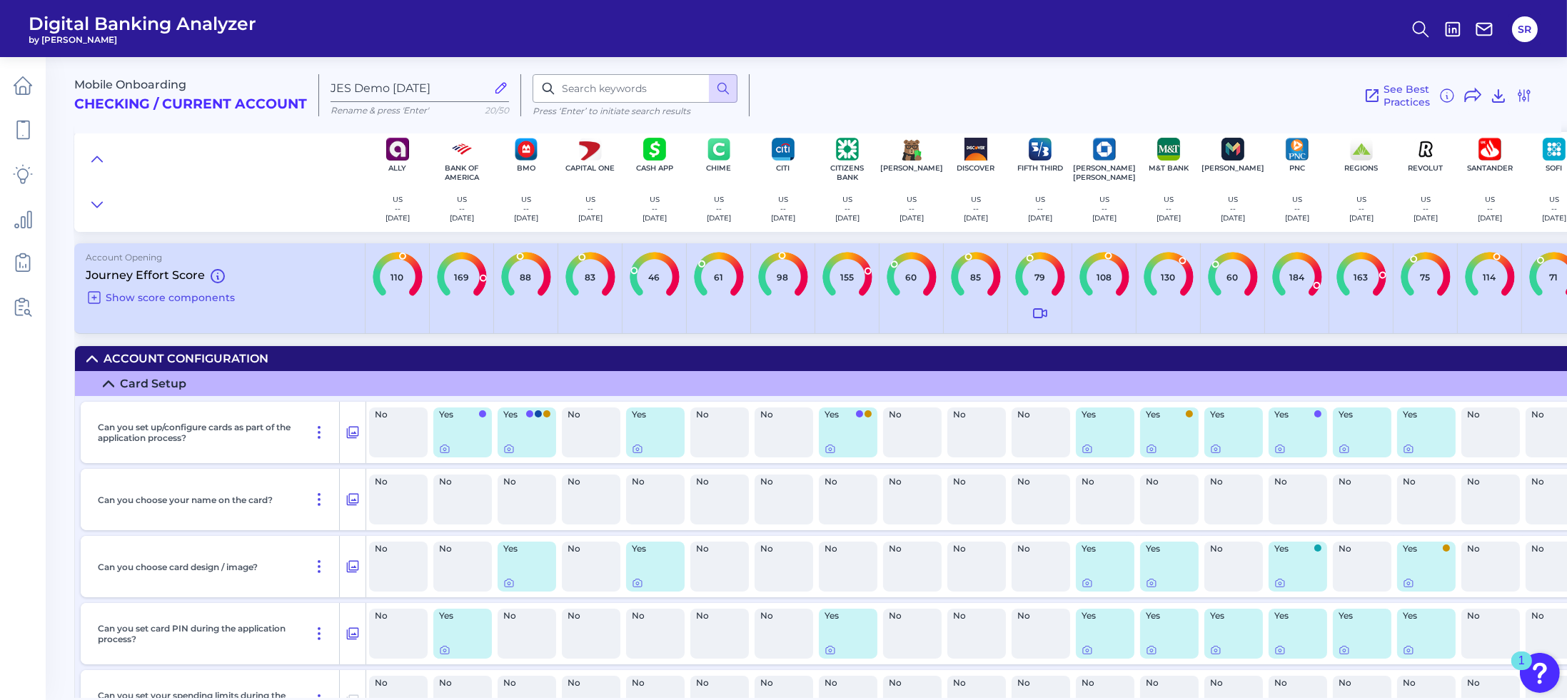
scroll to position [0, 0]
click at [1532, 90] on icon at bounding box center [1523, 95] width 17 height 17
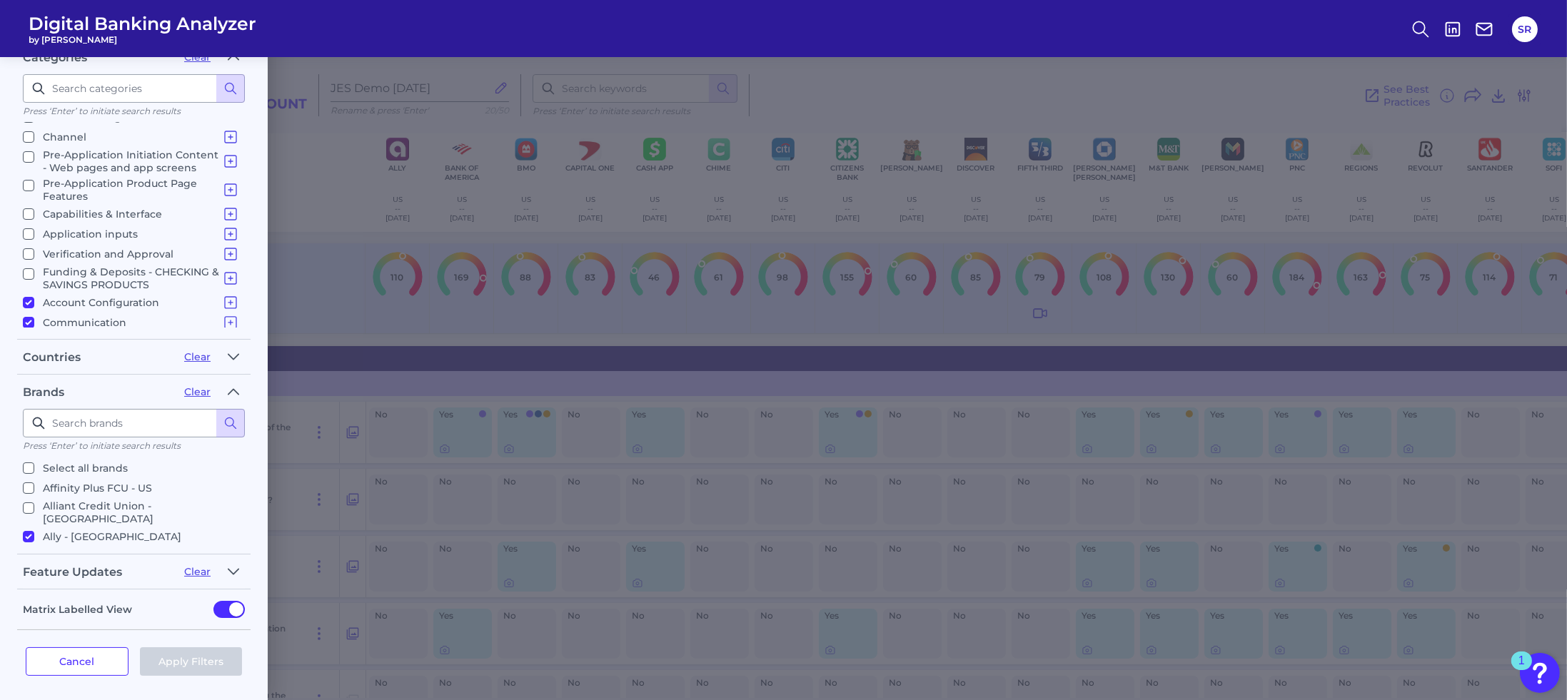
scroll to position [1070, 0]
click at [24, 277] on label "Funding & Deposits - CHECKING & SAVINGS PRODUCTS Funding & Deposits - CHECKING …" at bounding box center [131, 279] width 216 height 26
click at [24, 277] on input "Funding & Deposits - CHECKING & SAVINGS PRODUCTS Funding & Deposits - CHECKING …" at bounding box center [28, 273] width 11 height 11
checkbox input "true"
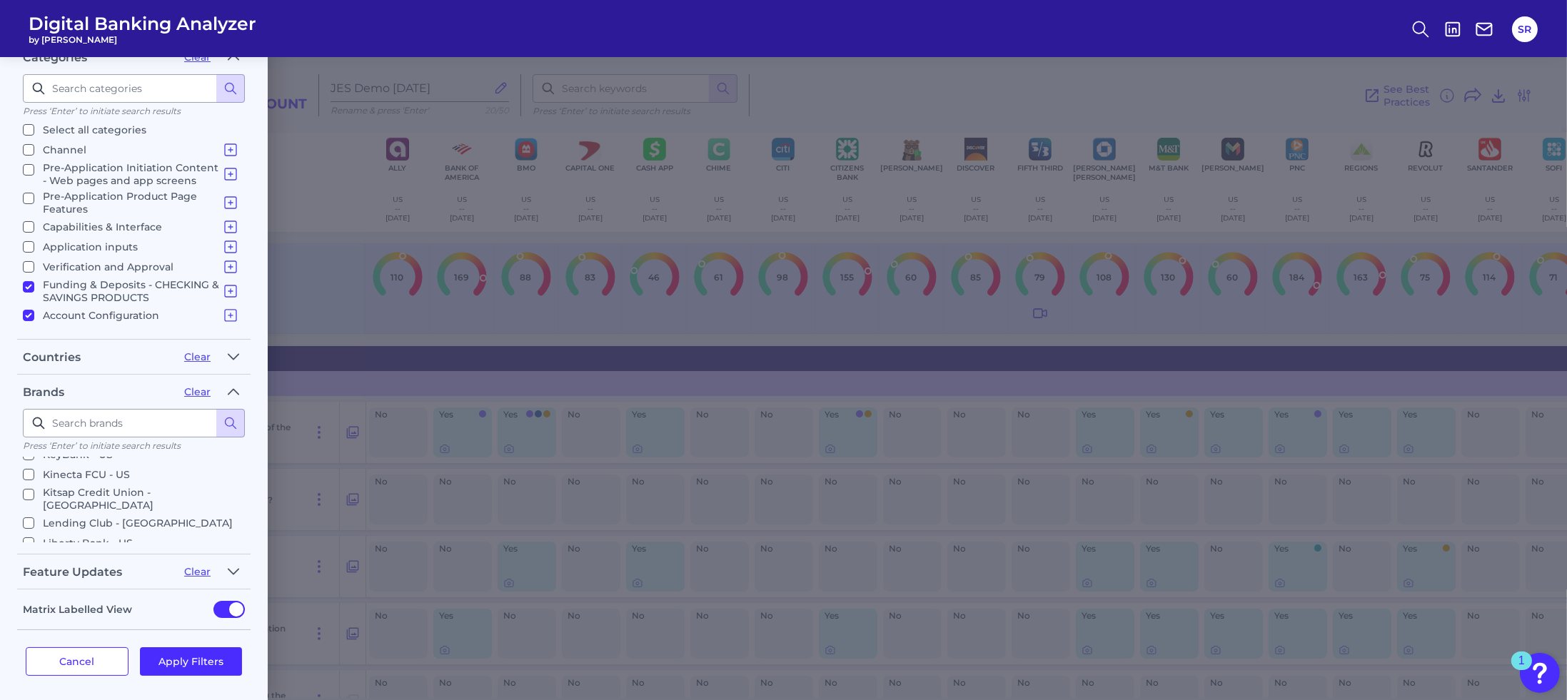
scroll to position [0, 0]
click at [29, 135] on input "Select all categories" at bounding box center [28, 133] width 11 height 11
checkbox input "true"
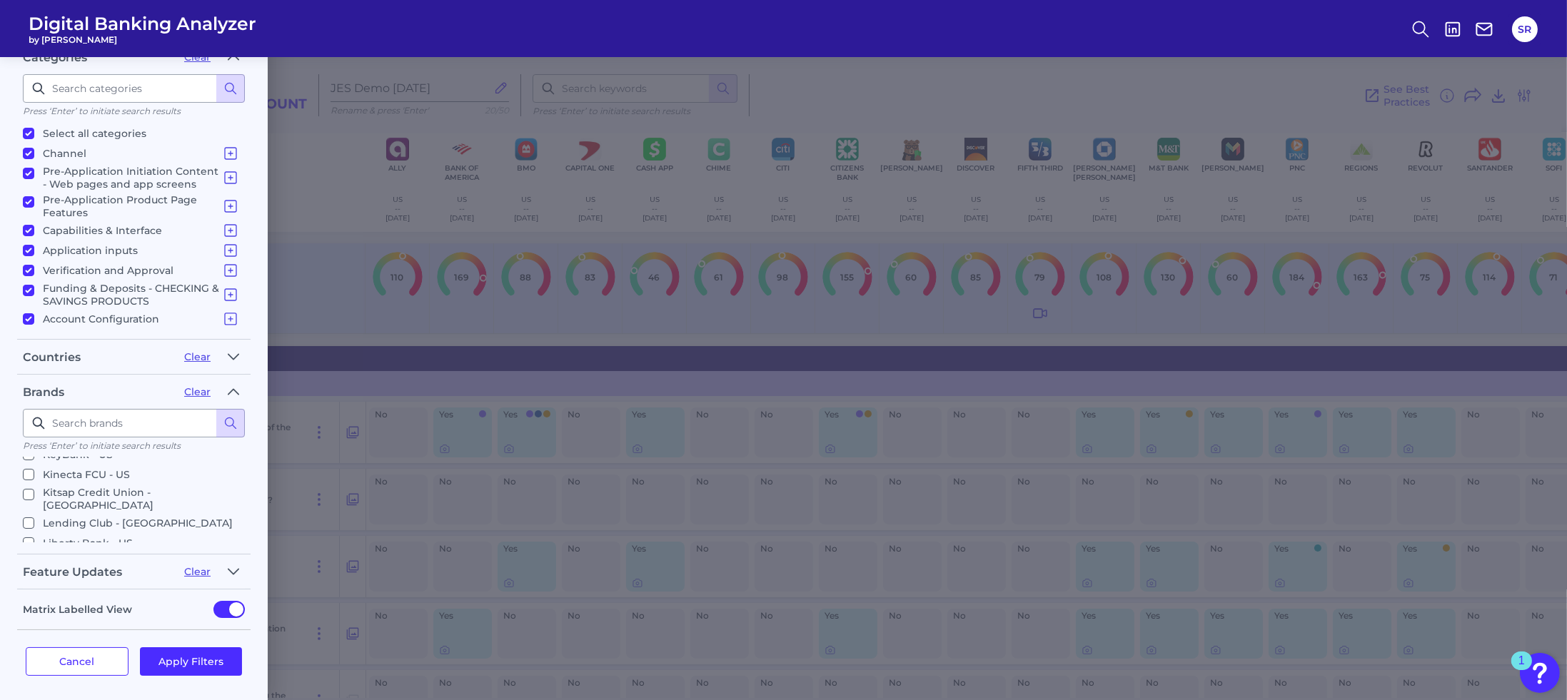
checkbox input "true"
click at [186, 656] on button "Apply Filters" at bounding box center [191, 661] width 103 height 29
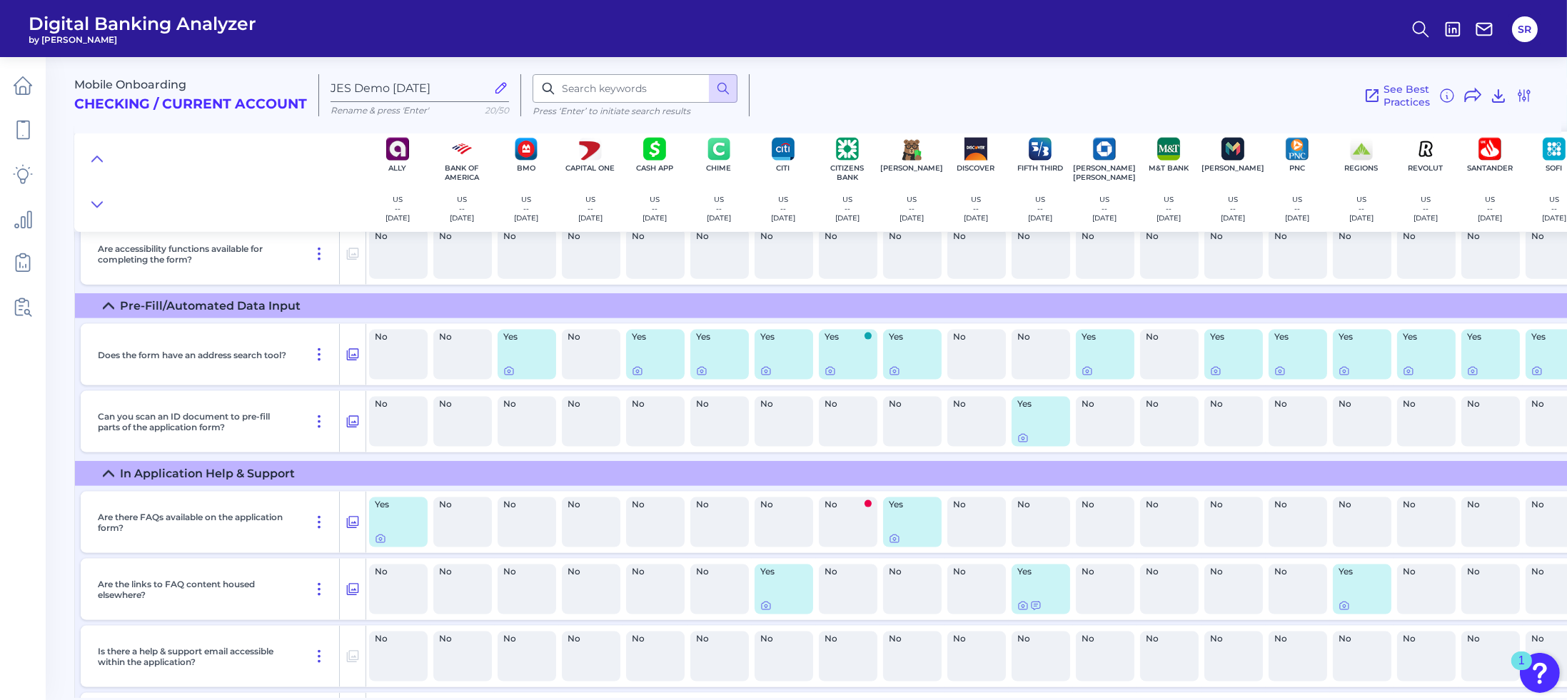
scroll to position [3854, 0]
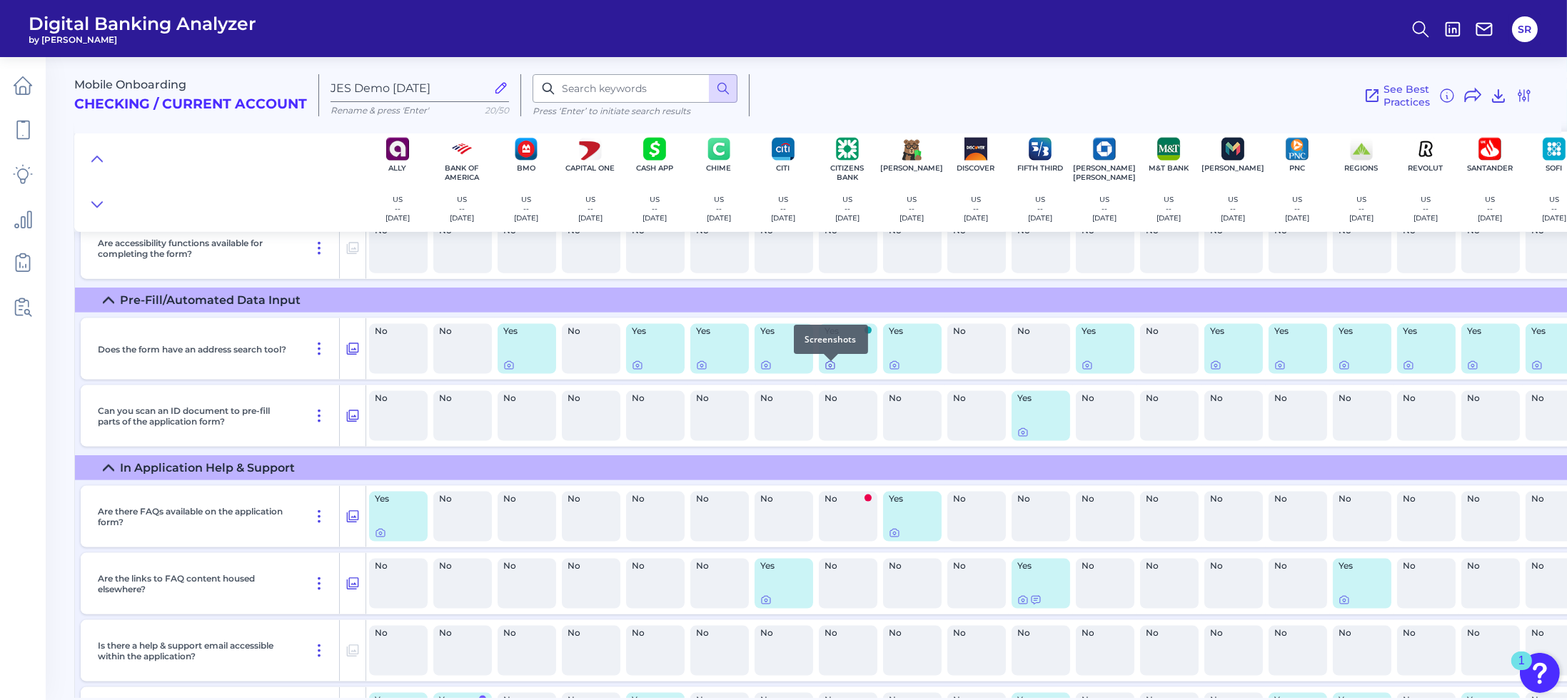
click at [827, 371] on icon at bounding box center [829, 365] width 11 height 11
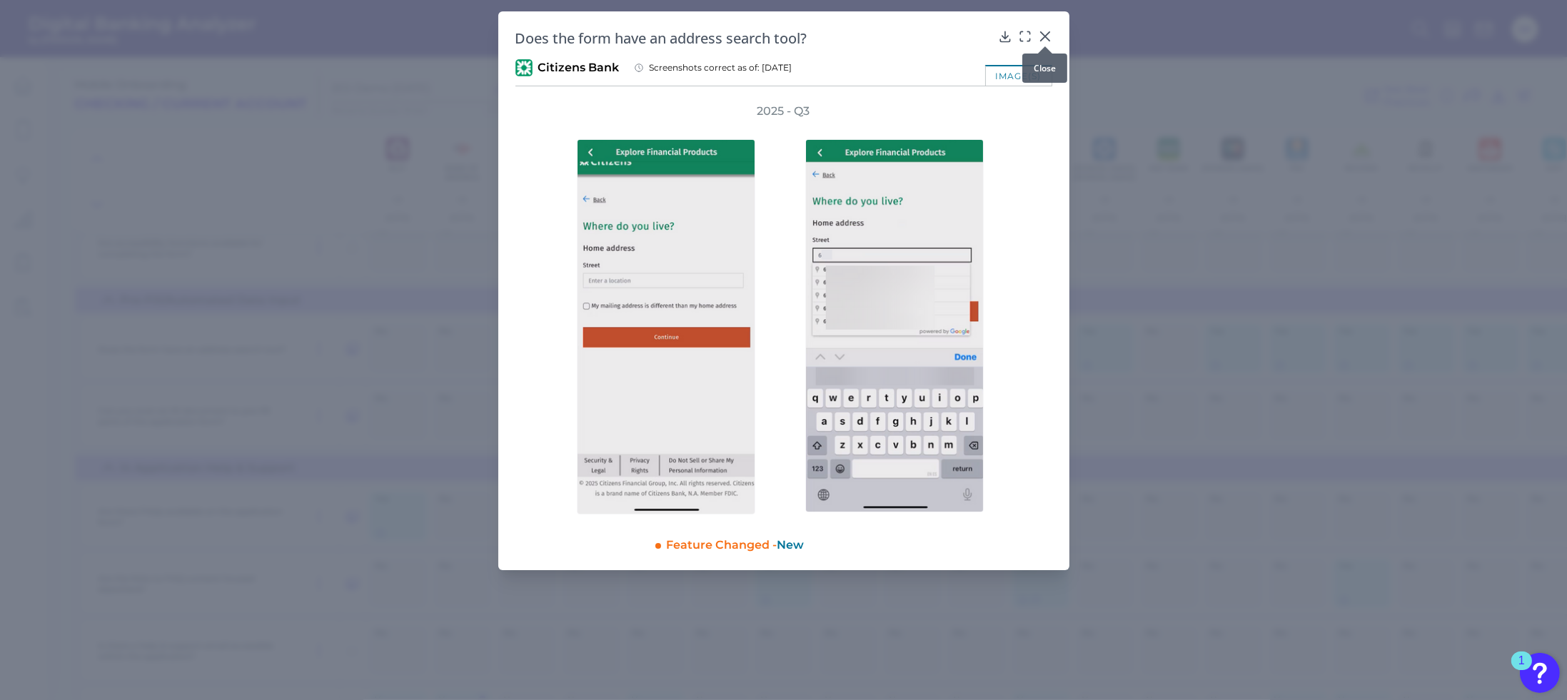
click at [1046, 37] on icon at bounding box center [1045, 36] width 14 height 14
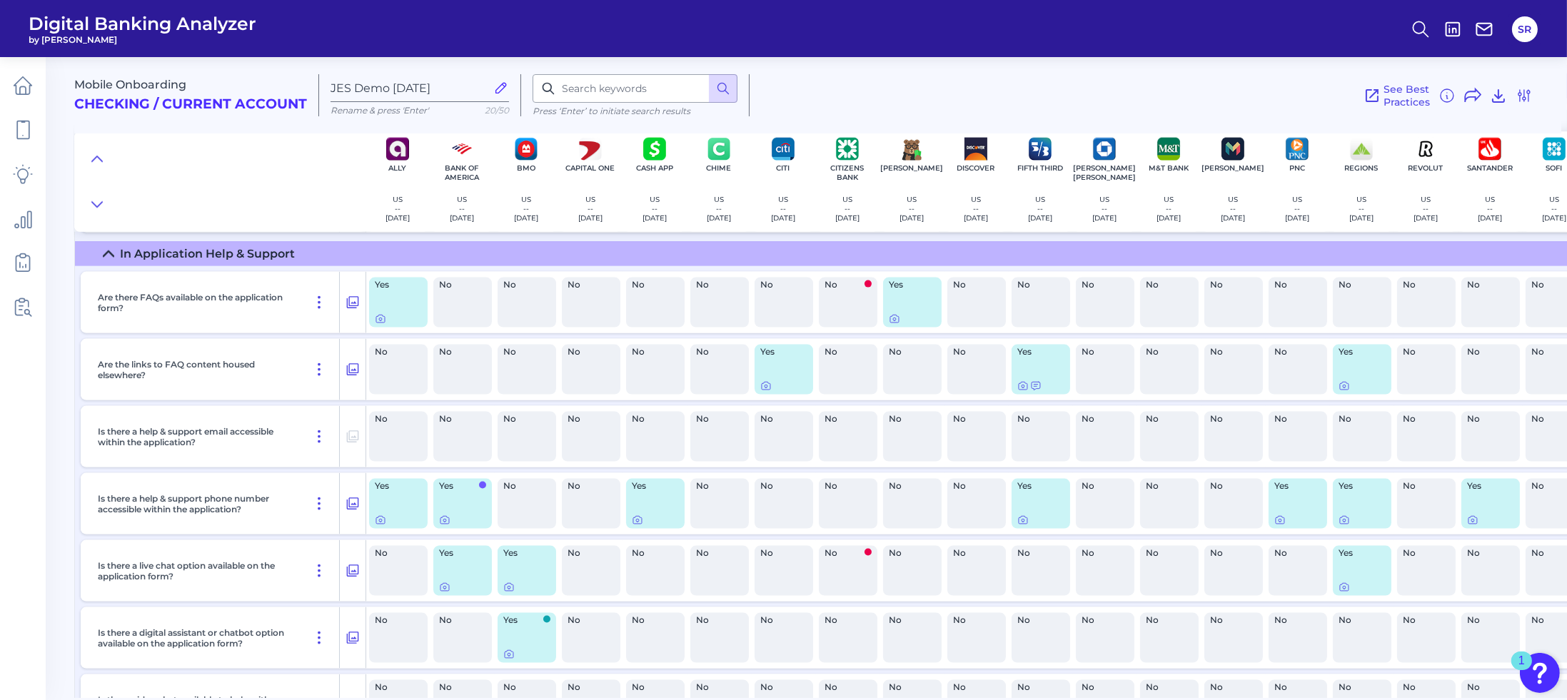
scroll to position [4389, 0]
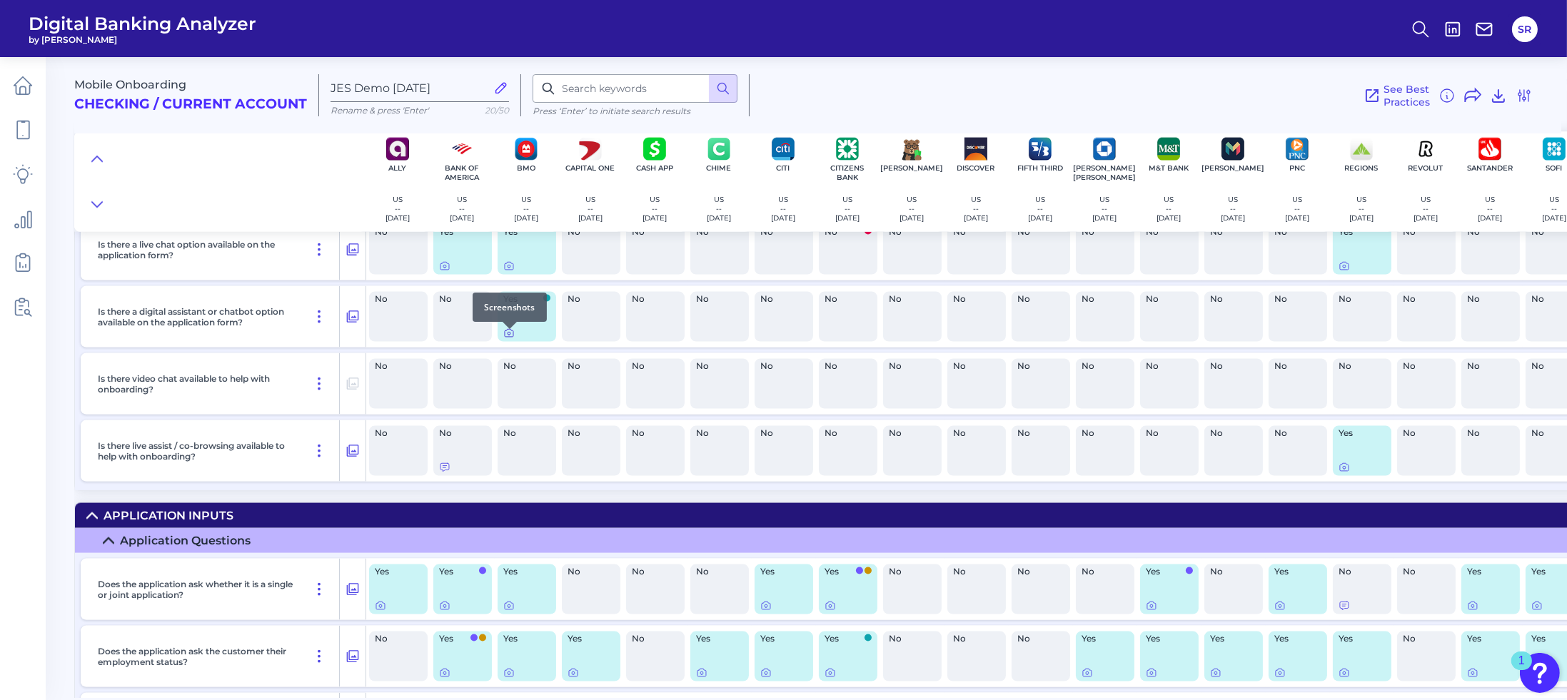
click at [510, 335] on icon at bounding box center [509, 334] width 9 height 8
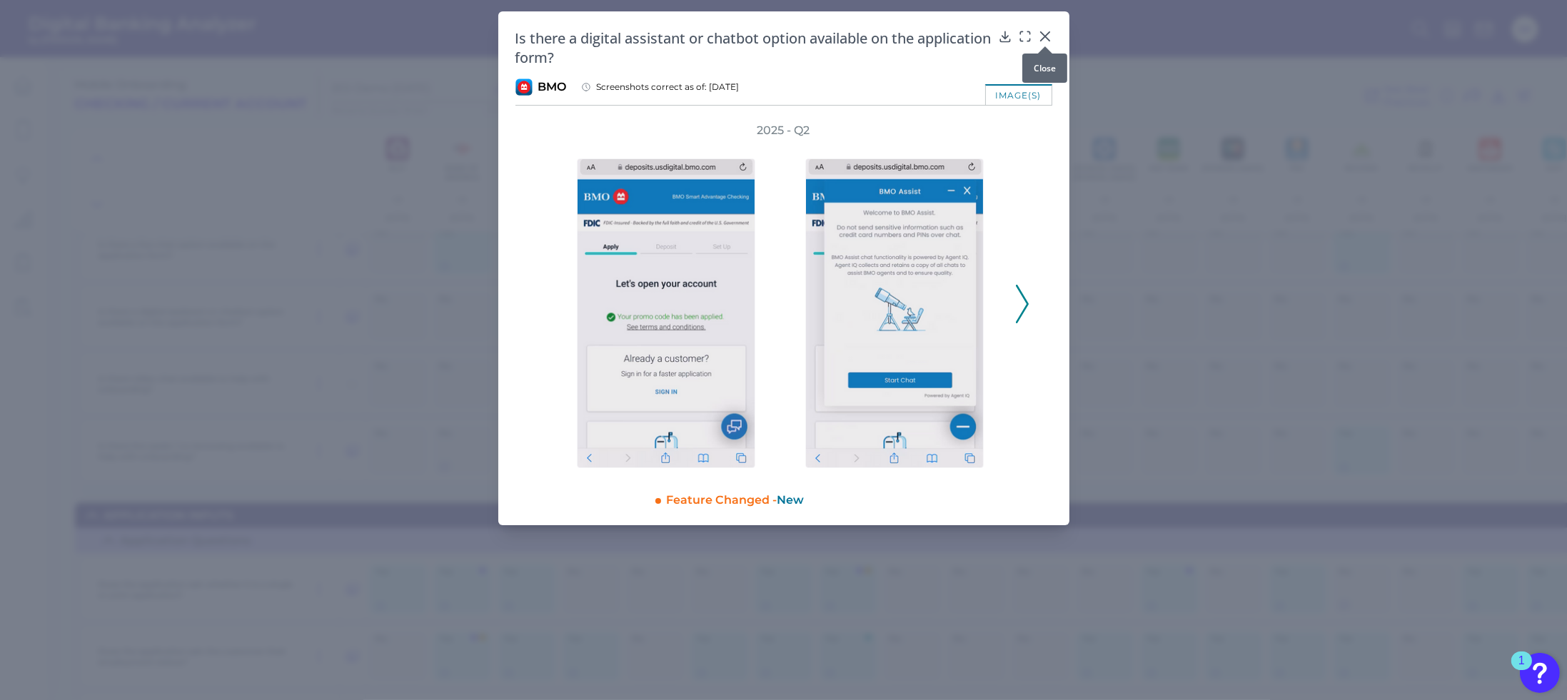
drag, startPoint x: 1041, startPoint y: 36, endPoint x: 1047, endPoint y: 49, distance: 14.1
click at [1043, 35] on icon at bounding box center [1045, 36] width 14 height 14
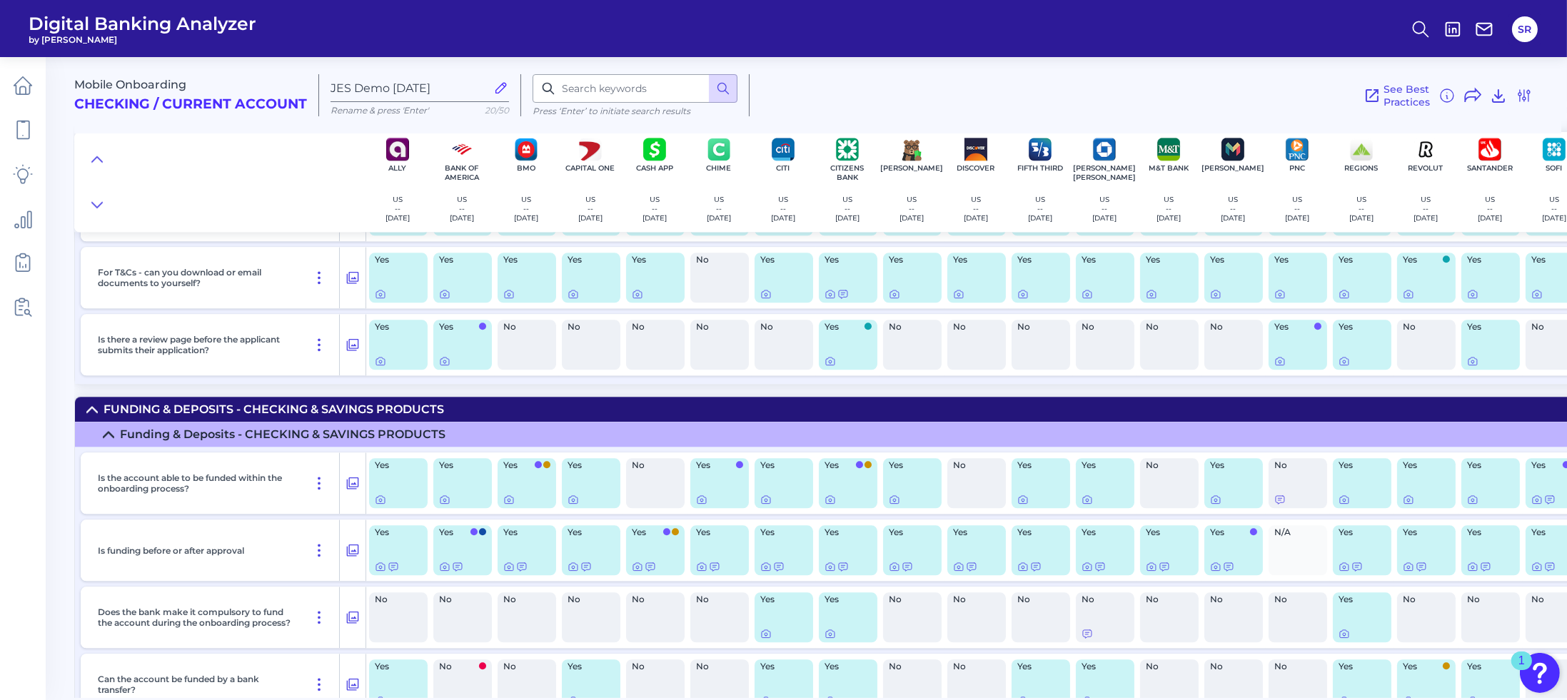
scroll to position [7387, 0]
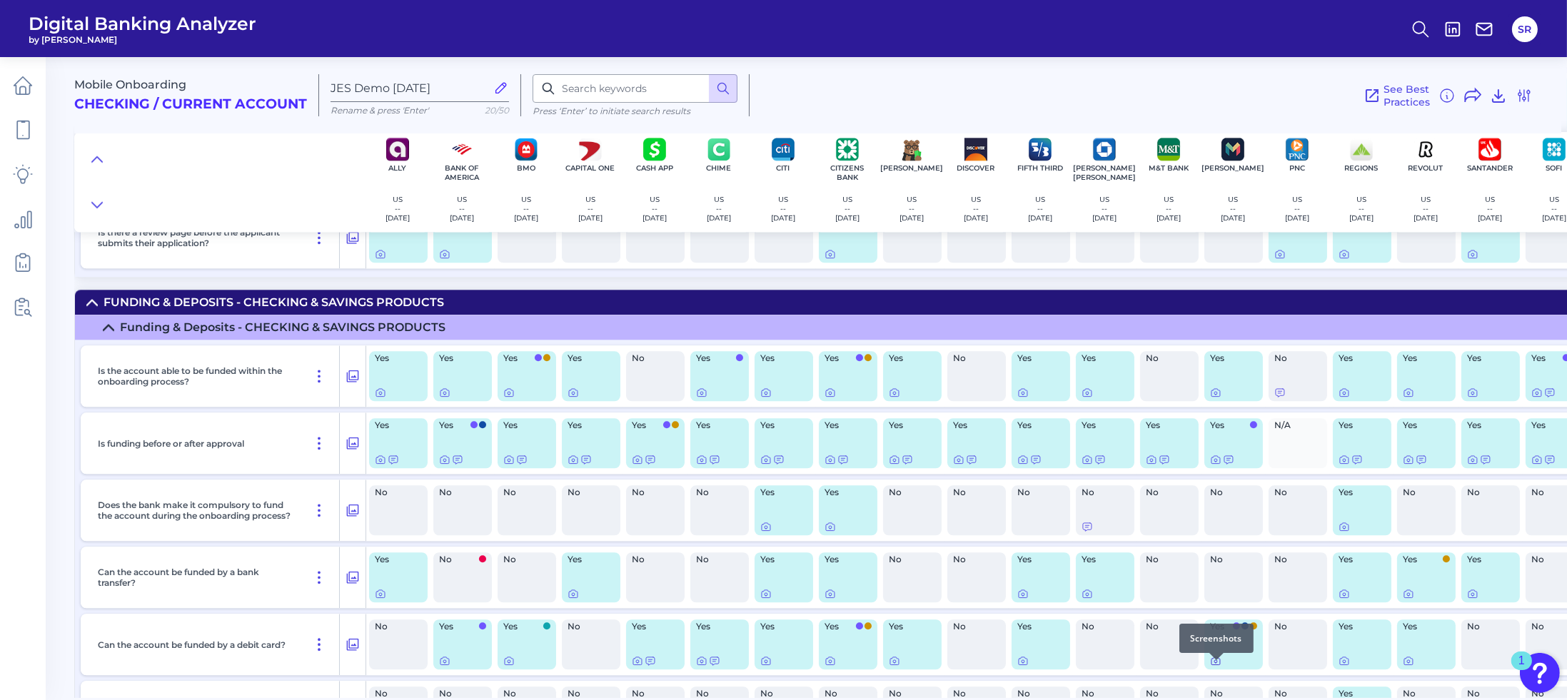
click at [1216, 667] on icon at bounding box center [1215, 660] width 11 height 11
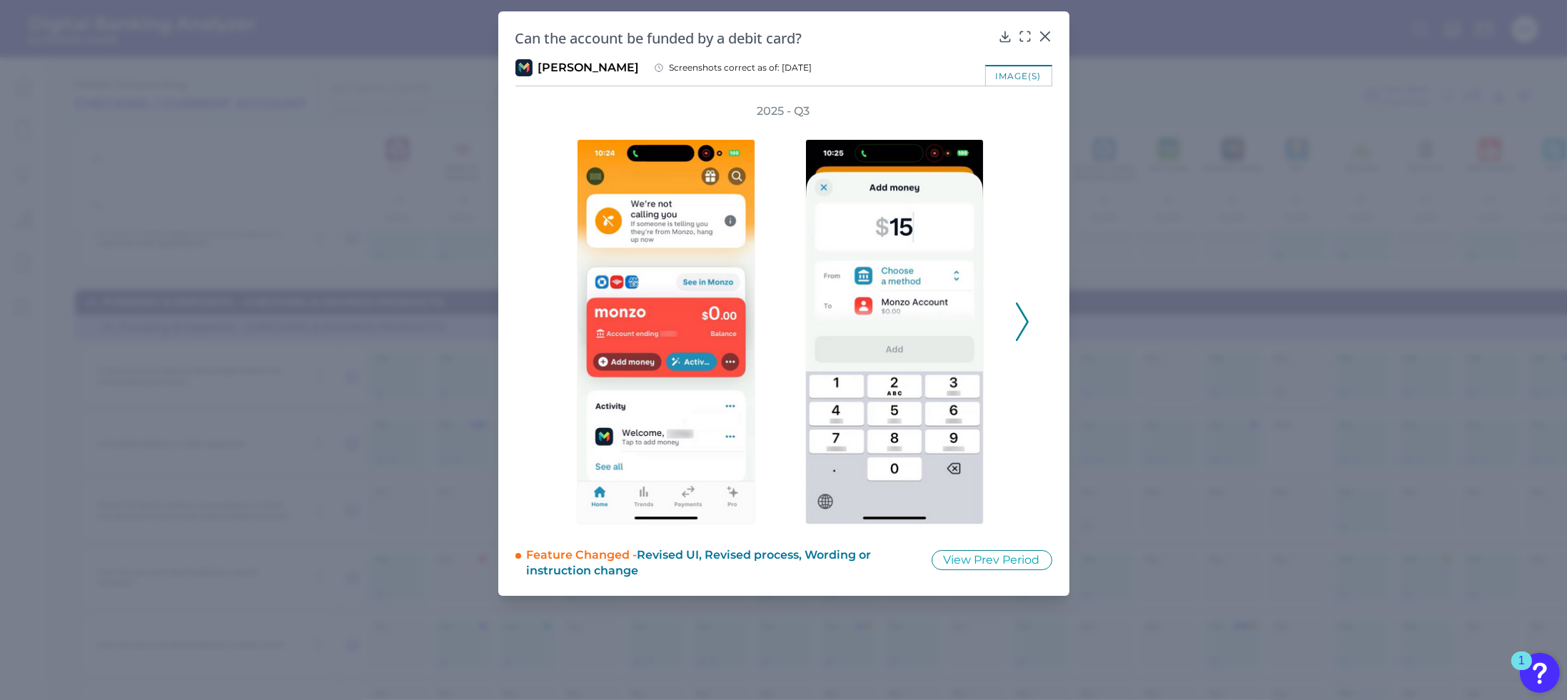
click at [1031, 320] on div "2025 - Q3" at bounding box center [783, 313] width 537 height 421
click at [1019, 322] on icon at bounding box center [1022, 322] width 13 height 39
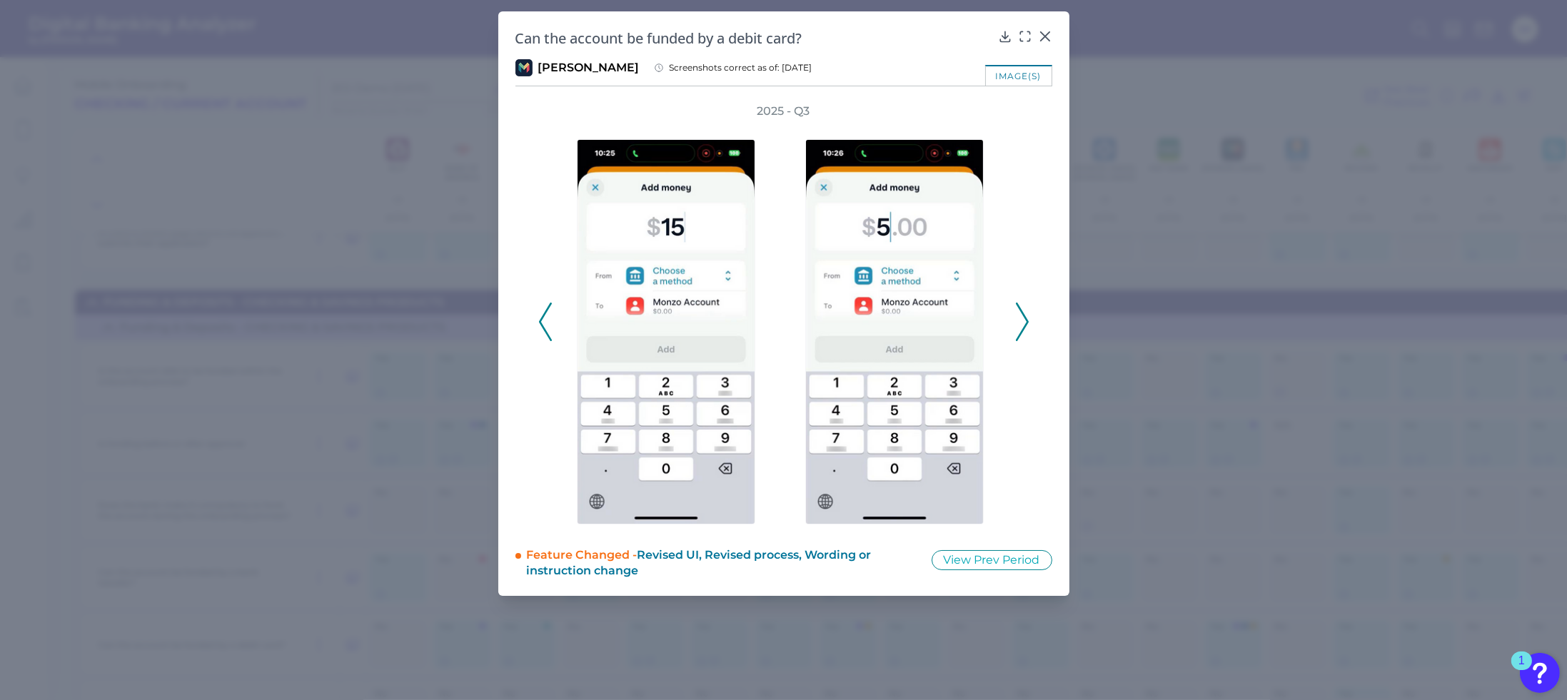
click at [1019, 322] on icon at bounding box center [1022, 322] width 13 height 39
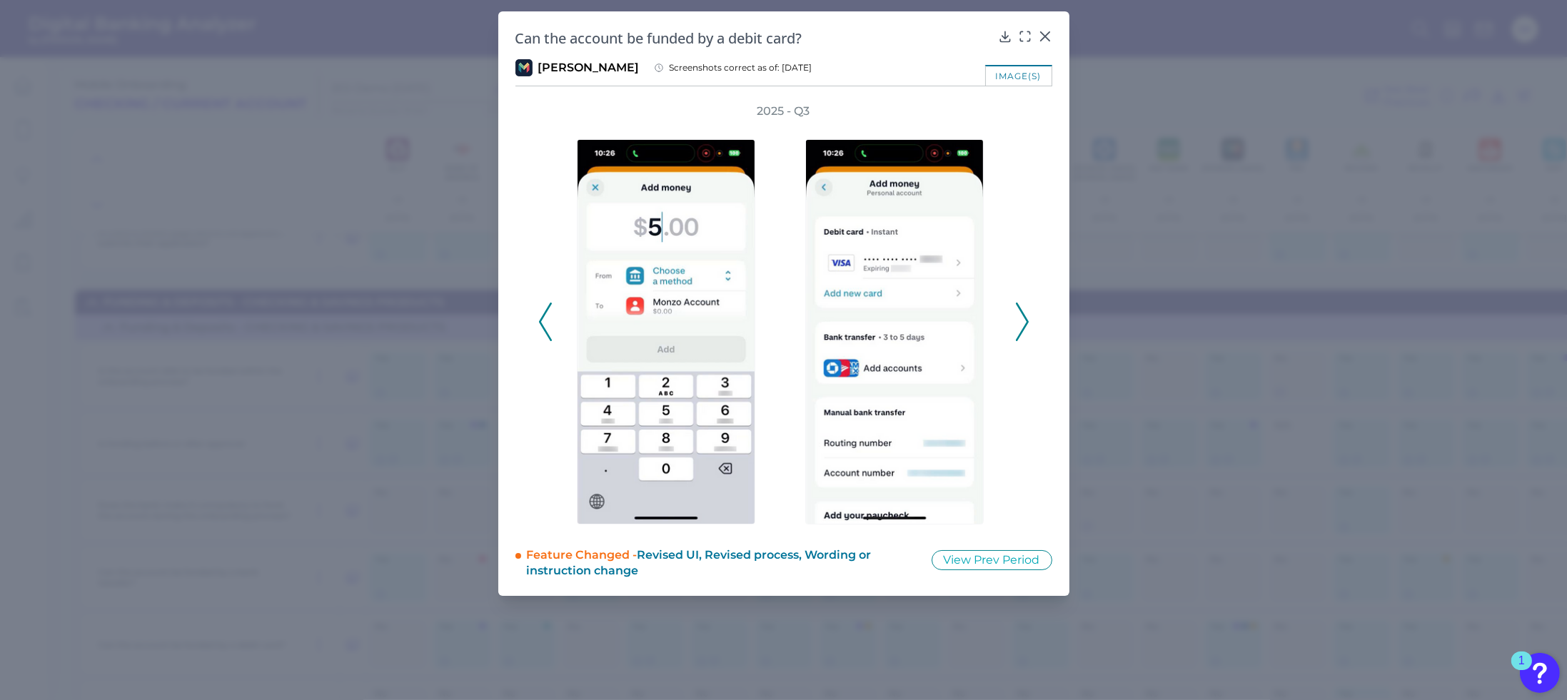
click at [1019, 322] on icon at bounding box center [1022, 322] width 13 height 39
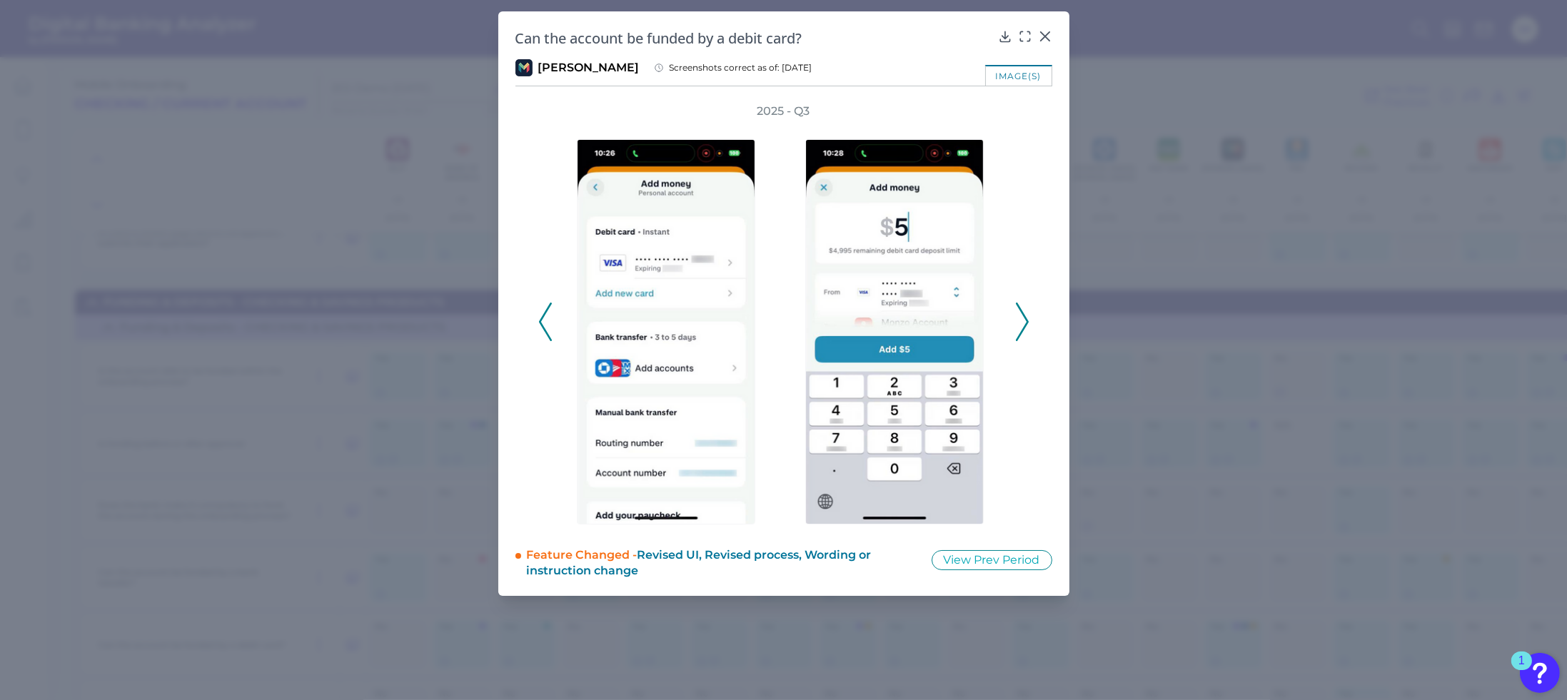
click at [1019, 322] on icon at bounding box center [1022, 322] width 13 height 39
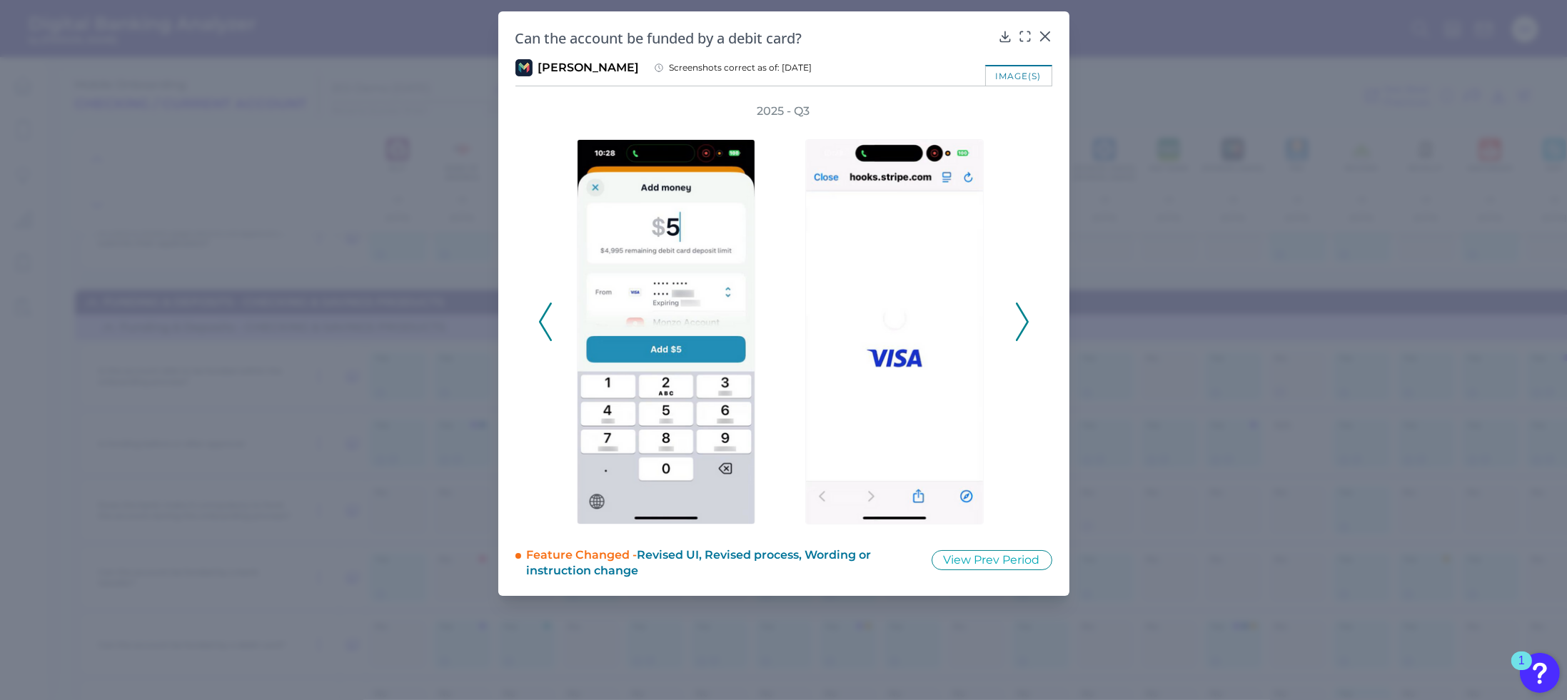
click at [1019, 322] on icon at bounding box center [1022, 322] width 13 height 39
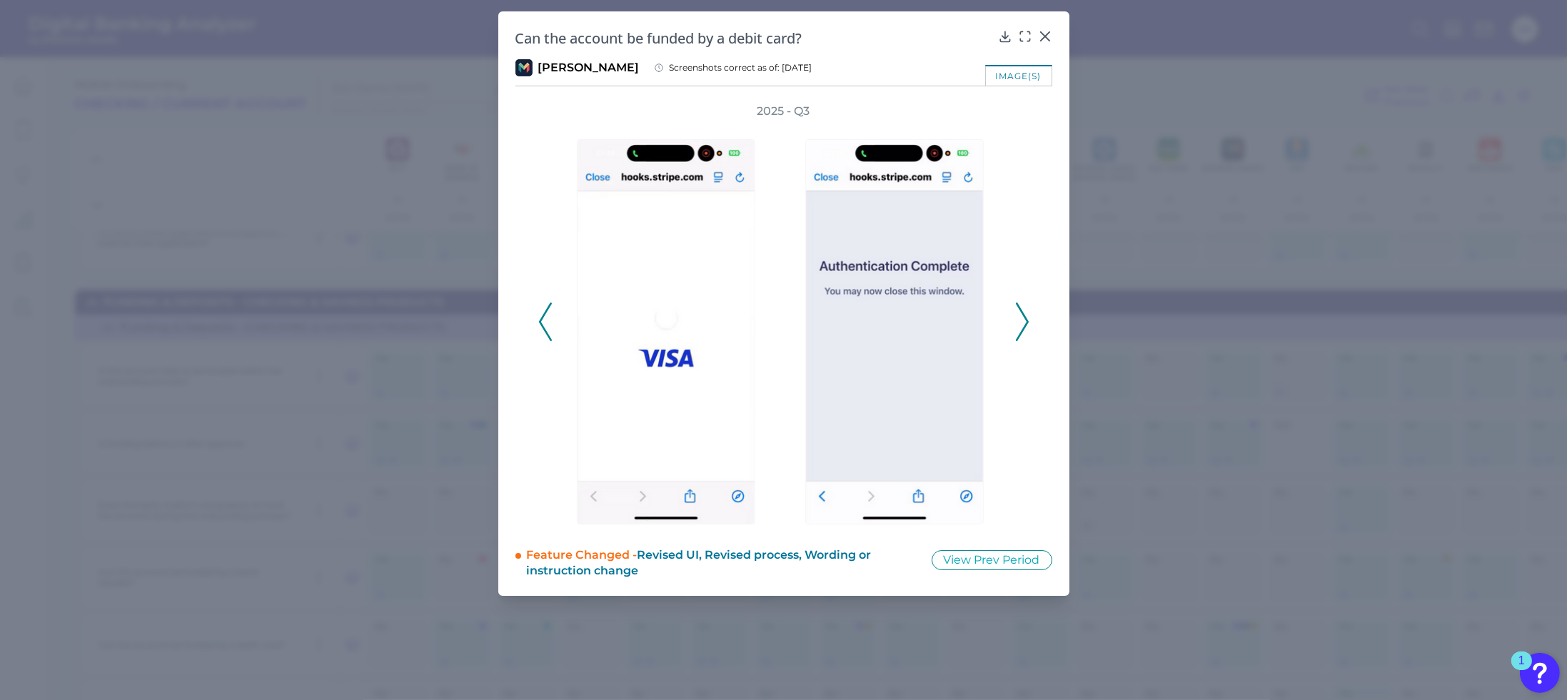
click at [1019, 322] on icon at bounding box center [1022, 322] width 13 height 39
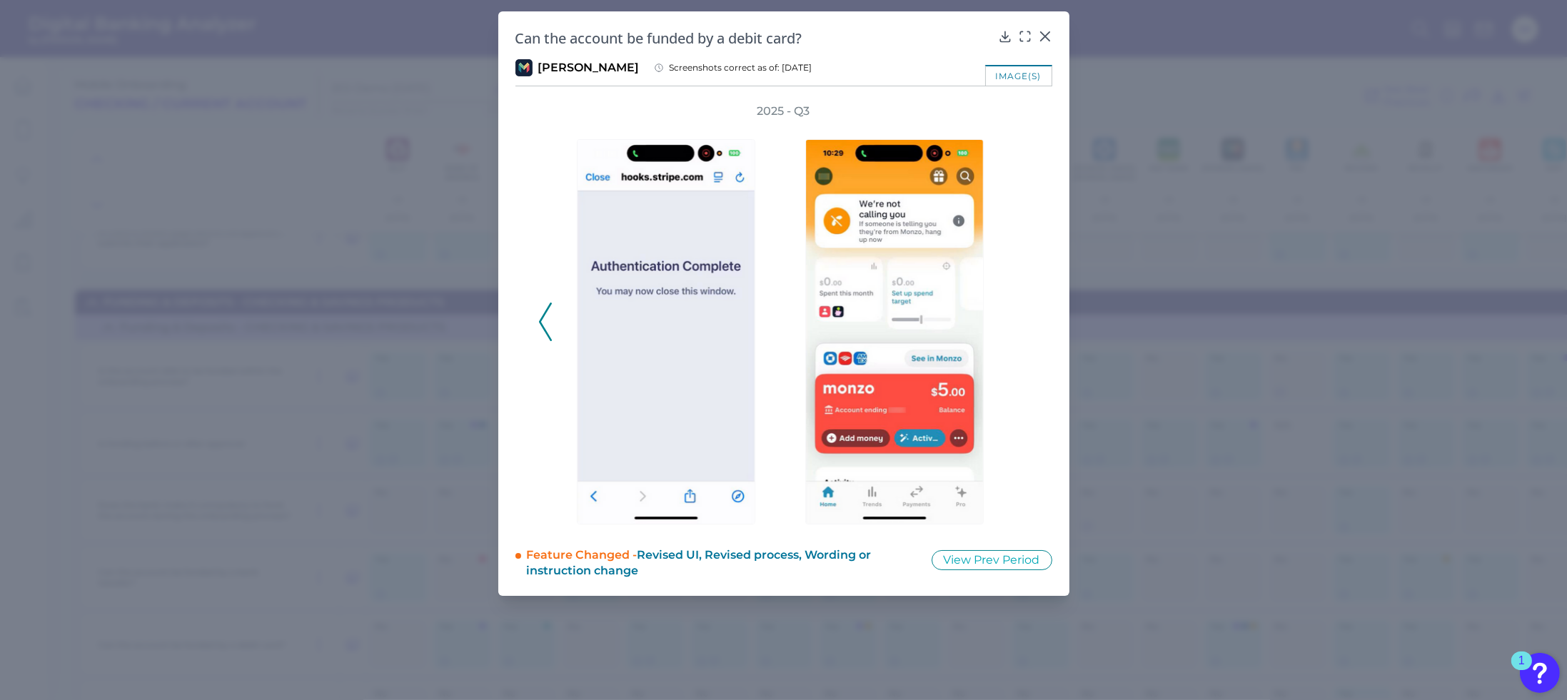
click at [1019, 322] on div "2025 - Q3" at bounding box center [783, 313] width 491 height 421
click at [547, 334] on polyline at bounding box center [545, 321] width 11 height 36
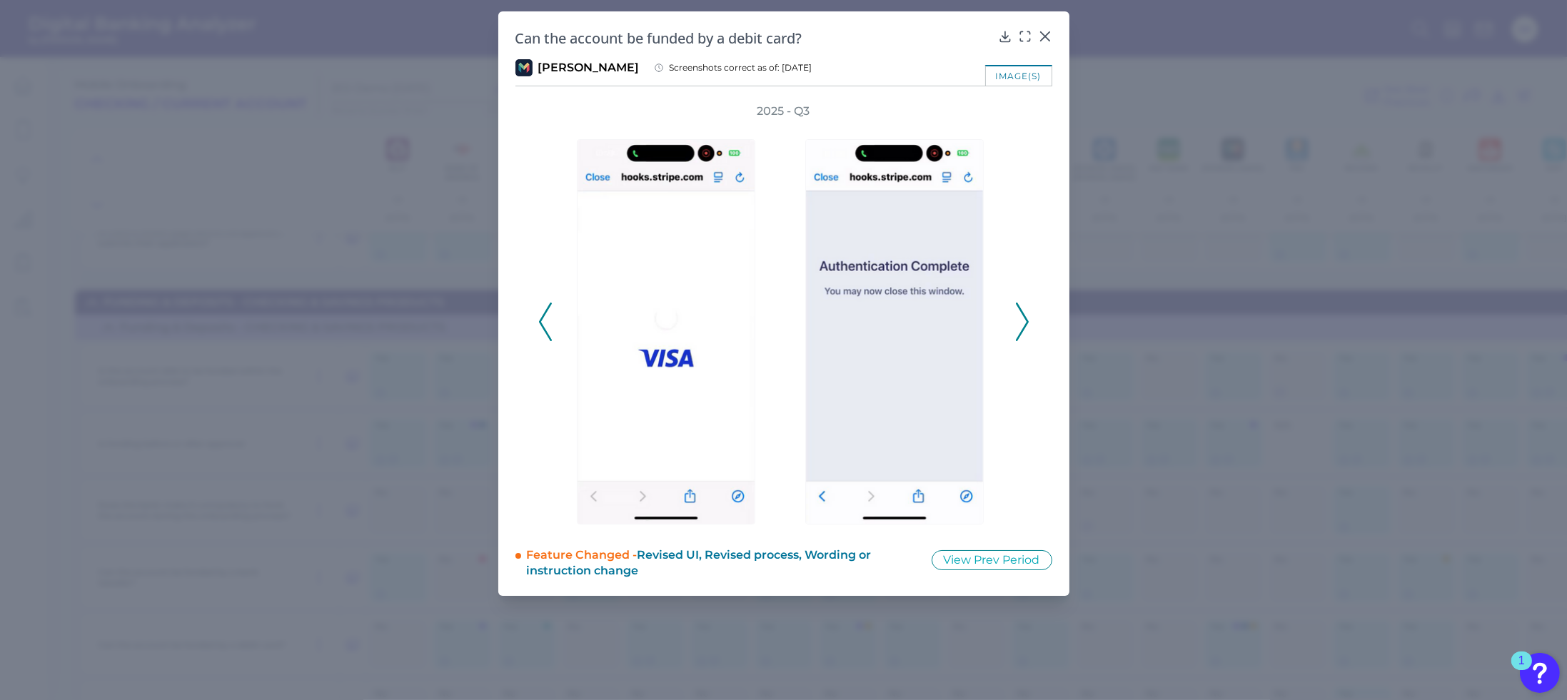
click at [547, 334] on polyline at bounding box center [545, 321] width 11 height 36
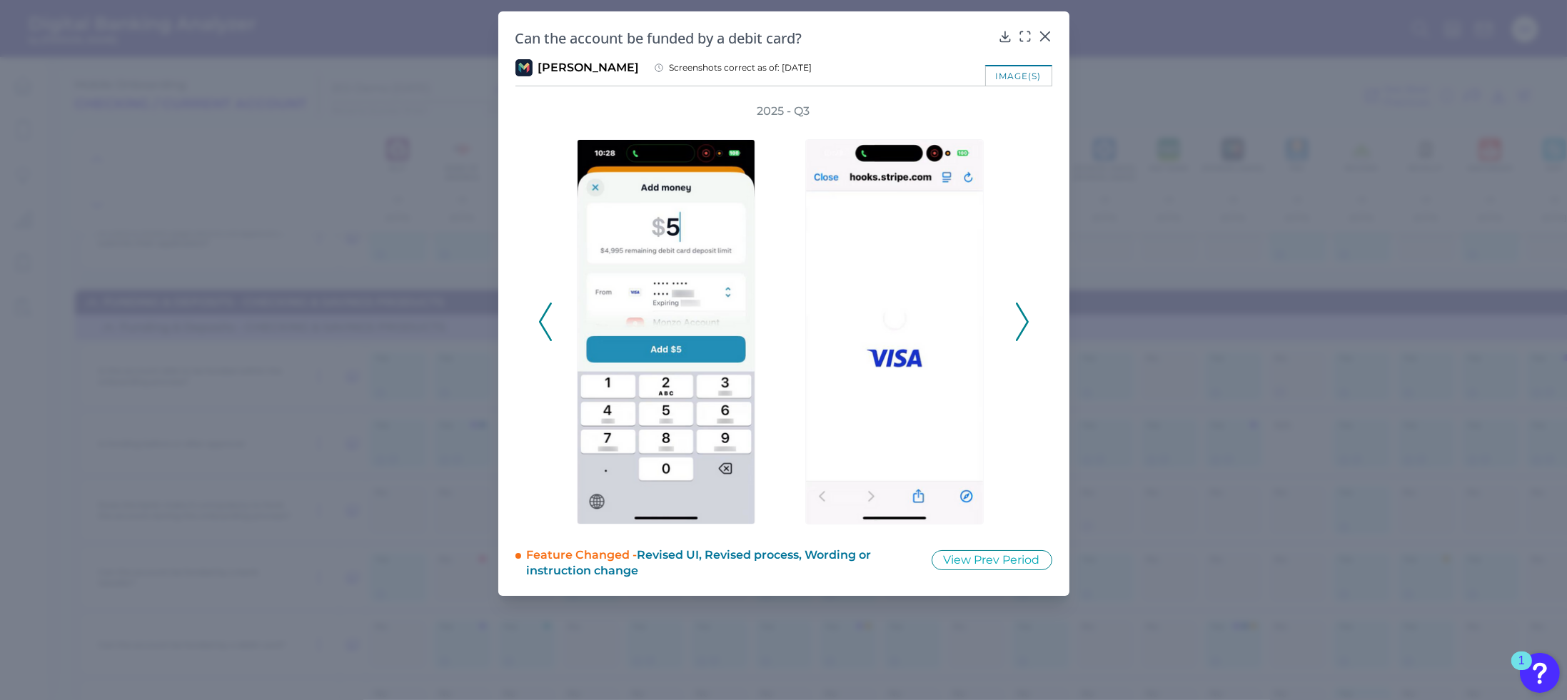
click at [547, 334] on polyline at bounding box center [545, 321] width 11 height 36
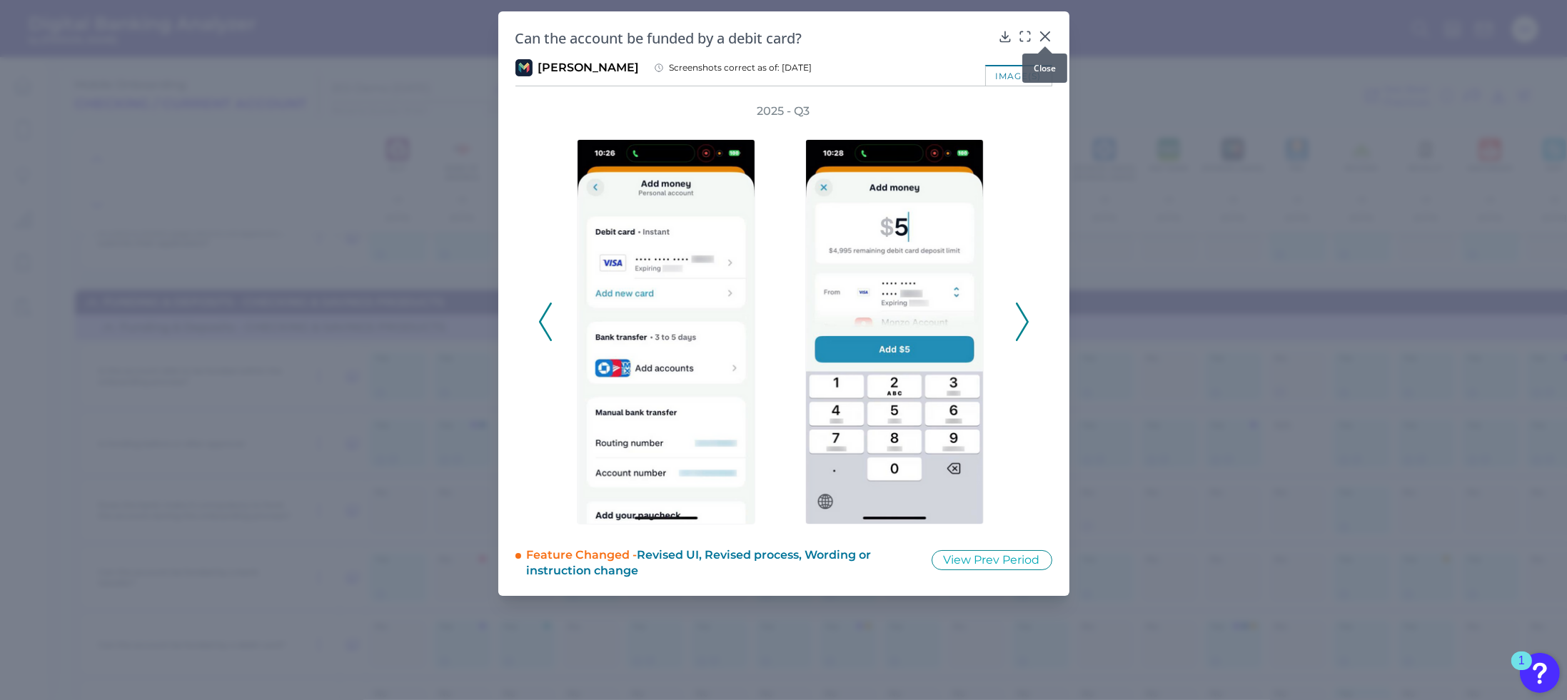
click at [1044, 34] on icon at bounding box center [1045, 36] width 14 height 14
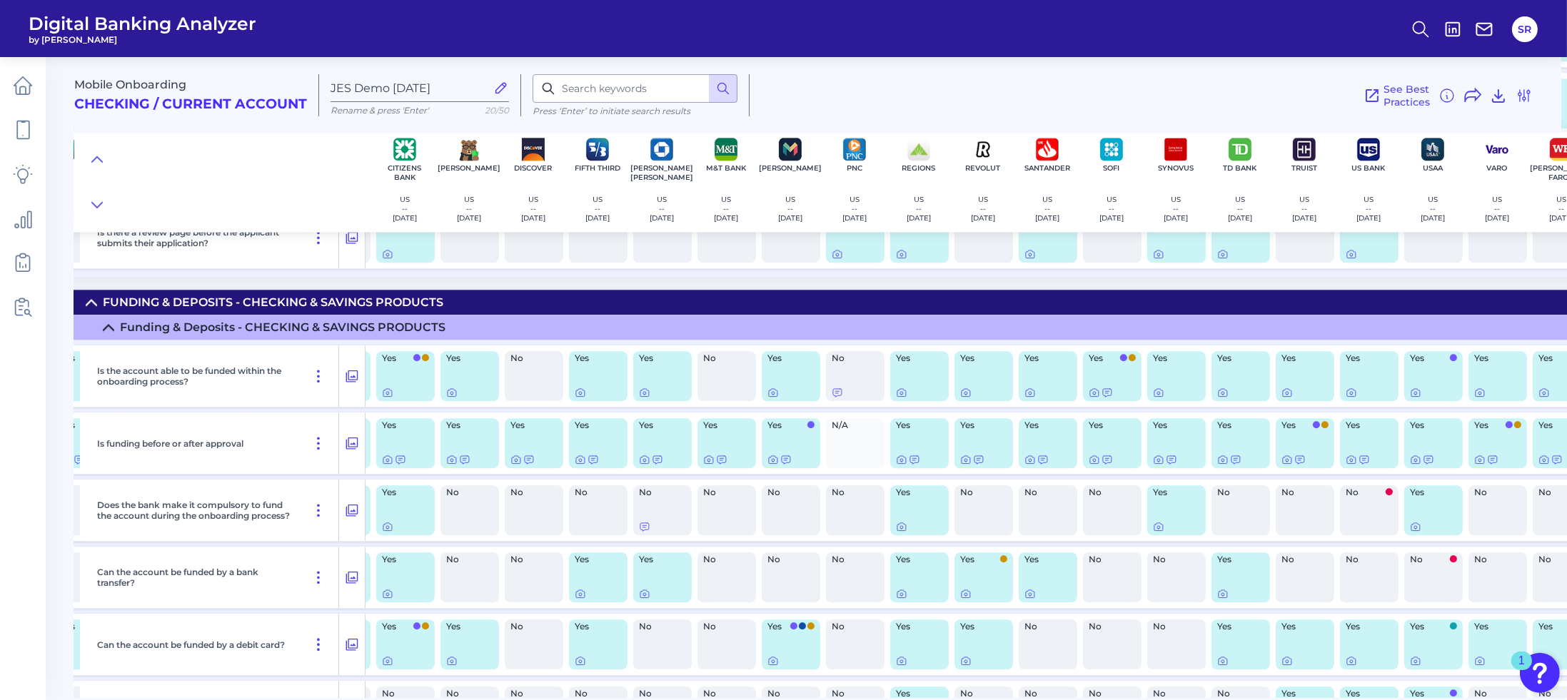
scroll to position [7387, 440]
click at [1096, 398] on icon at bounding box center [1096, 392] width 11 height 11
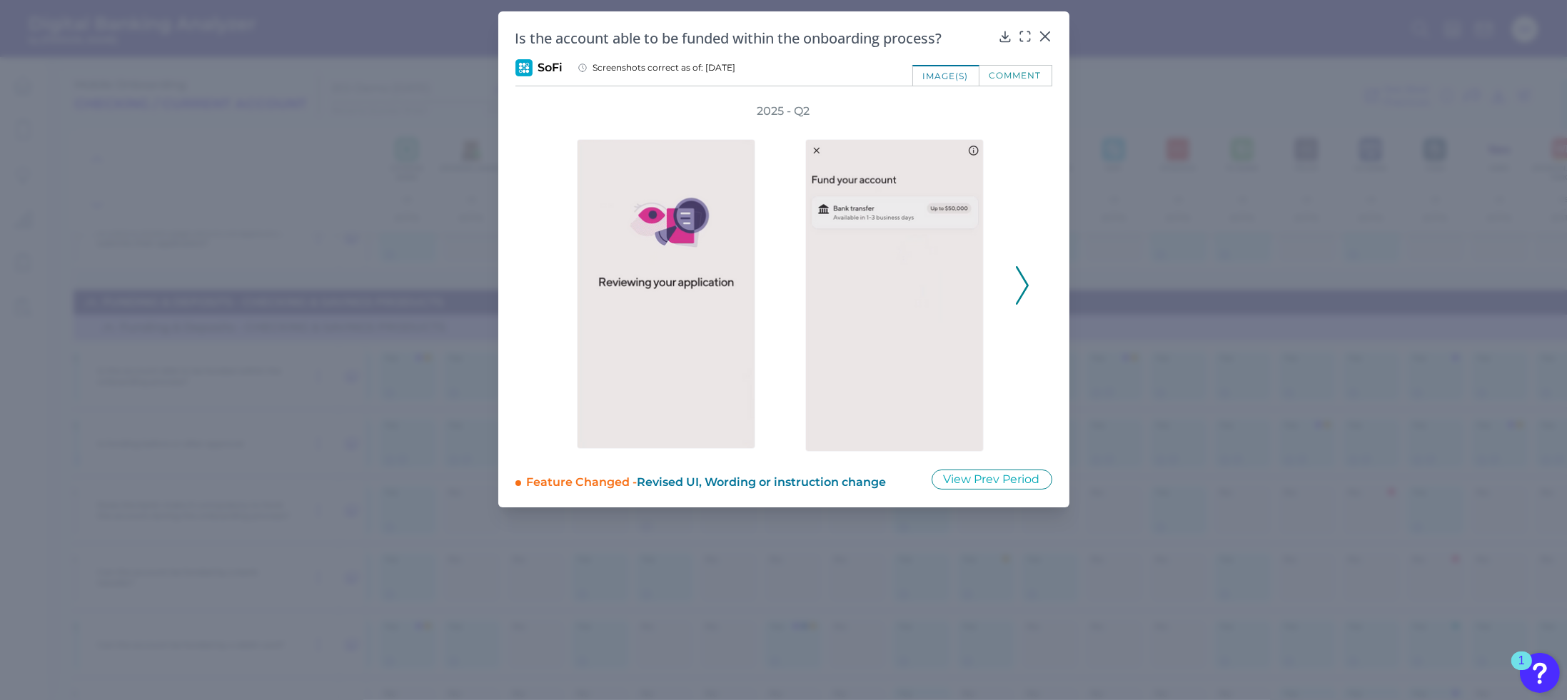
click at [1020, 297] on polyline at bounding box center [1021, 286] width 11 height 36
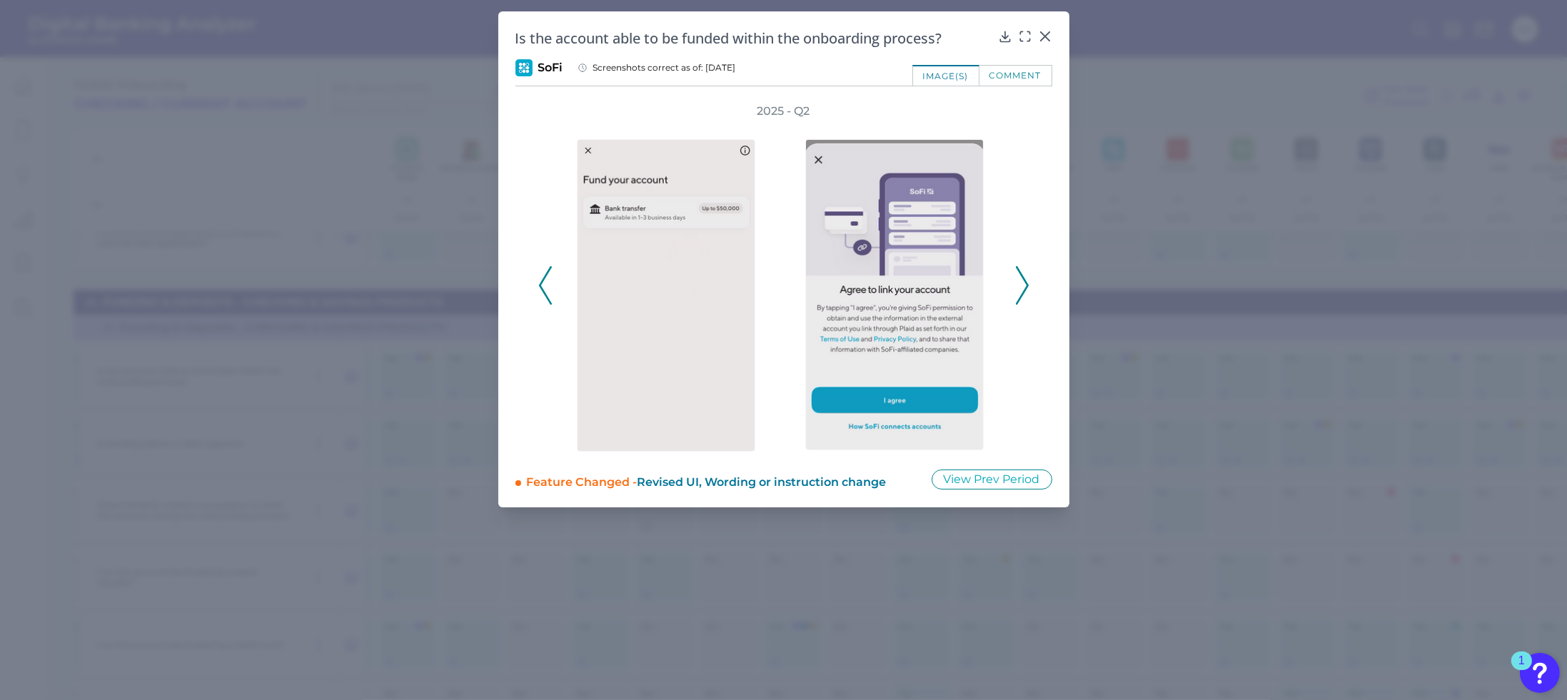
click at [1020, 297] on polyline at bounding box center [1021, 286] width 11 height 36
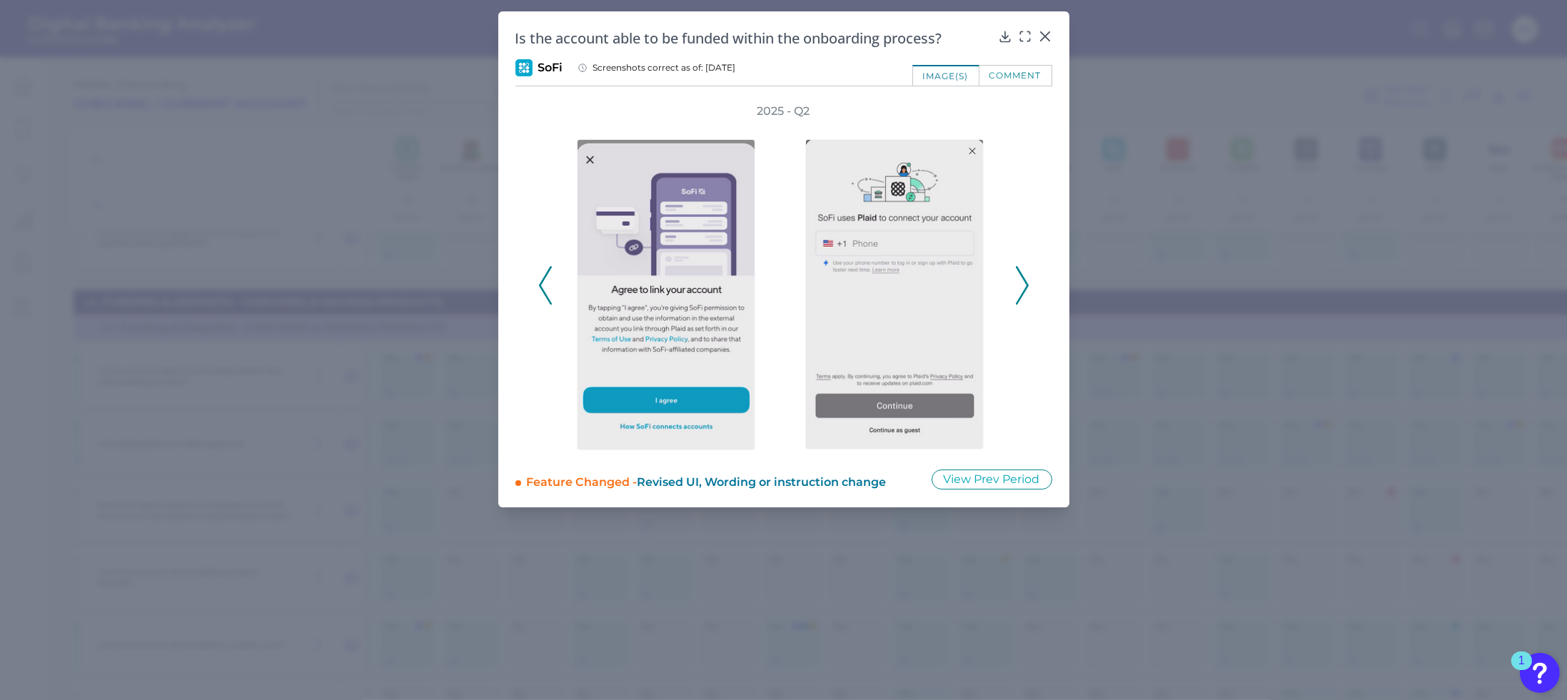
click at [1020, 297] on polyline at bounding box center [1021, 286] width 11 height 36
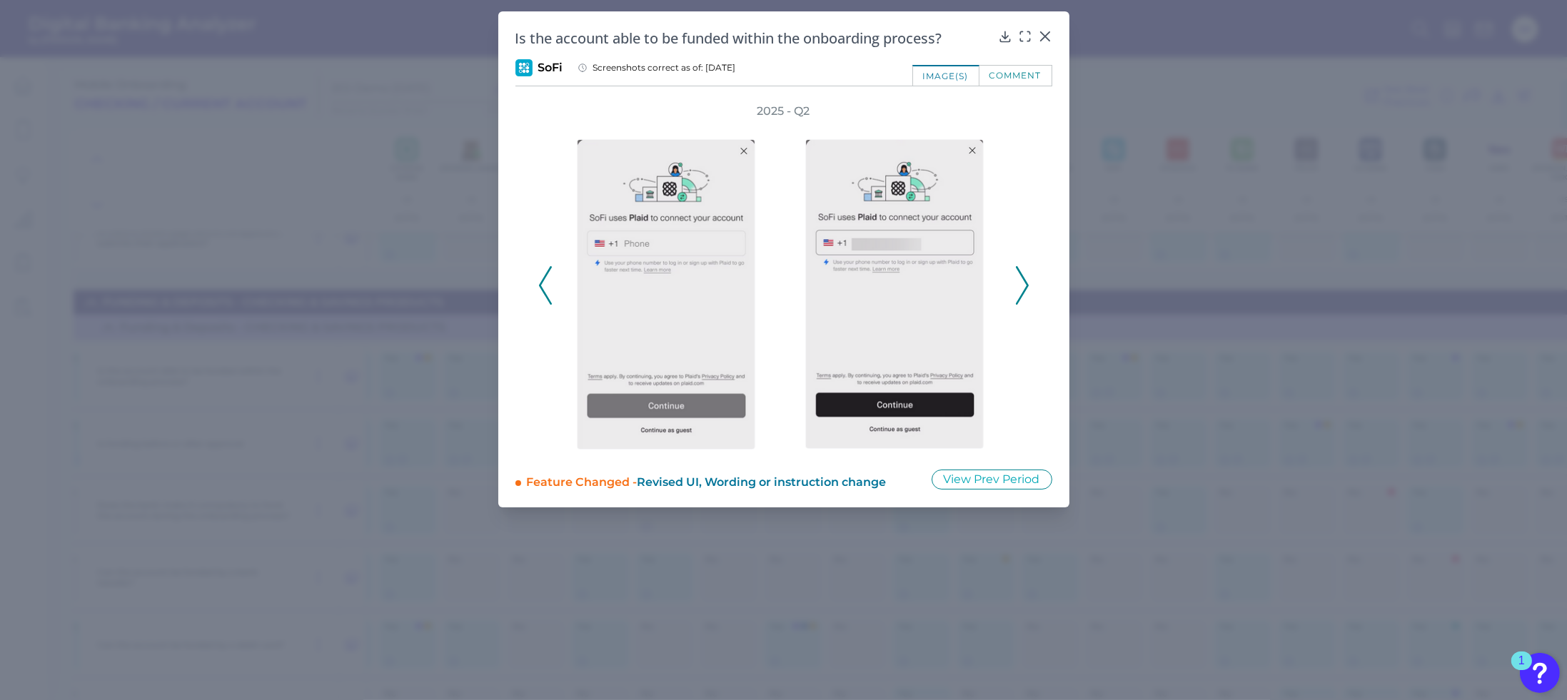
click at [1020, 297] on polyline at bounding box center [1021, 286] width 11 height 36
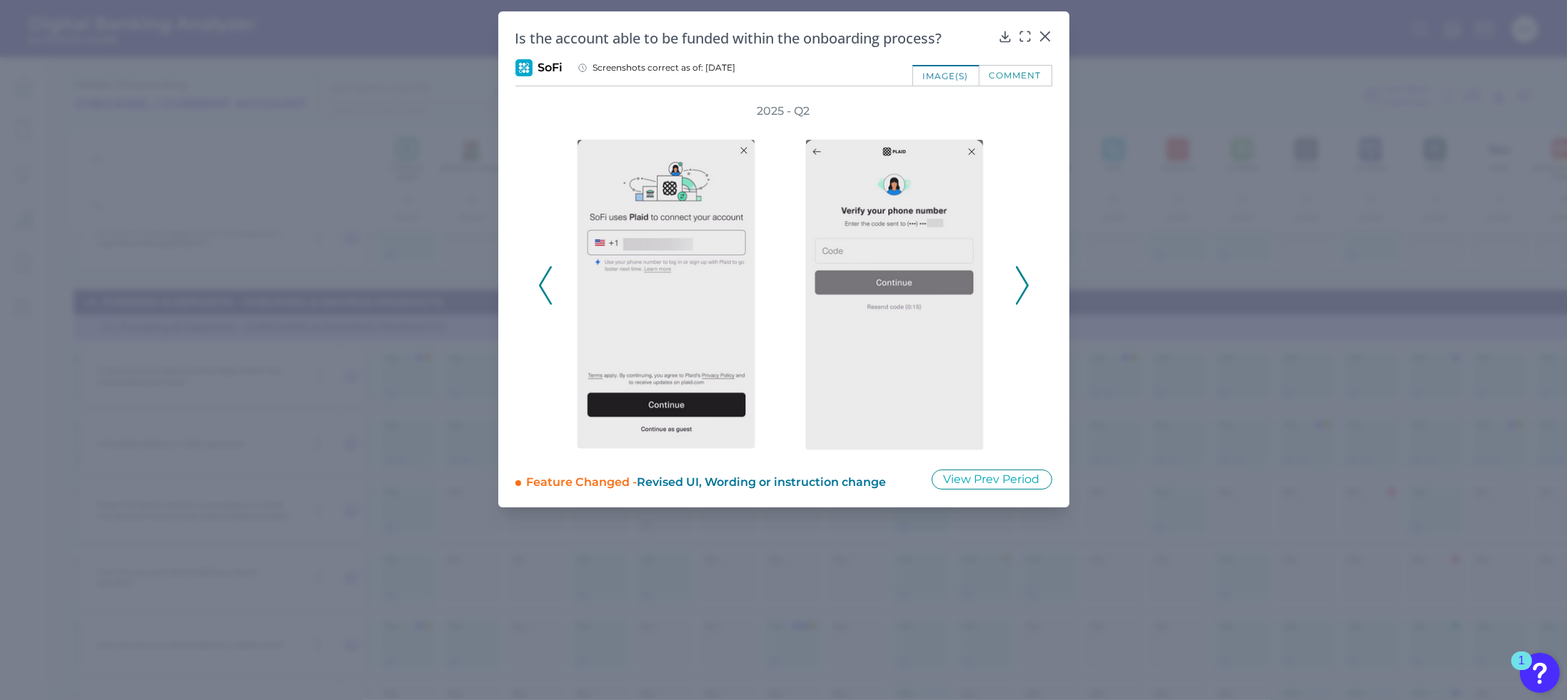
click at [1020, 297] on polyline at bounding box center [1021, 286] width 11 height 36
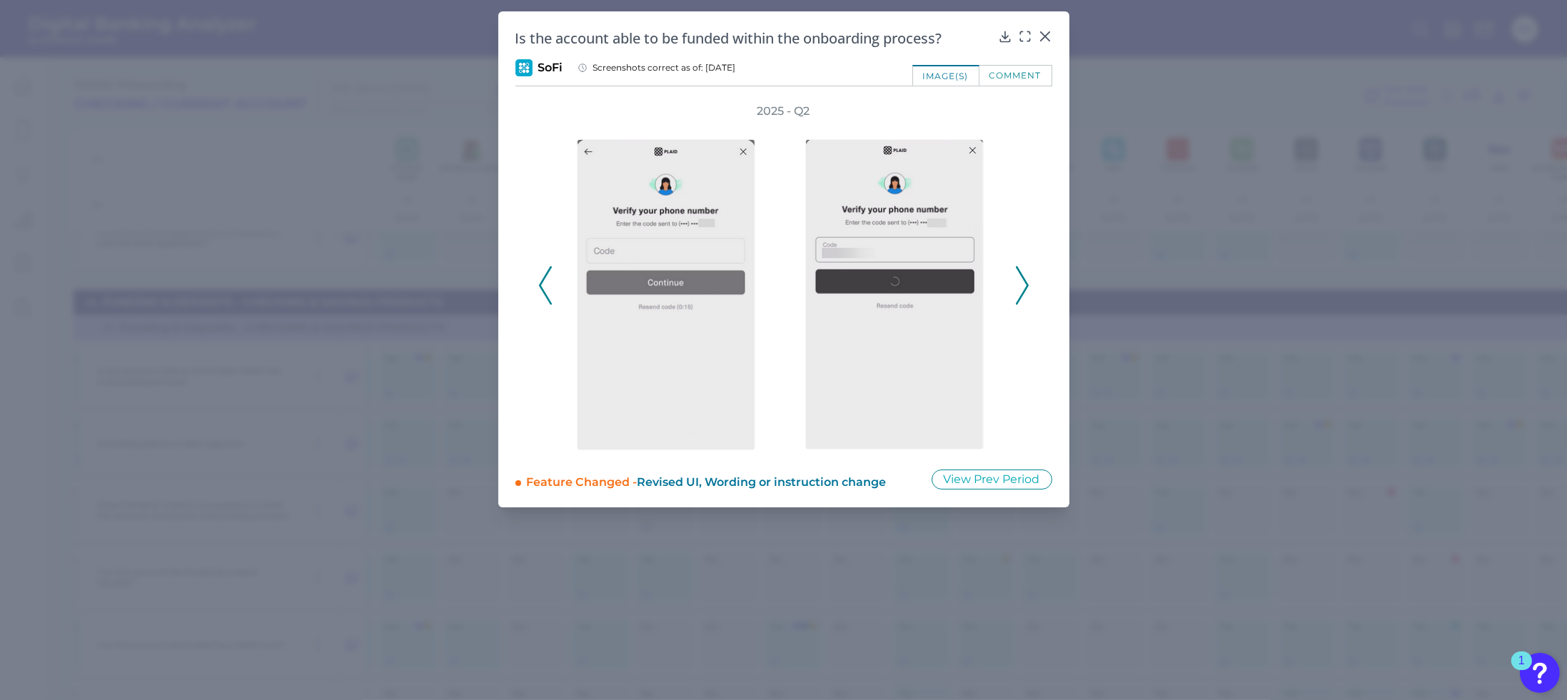
click at [1020, 297] on polyline at bounding box center [1021, 286] width 11 height 36
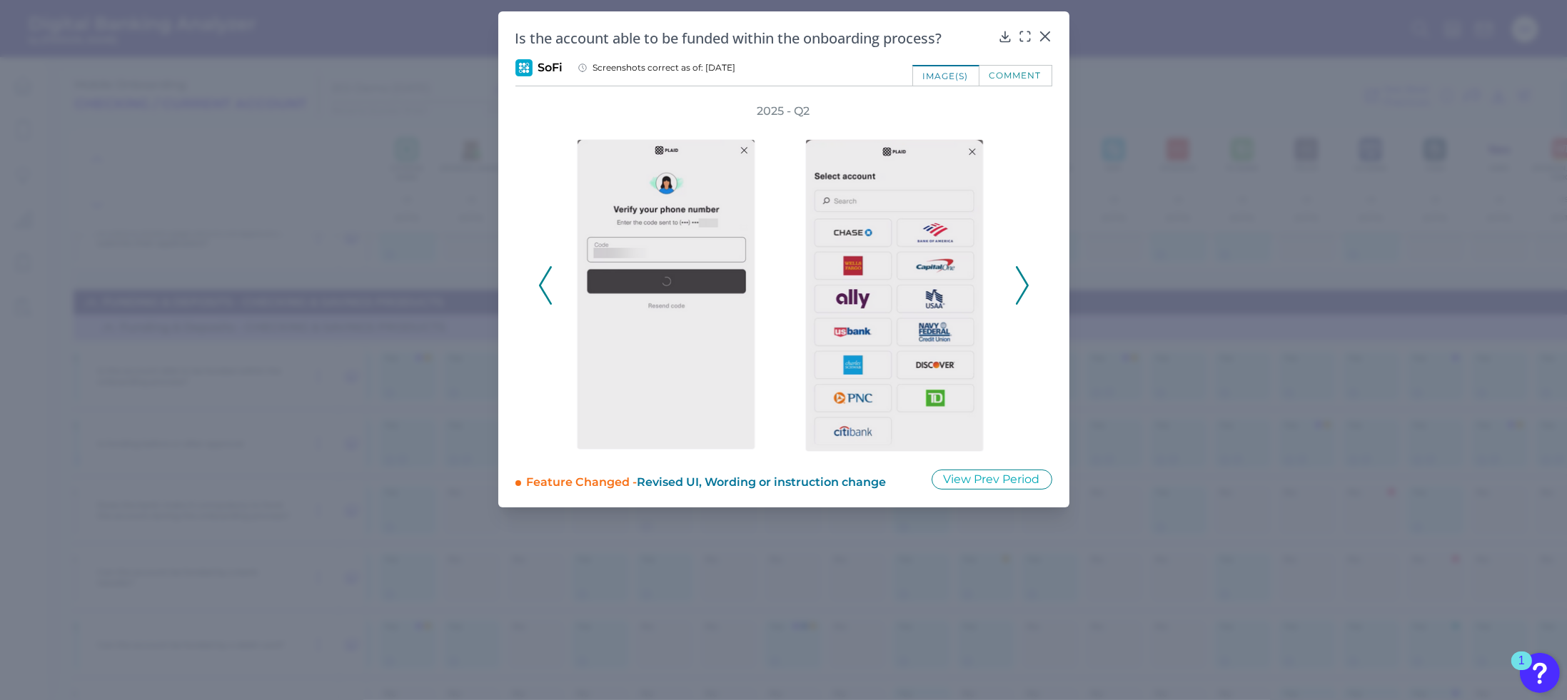
click at [1020, 297] on polyline at bounding box center [1021, 286] width 11 height 36
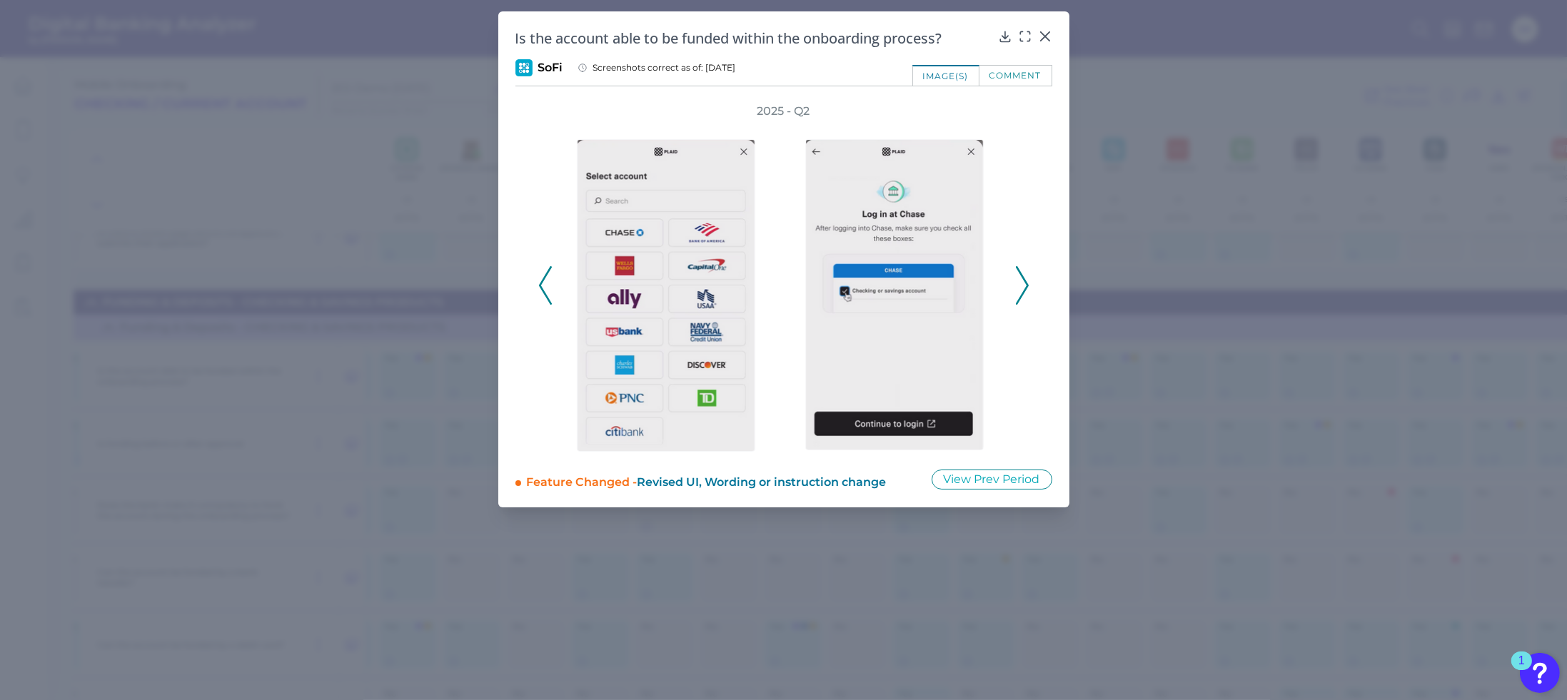
click at [1020, 297] on polyline at bounding box center [1021, 286] width 11 height 36
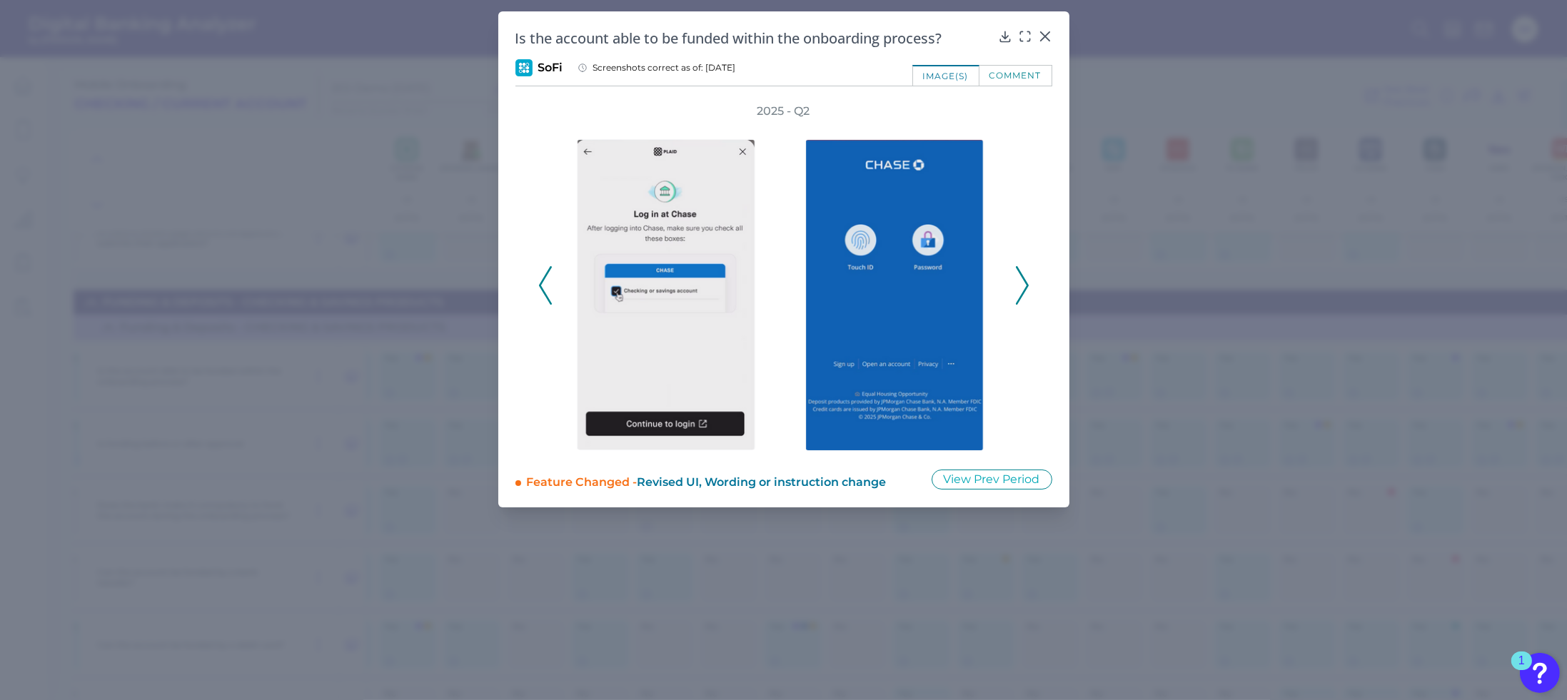
click at [1020, 297] on polyline at bounding box center [1021, 286] width 11 height 36
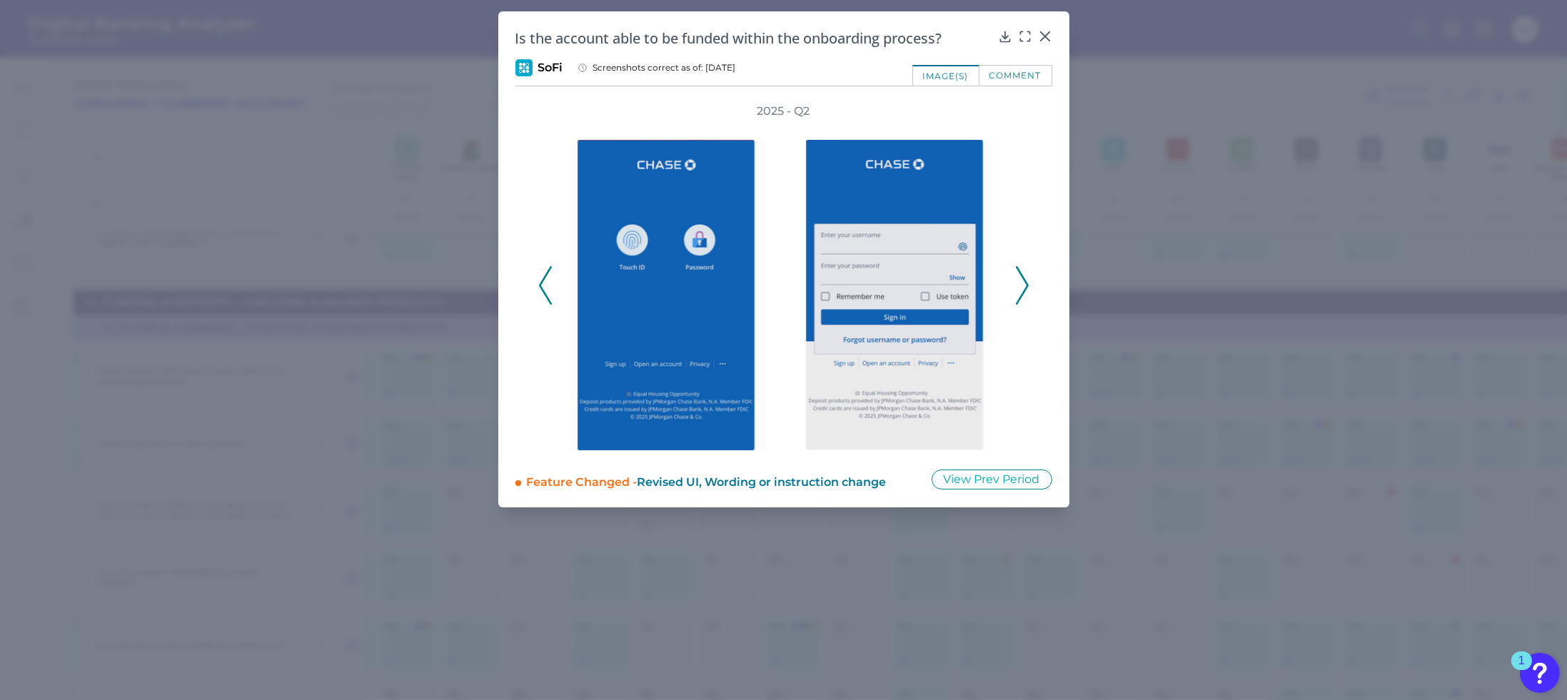
click at [1020, 297] on polyline at bounding box center [1021, 286] width 11 height 36
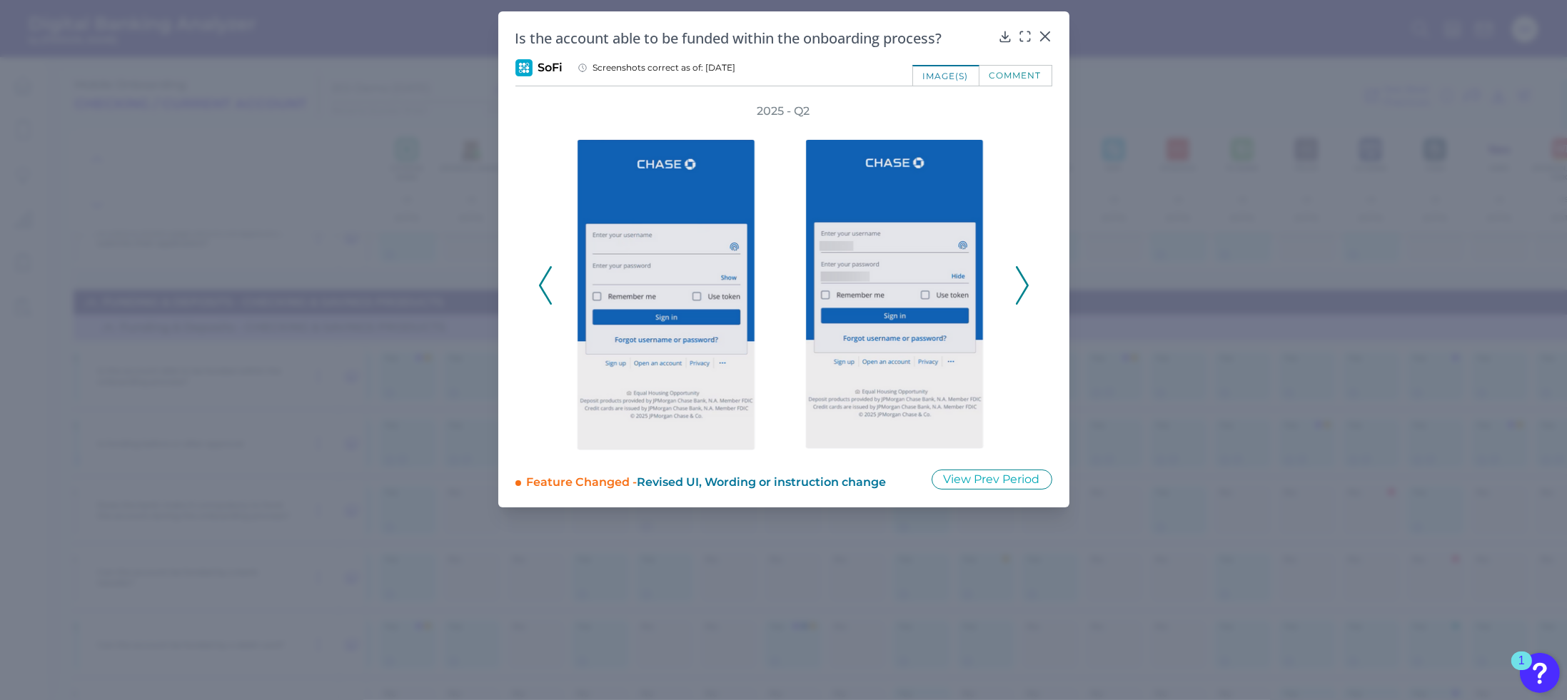
click at [1020, 297] on polyline at bounding box center [1021, 286] width 11 height 36
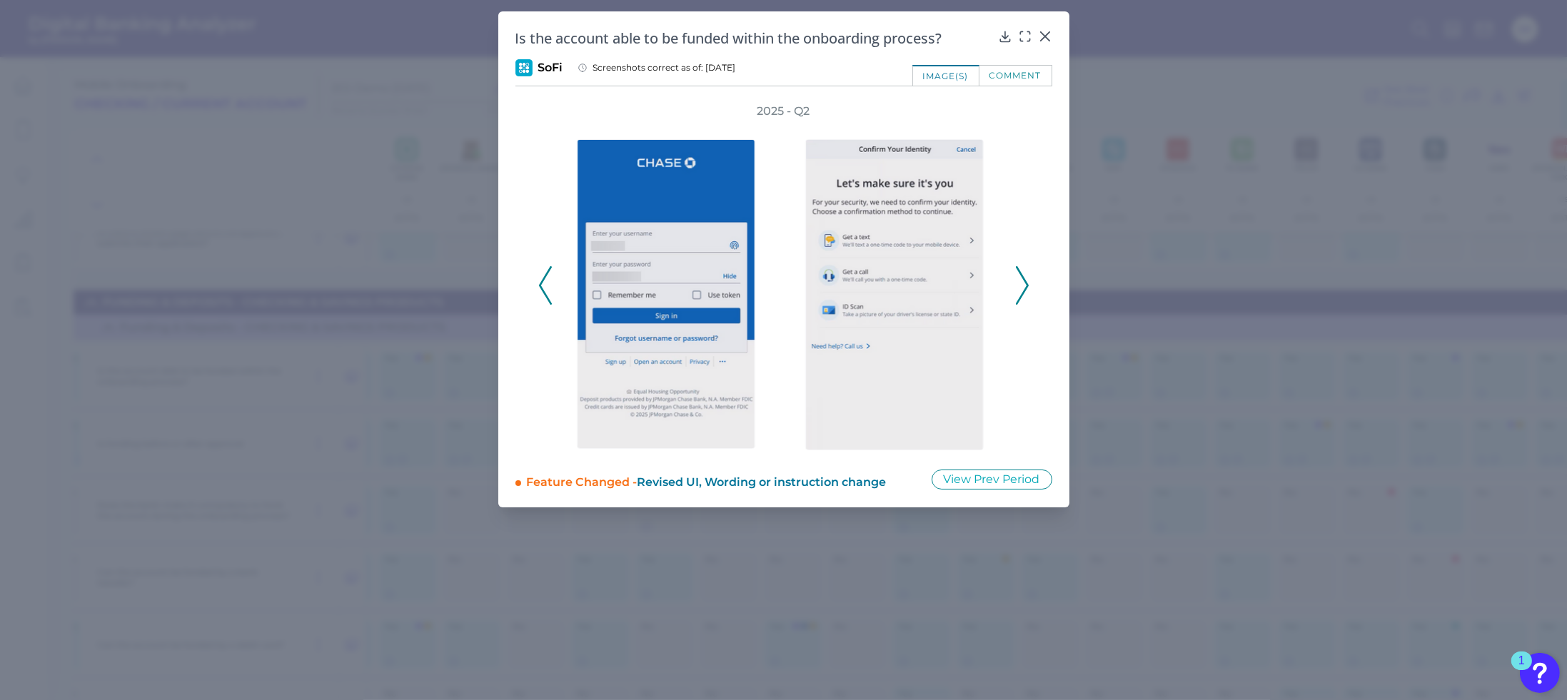
click at [1019, 286] on icon at bounding box center [1022, 285] width 13 height 39
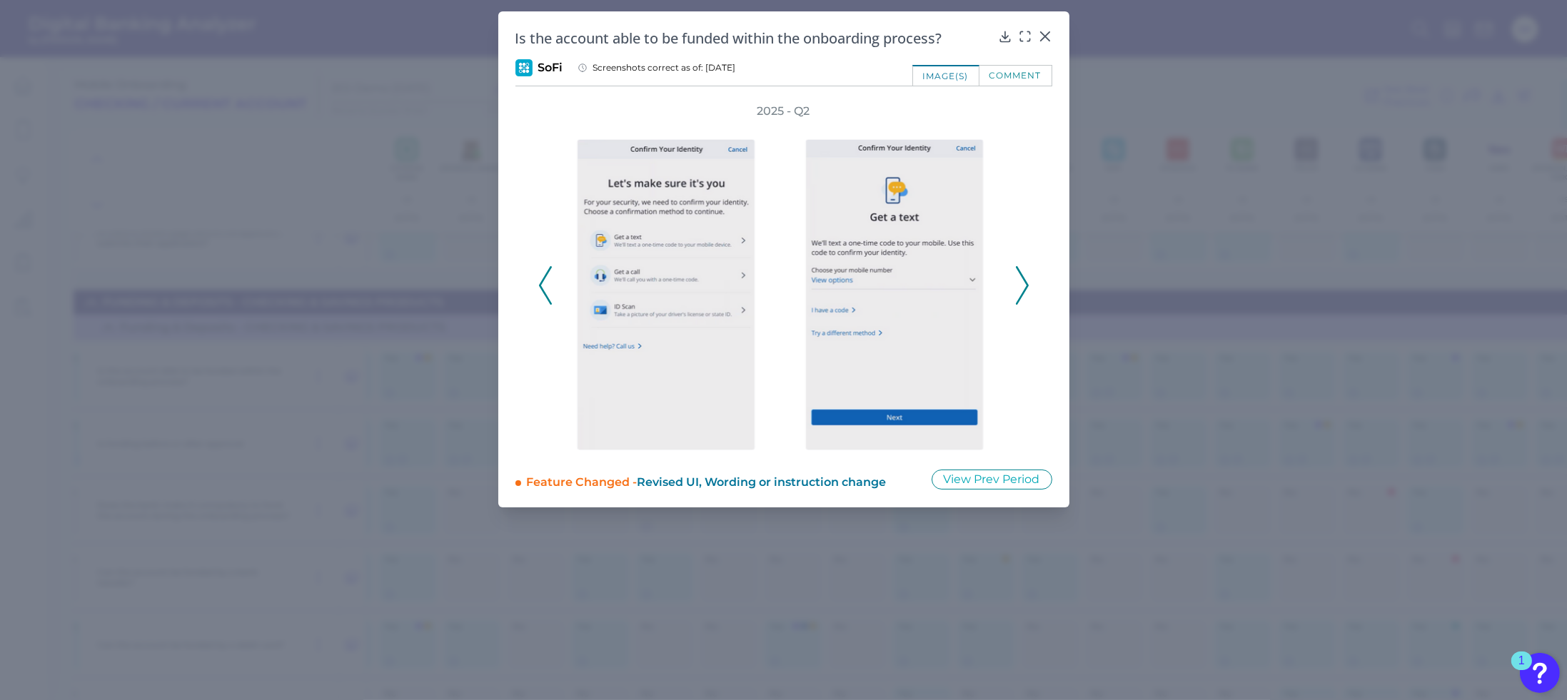
click at [1019, 286] on icon at bounding box center [1022, 285] width 13 height 39
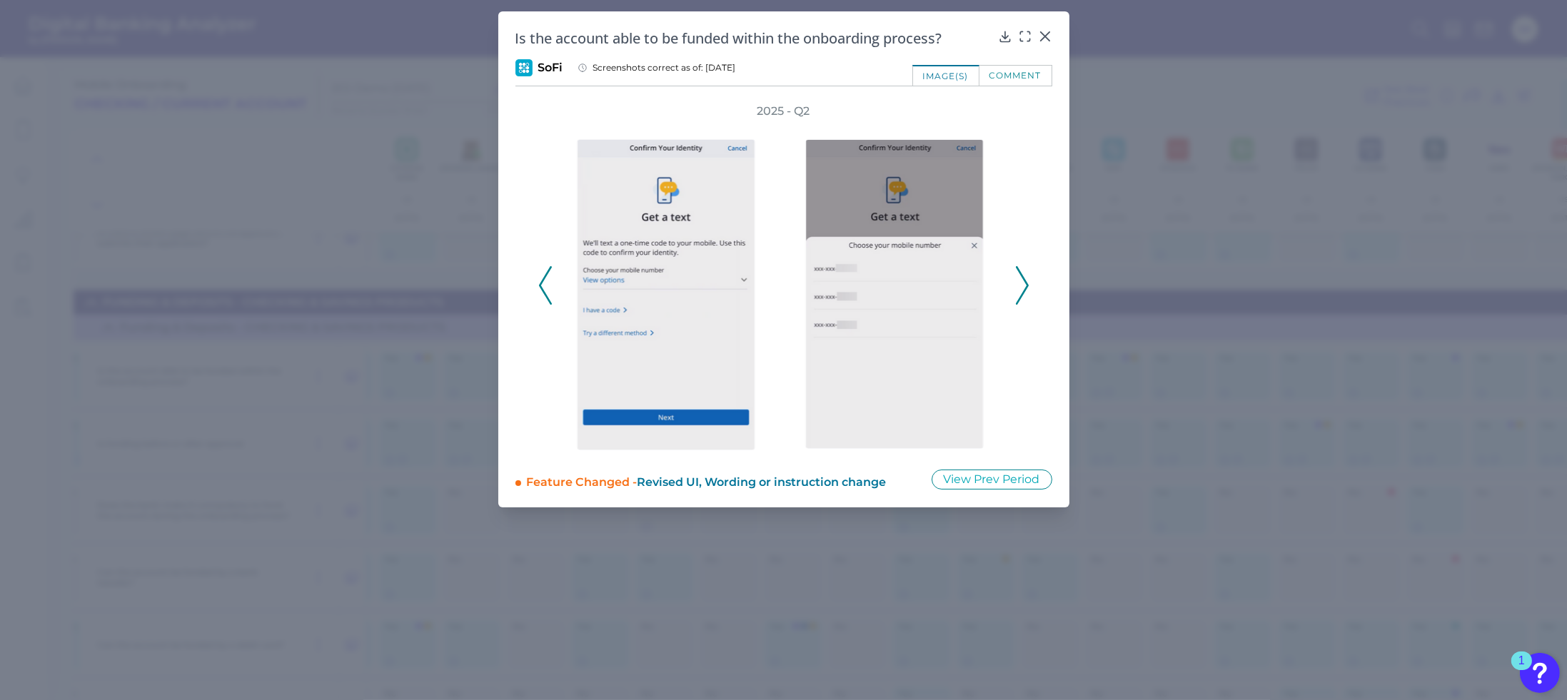
click at [1019, 286] on icon at bounding box center [1022, 285] width 13 height 39
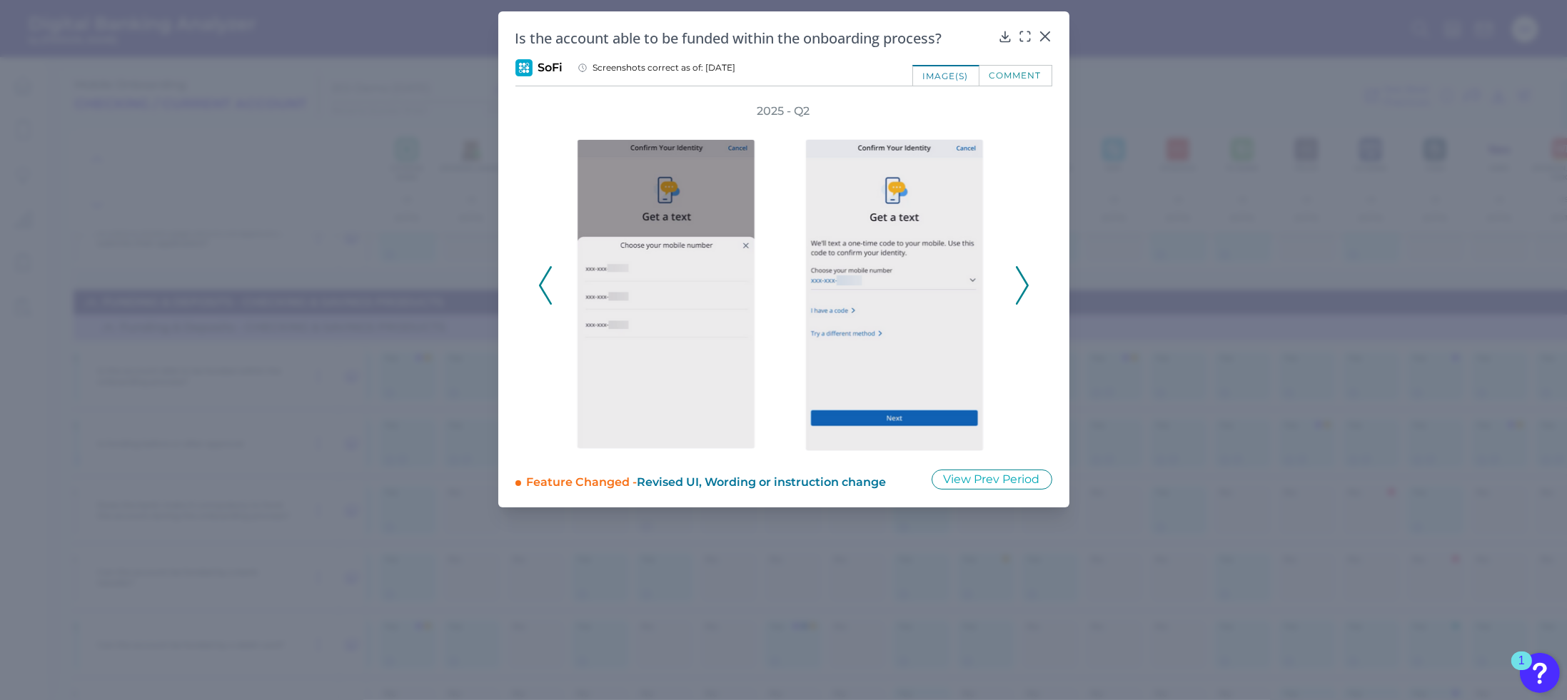
click at [1019, 286] on icon at bounding box center [1022, 285] width 13 height 39
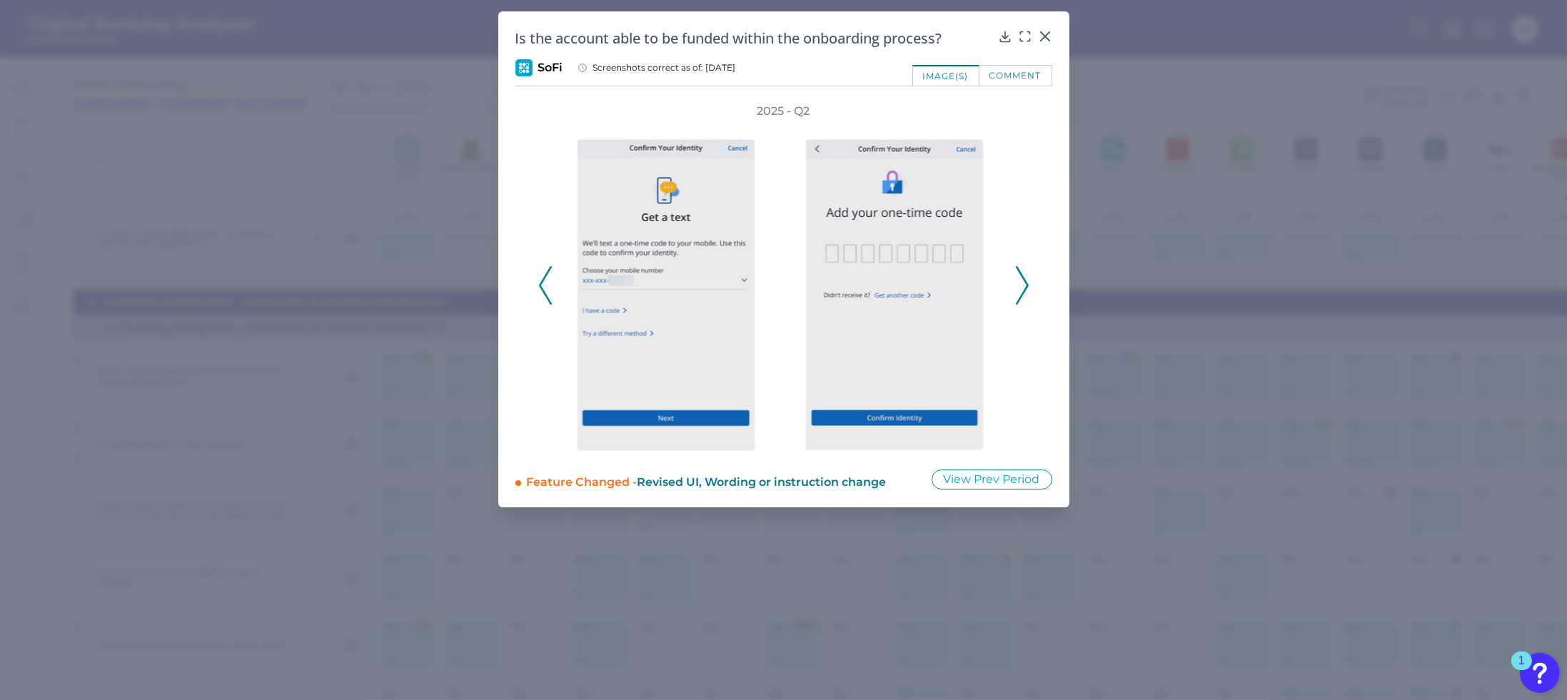
click at [1019, 286] on icon at bounding box center [1022, 285] width 13 height 39
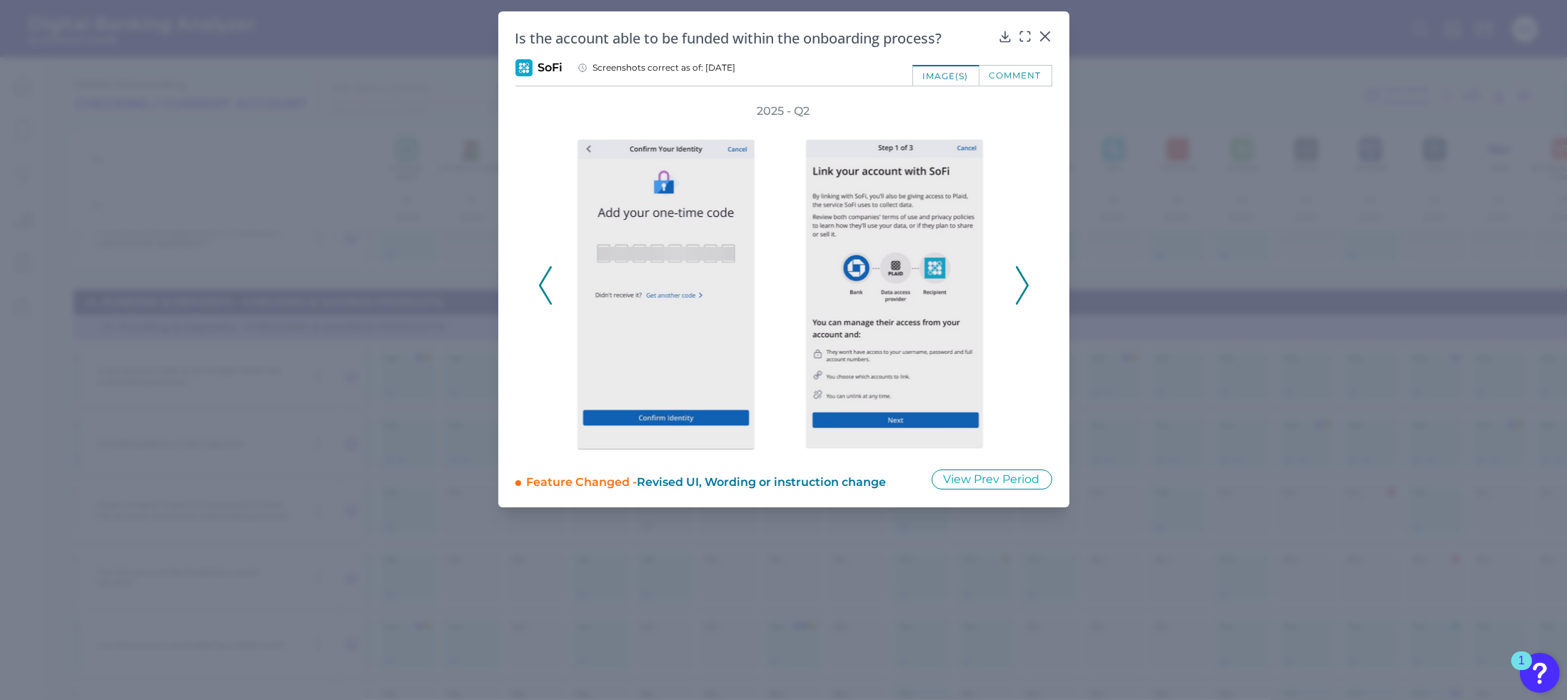
click at [1019, 286] on icon at bounding box center [1022, 285] width 13 height 39
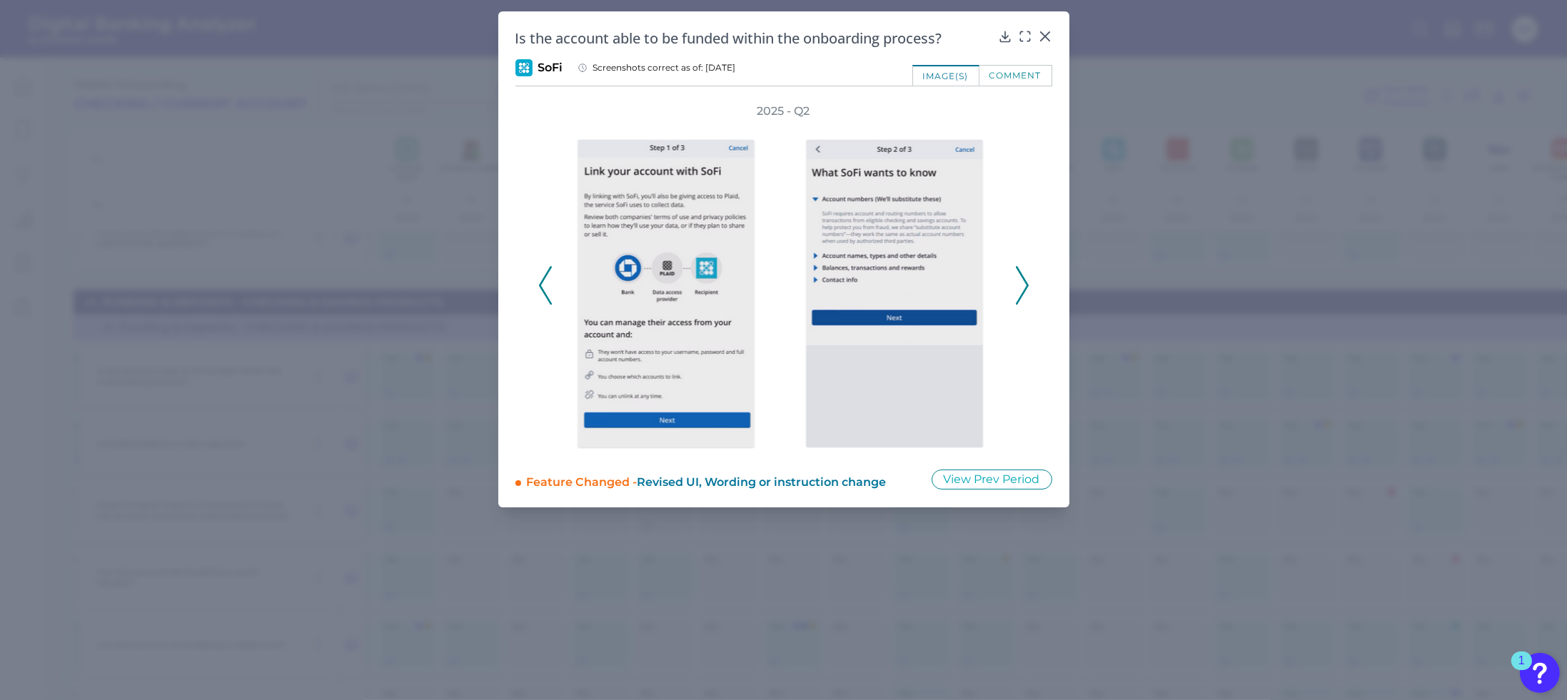
click at [1019, 286] on icon at bounding box center [1022, 285] width 13 height 39
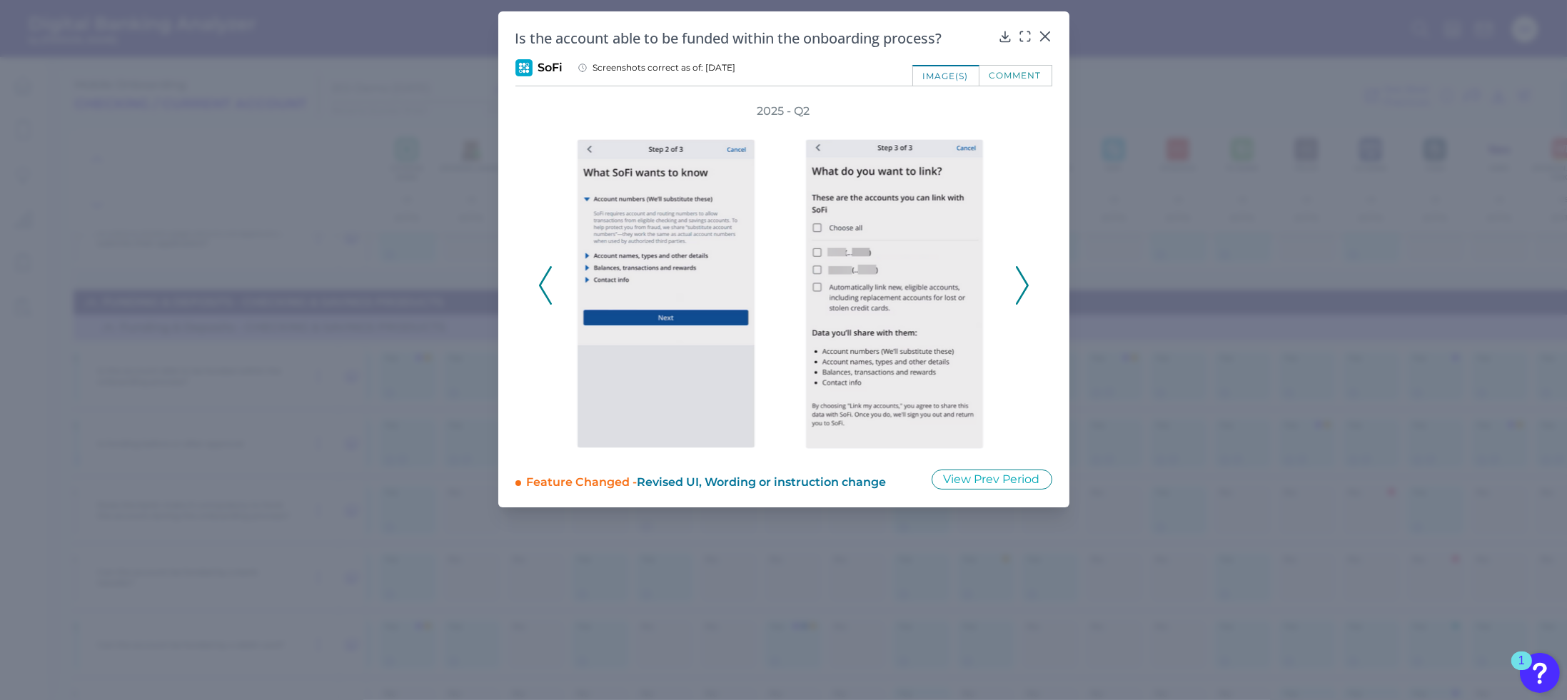
click at [540, 292] on icon at bounding box center [545, 285] width 13 height 39
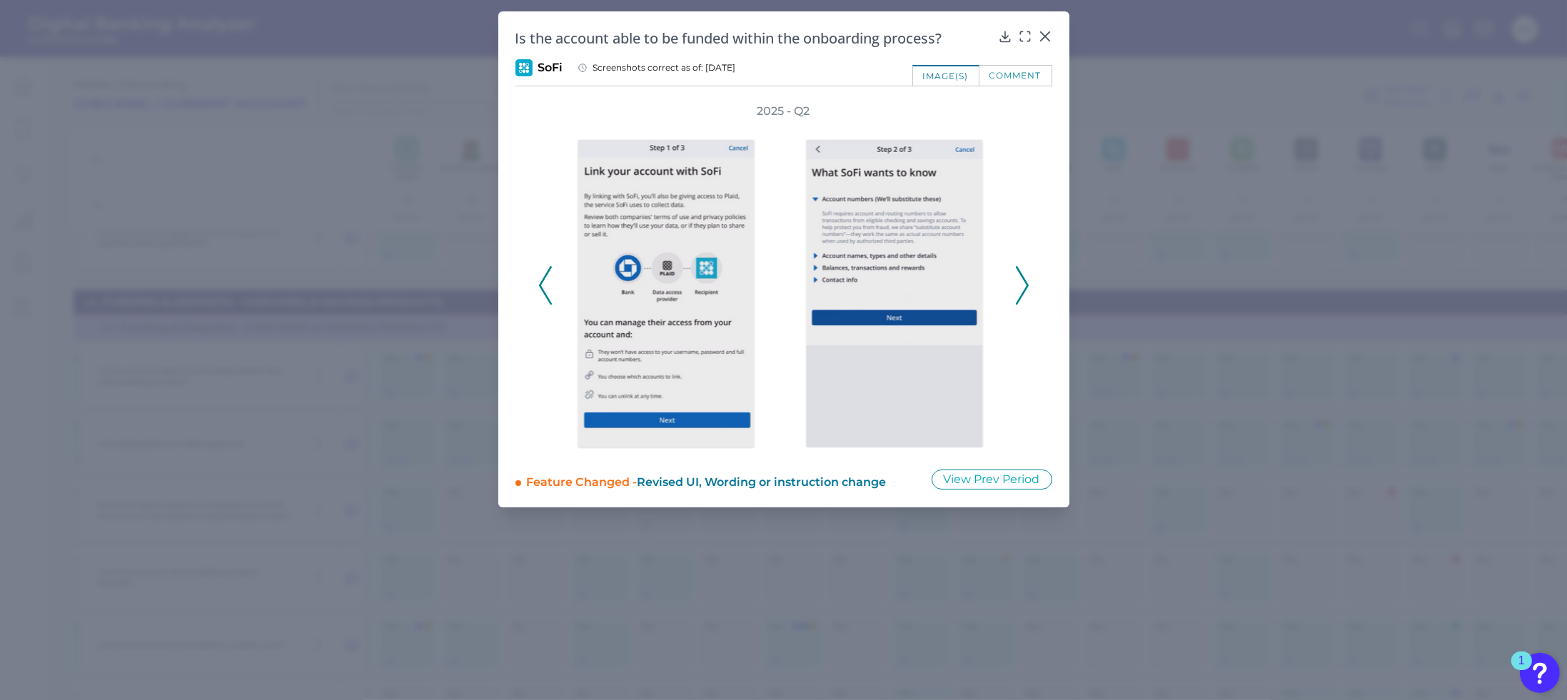
click at [1026, 295] on icon at bounding box center [1022, 285] width 13 height 39
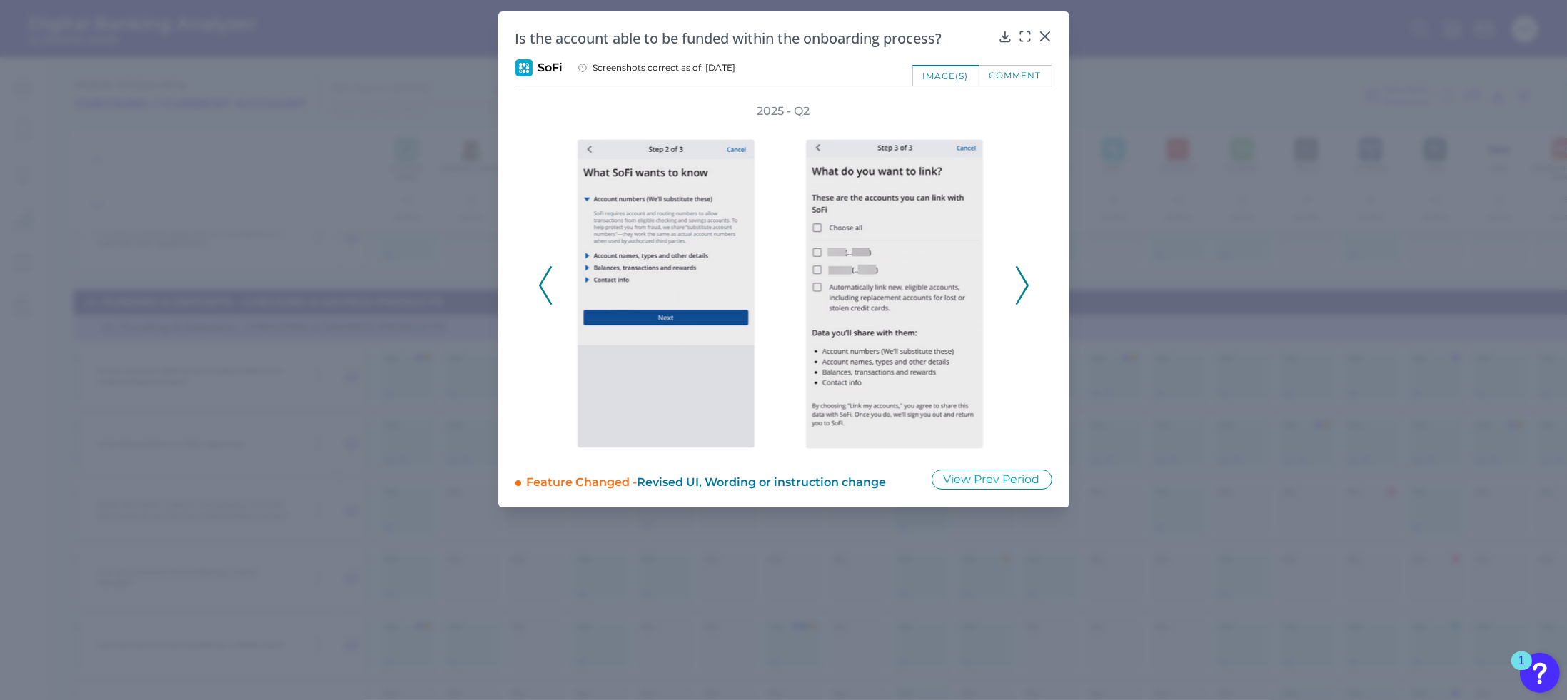
click at [1026, 295] on icon at bounding box center [1022, 285] width 13 height 39
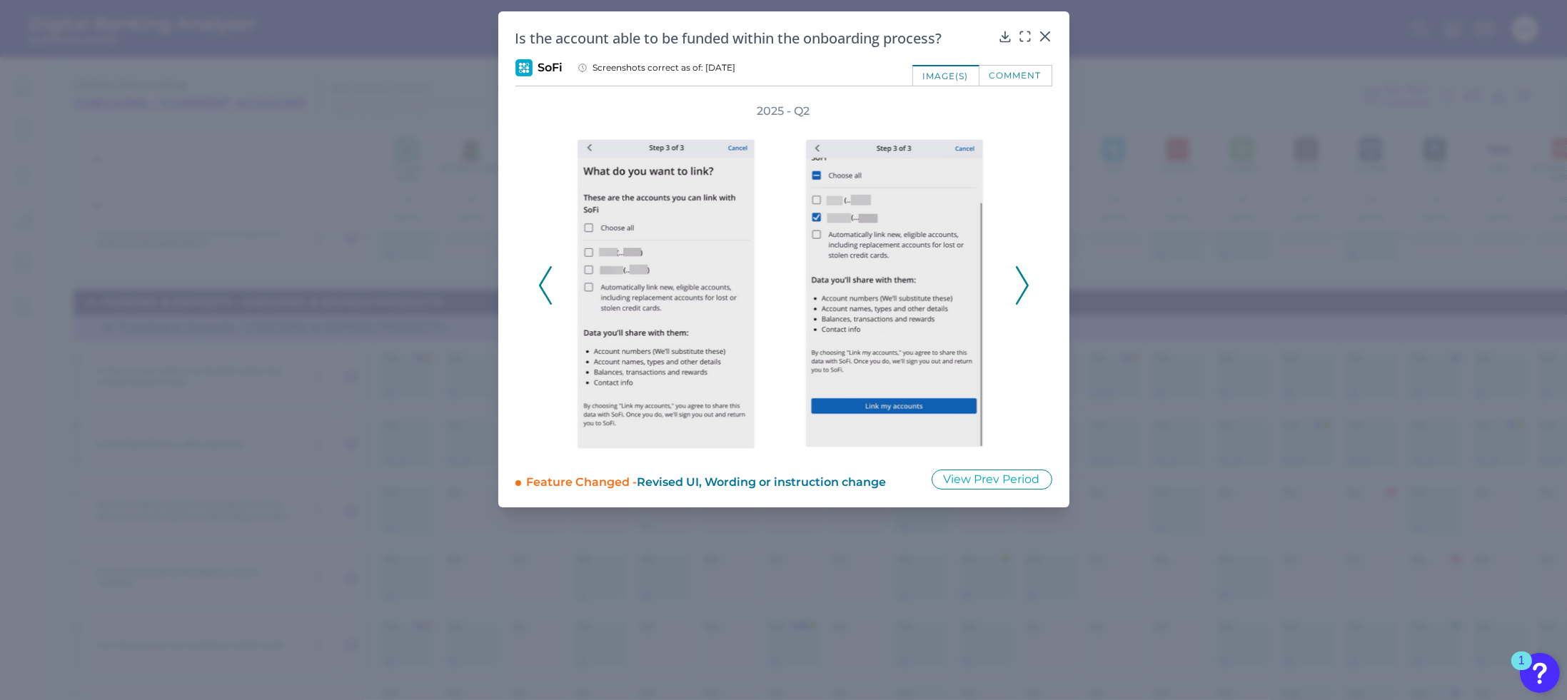
click at [1025, 295] on icon at bounding box center [1022, 285] width 13 height 39
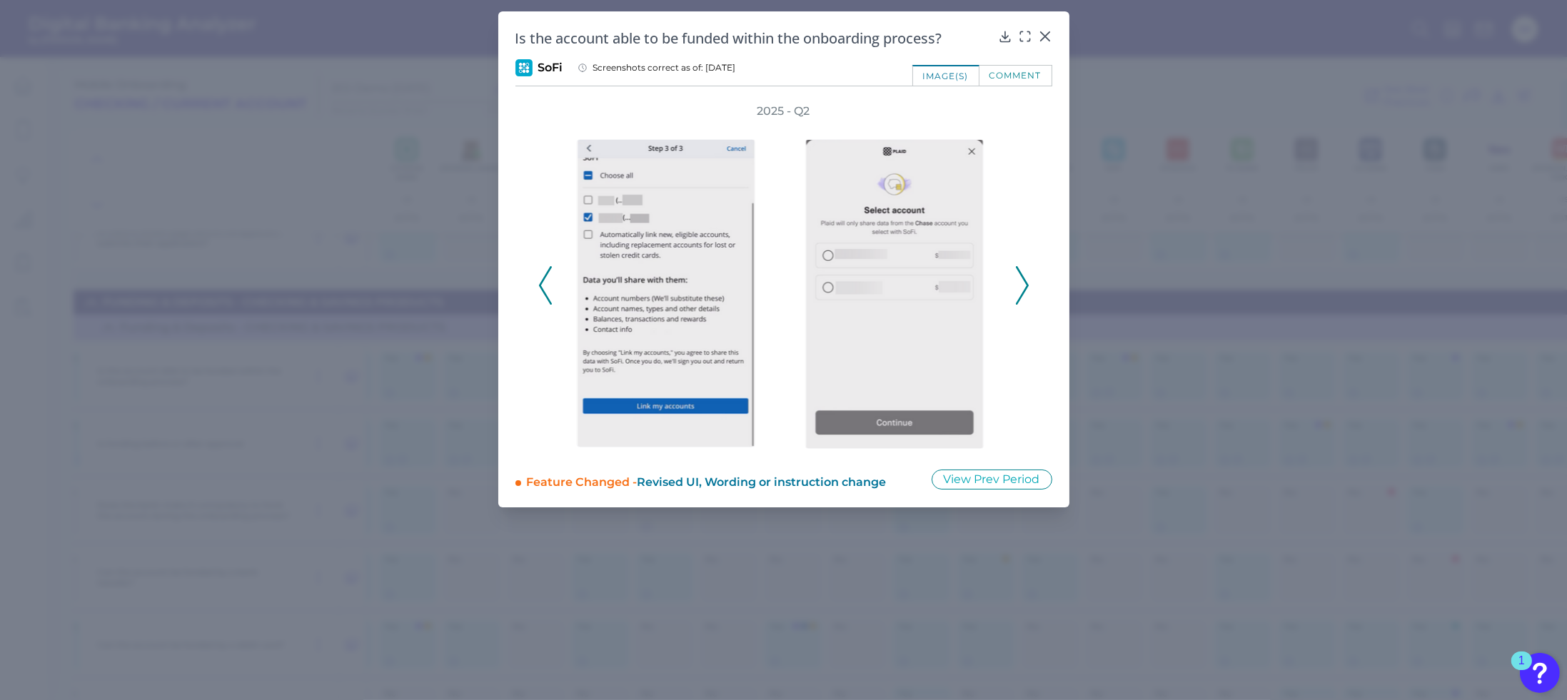
click at [1024, 295] on icon at bounding box center [1022, 285] width 13 height 39
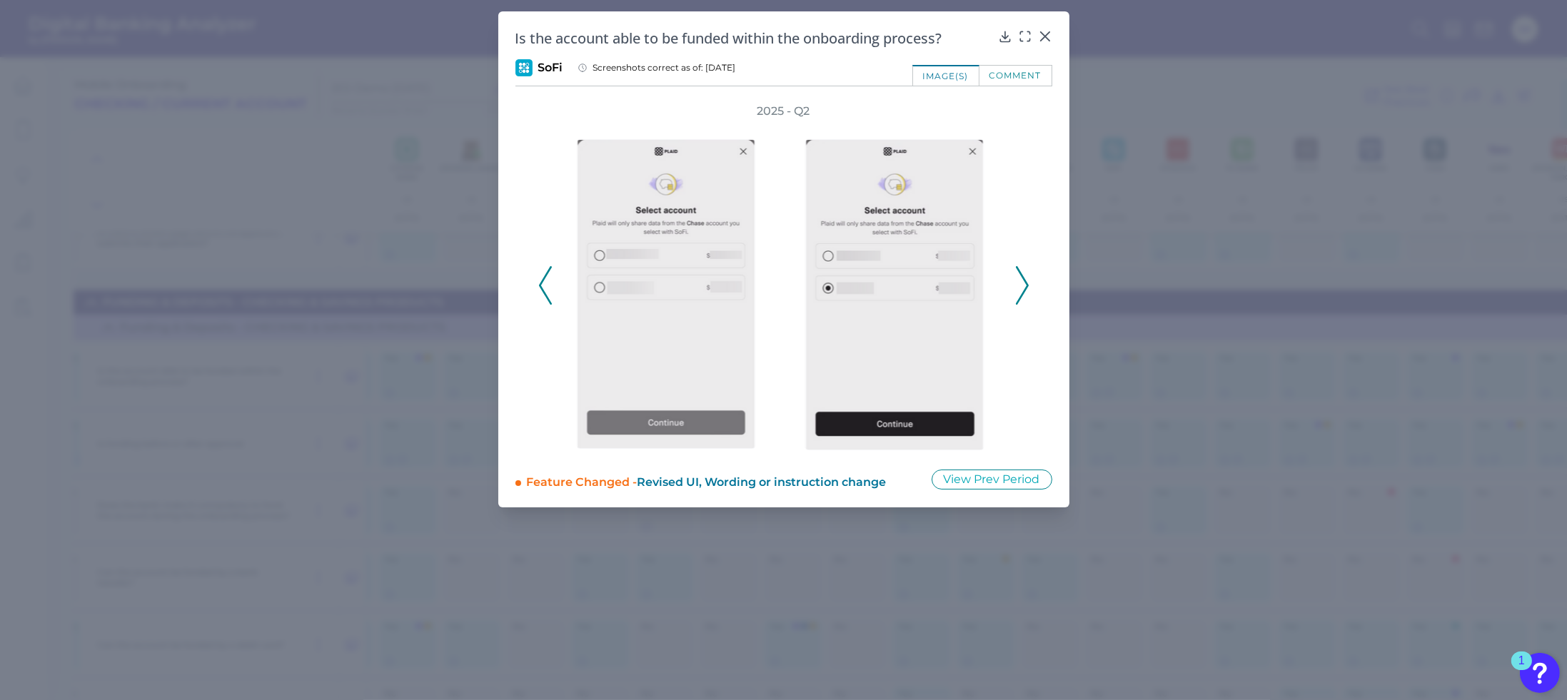
click at [1024, 295] on icon at bounding box center [1022, 285] width 13 height 39
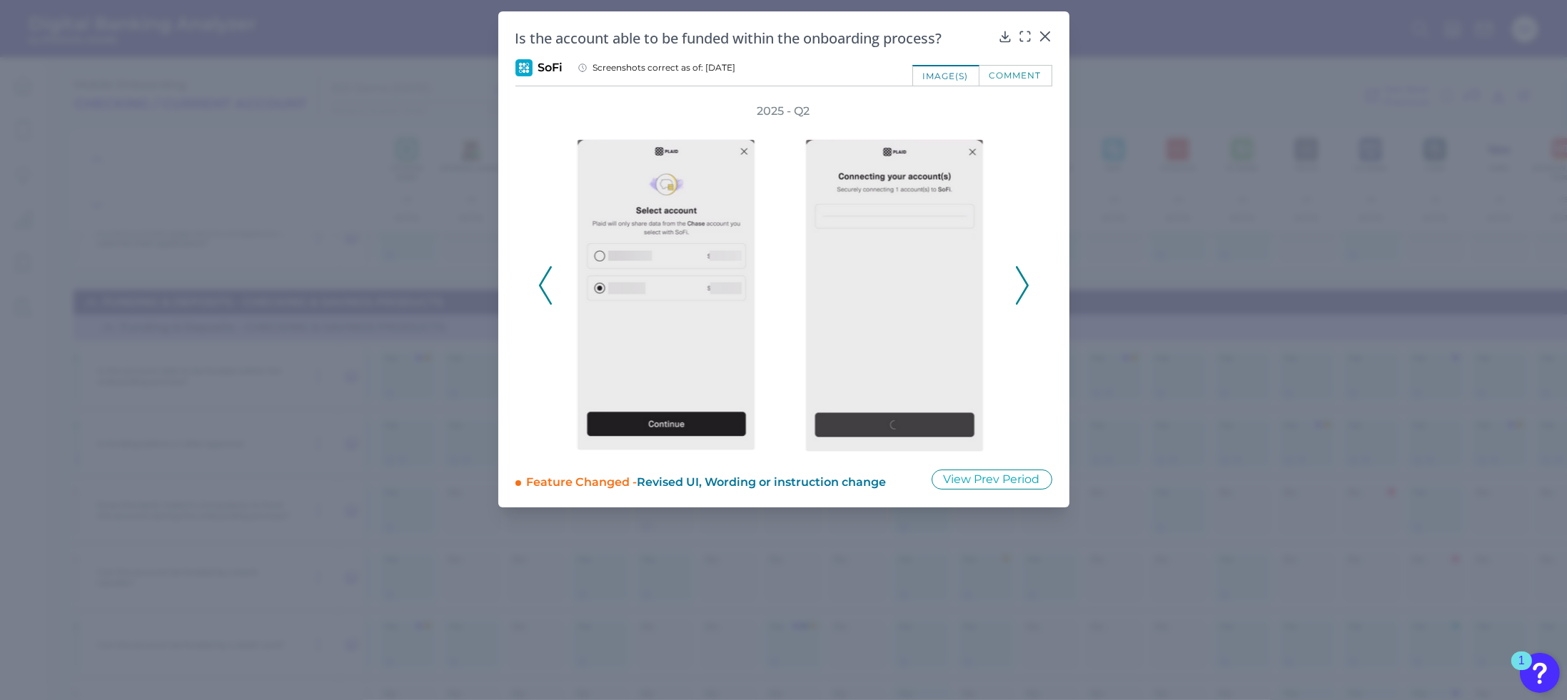
click at [1024, 295] on icon at bounding box center [1022, 285] width 13 height 39
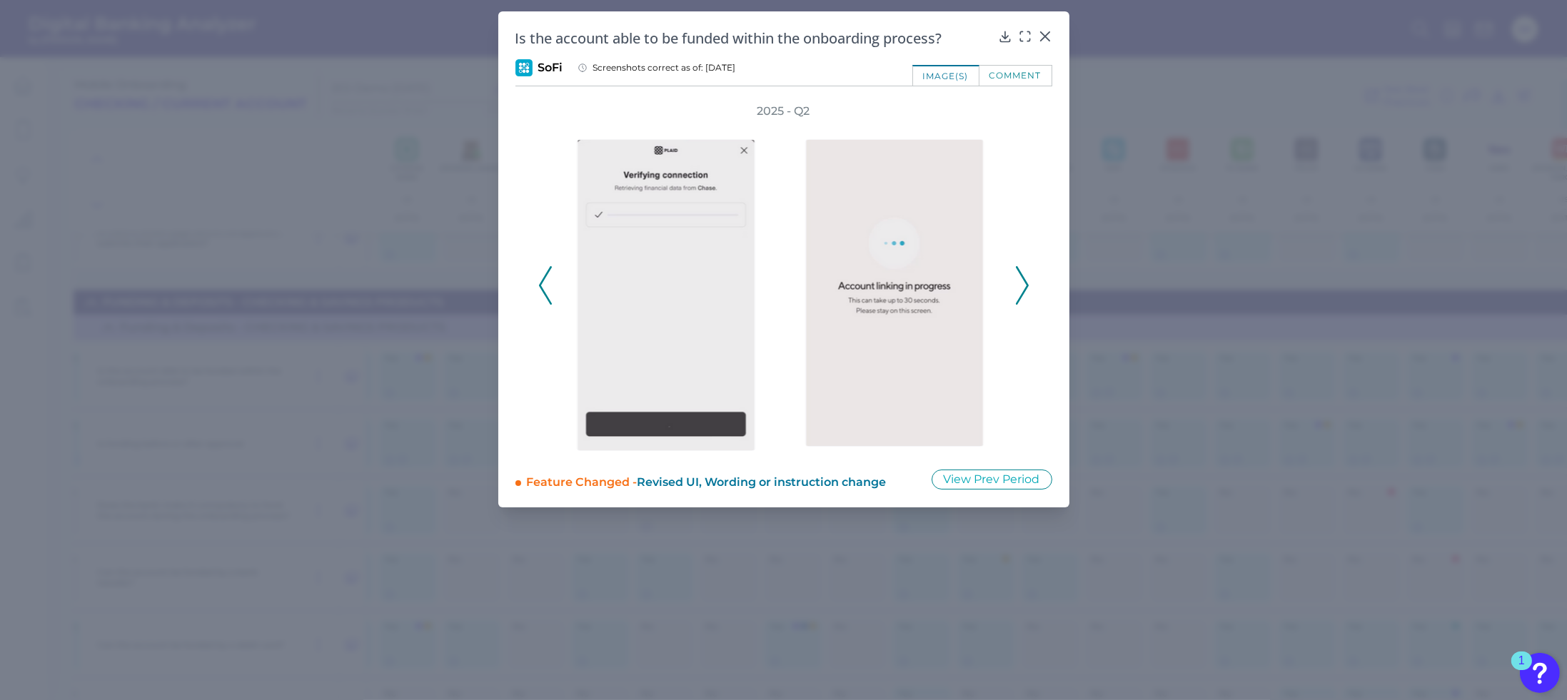
click at [1024, 295] on icon at bounding box center [1022, 285] width 13 height 39
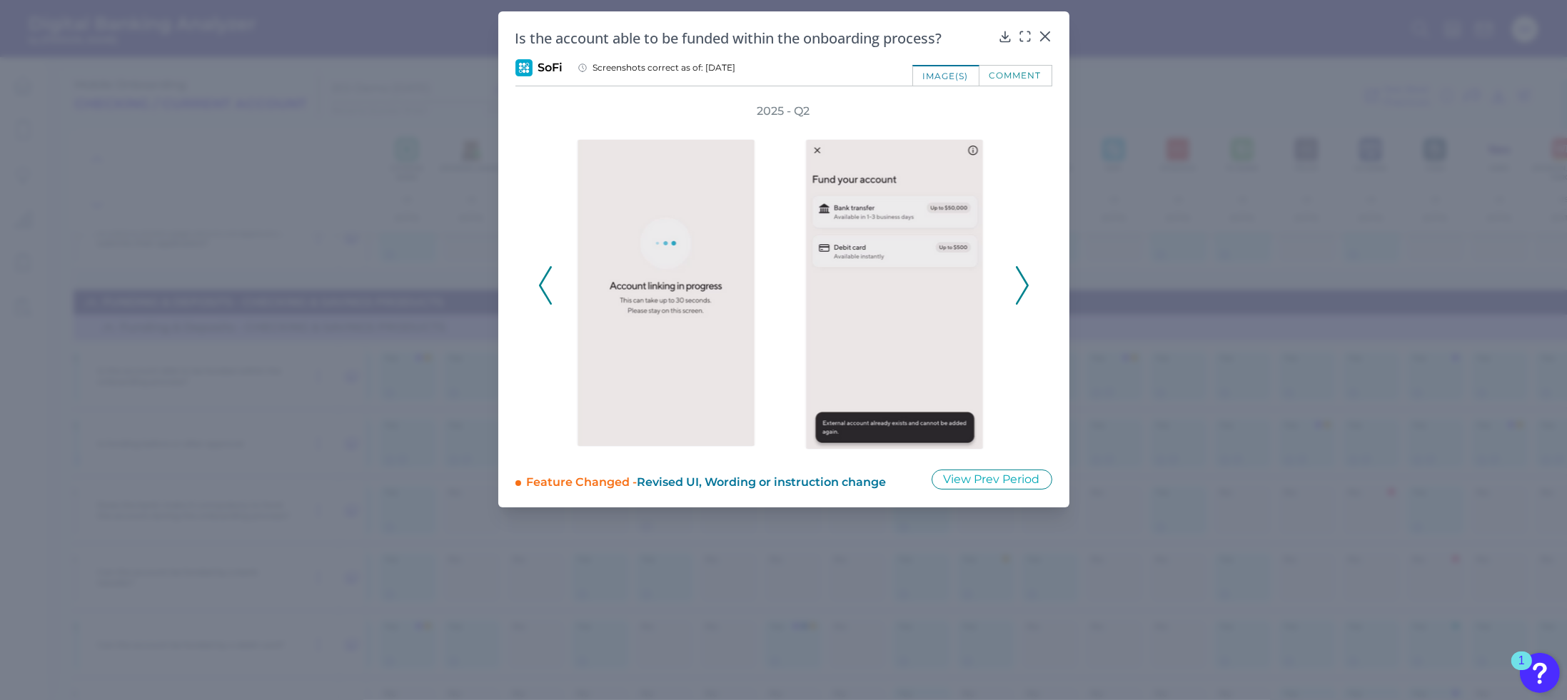
click at [1024, 295] on icon at bounding box center [1022, 285] width 13 height 39
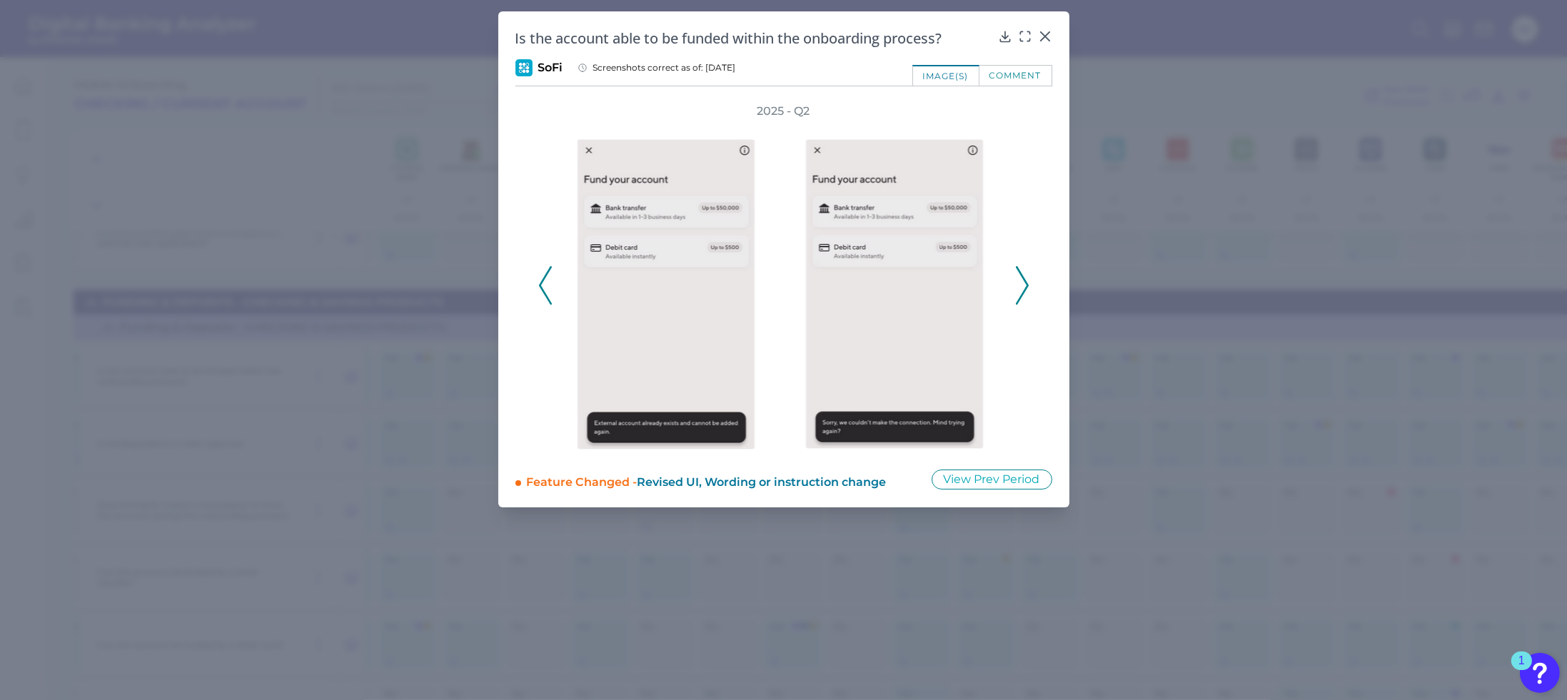
click at [1024, 295] on icon at bounding box center [1022, 285] width 13 height 39
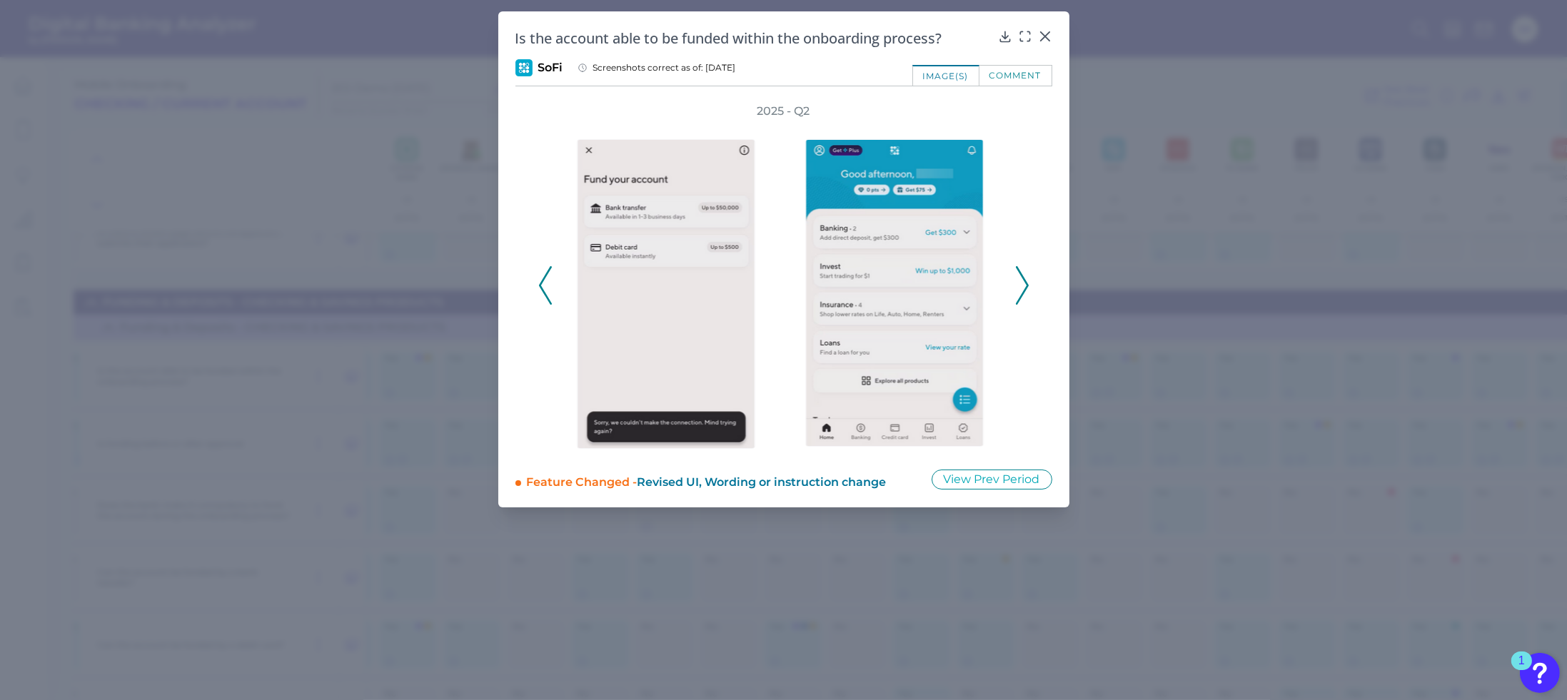
click at [1024, 295] on icon at bounding box center [1022, 285] width 13 height 39
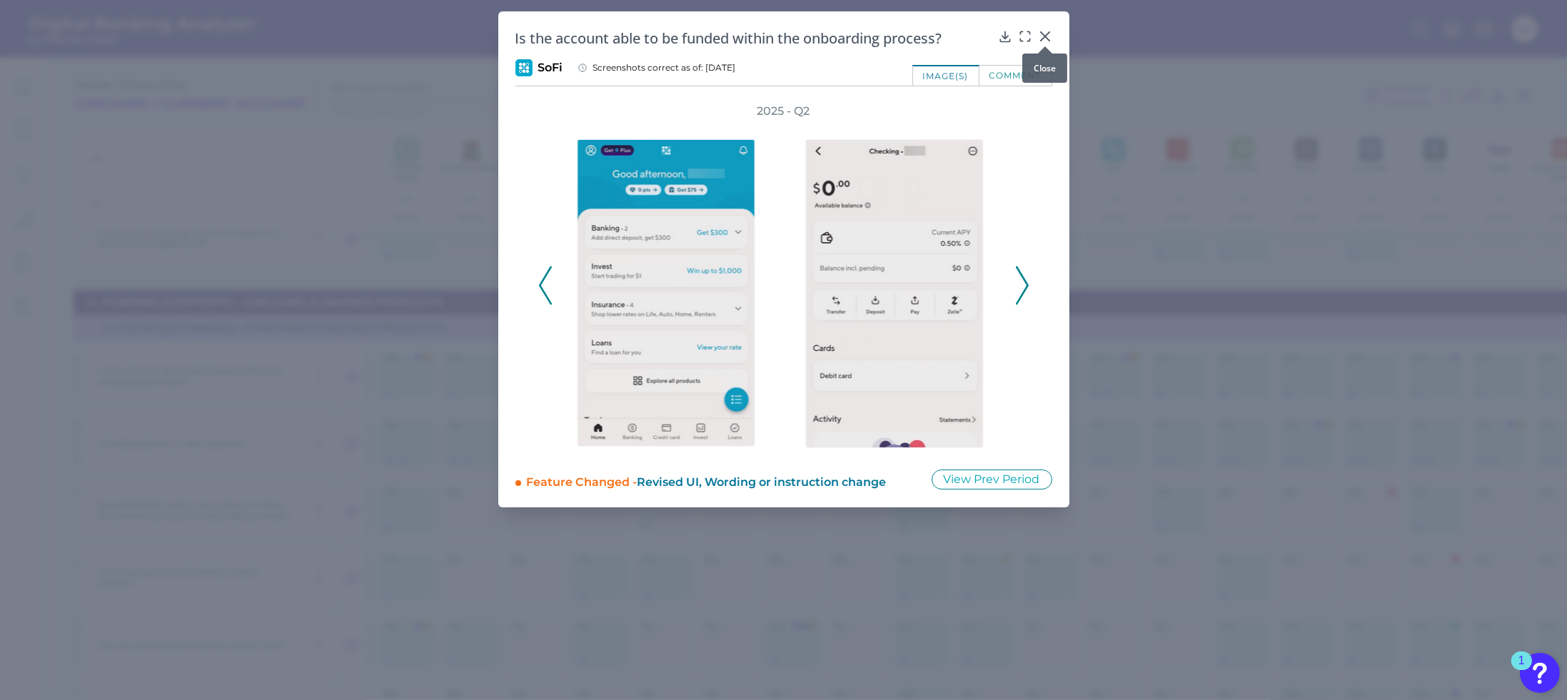
click at [1042, 35] on icon at bounding box center [1045, 36] width 14 height 14
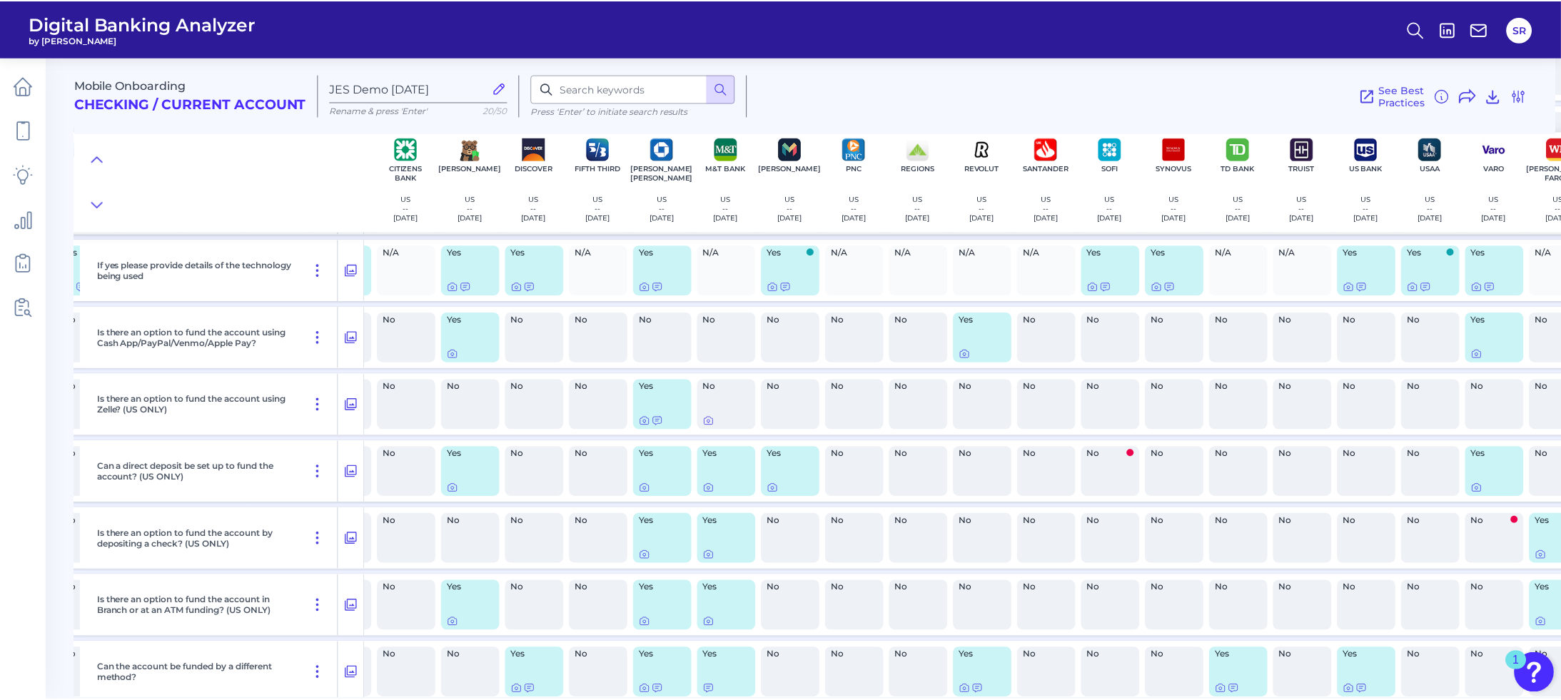
scroll to position [7708, 440]
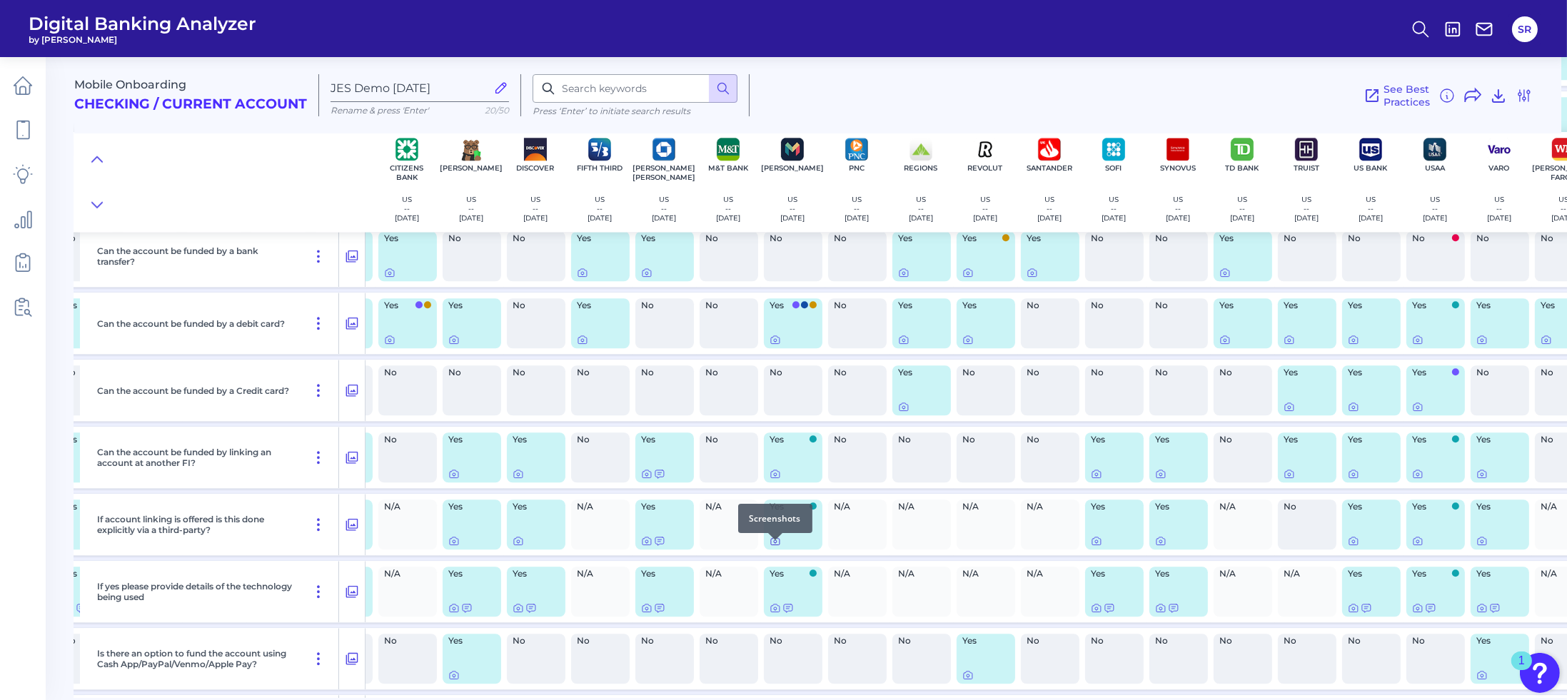
click at [774, 543] on icon at bounding box center [775, 541] width 3 height 3
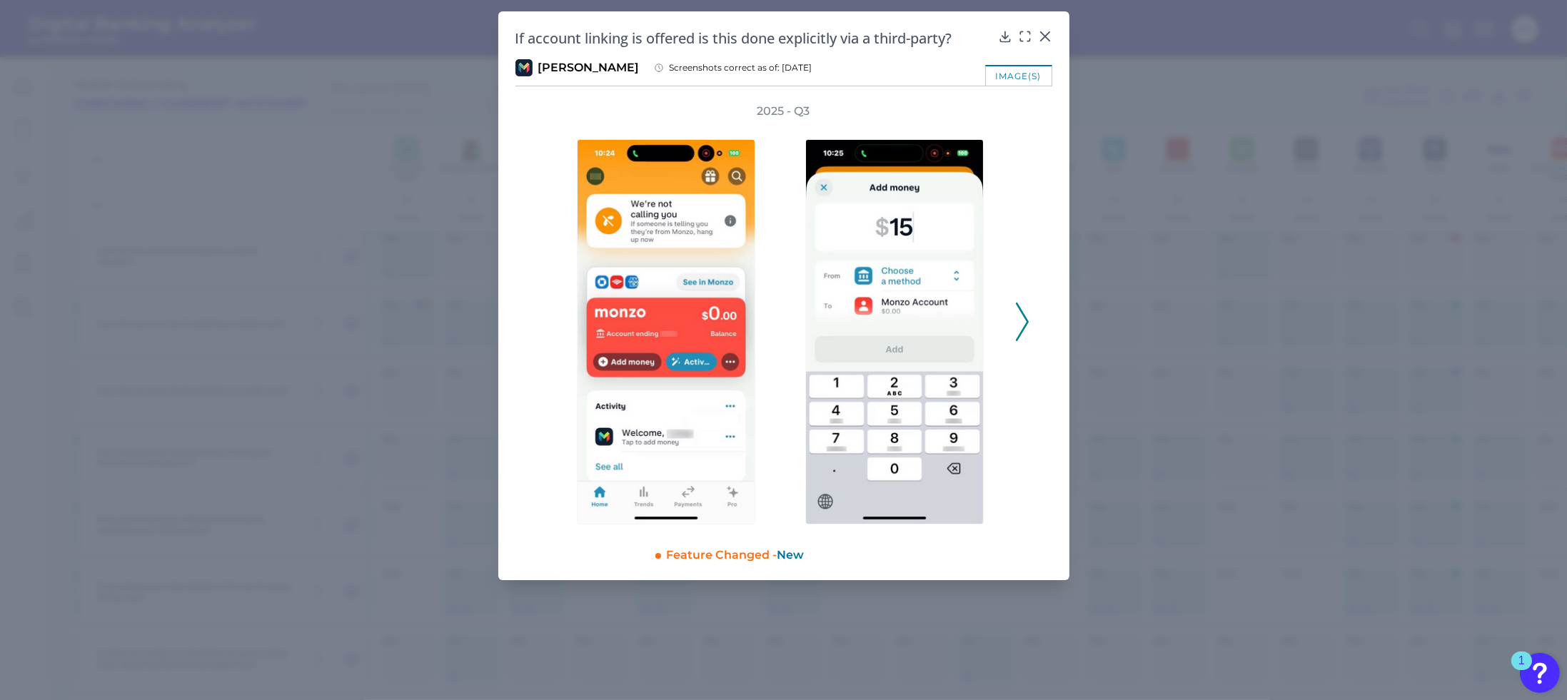
click at [1019, 317] on icon at bounding box center [1022, 322] width 13 height 39
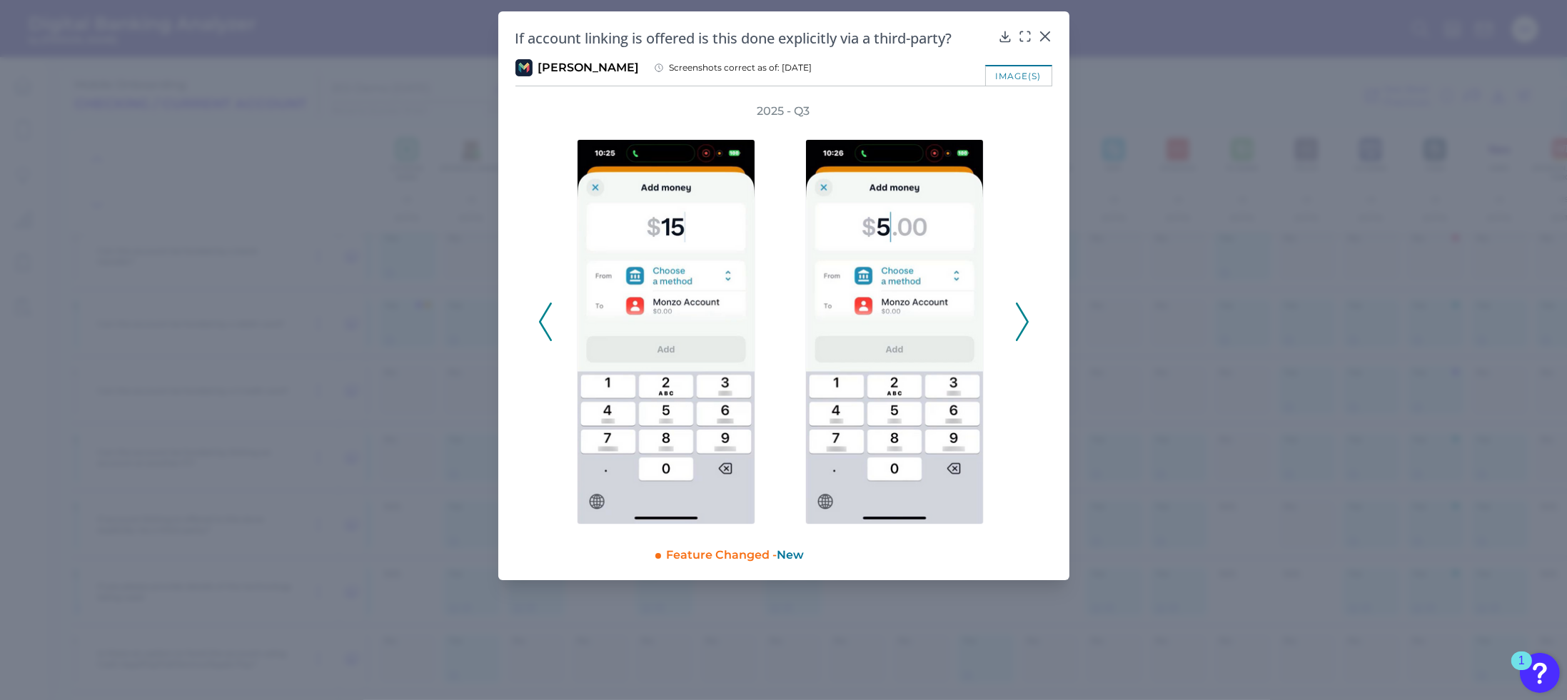
click at [1019, 318] on icon at bounding box center [1022, 322] width 13 height 39
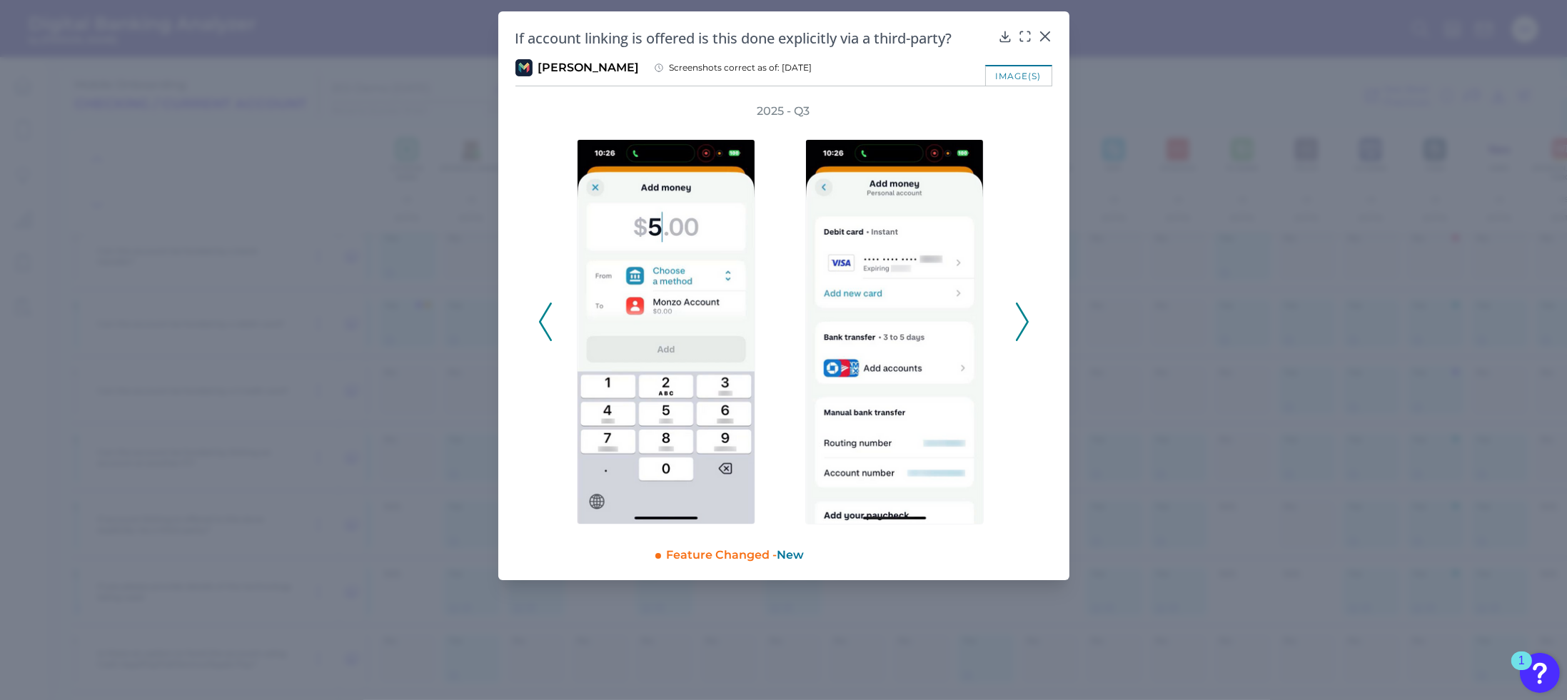
click at [1019, 320] on icon at bounding box center [1022, 322] width 13 height 39
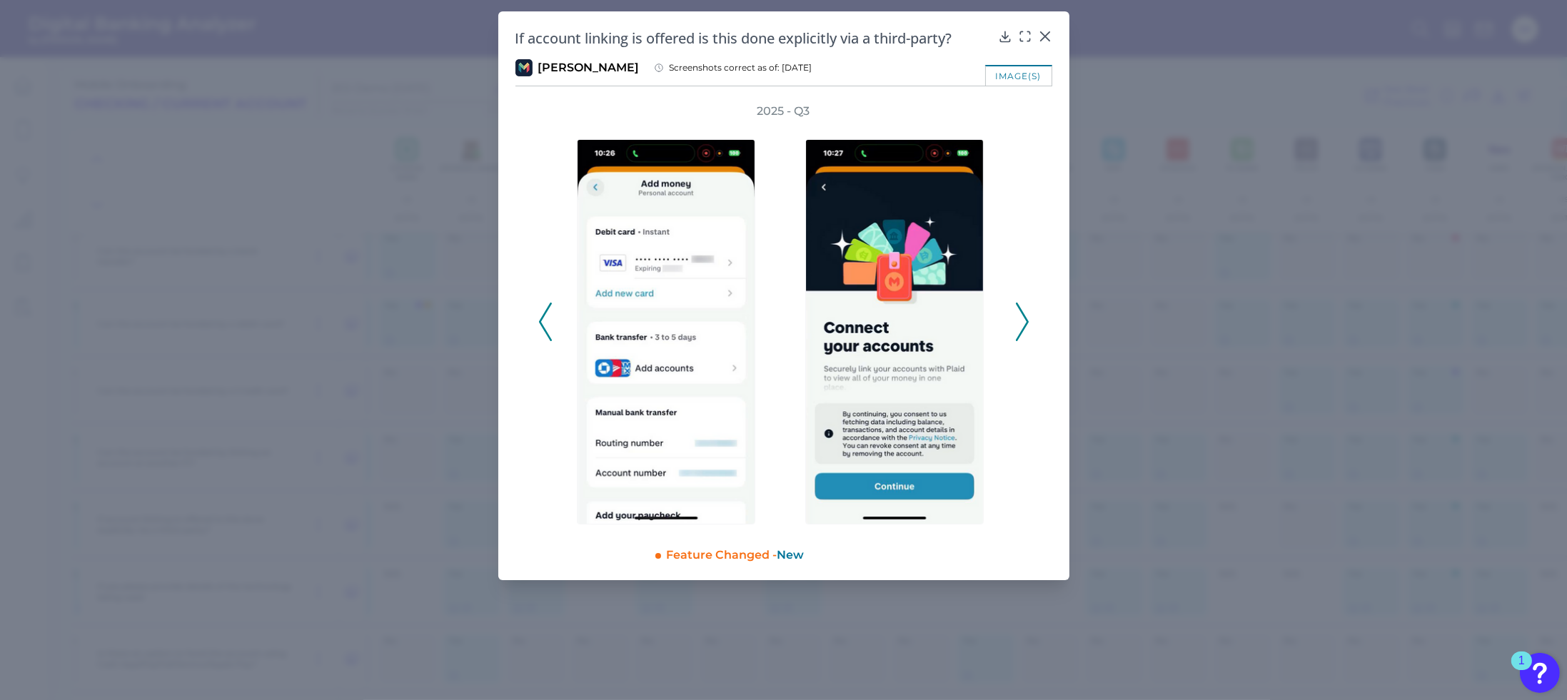
click at [1019, 330] on icon at bounding box center [1022, 322] width 13 height 39
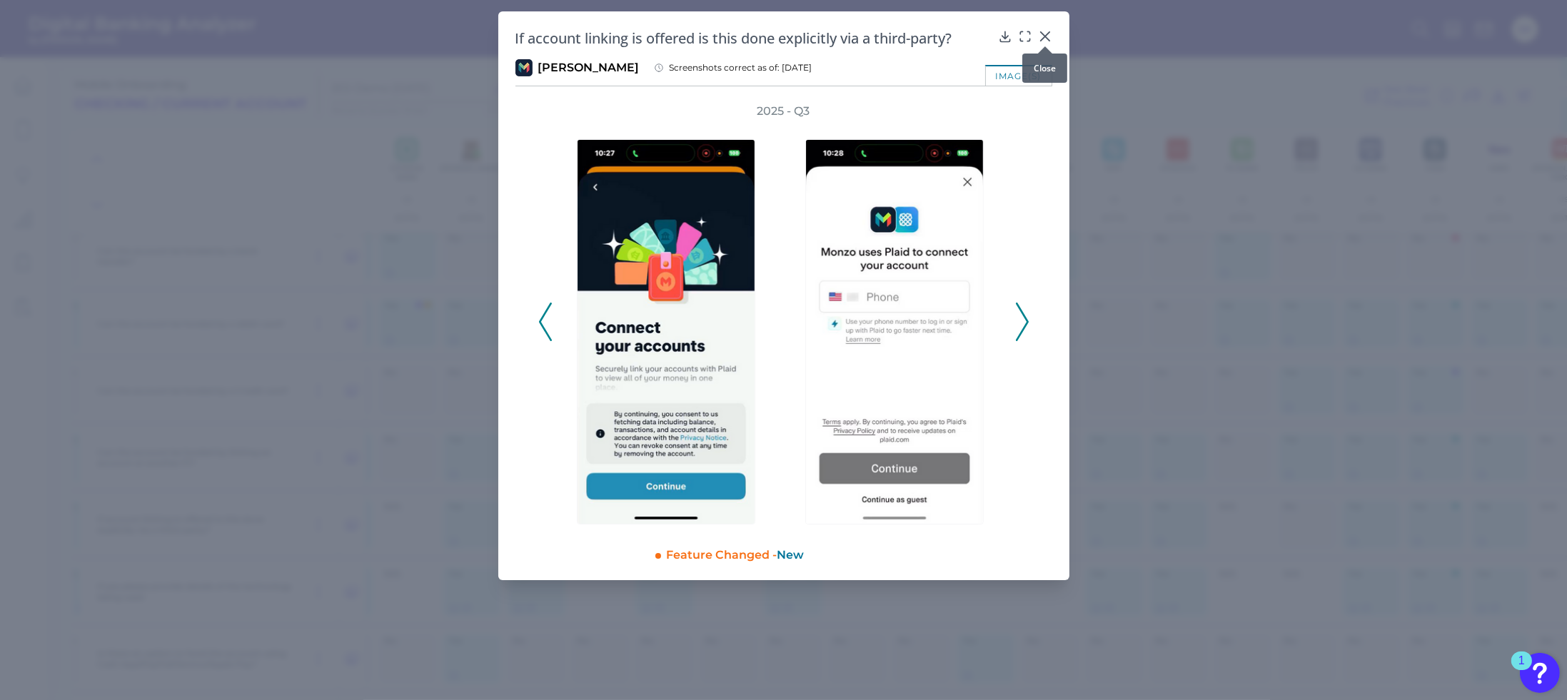
click at [1046, 34] on icon at bounding box center [1045, 36] width 14 height 14
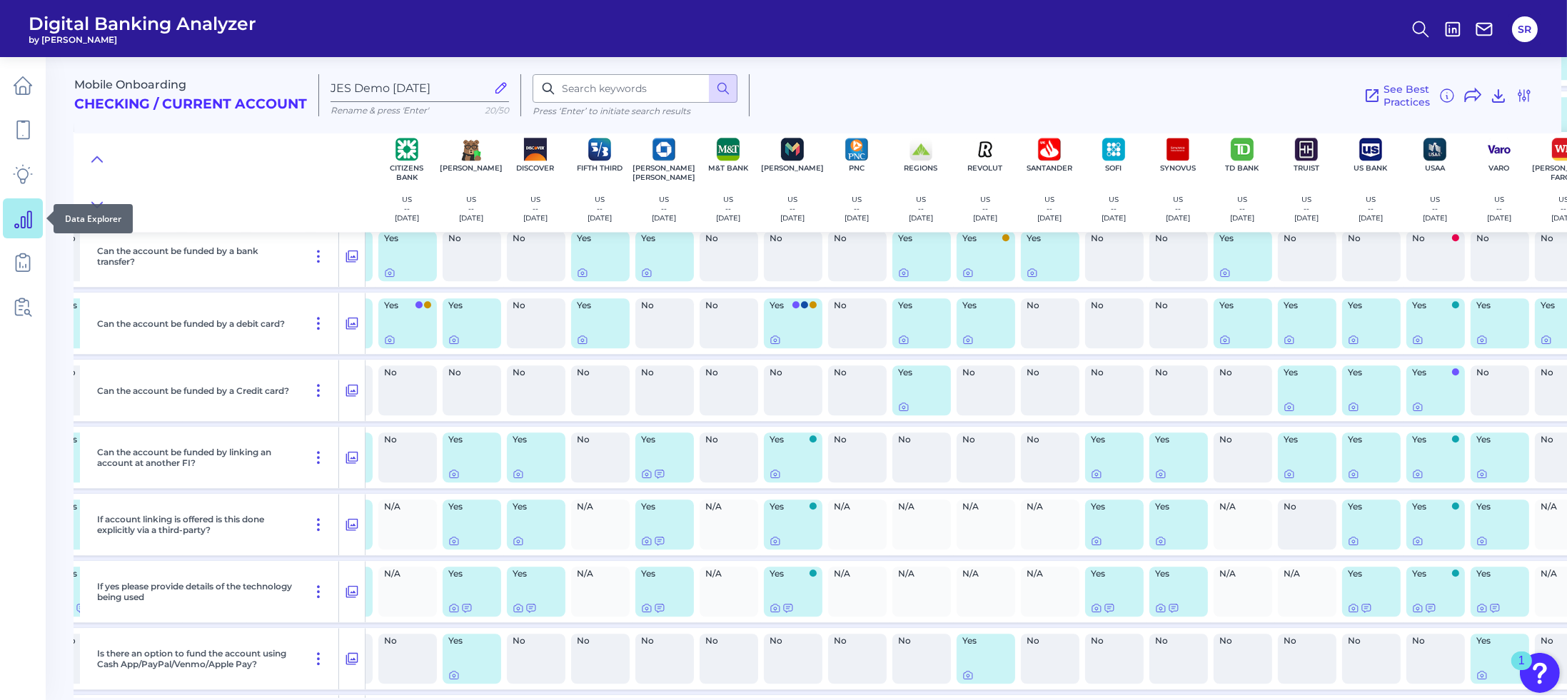
click at [29, 211] on icon at bounding box center [23, 219] width 16 height 16
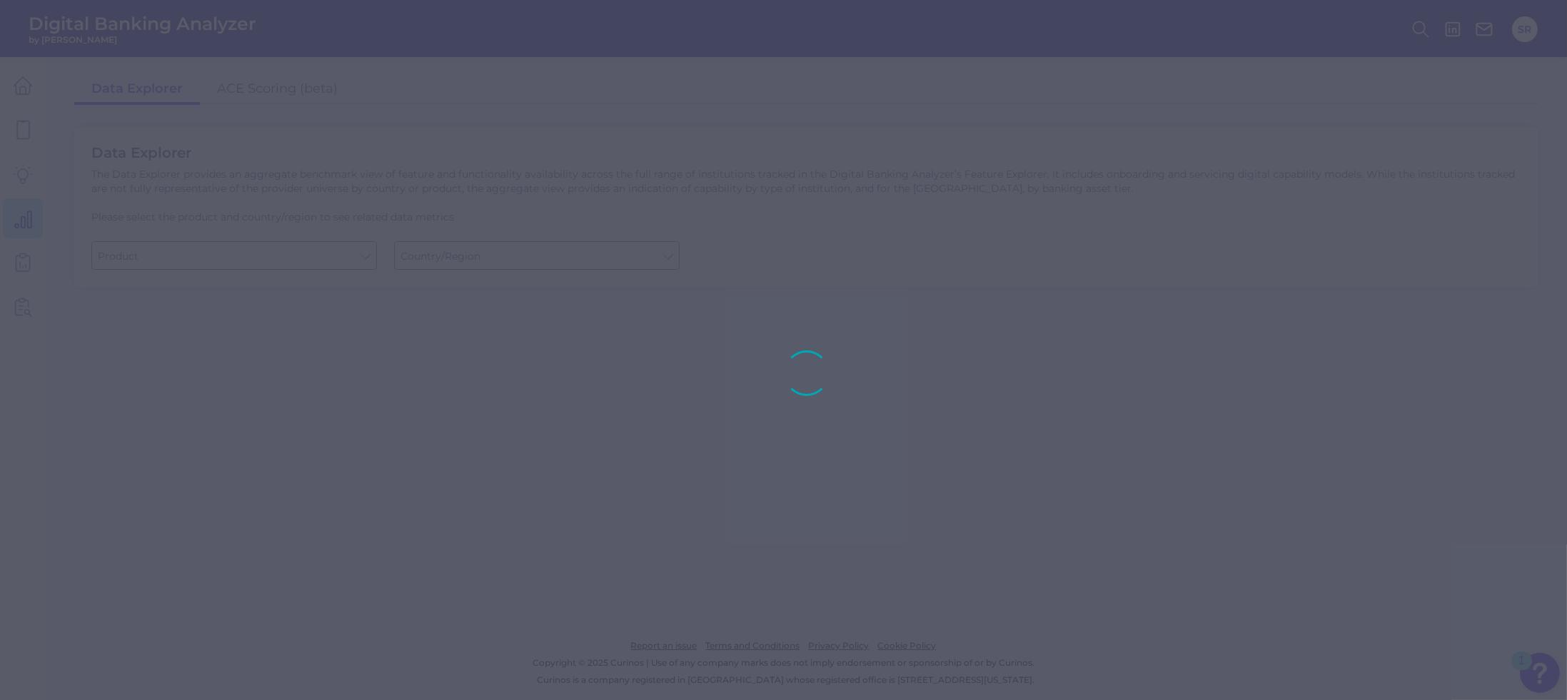
type input "Business Bank Account"
type input "[GEOGRAPHIC_DATA]"
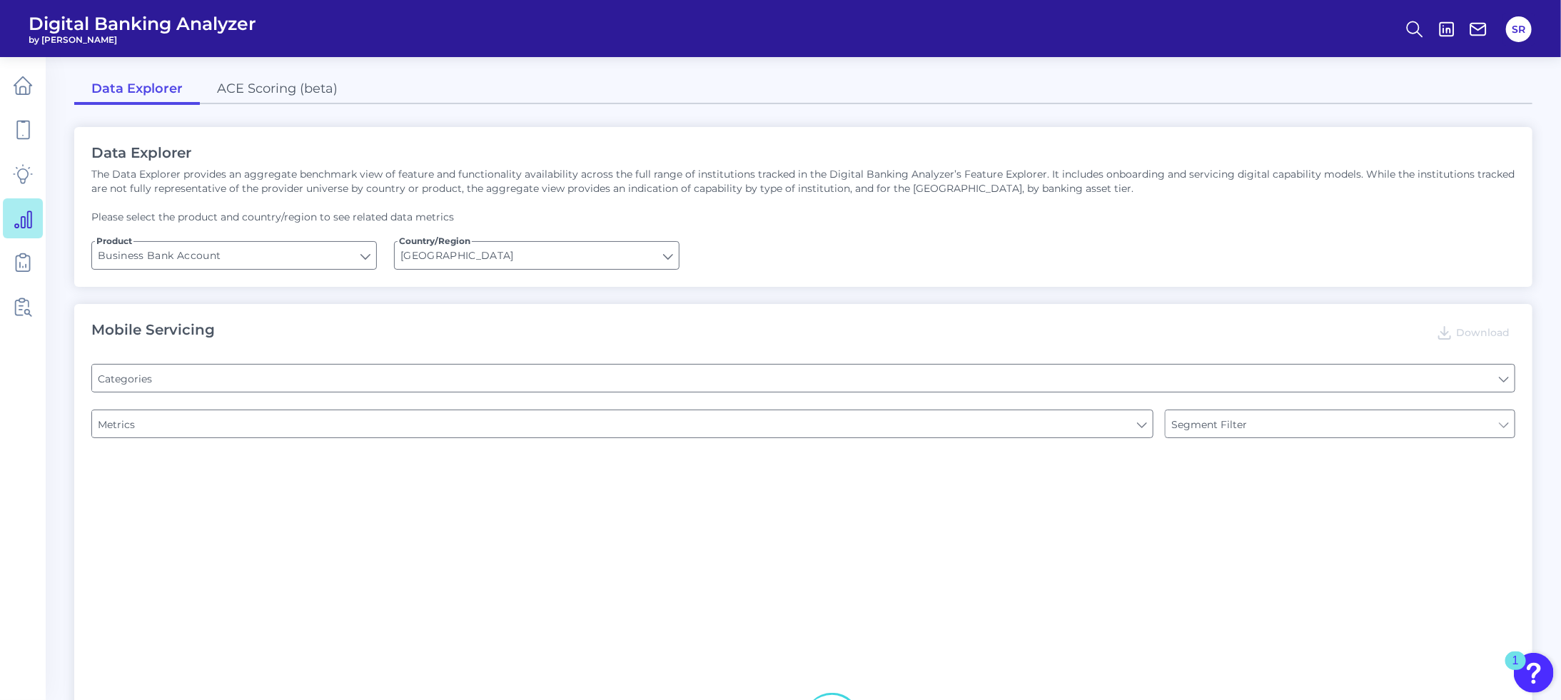
type input "Type of Institution"
type input "Pre-login Features"
type input "Login"
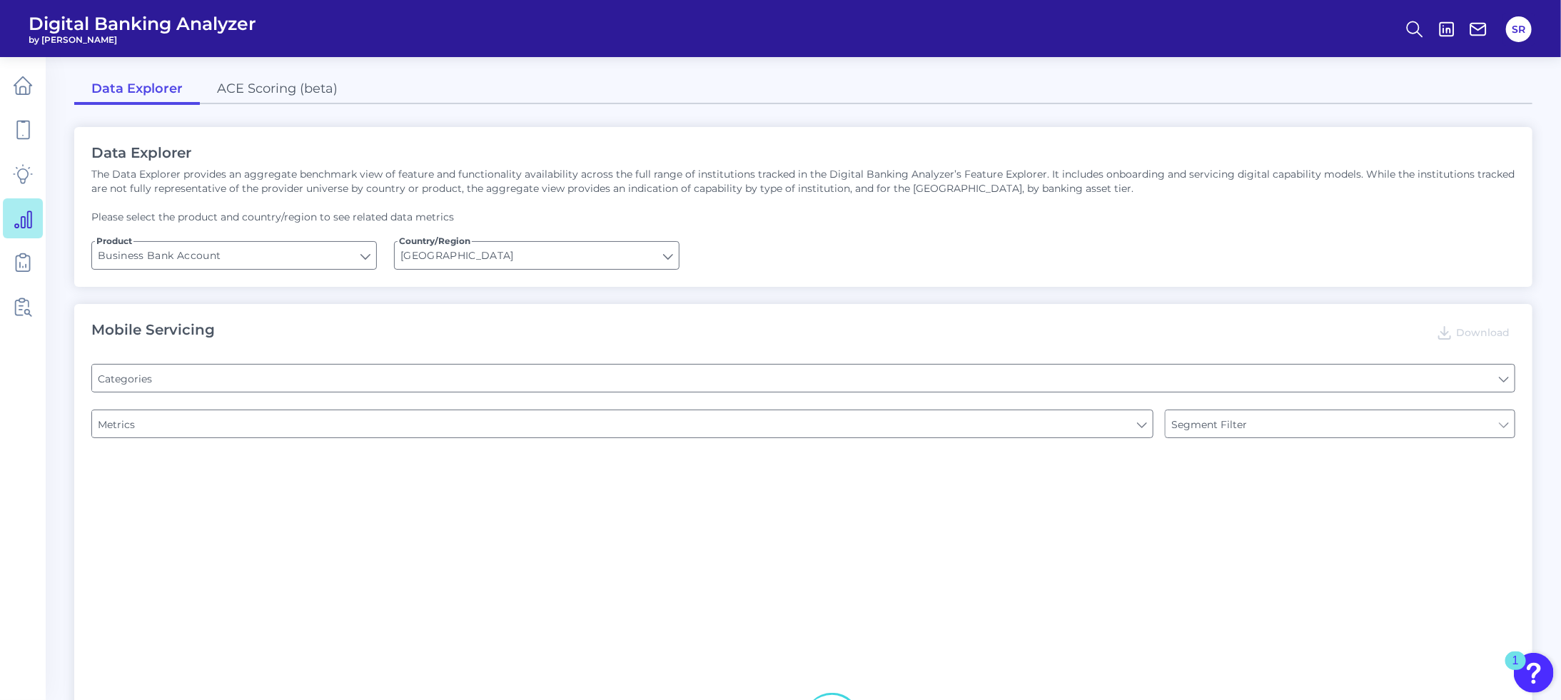
type input "Channel"
type input "Upon opening the app are users immediately prompted to use Touch/Face ID to log…"
type input "Does it offer third-party single sign on?"
type input "Can you apply for the PRODUCT as a new to brand customer on ANY digital channel?"
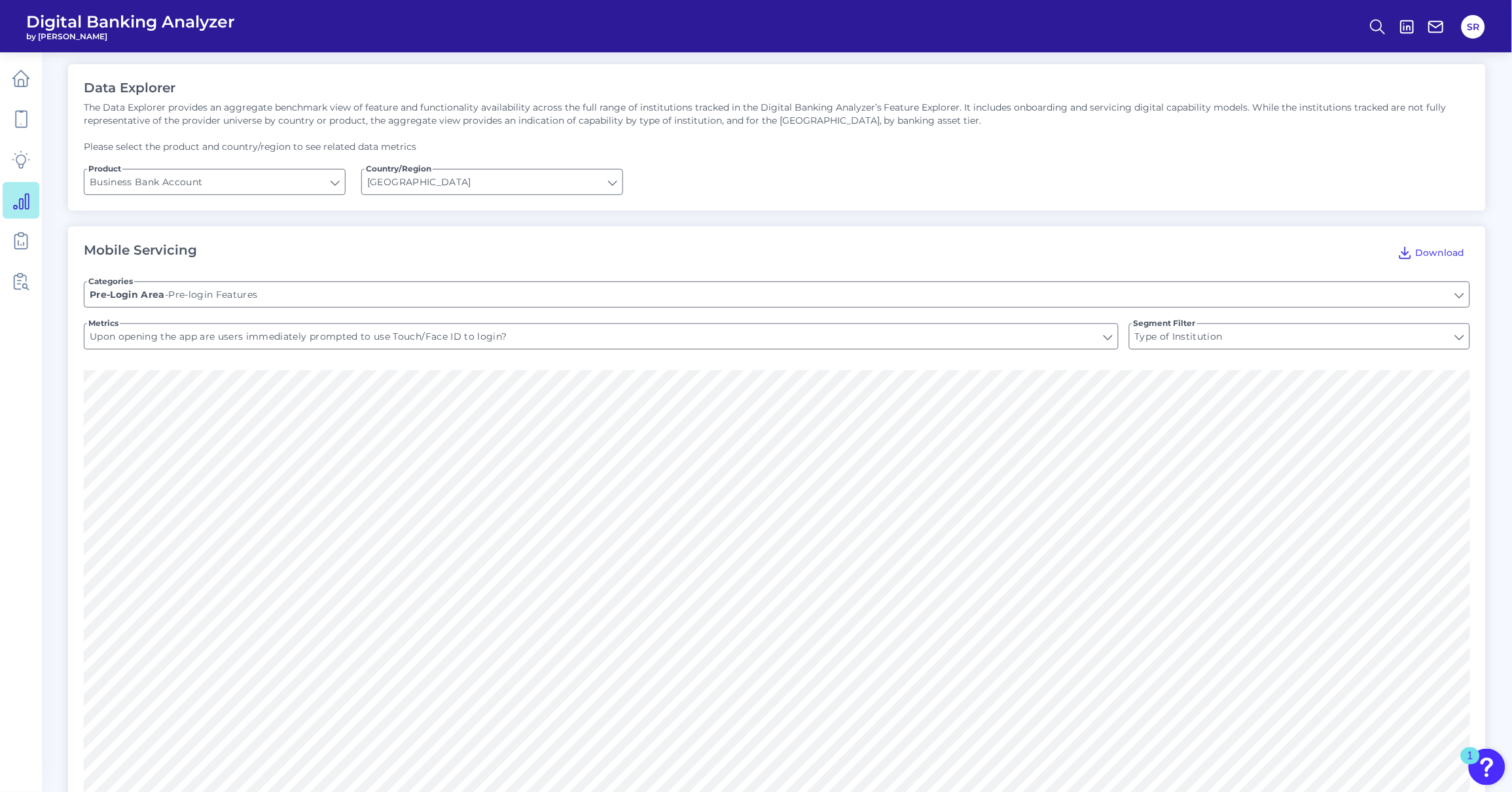
scroll to position [48, 0]
click at [1436, 299] on input "Pre-login Features" at bounding box center [777, 299] width 1385 height 25
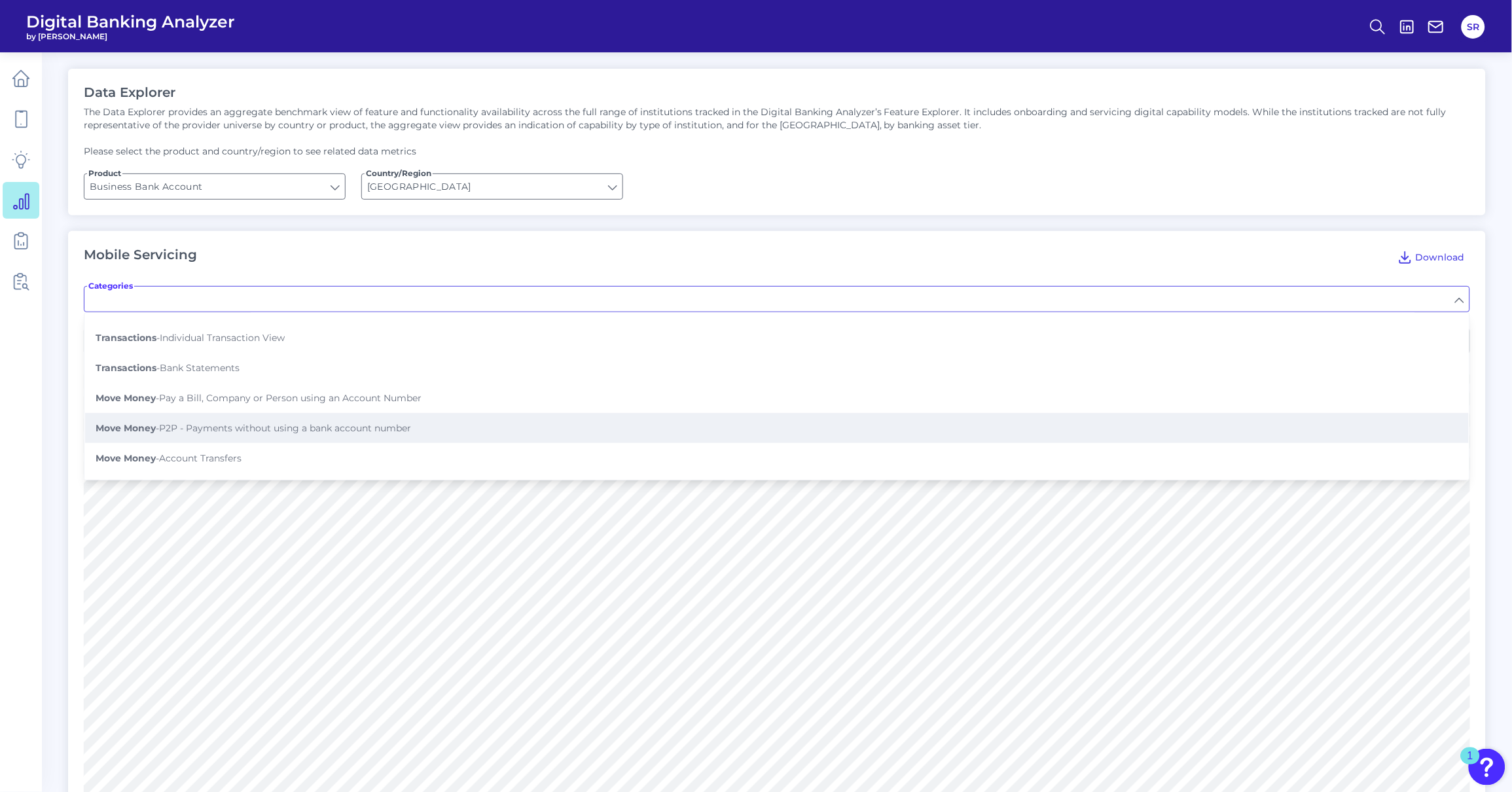
scroll to position [392, 0]
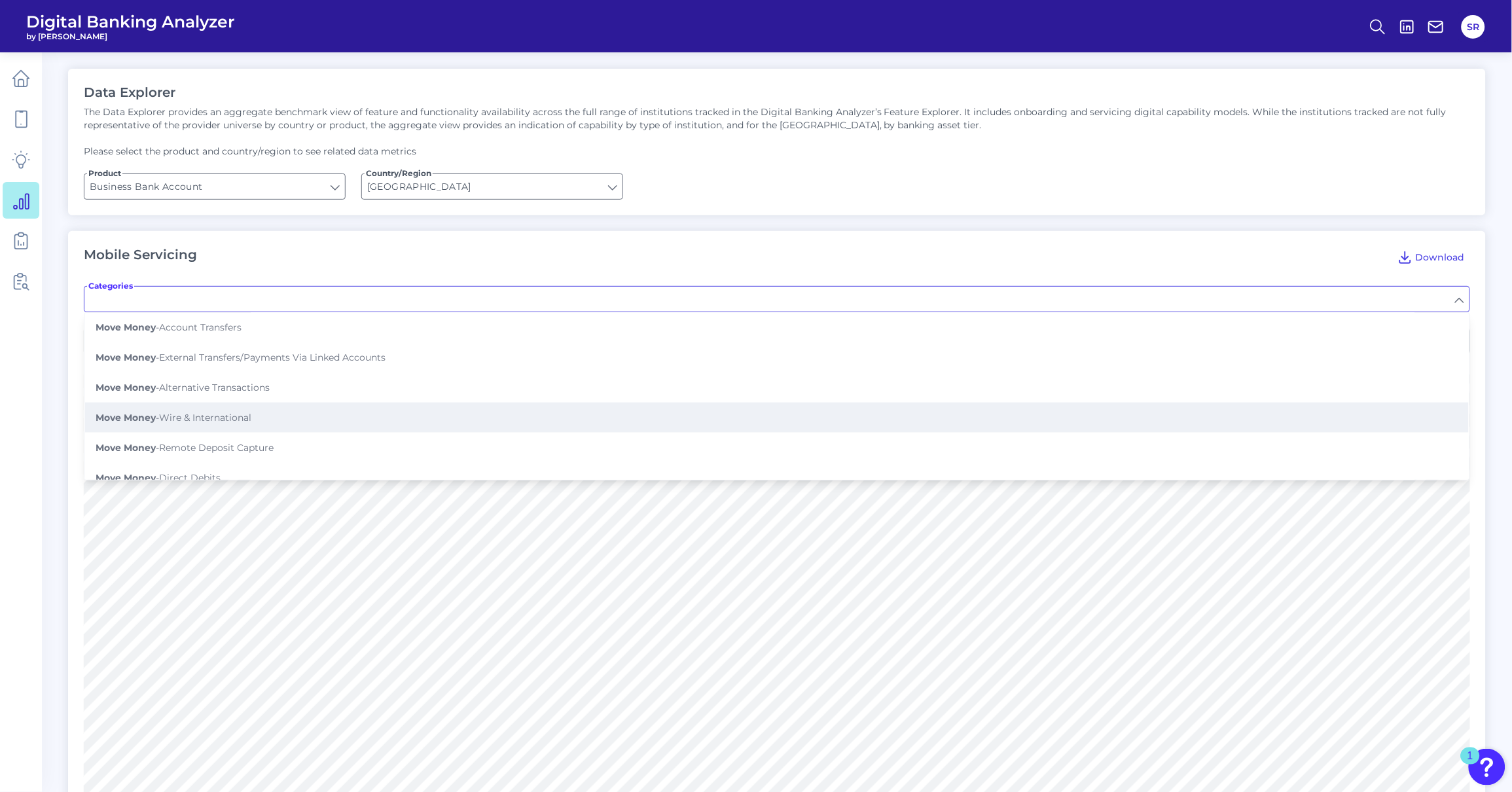
click at [280, 403] on button "Move Money - Wire & International" at bounding box center [777, 417] width 1384 height 30
type input "Wire & International"
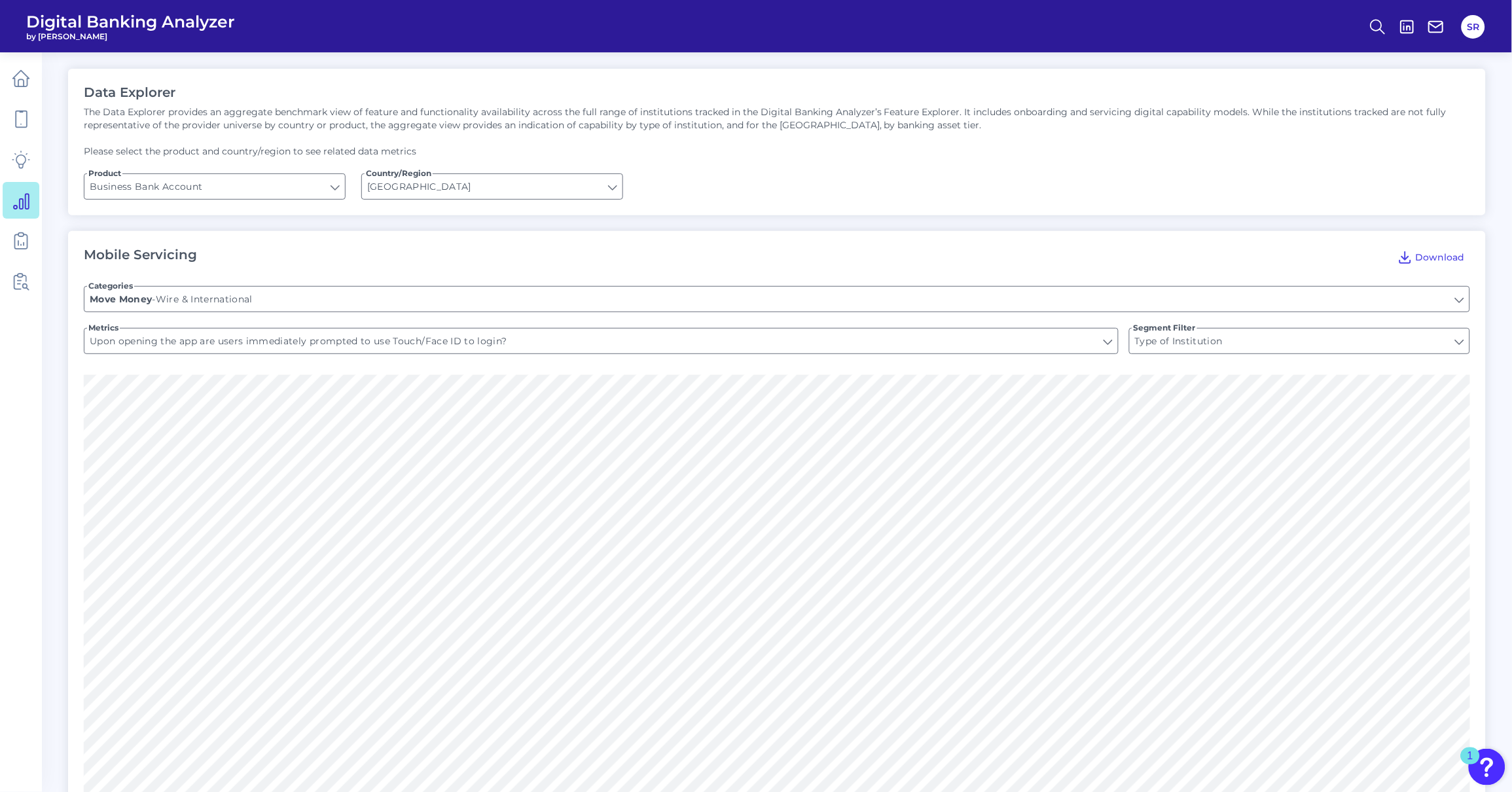
type input "WIRE: Can you process a domestic wire transfer? (US ONLY)"
click at [411, 337] on input "WIRE: Can you process a domestic wire transfer? (US ONLY)" at bounding box center [601, 340] width 1033 height 25
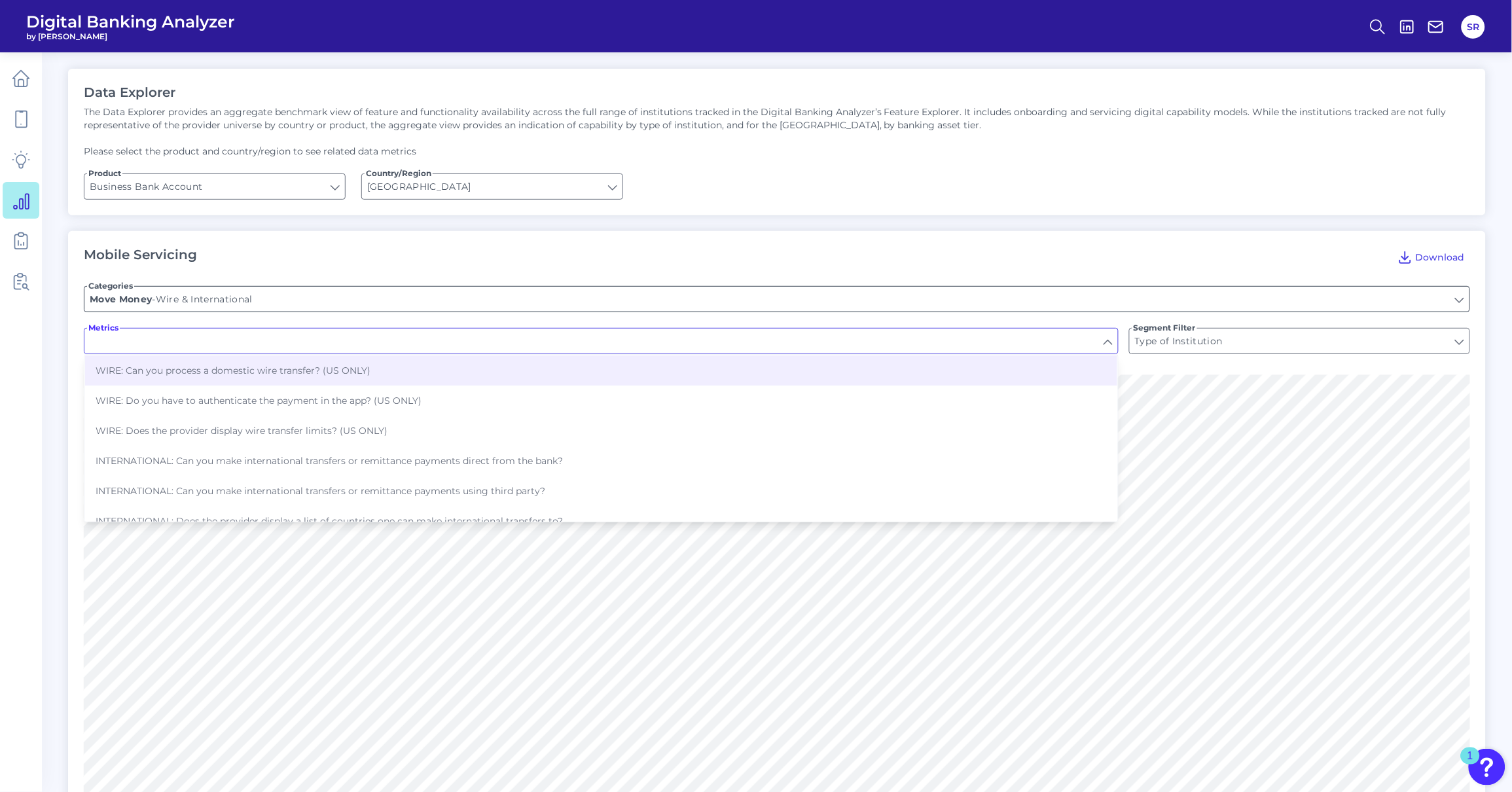
click at [419, 297] on input "Wire & International" at bounding box center [777, 299] width 1385 height 25
type input "WIRE: Can you process a domestic wire transfer? (US ONLY)"
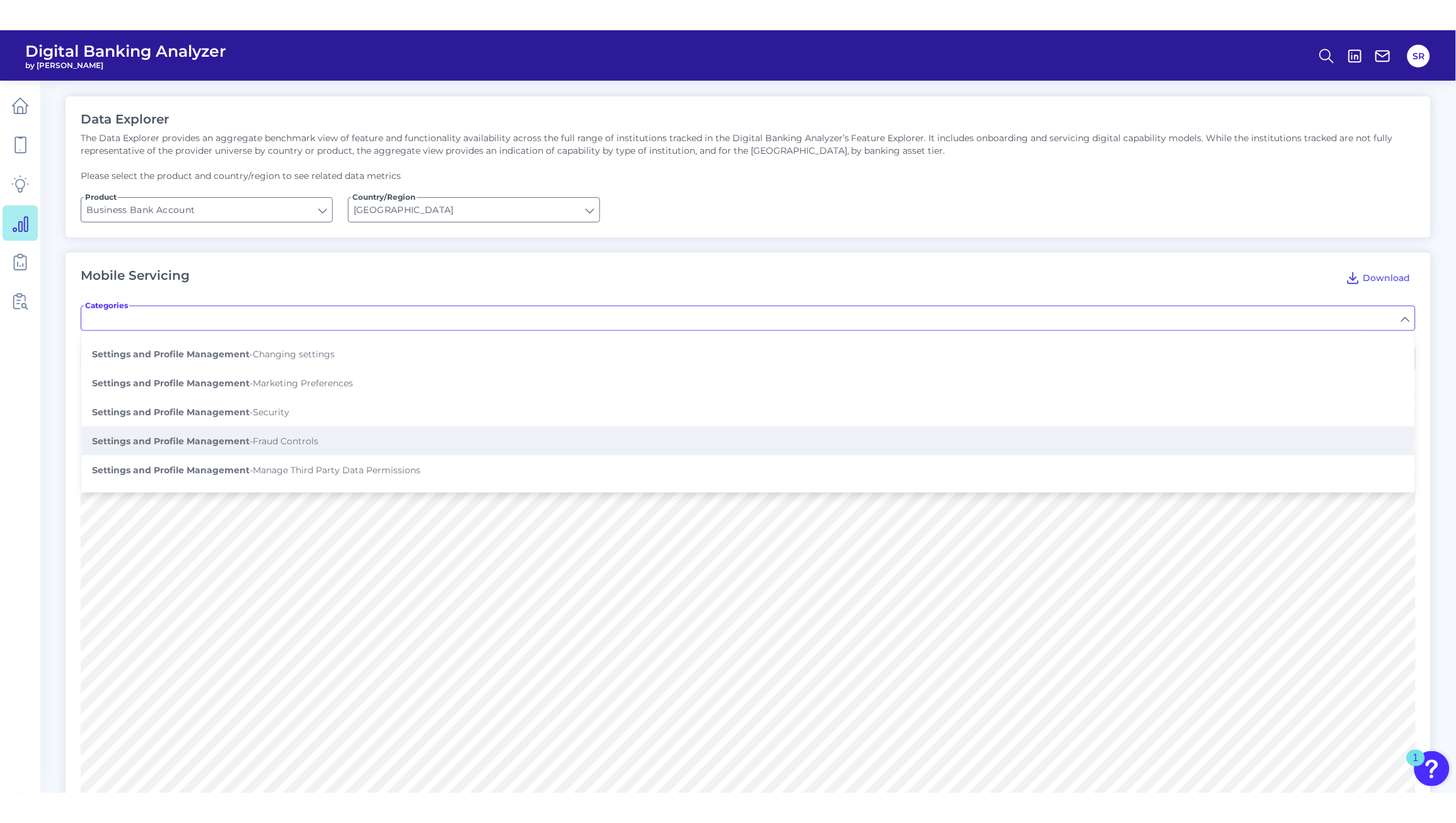
scroll to position [757, 0]
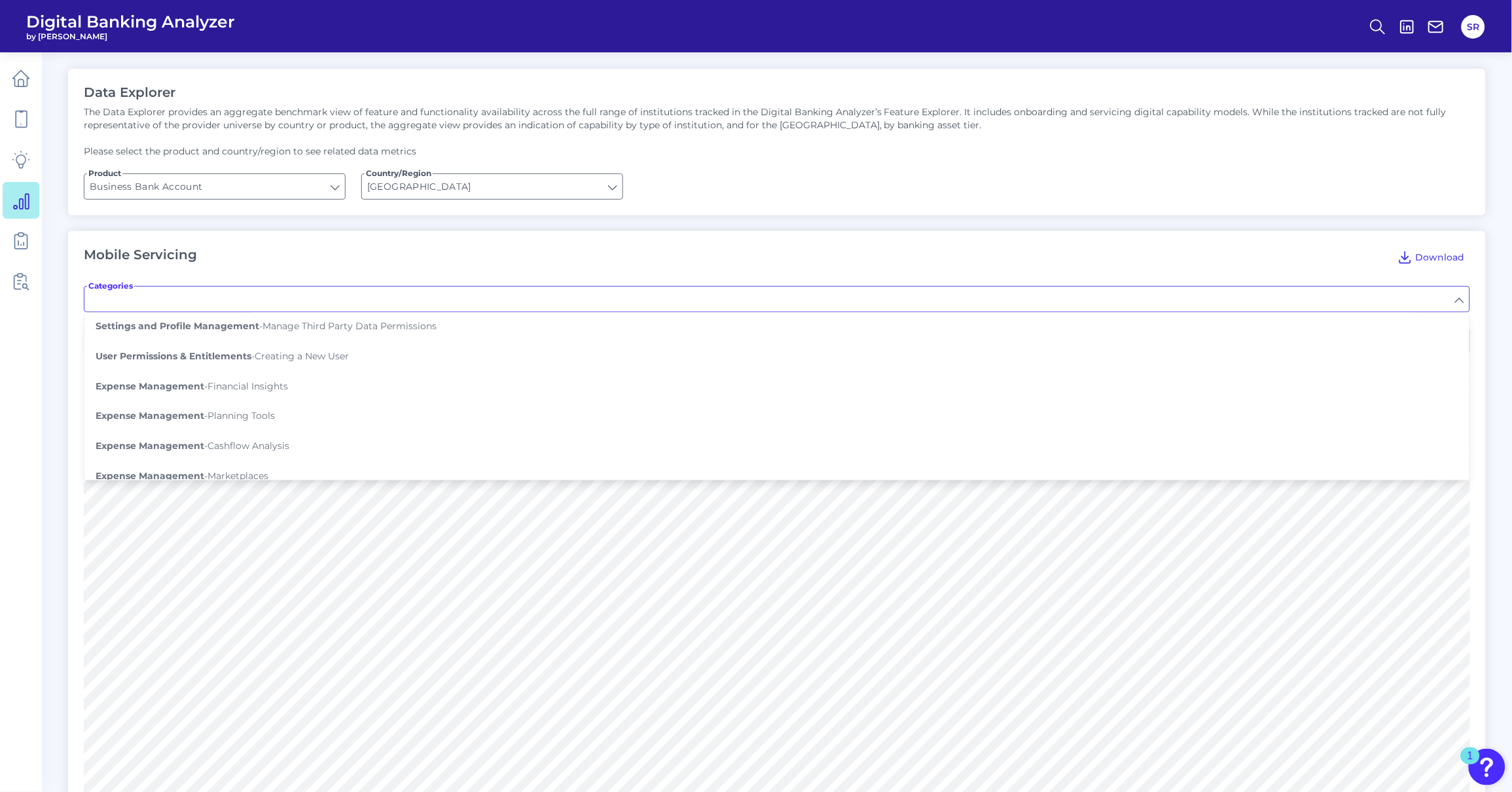
click at [436, 431] on button "Expense Management - Cashflow Analysis" at bounding box center [777, 446] width 1384 height 30
type input "Cashflow Analysis"
type input "View cashflow insights"
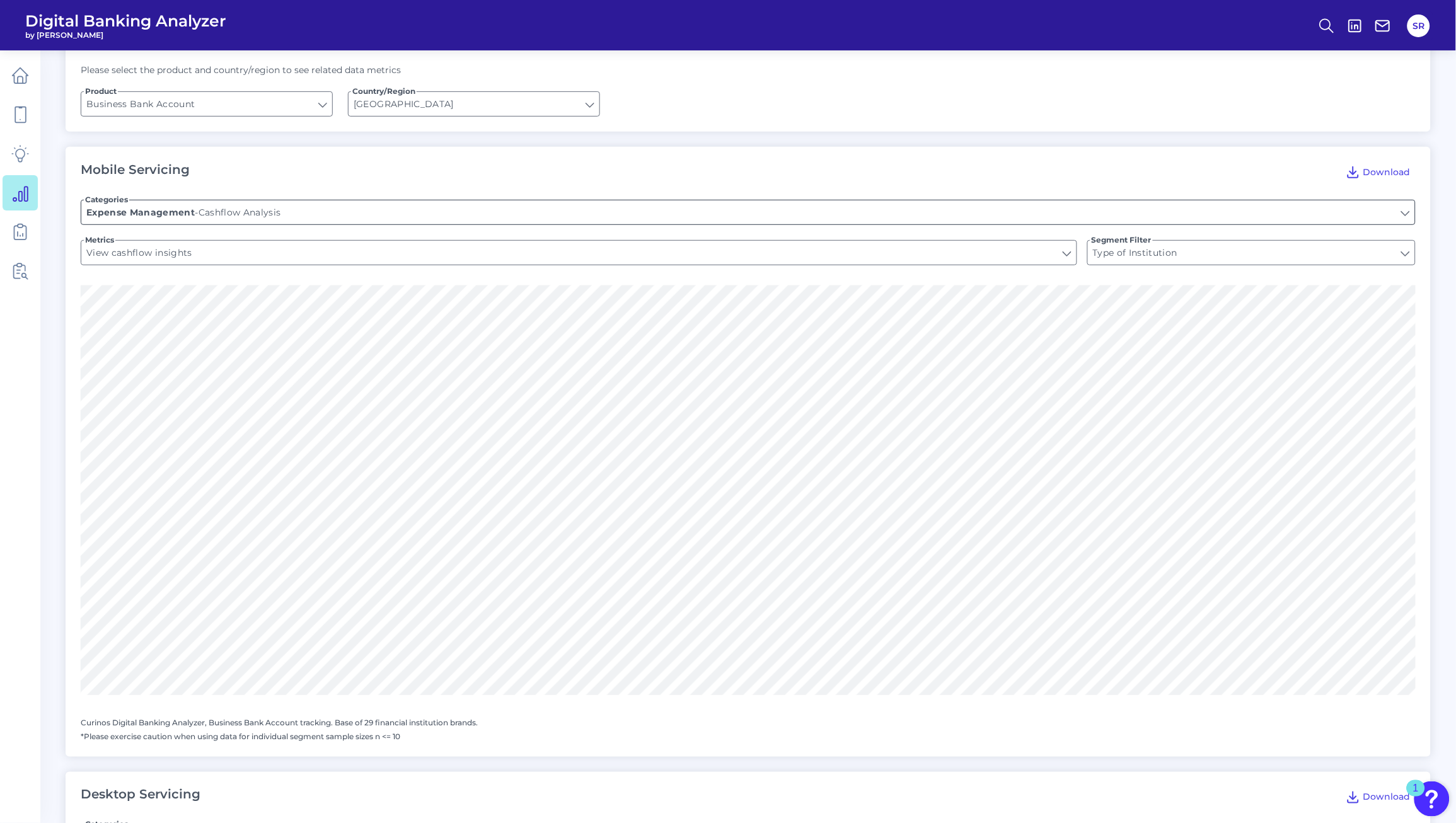
scroll to position [0, 0]
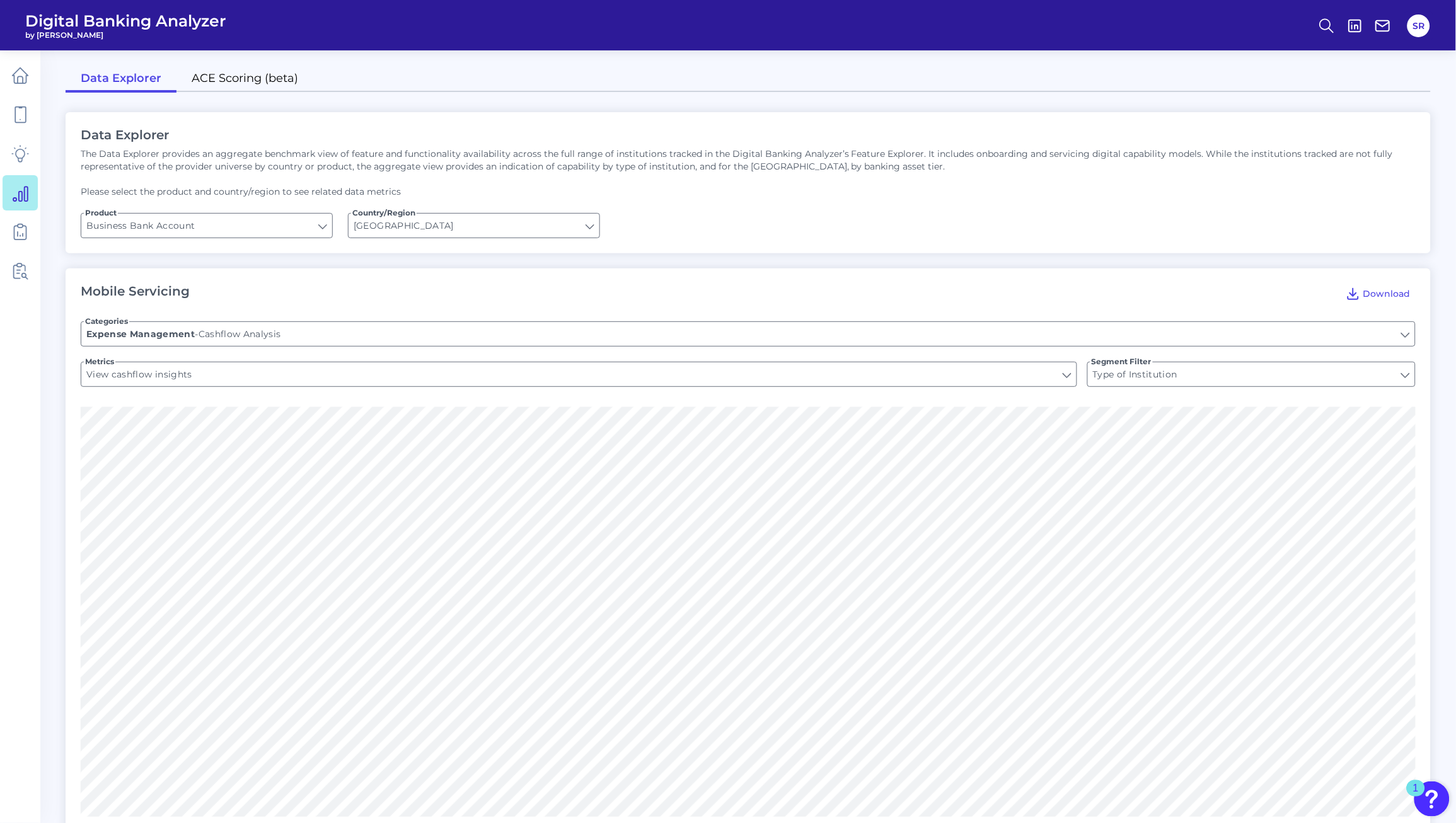
click at [256, 79] on link "ACE Scoring (beta)" at bounding box center [245, 79] width 137 height 26
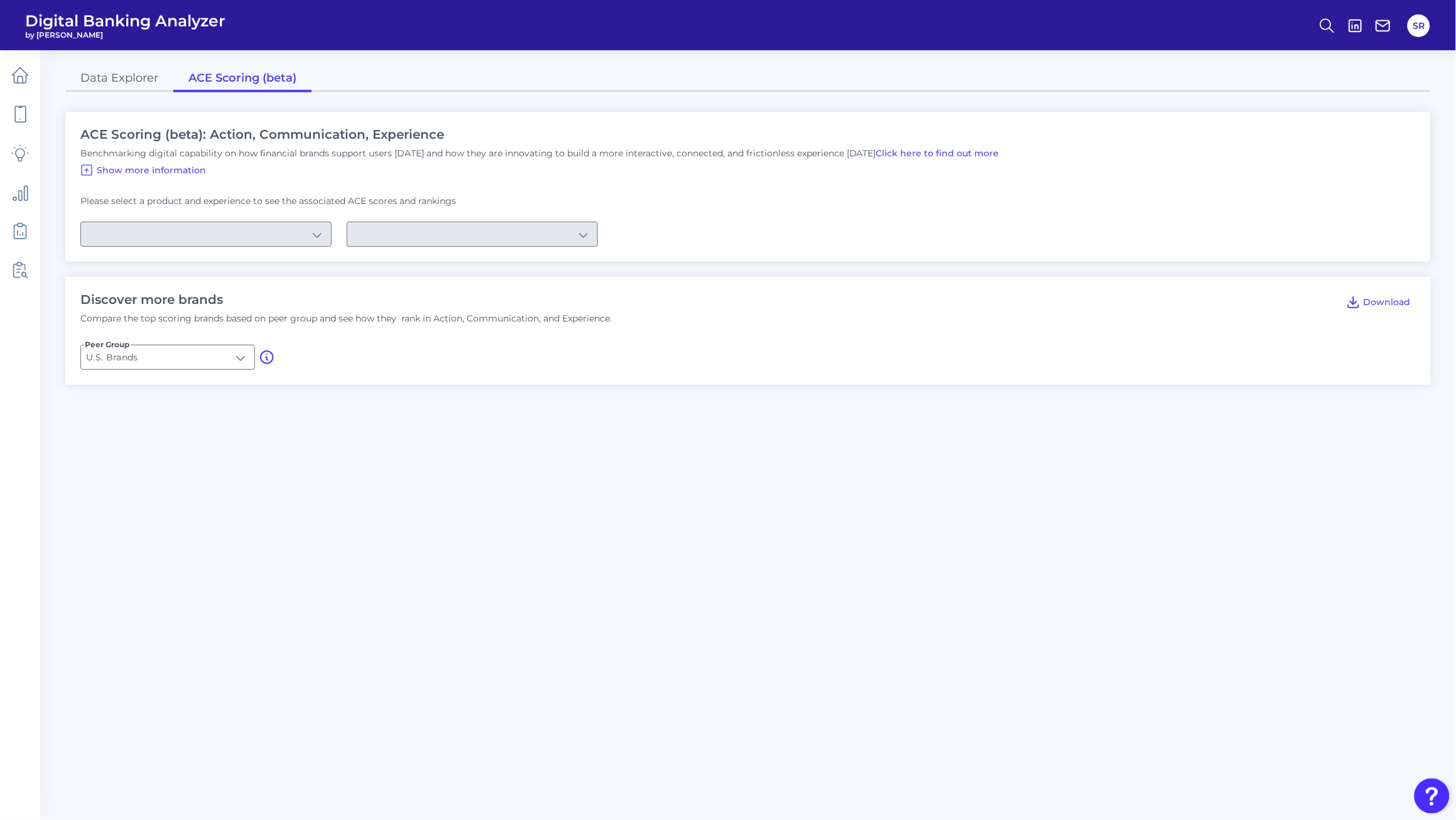
type input "Checking / Current Account"
type input "Mobile Servicing"
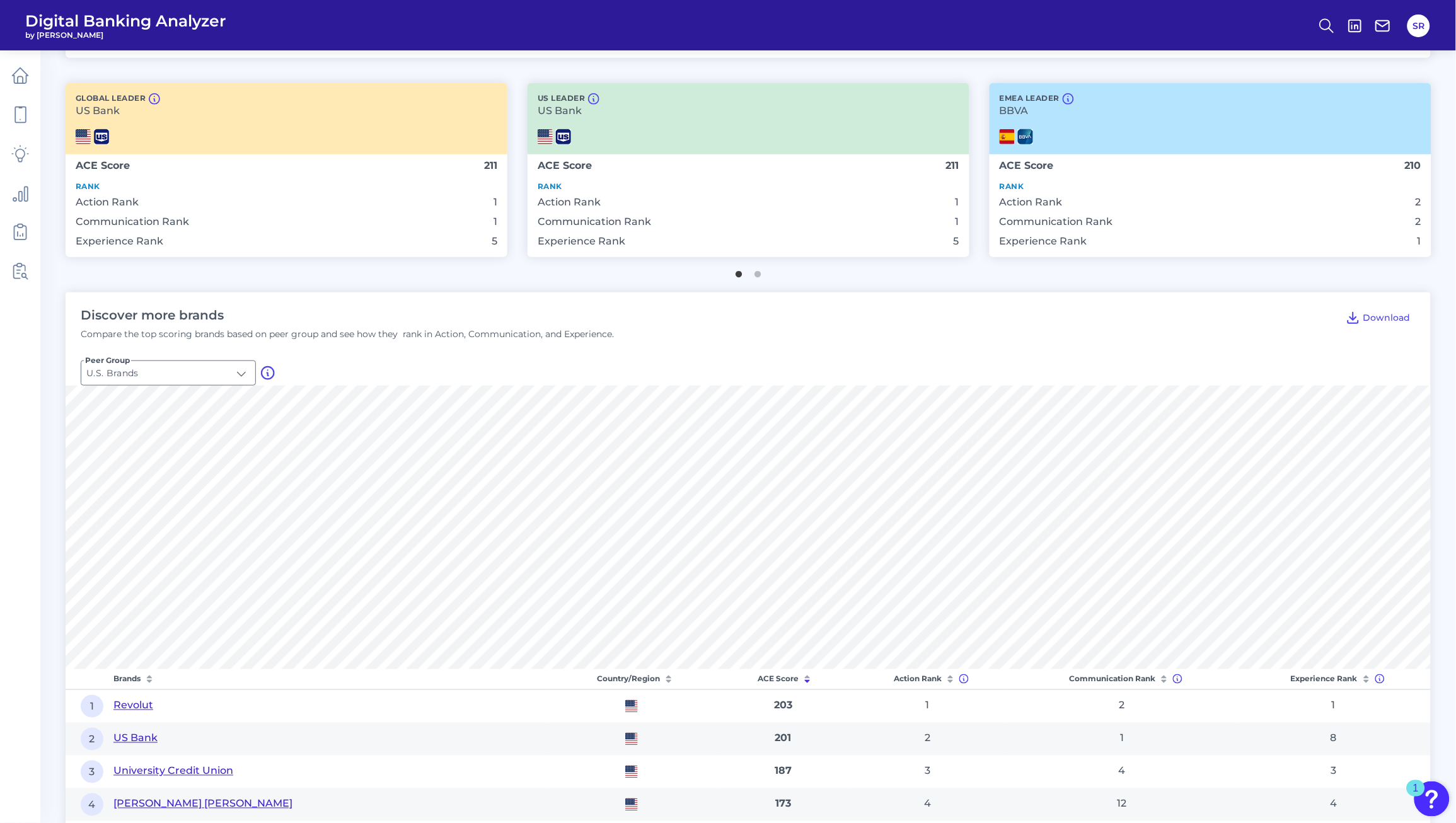
scroll to position [215, 0]
